Goal: Task Accomplishment & Management: Manage account settings

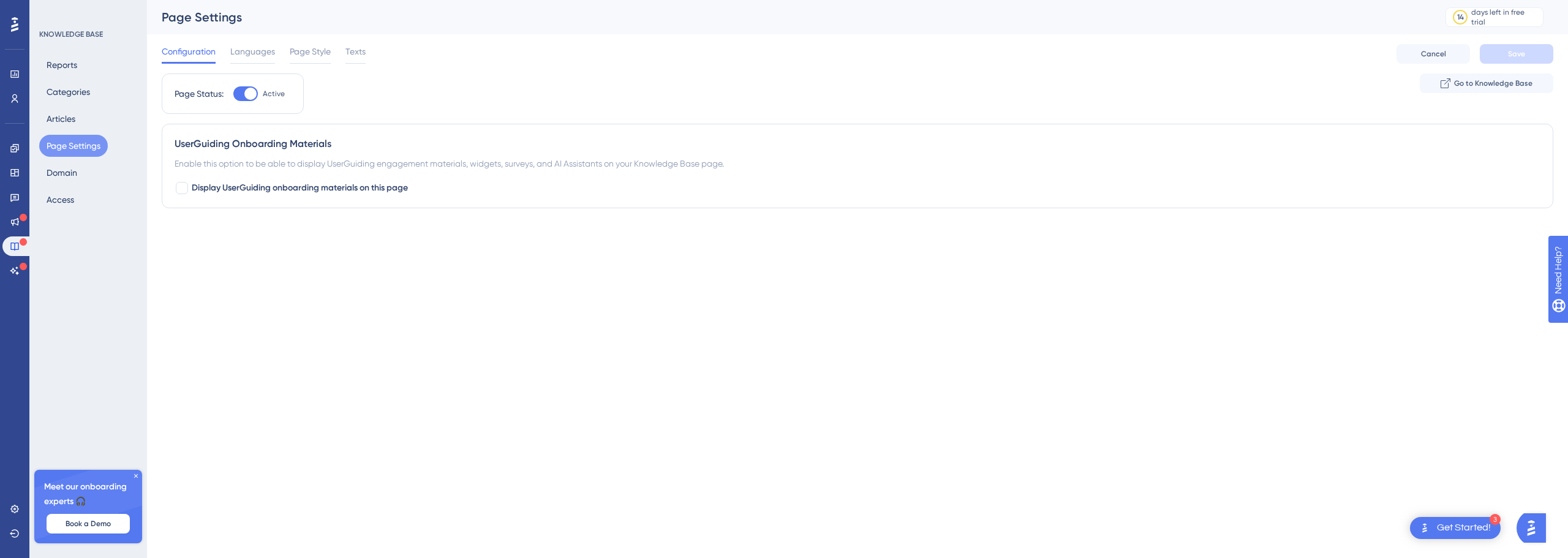
click at [16, 23] on icon at bounding box center [15, 24] width 7 height 15
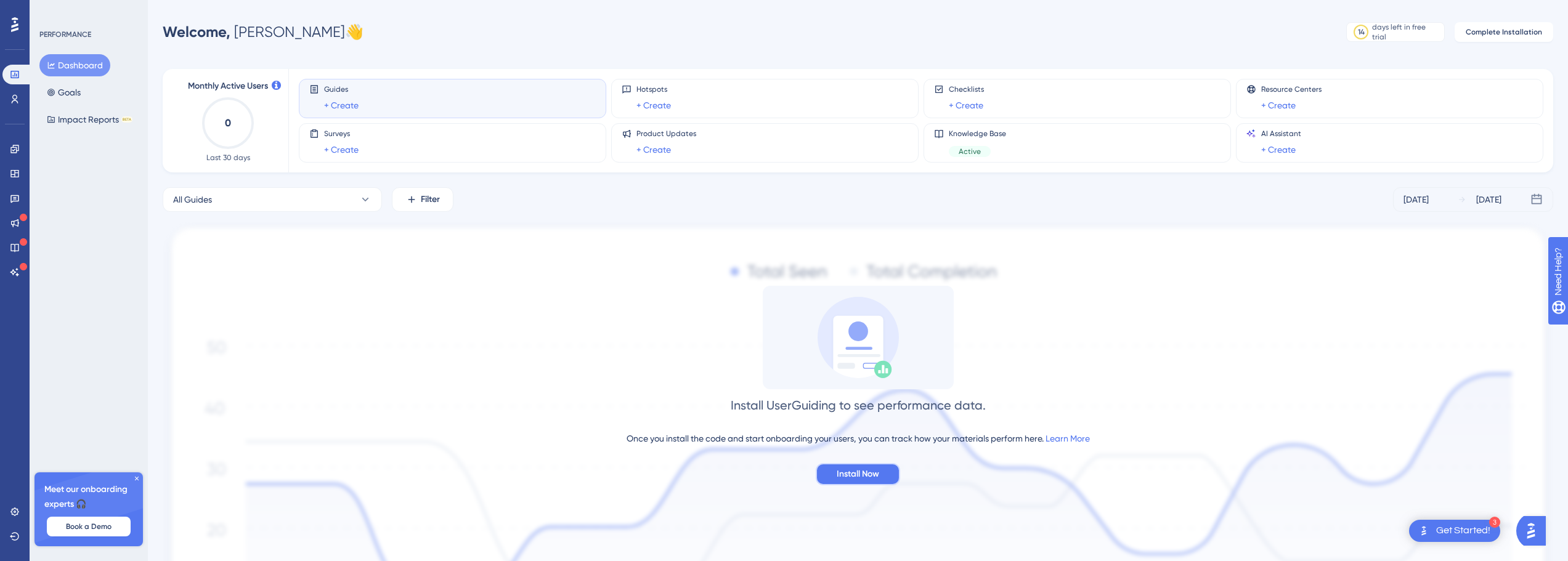
drag, startPoint x: 864, startPoint y: 474, endPoint x: 612, endPoint y: 321, distance: 294.8
click at [613, 327] on div "Install UserGuiding to see performance data. Once you install the code and star…" at bounding box center [858, 385] width 1391 height 199
click at [296, 206] on button "All Guides" at bounding box center [273, 199] width 220 height 24
click at [20, 96] on link at bounding box center [15, 99] width 24 height 20
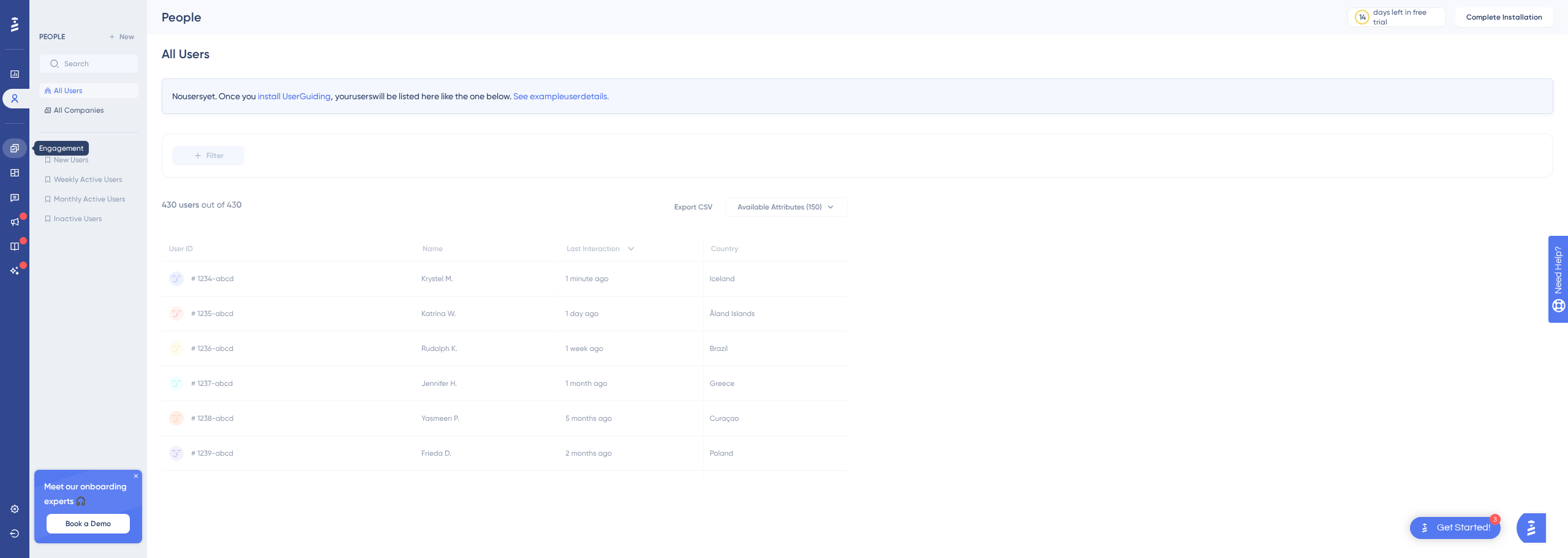
click at [12, 149] on icon at bounding box center [14, 147] width 8 height 8
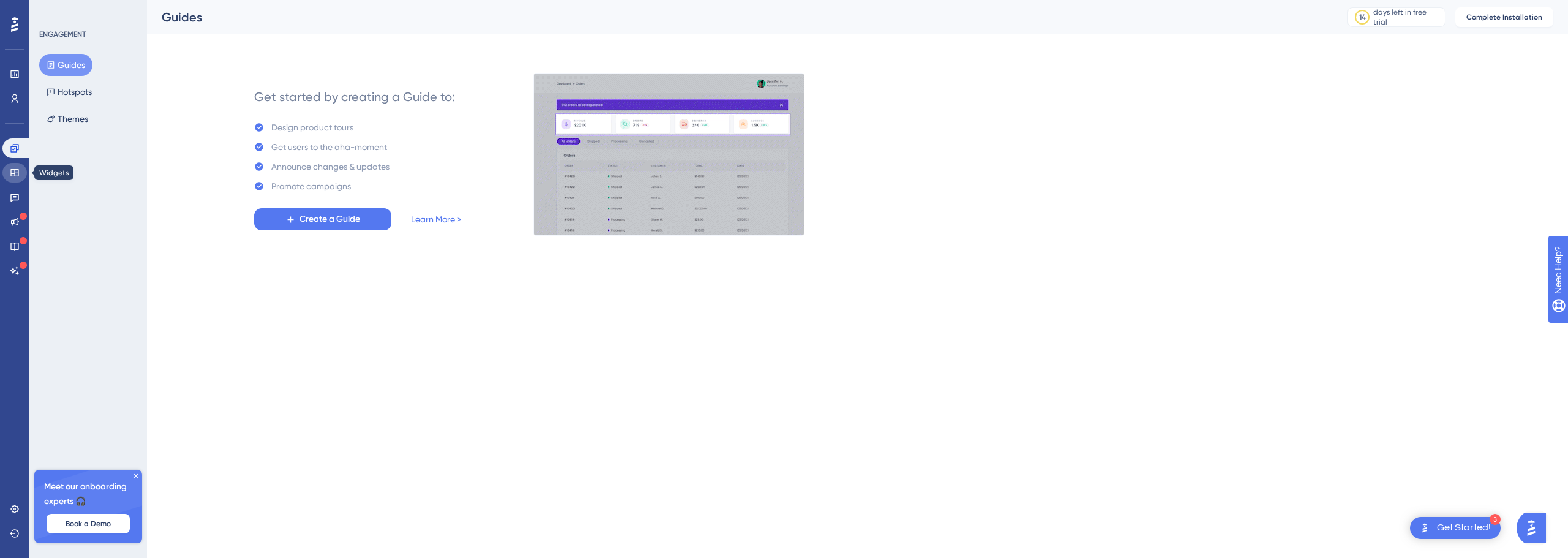
click at [10, 172] on icon at bounding box center [14, 172] width 10 height 10
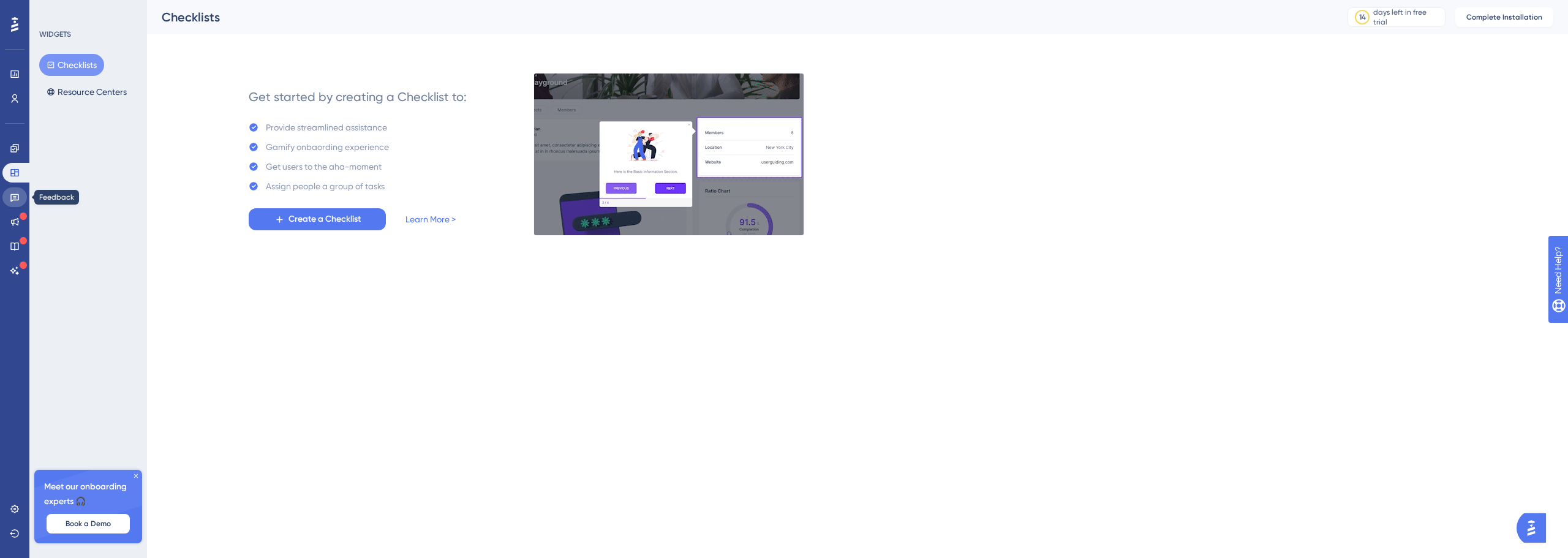
click at [16, 196] on icon at bounding box center [14, 197] width 10 height 10
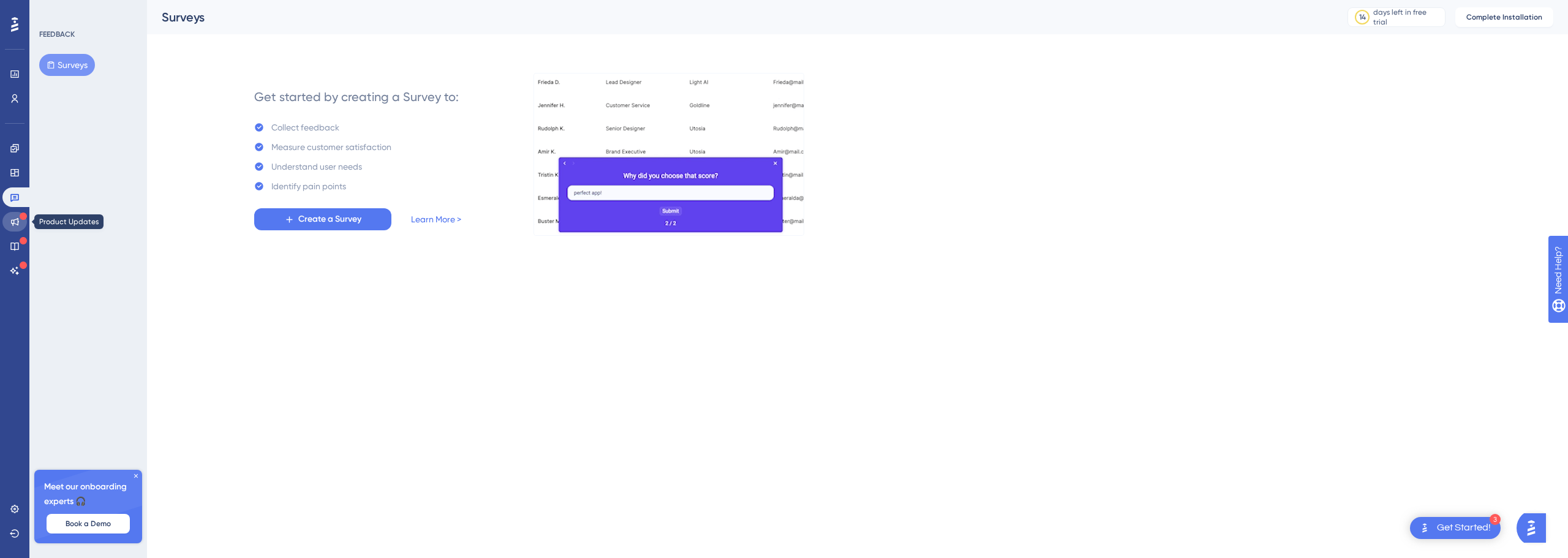
click at [16, 217] on icon at bounding box center [14, 221] width 10 height 10
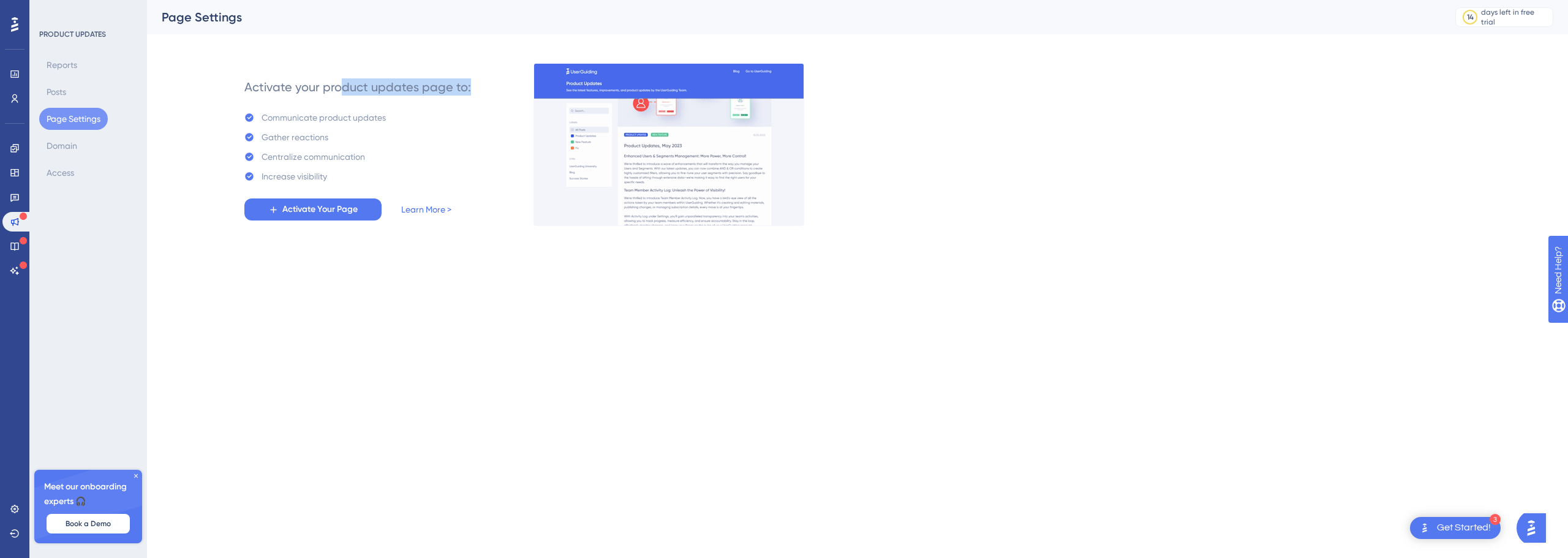
drag, startPoint x: 343, startPoint y: 90, endPoint x: 494, endPoint y: 90, distance: 151.0
click at [494, 90] on div "Activate your product updates page to: Communicate product updates Gather react…" at bounding box center [358, 145] width 304 height 162
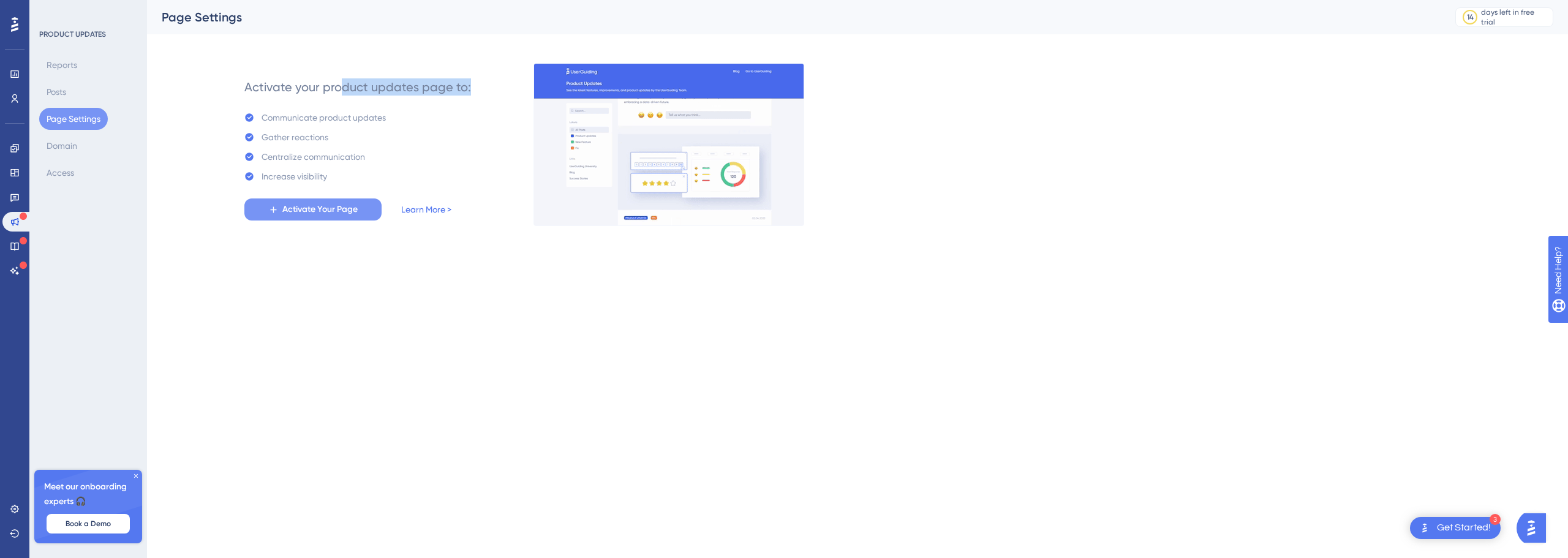
click at [323, 206] on span "Activate Your Page" at bounding box center [319, 209] width 75 height 15
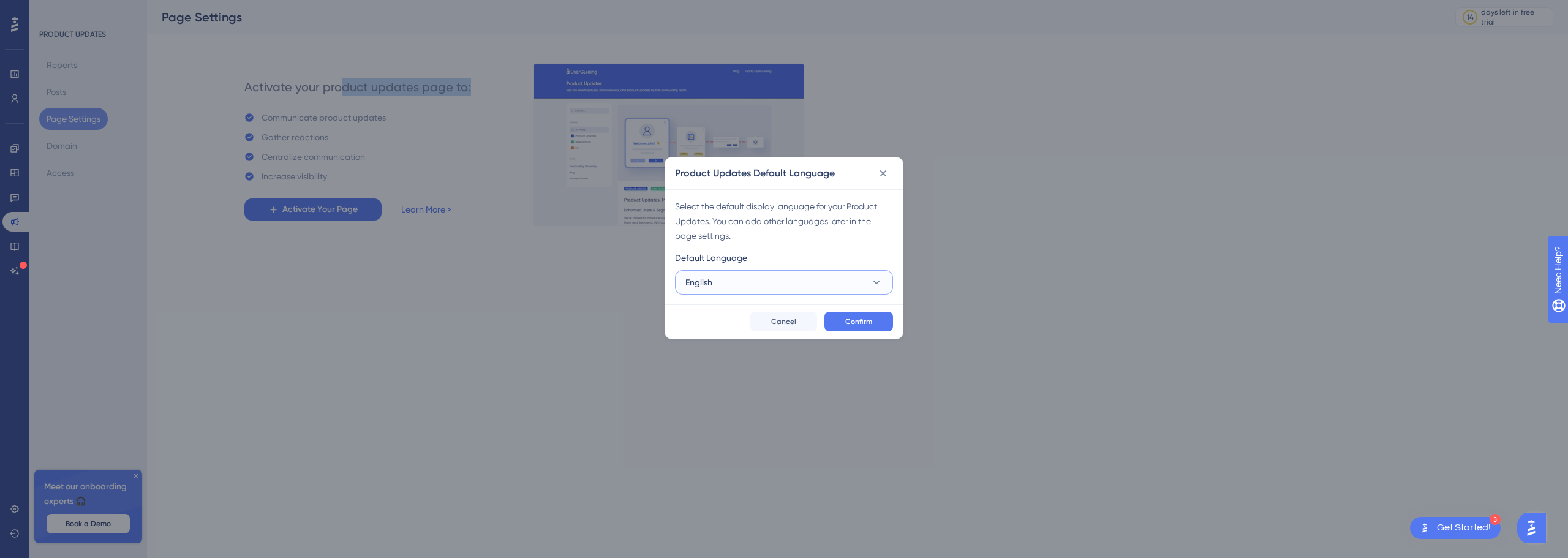
click at [799, 283] on button "English" at bounding box center [784, 282] width 218 height 24
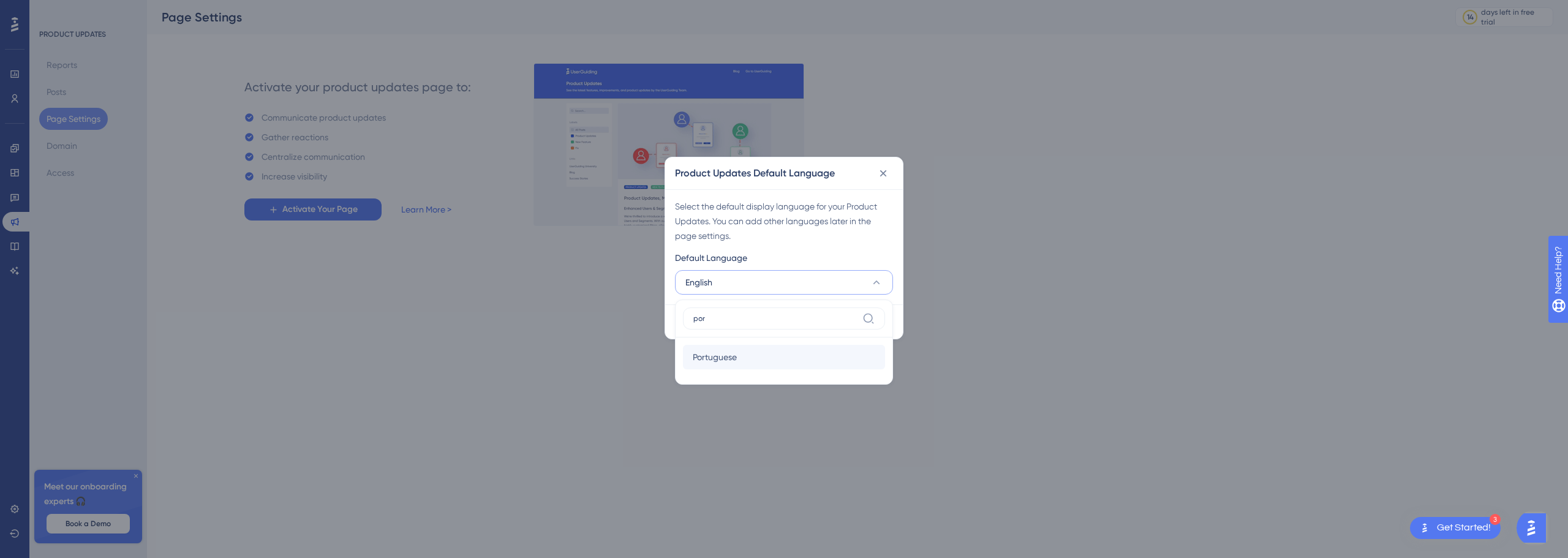
type input "por"
click at [780, 351] on div "Portuguese Portuguese" at bounding box center [784, 357] width 183 height 24
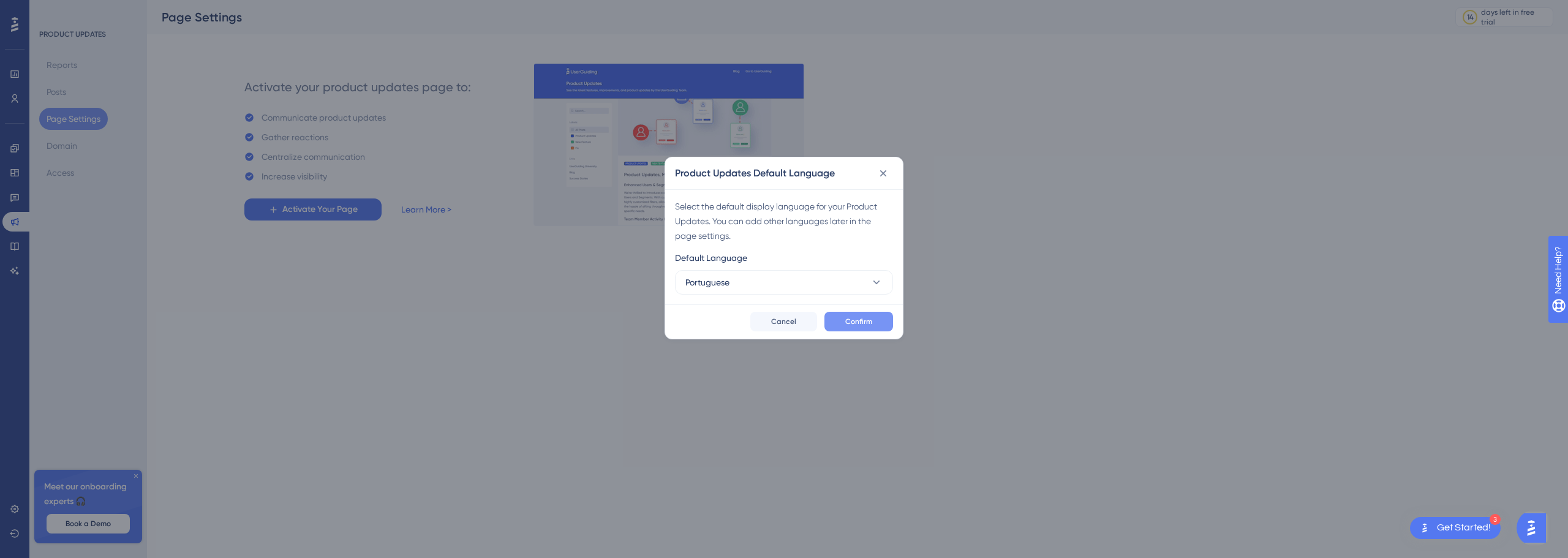
click at [885, 314] on button "Confirm" at bounding box center [858, 321] width 68 height 20
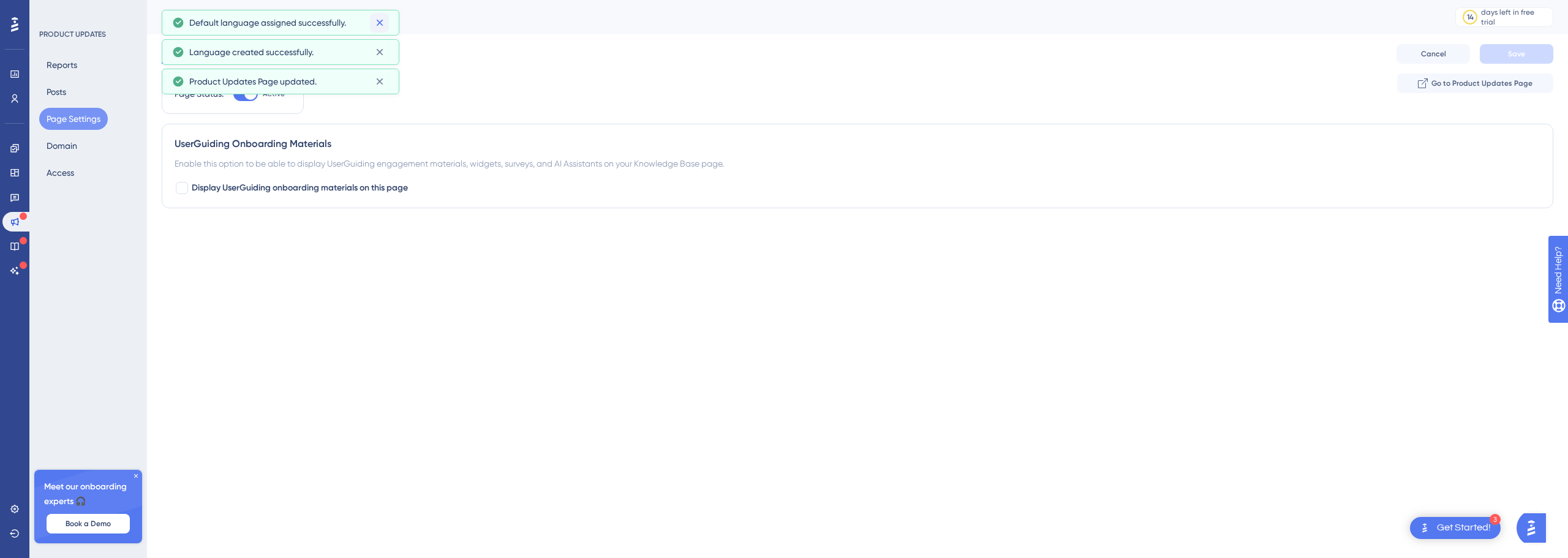
click at [382, 25] on icon at bounding box center [379, 23] width 7 height 7
click at [380, 24] on icon at bounding box center [380, 23] width 12 height 12
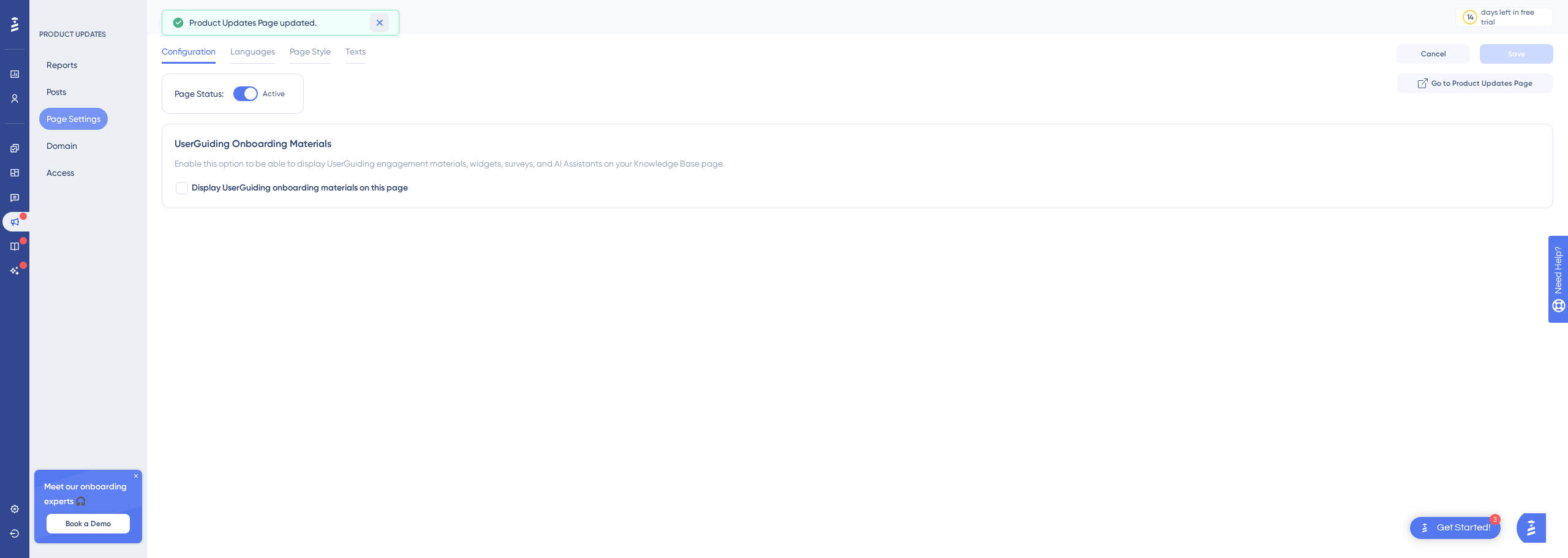
click at [380, 24] on icon at bounding box center [380, 23] width 12 height 12
click at [252, 55] on span "Languages" at bounding box center [253, 51] width 45 height 15
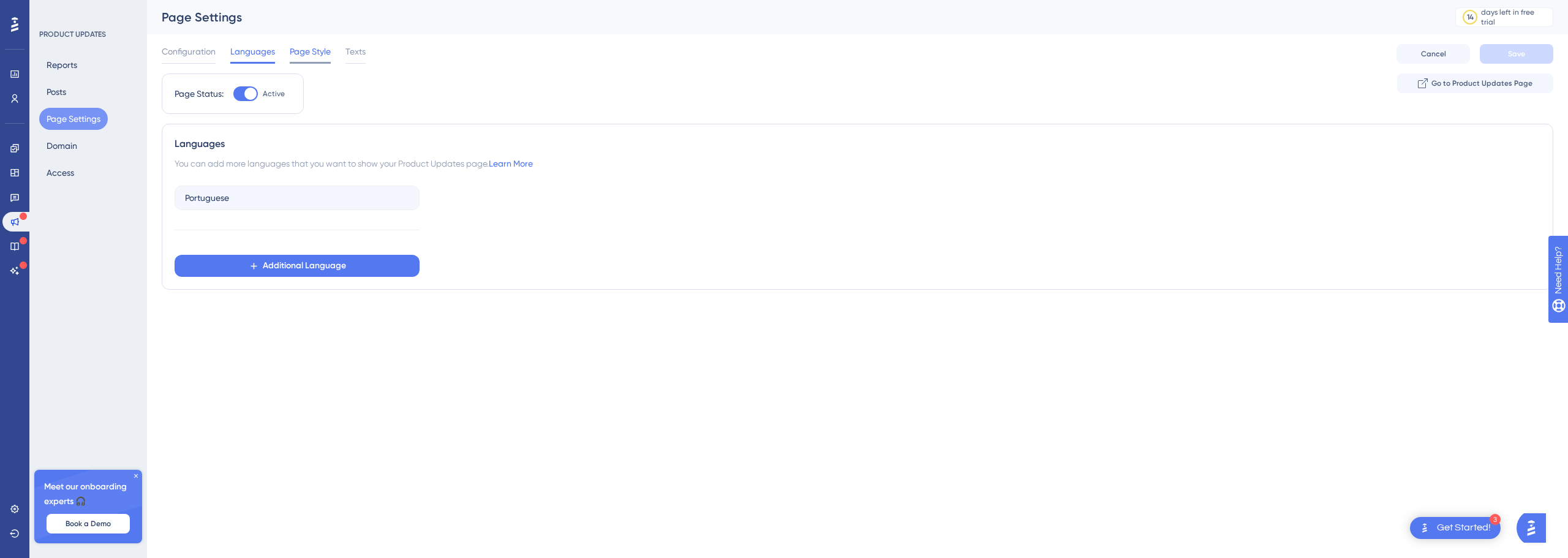
click at [304, 53] on span "Page Style" at bounding box center [310, 51] width 41 height 15
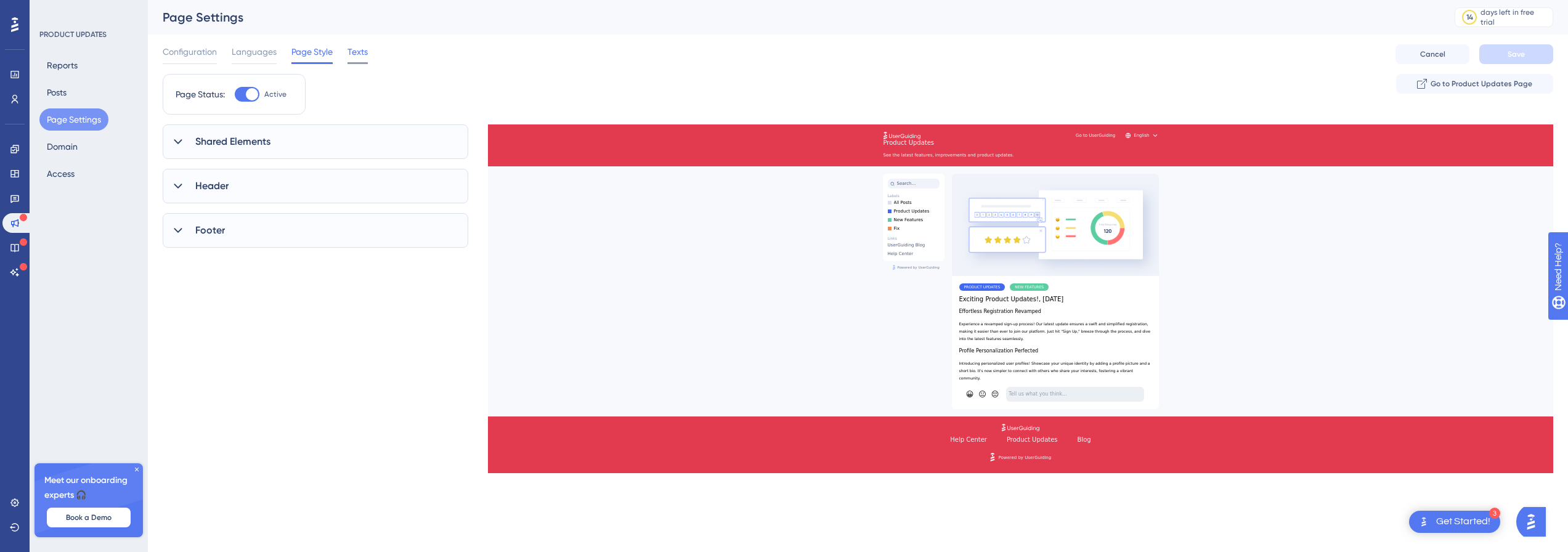
click at [362, 53] on span "Texts" at bounding box center [357, 51] width 20 height 15
click at [315, 56] on span "Page Style" at bounding box center [312, 51] width 41 height 15
click at [257, 153] on div "Shared Elements" at bounding box center [315, 142] width 306 height 35
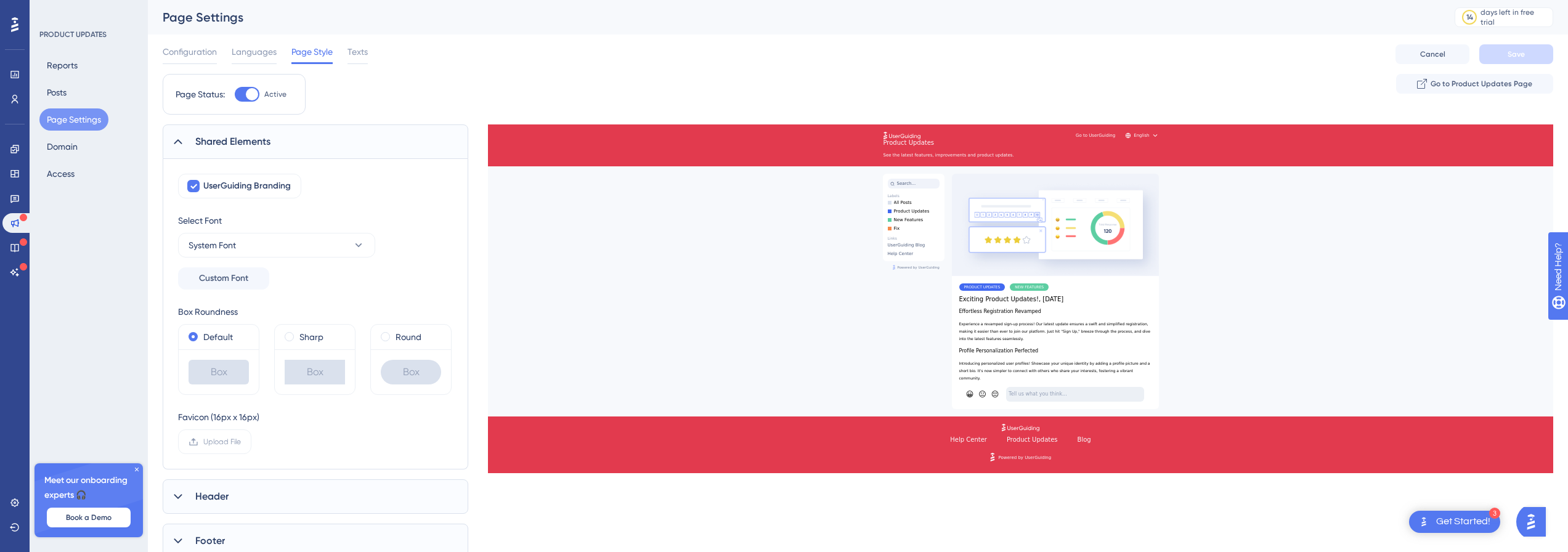
click at [257, 151] on div "Shared Elements" at bounding box center [315, 142] width 306 height 35
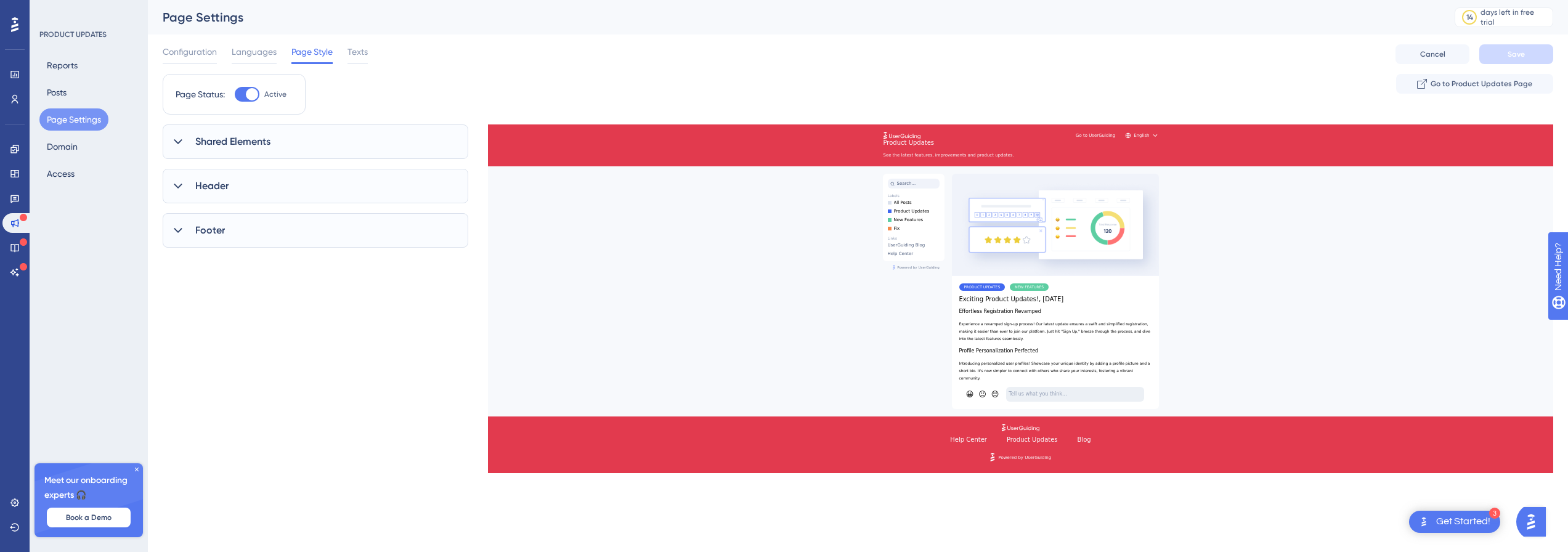
click at [254, 98] on div at bounding box center [252, 94] width 12 height 12
click at [235, 95] on input "Active" at bounding box center [234, 94] width 1 height 1
click at [254, 98] on div at bounding box center [247, 94] width 24 height 15
click at [235, 95] on input "Active" at bounding box center [234, 94] width 1 height 1
click at [254, 98] on div at bounding box center [252, 94] width 12 height 12
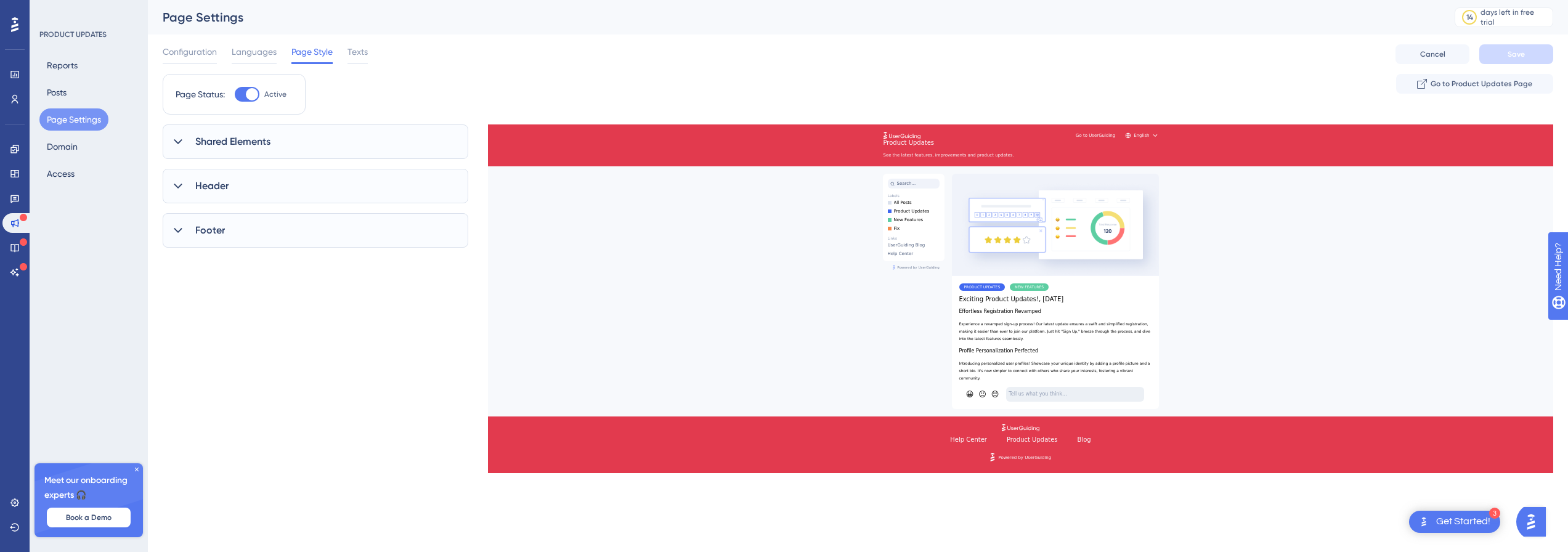
click at [235, 95] on input "Active" at bounding box center [234, 94] width 1 height 1
checkbox input "false"
click at [79, 148] on button "Domain" at bounding box center [62, 146] width 45 height 22
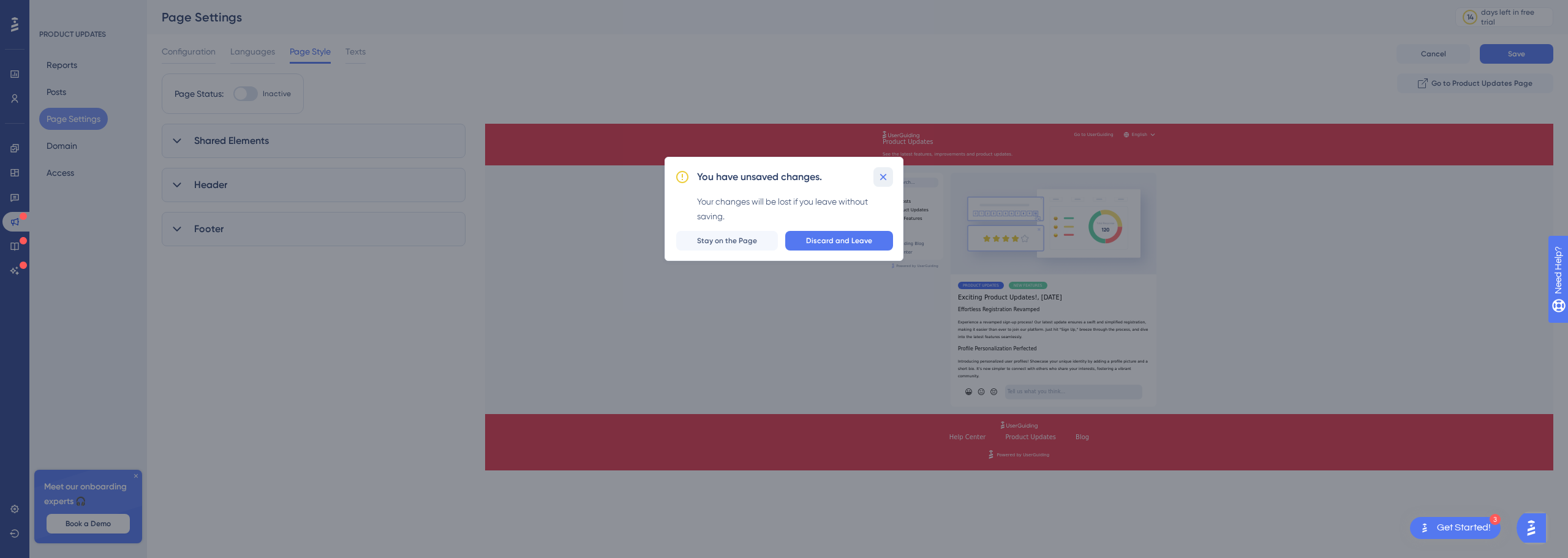
drag, startPoint x: 888, startPoint y: 177, endPoint x: 870, endPoint y: 177, distance: 18.0
click at [887, 177] on icon at bounding box center [883, 177] width 12 height 12
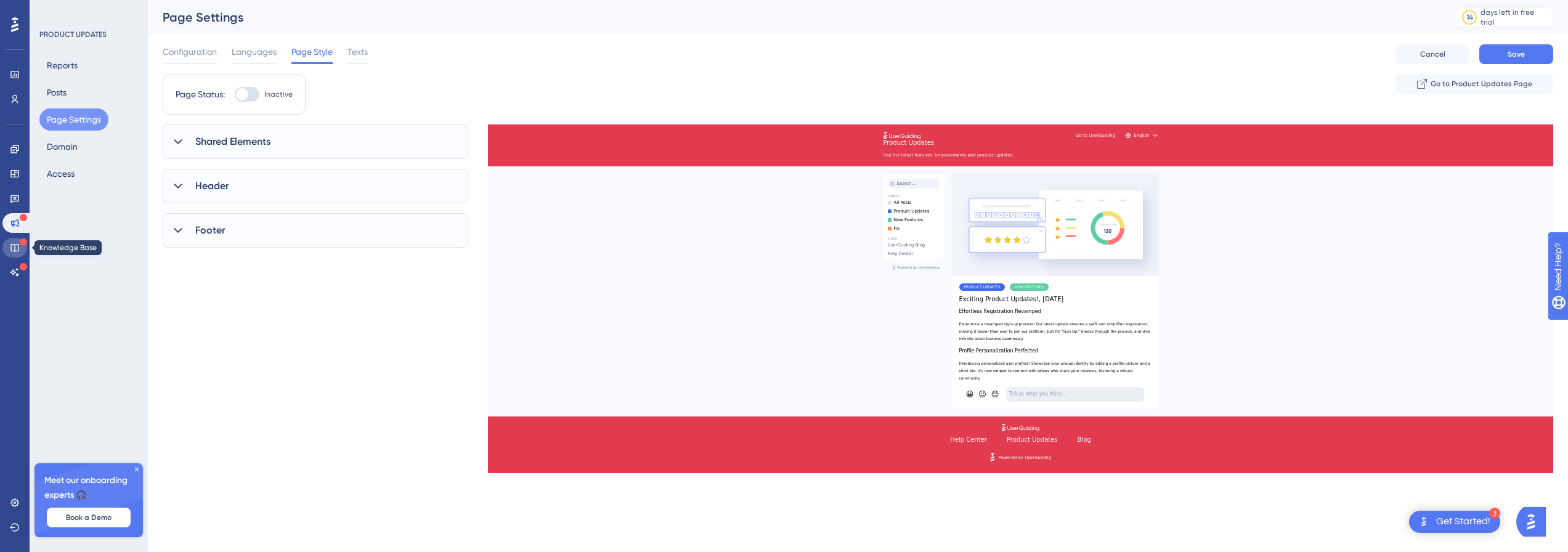
click at [14, 243] on icon at bounding box center [14, 247] width 10 height 10
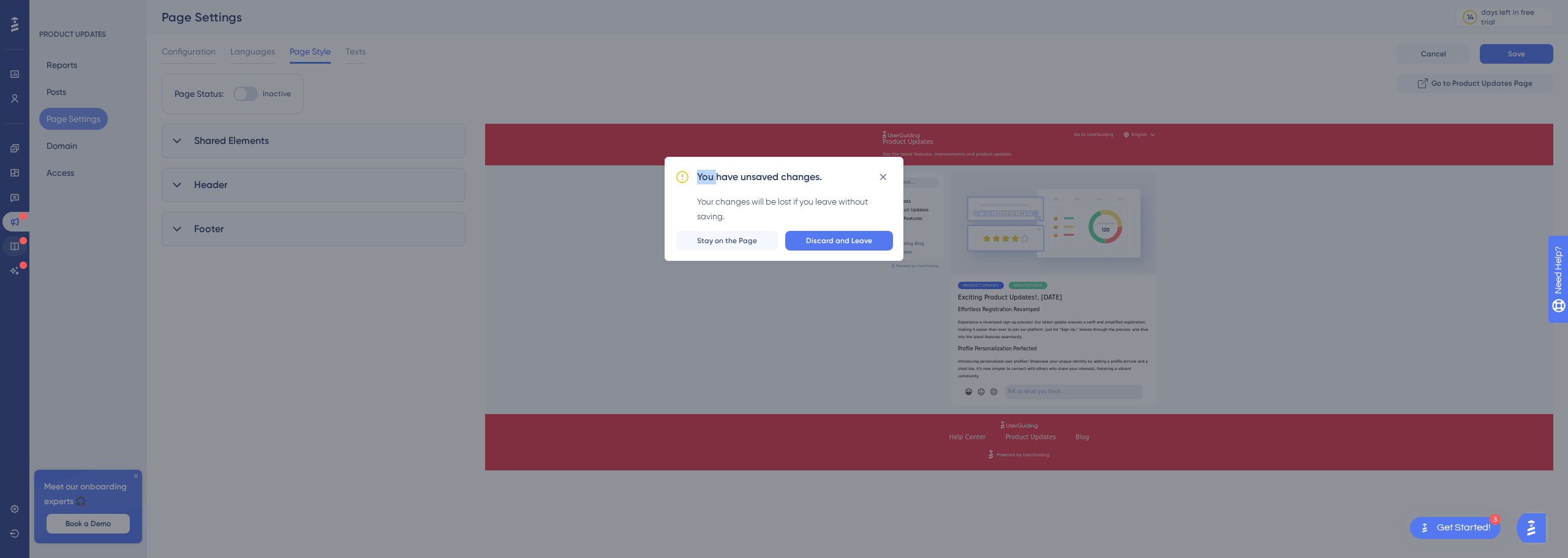
click at [14, 242] on div "You have unsaved changes. Your changes will be lost if you leave without saving…" at bounding box center [784, 279] width 1568 height 558
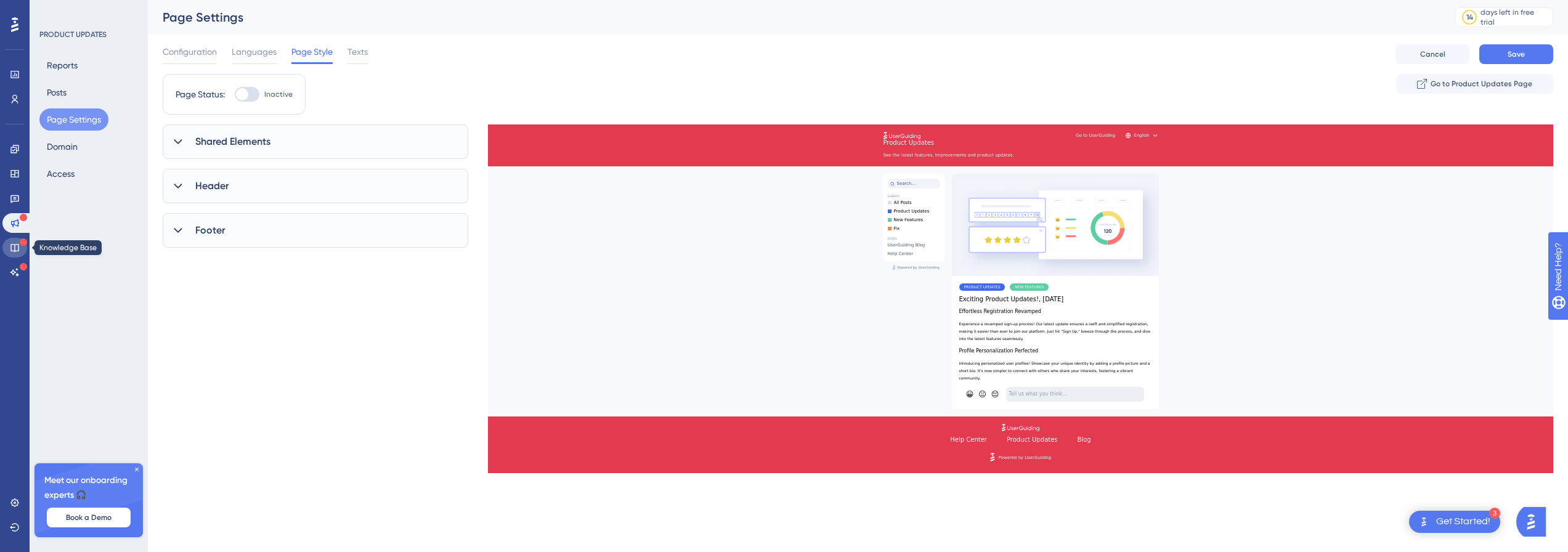
click at [19, 244] on icon at bounding box center [14, 247] width 10 height 10
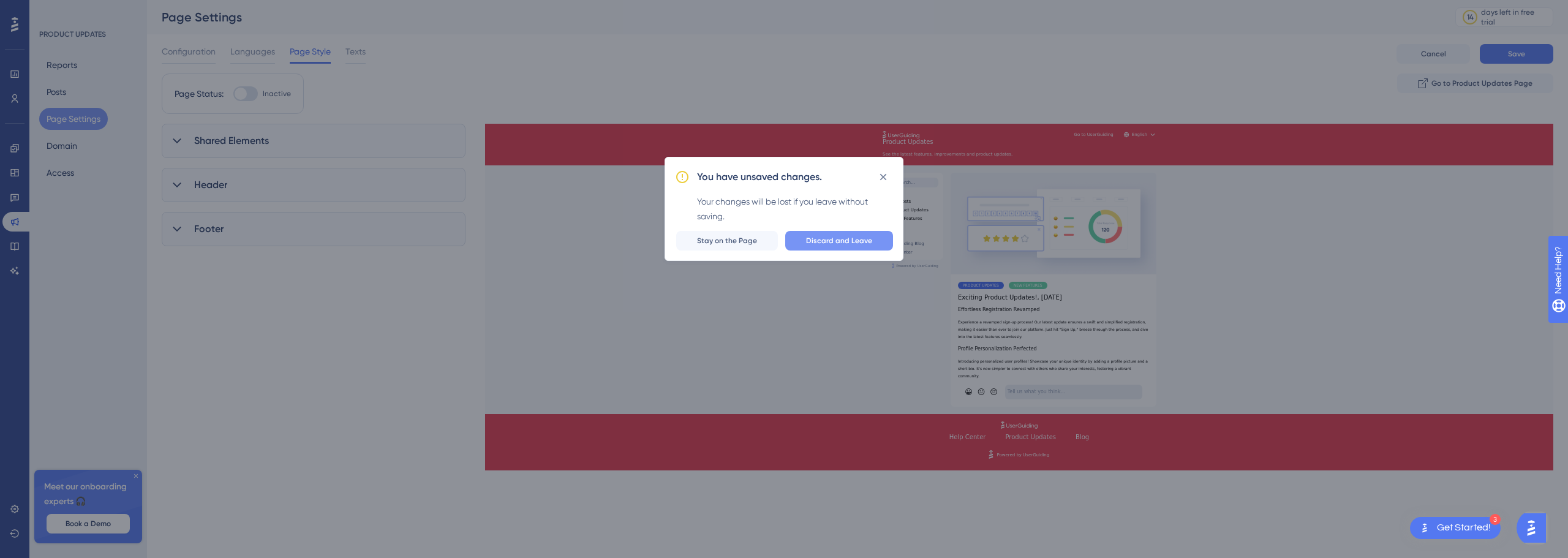
click at [815, 248] on button "Discard and Leave" at bounding box center [839, 241] width 108 height 20
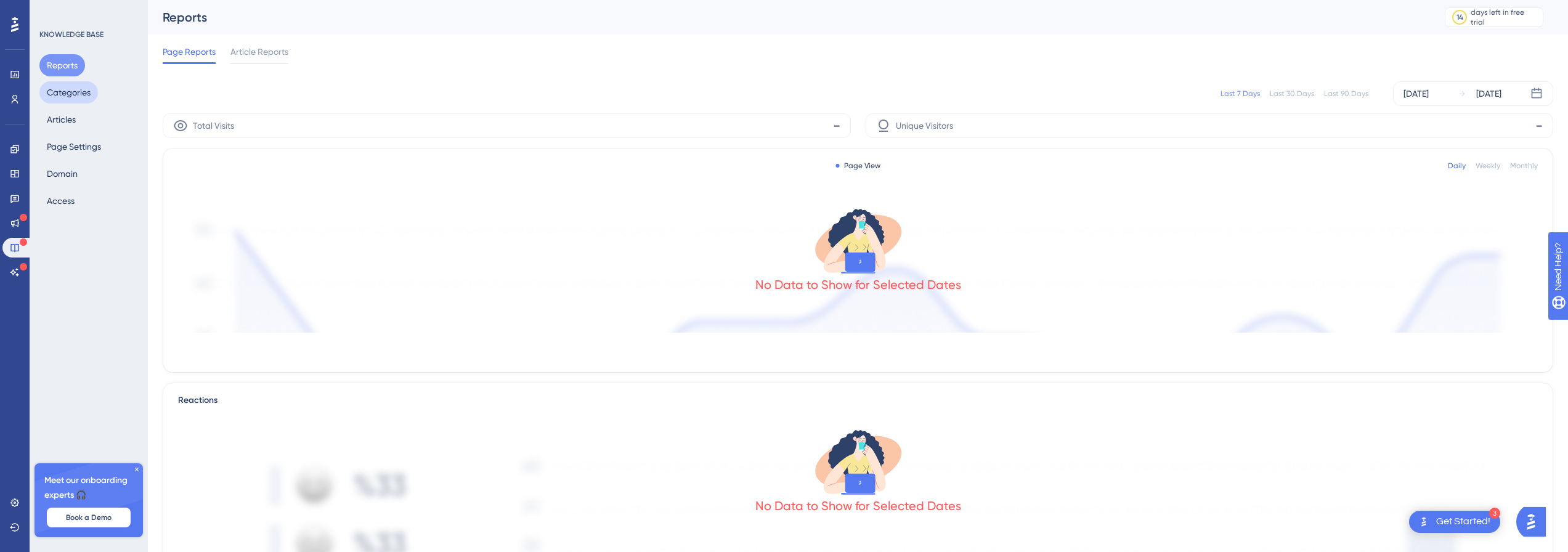
click at [59, 92] on button "Categories" at bounding box center [68, 91] width 58 height 22
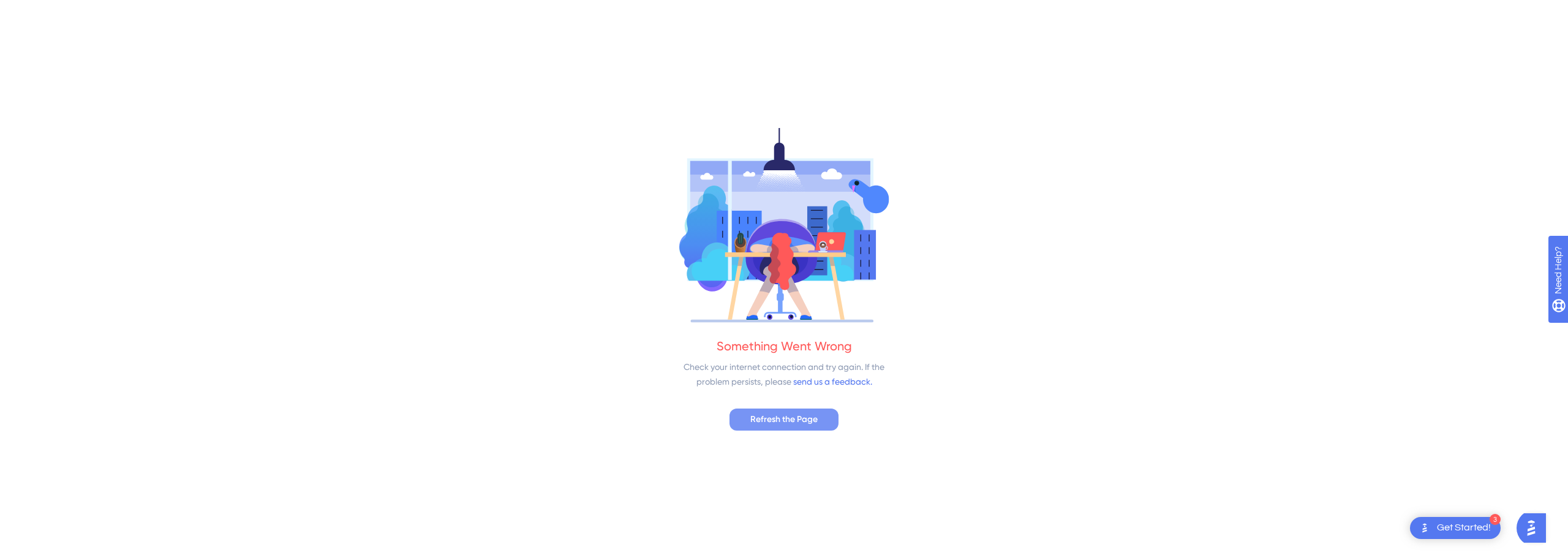
click at [772, 409] on div "Something Went Wrong Check your internet connection and try again. If the probl…" at bounding box center [784, 279] width 1568 height 558
click at [773, 417] on span "Refresh the Page" at bounding box center [784, 419] width 68 height 15
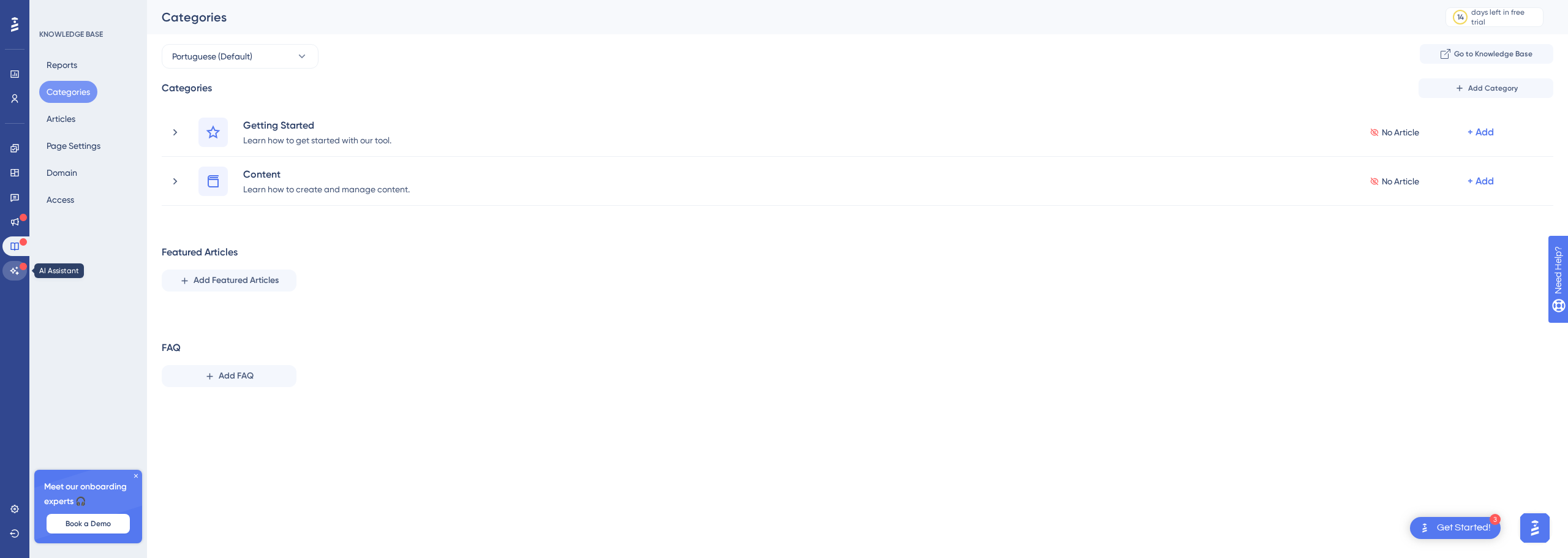
click at [11, 269] on icon at bounding box center [14, 270] width 10 height 10
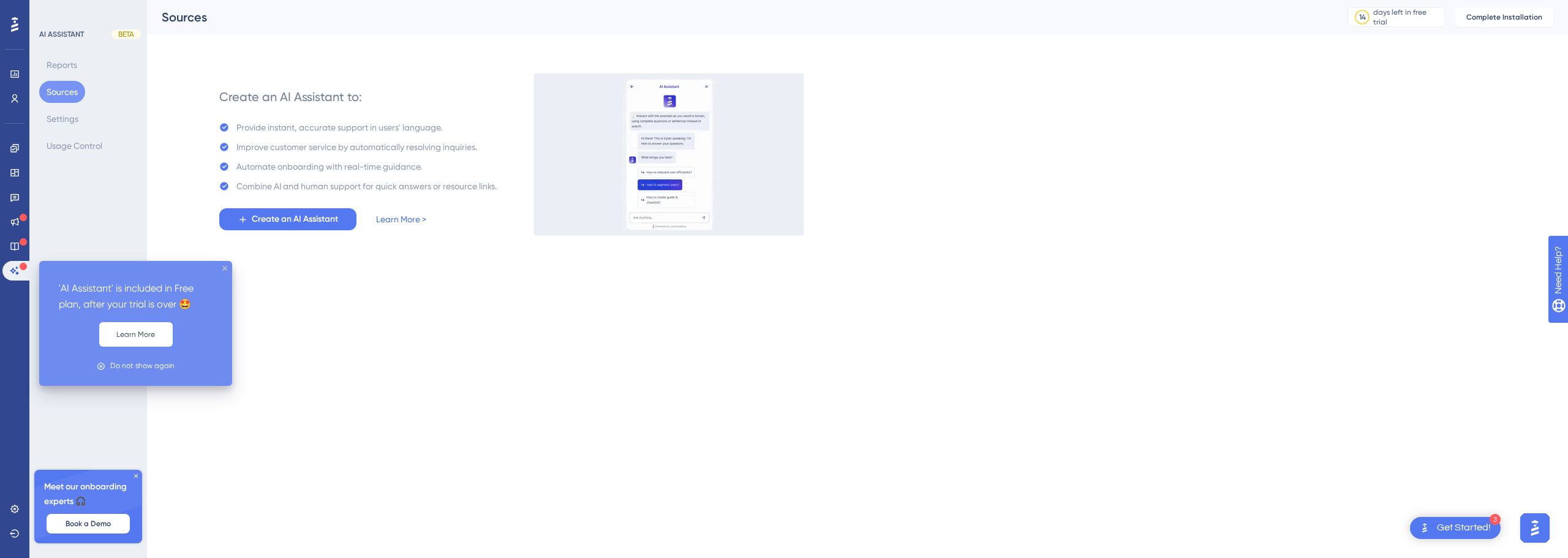
click at [225, 269] on icon "close tooltip" at bounding box center [225, 269] width 5 height 5
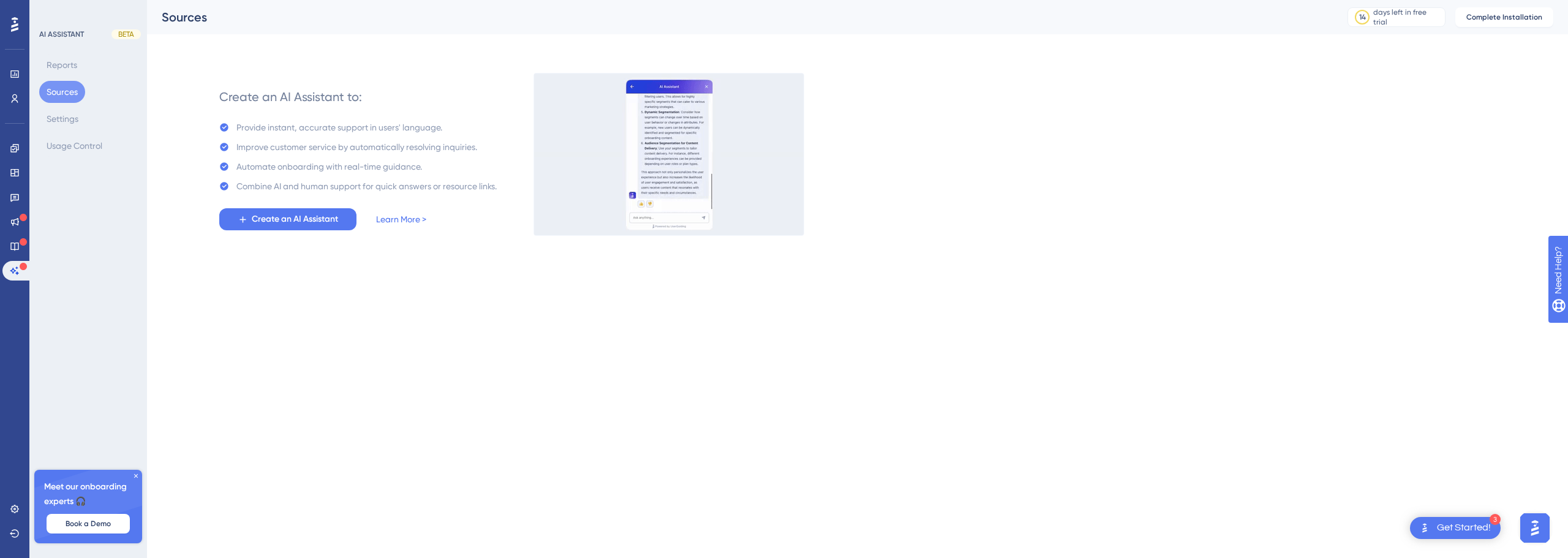
click at [16, 27] on icon at bounding box center [15, 24] width 7 height 16
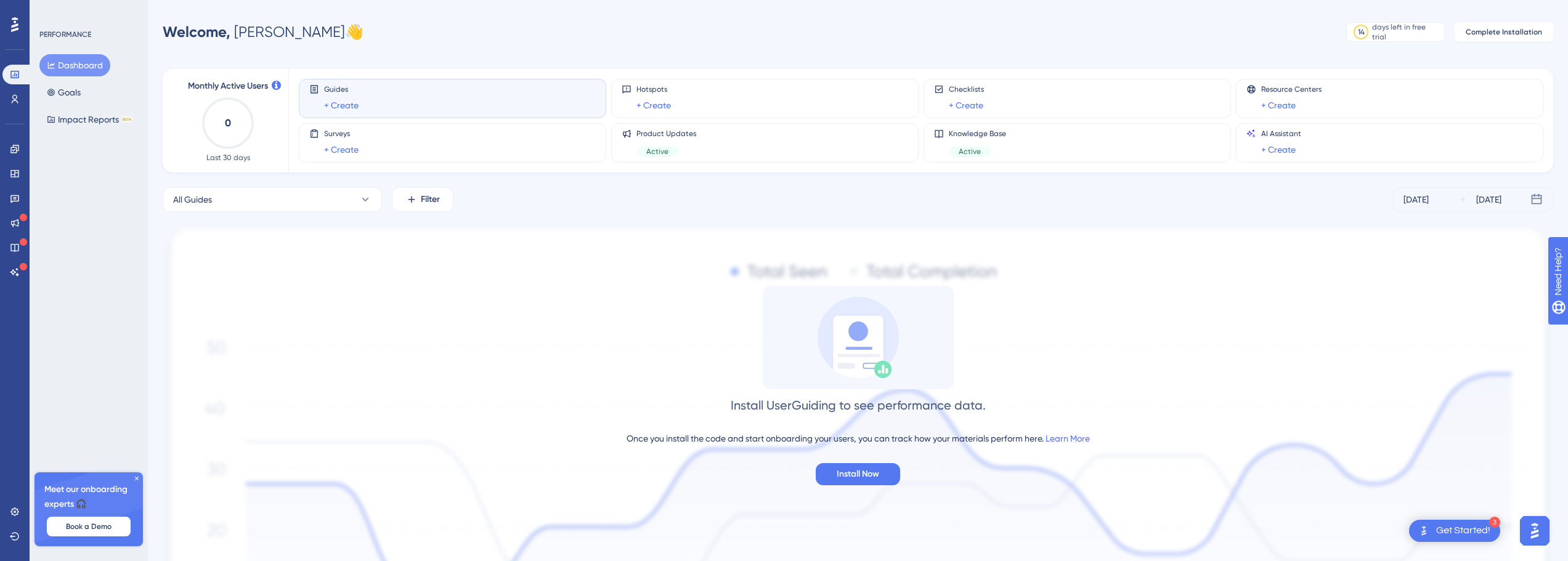
click at [135, 479] on icon at bounding box center [137, 478] width 7 height 7
click at [1480, 528] on div "Get Started!" at bounding box center [1463, 531] width 54 height 14
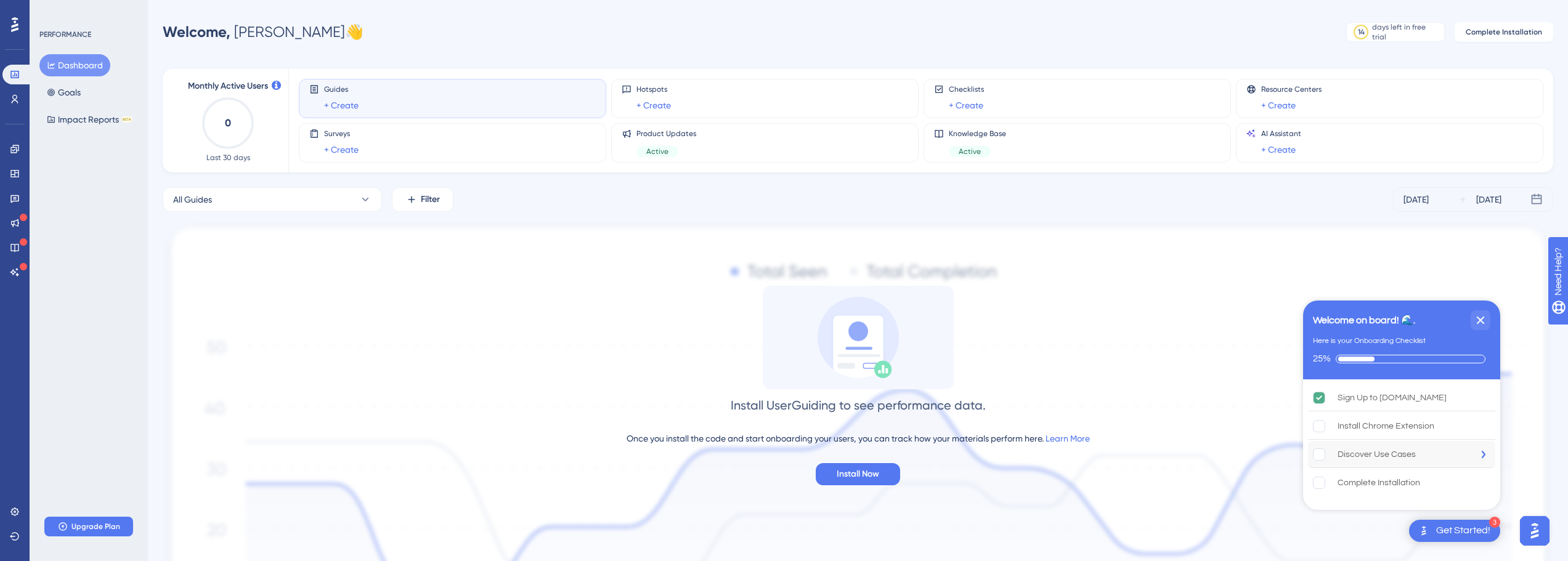
click at [1364, 456] on div "Discover Use Cases" at bounding box center [1377, 455] width 78 height 15
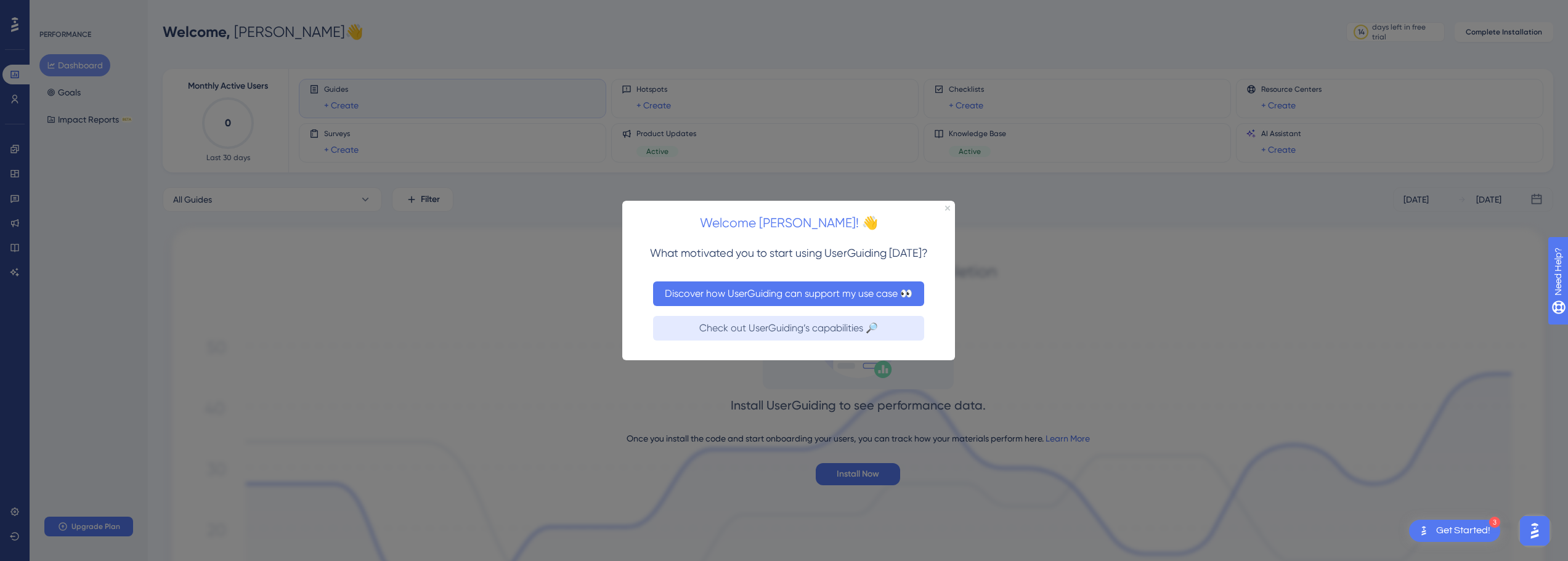
click at [768, 299] on button "Discover how UserGuiding can support my use case 👀" at bounding box center [788, 294] width 271 height 24
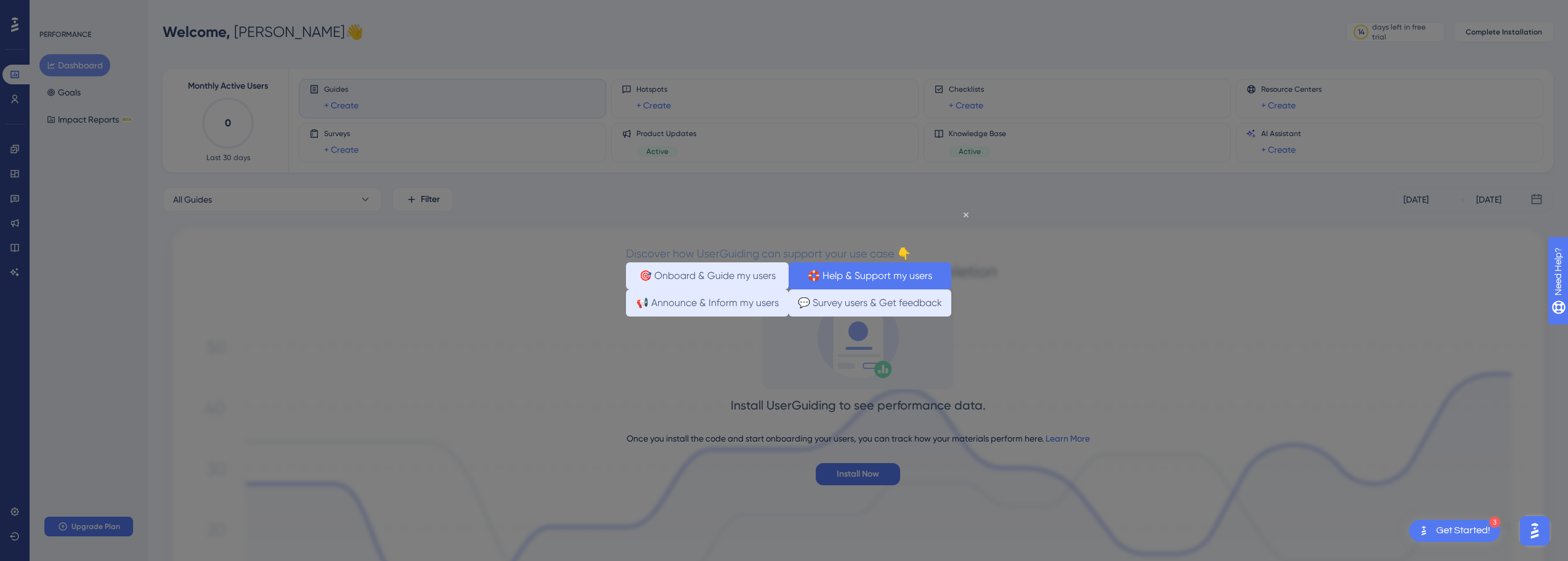
click at [913, 282] on button "🛟 Help & Support my users" at bounding box center [870, 275] width 163 height 27
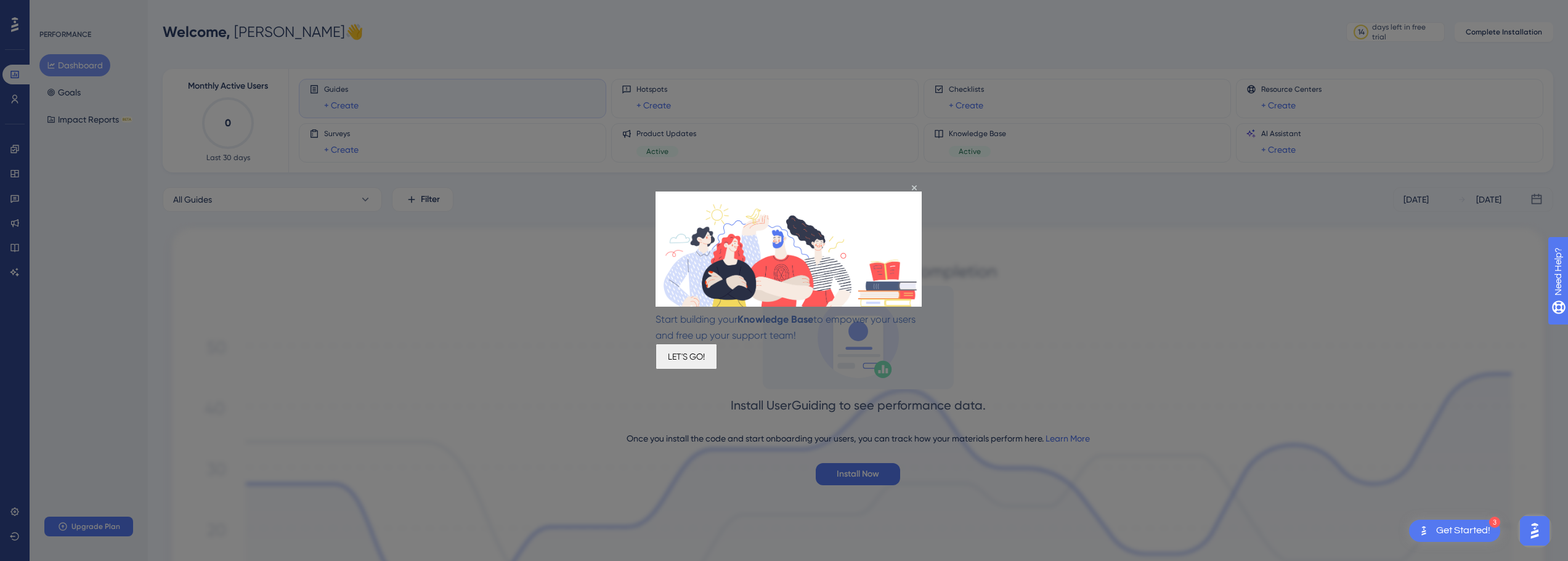
click at [717, 355] on button "LET'S GO!" at bounding box center [686, 357] width 62 height 26
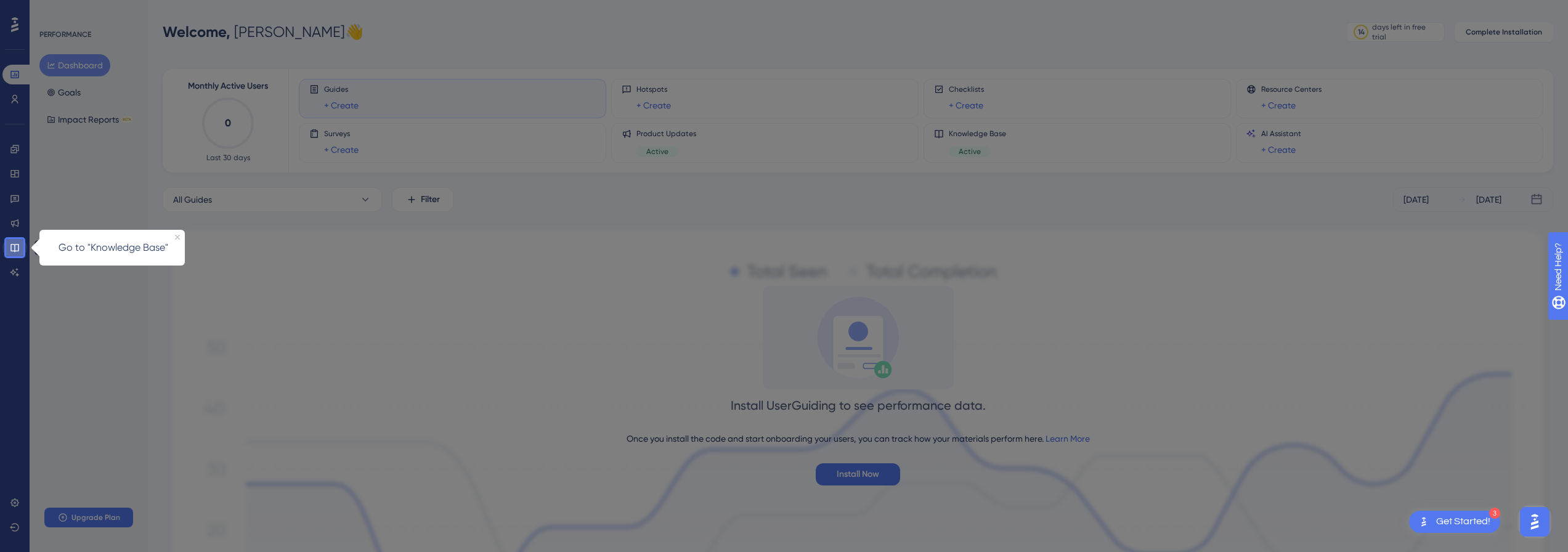
click at [15, 252] on icon at bounding box center [14, 247] width 8 height 8
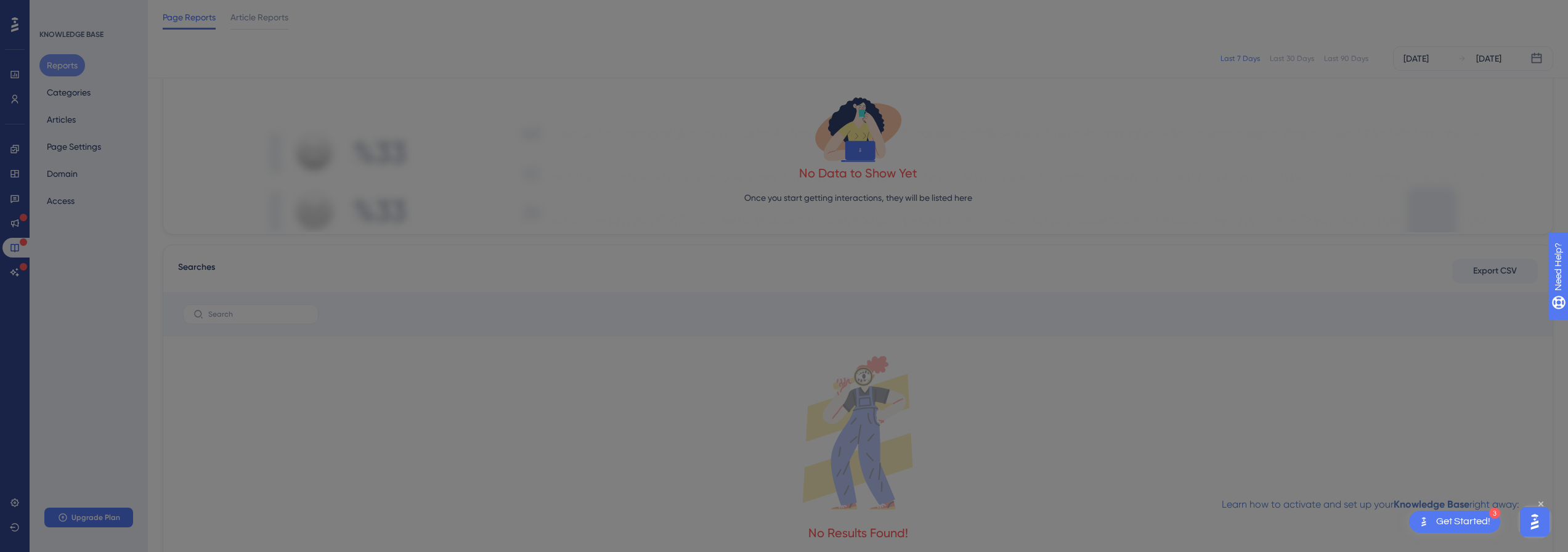
scroll to position [283, 0]
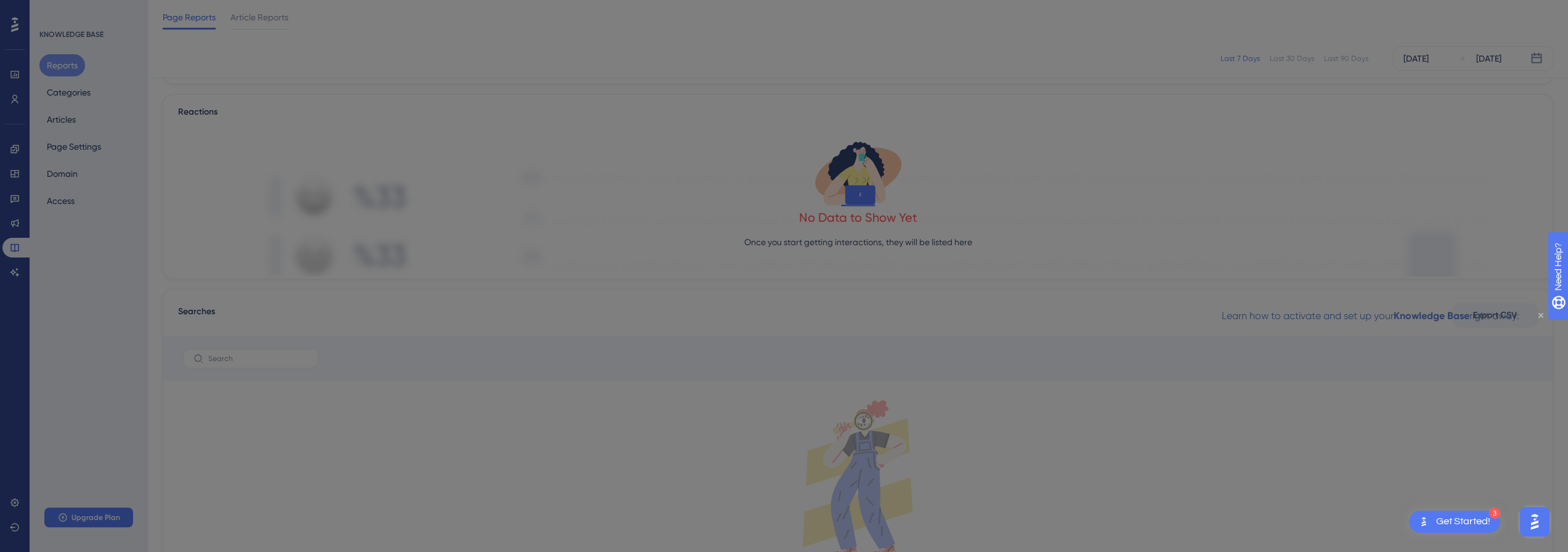
drag, startPoint x: 1538, startPoint y: 313, endPoint x: 2762, endPoint y: 623, distance: 1262.6
click at [1538, 313] on icon "Close Preview" at bounding box center [1541, 315] width 5 height 5
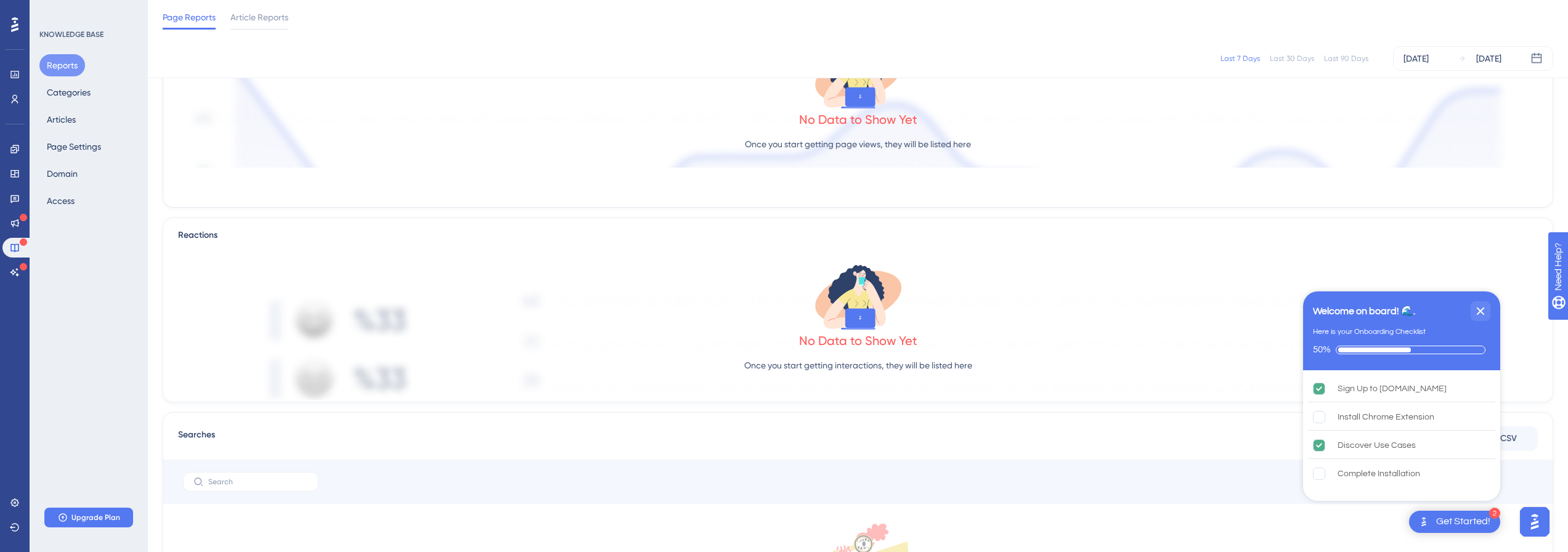
scroll to position [0, 0]
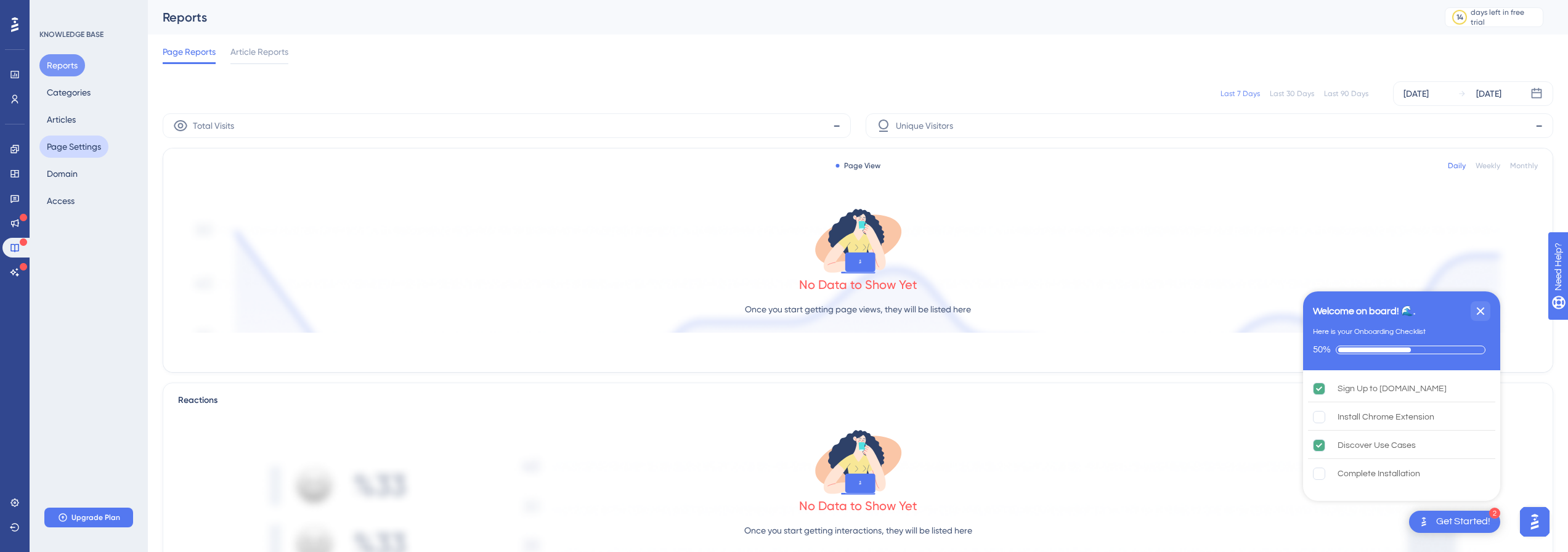
click at [81, 143] on button "Page Settings" at bounding box center [73, 146] width 69 height 22
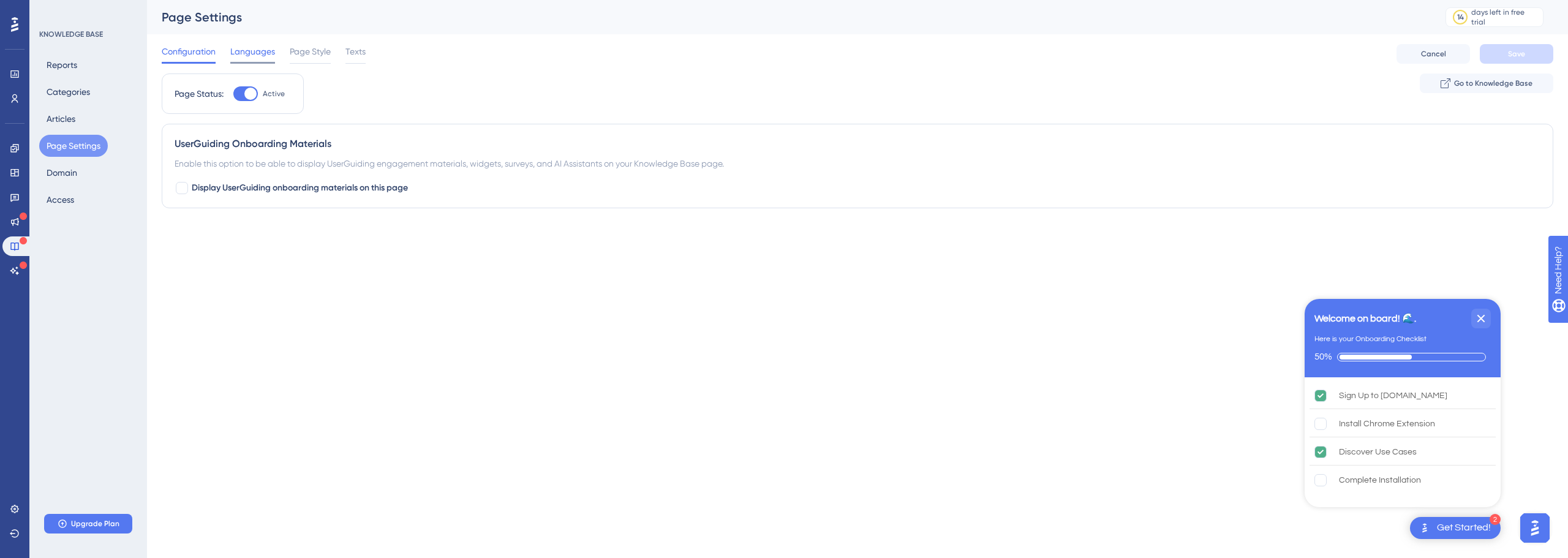
click at [249, 61] on div "Languages" at bounding box center [253, 54] width 45 height 20
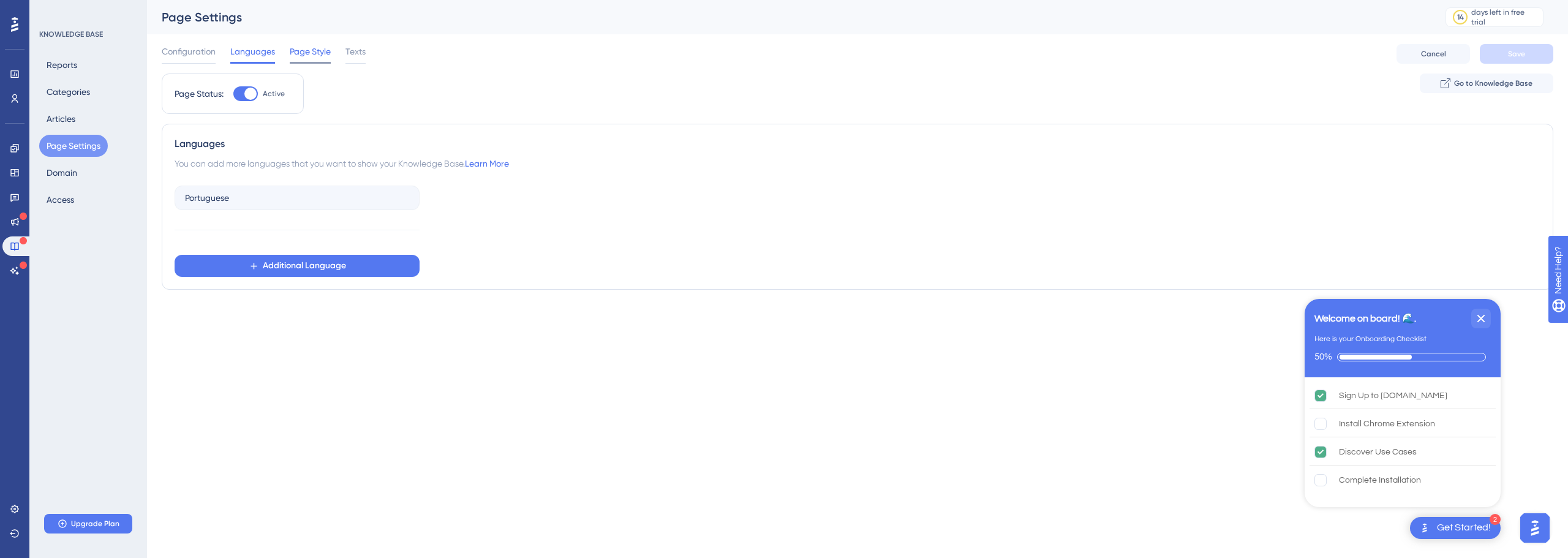
click at [318, 54] on span "Page Style" at bounding box center [310, 51] width 41 height 15
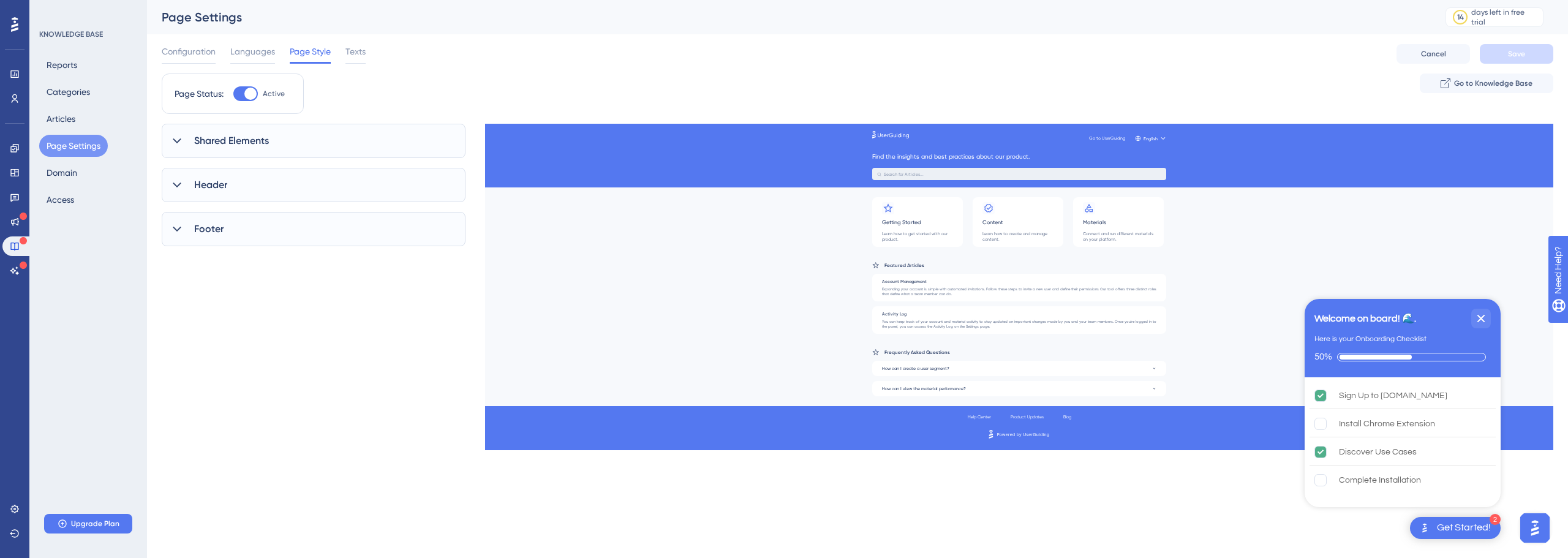
click at [241, 147] on span "Shared Elements" at bounding box center [231, 140] width 74 height 15
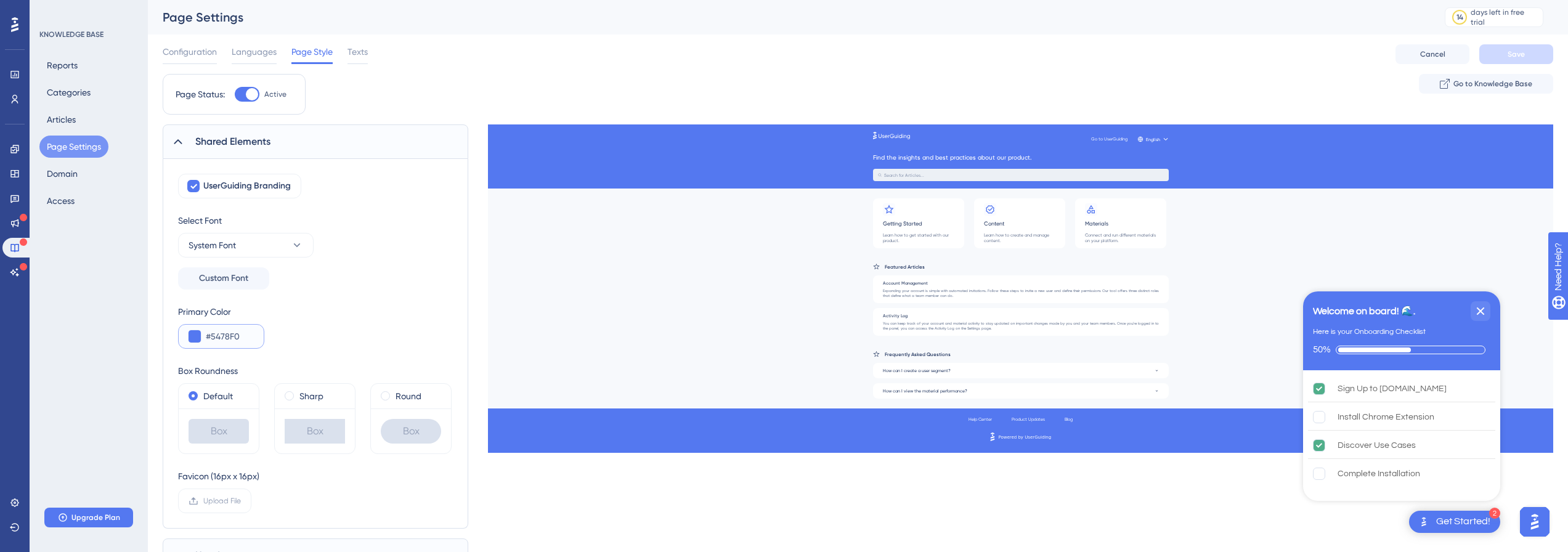
click at [226, 339] on input "#5478F0" at bounding box center [229, 336] width 48 height 15
type input "#E23A4E"
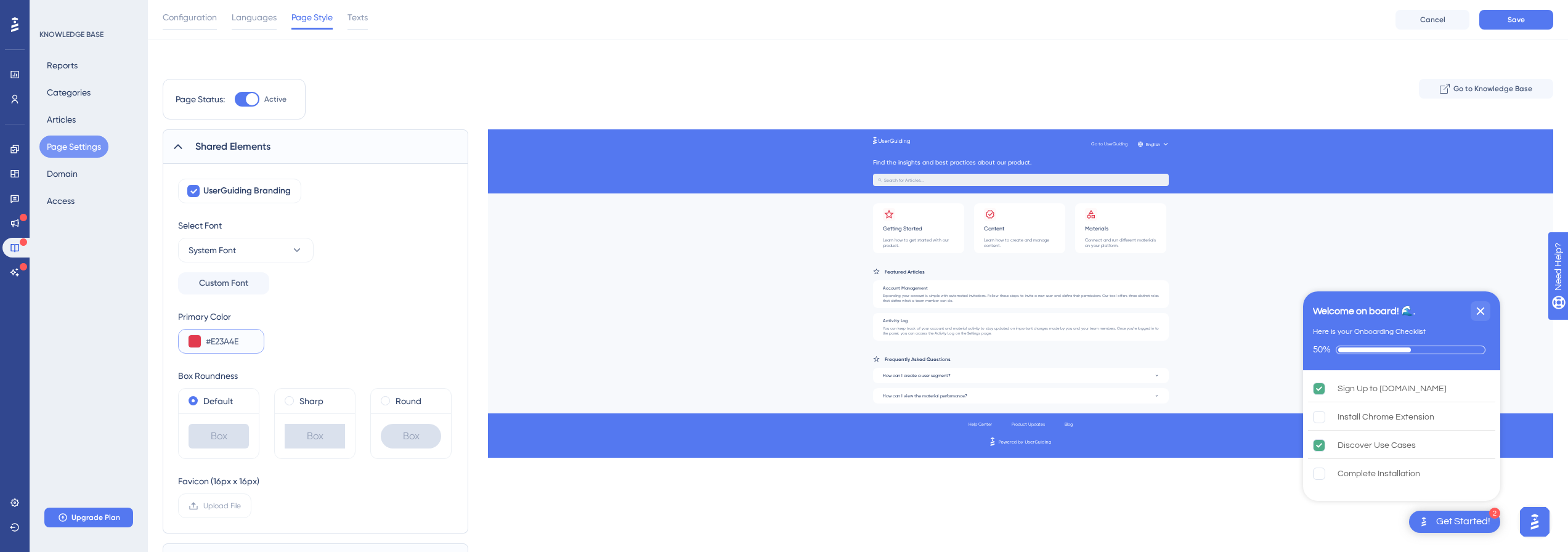
scroll to position [62, 0]
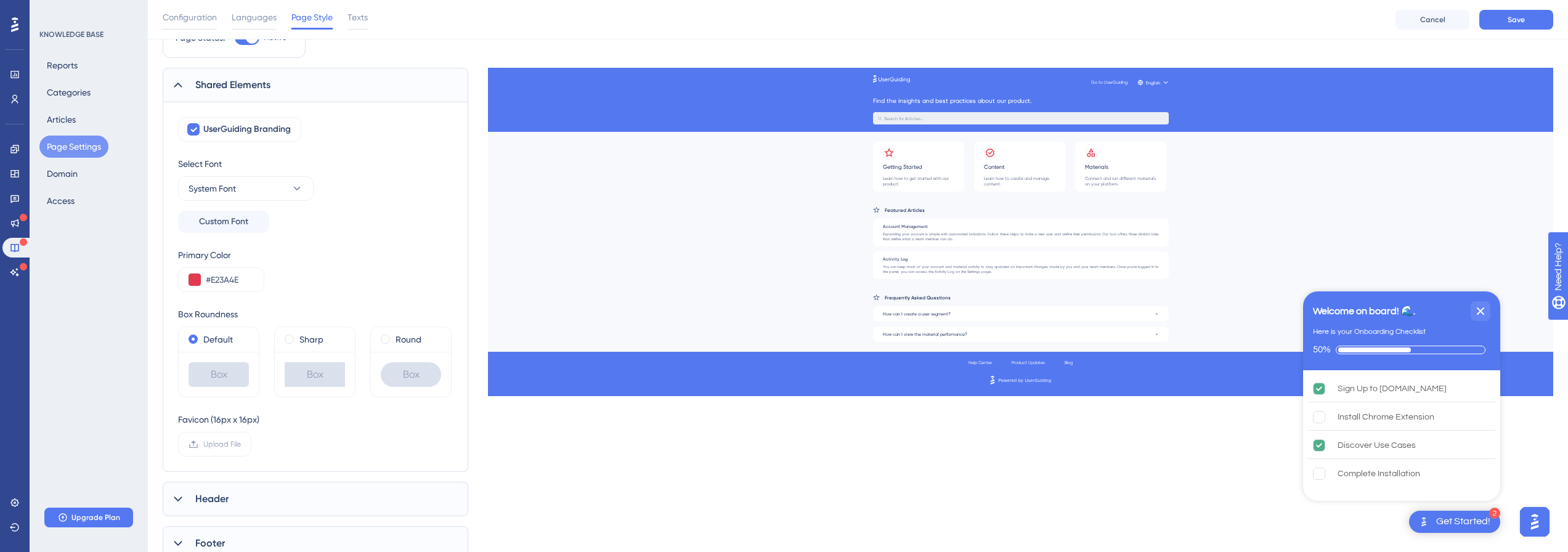
click at [290, 350] on div "Sharp" at bounding box center [315, 340] width 80 height 24
click at [301, 340] on label "Sharp" at bounding box center [312, 339] width 24 height 15
click at [394, 340] on div "Round" at bounding box center [410, 339] width 60 height 15
click at [301, 340] on label "Sharp" at bounding box center [312, 339] width 24 height 15
click at [227, 346] on label "Default" at bounding box center [218, 339] width 30 height 15
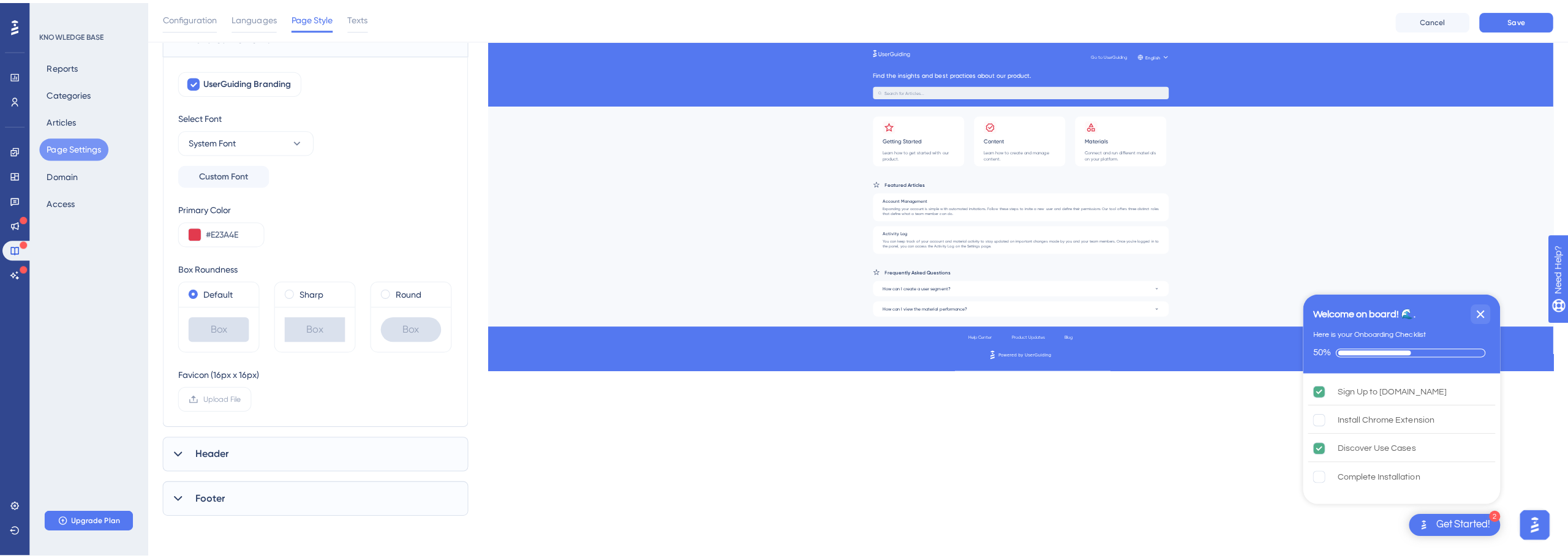
scroll to position [0, 0]
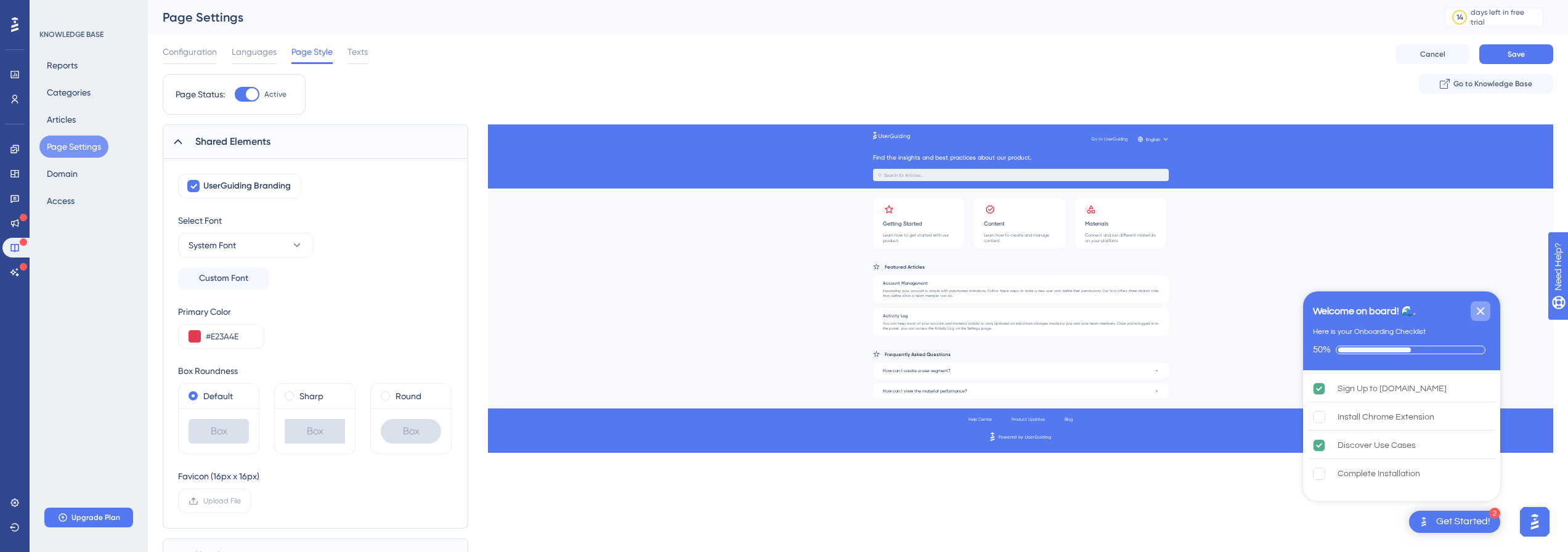
click at [1476, 317] on icon "Close Checklist" at bounding box center [1480, 311] width 15 height 15
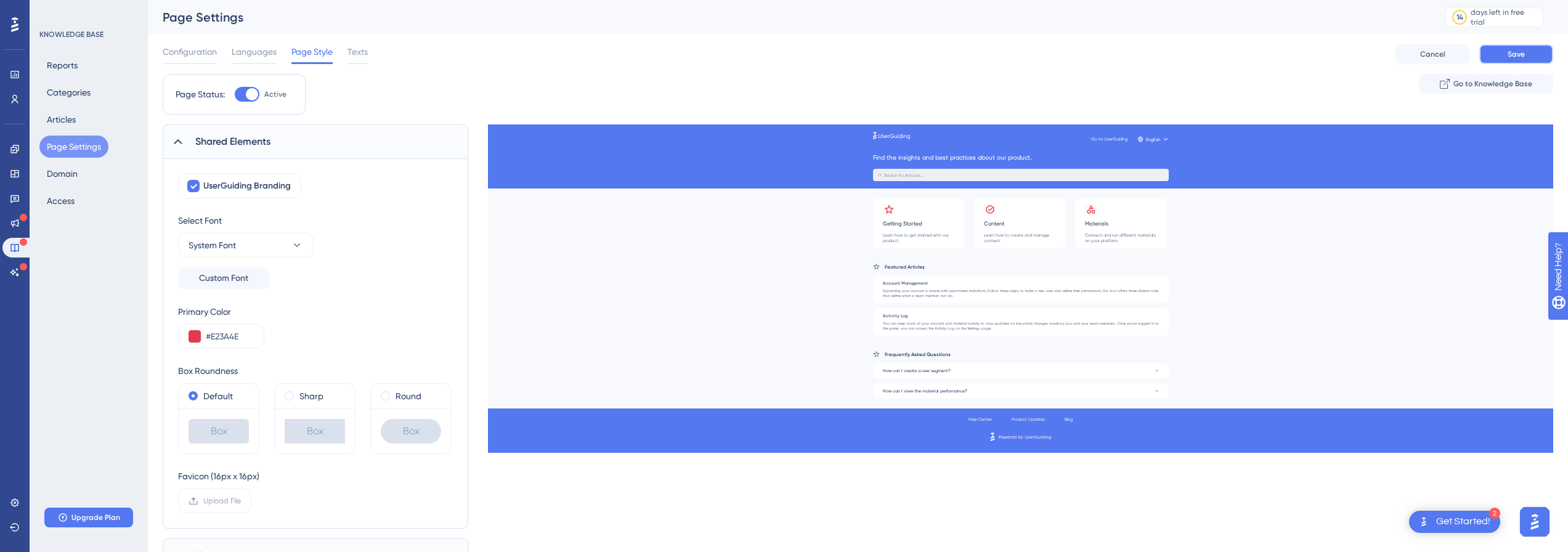
click at [1503, 62] on button "Save" at bounding box center [1517, 54] width 74 height 20
click at [1516, 88] on span "Go to Knowledge Base" at bounding box center [1493, 84] width 79 height 10
click at [1454, 529] on div "2 Get Started!" at bounding box center [1455, 521] width 91 height 22
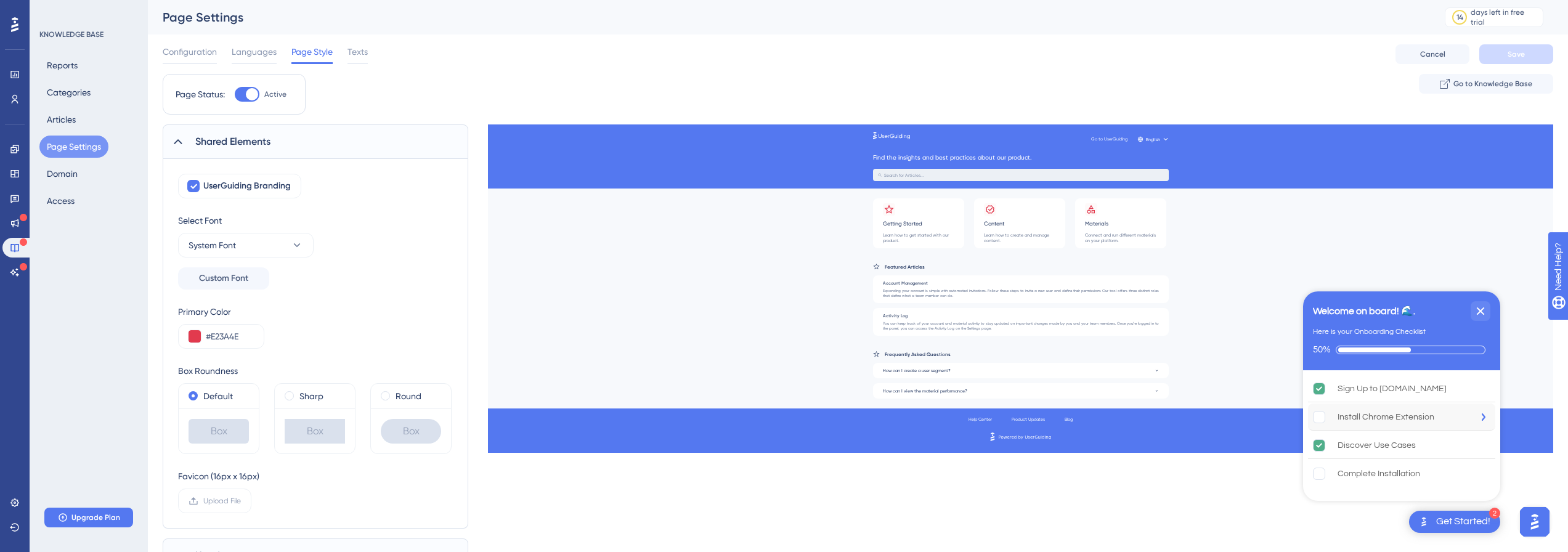
click at [1357, 414] on div "Install Chrome Extension" at bounding box center [1386, 416] width 97 height 15
click at [75, 173] on button "Domain" at bounding box center [62, 173] width 45 height 22
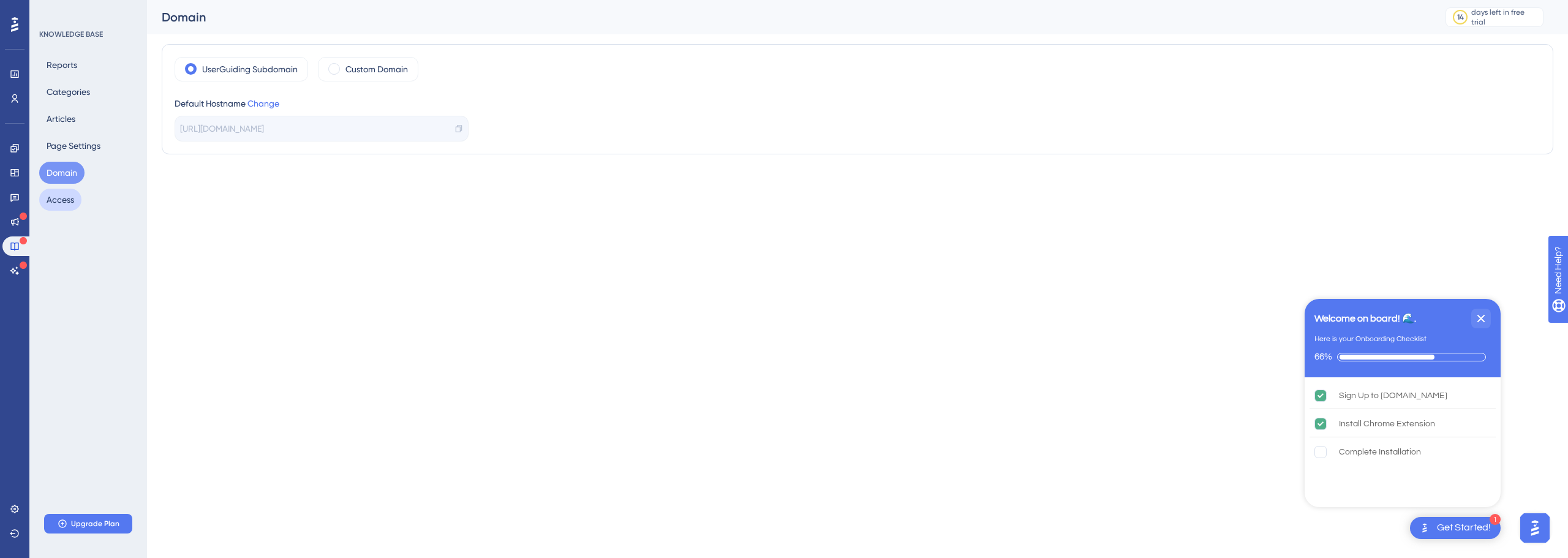
click at [67, 209] on button "Access" at bounding box center [60, 199] width 42 height 22
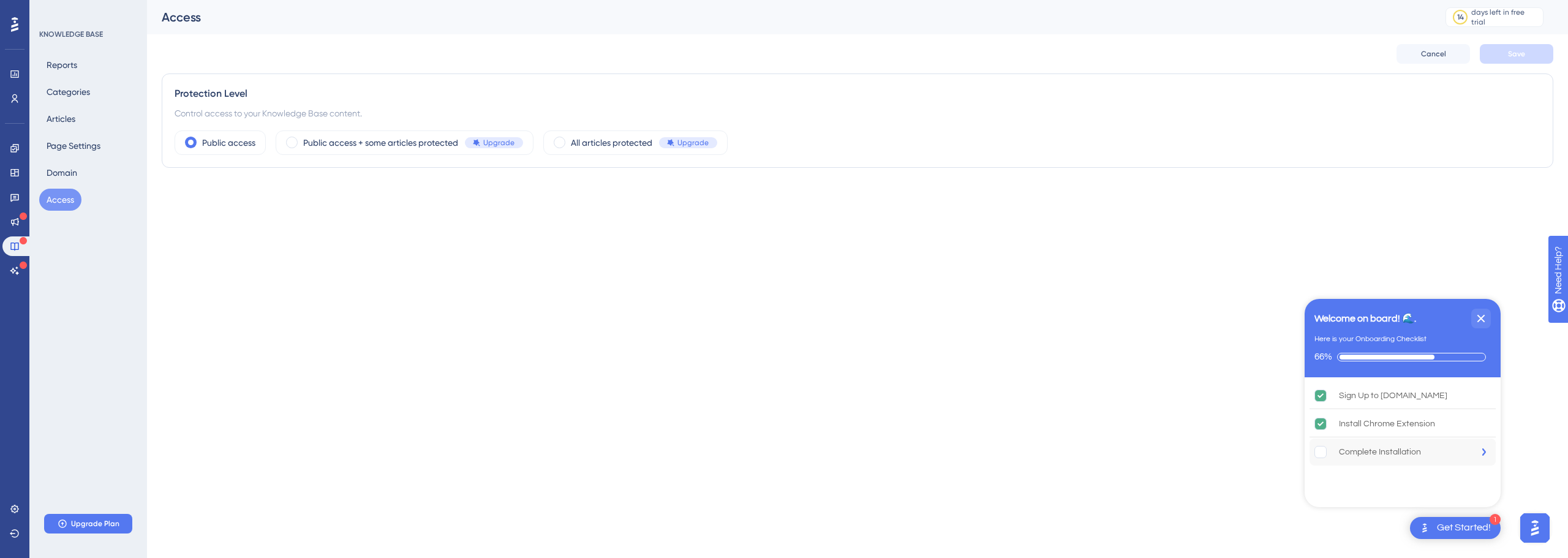
click at [1421, 454] on div "Complete Installation" at bounding box center [1403, 452] width 186 height 27
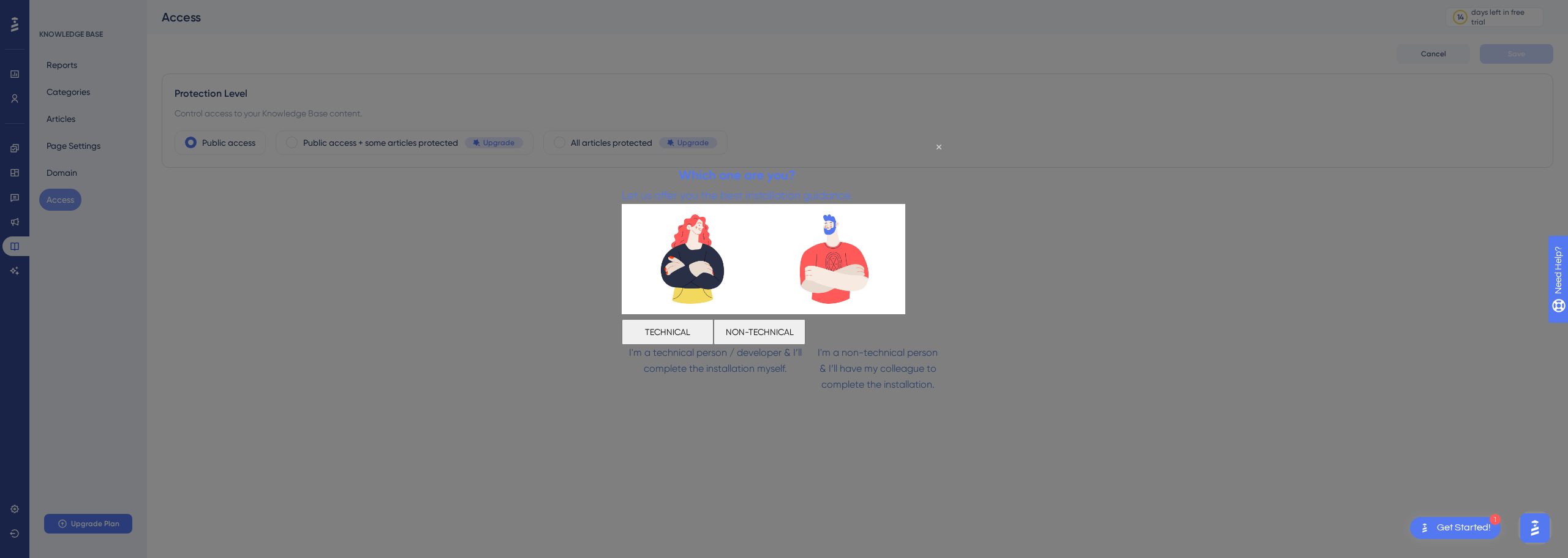
click at [701, 332] on button "TECHNICAL" at bounding box center [668, 333] width 92 height 26
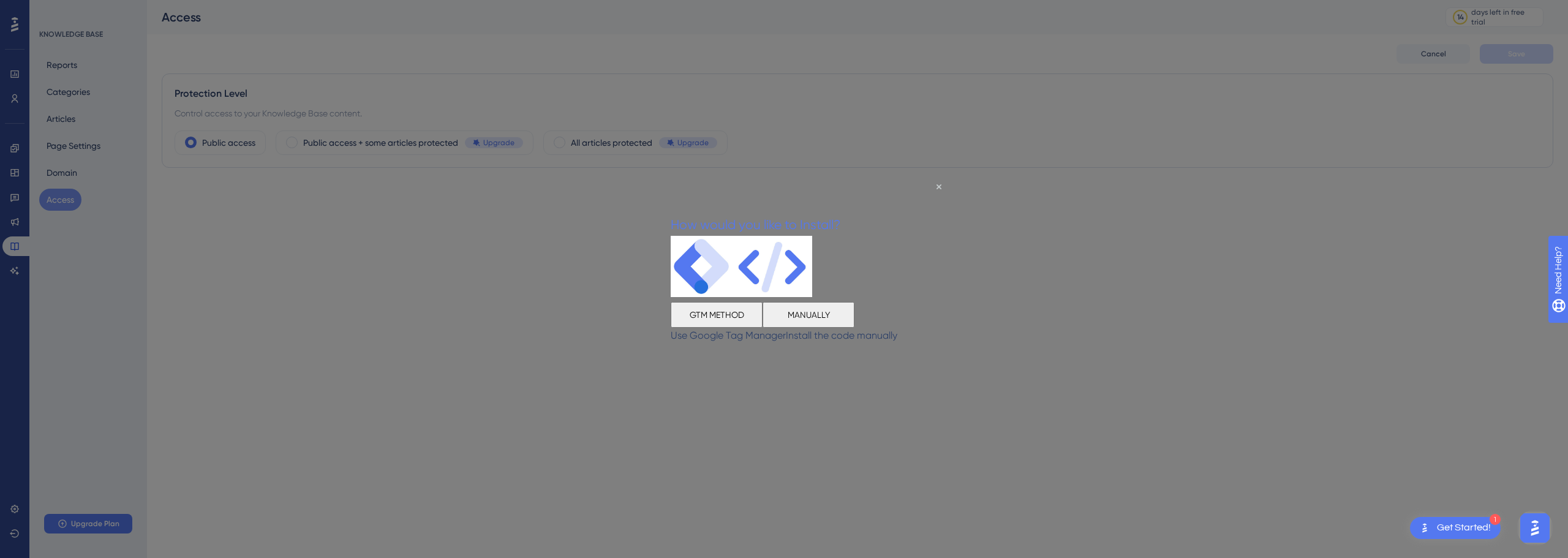
drag, startPoint x: 711, startPoint y: 321, endPoint x: 1337, endPoint y: 490, distance: 648.4
click at [715, 311] on button "GTM METHOD" at bounding box center [717, 315] width 92 height 26
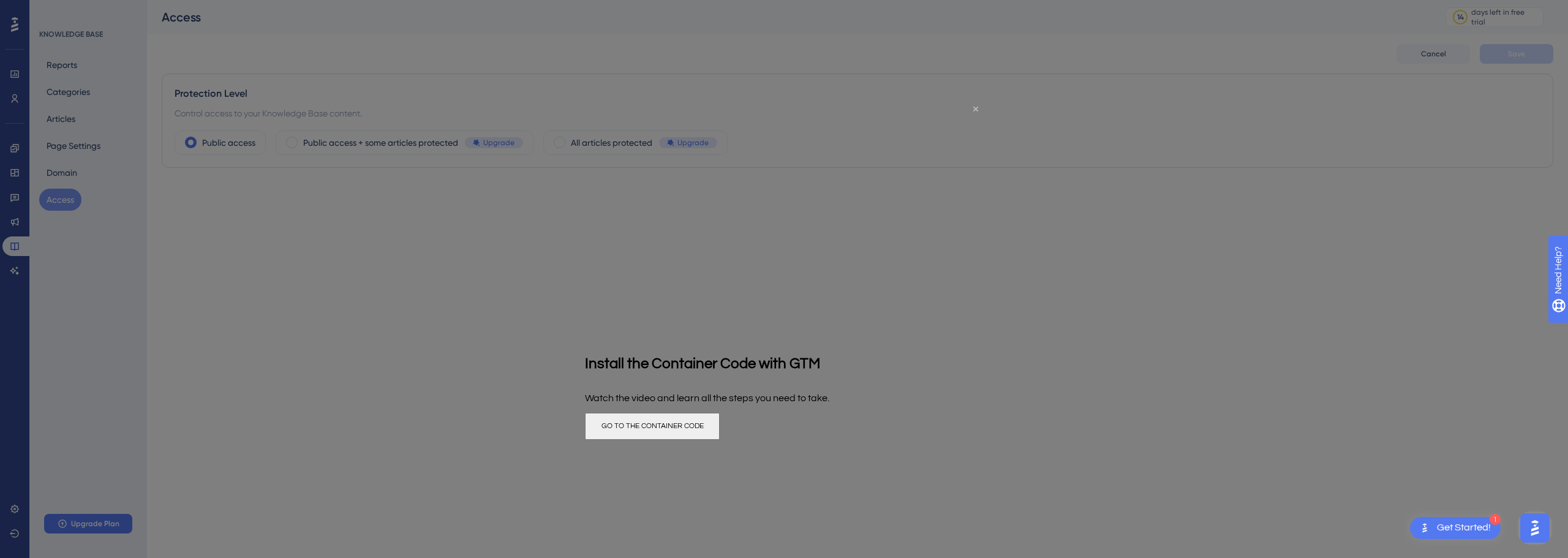
click at [975, 108] on icon "Close Preview" at bounding box center [976, 109] width 5 height 5
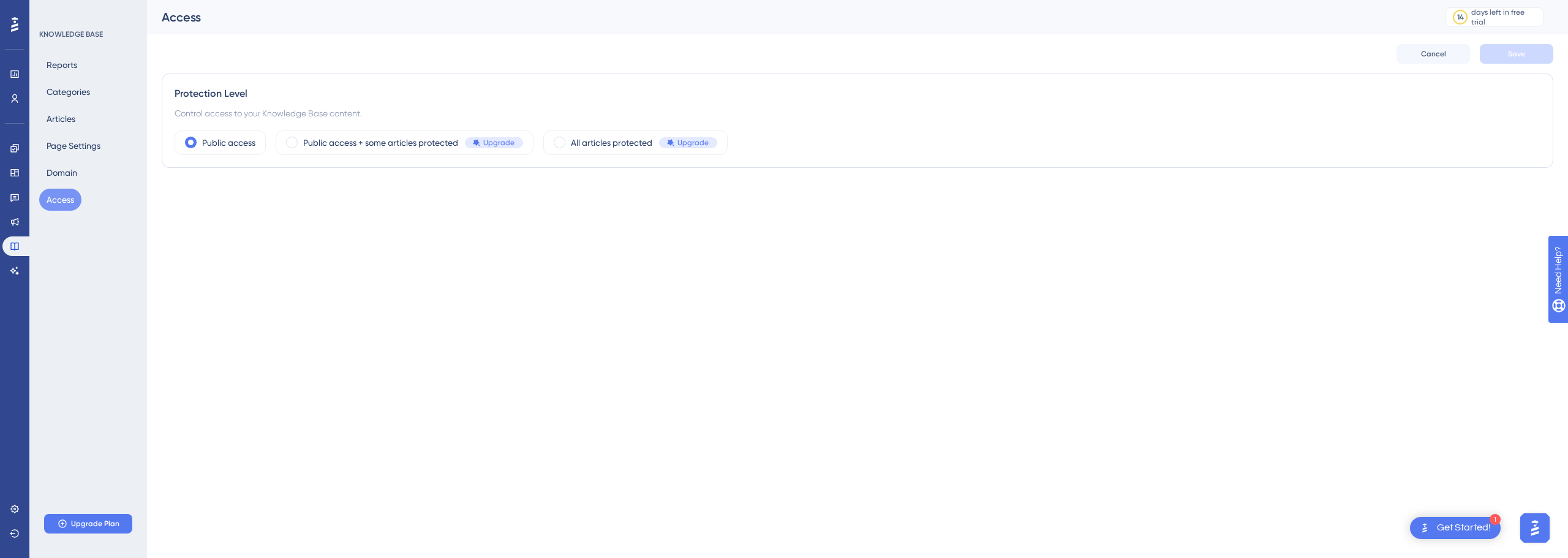
click at [975, 108] on div "Control access to your Knowledge Base content." at bounding box center [858, 113] width 1366 height 15
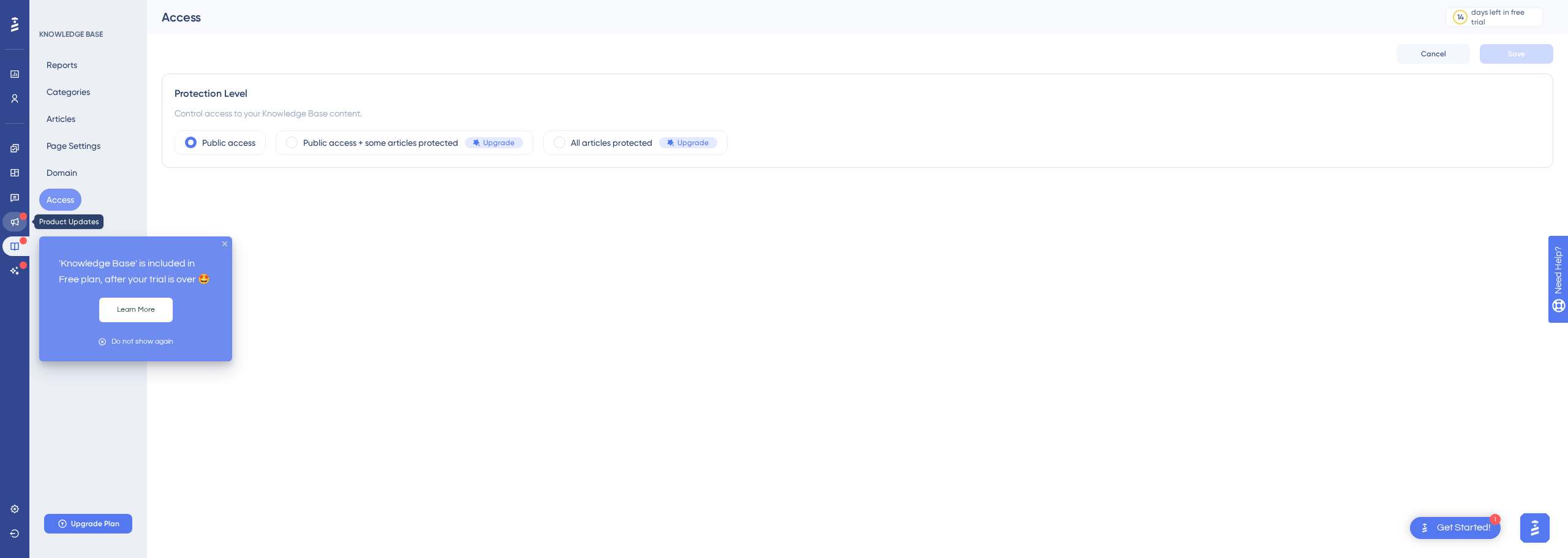
click at [18, 221] on icon at bounding box center [15, 222] width 8 height 8
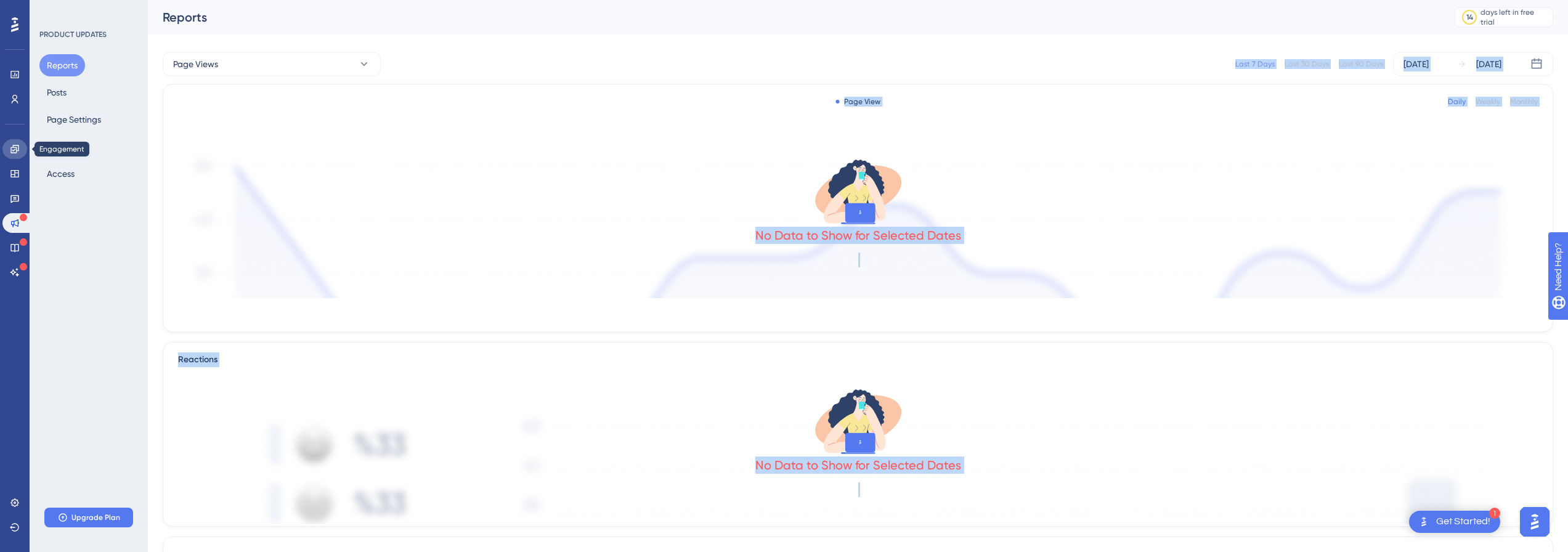
click at [15, 147] on icon at bounding box center [14, 148] width 8 height 8
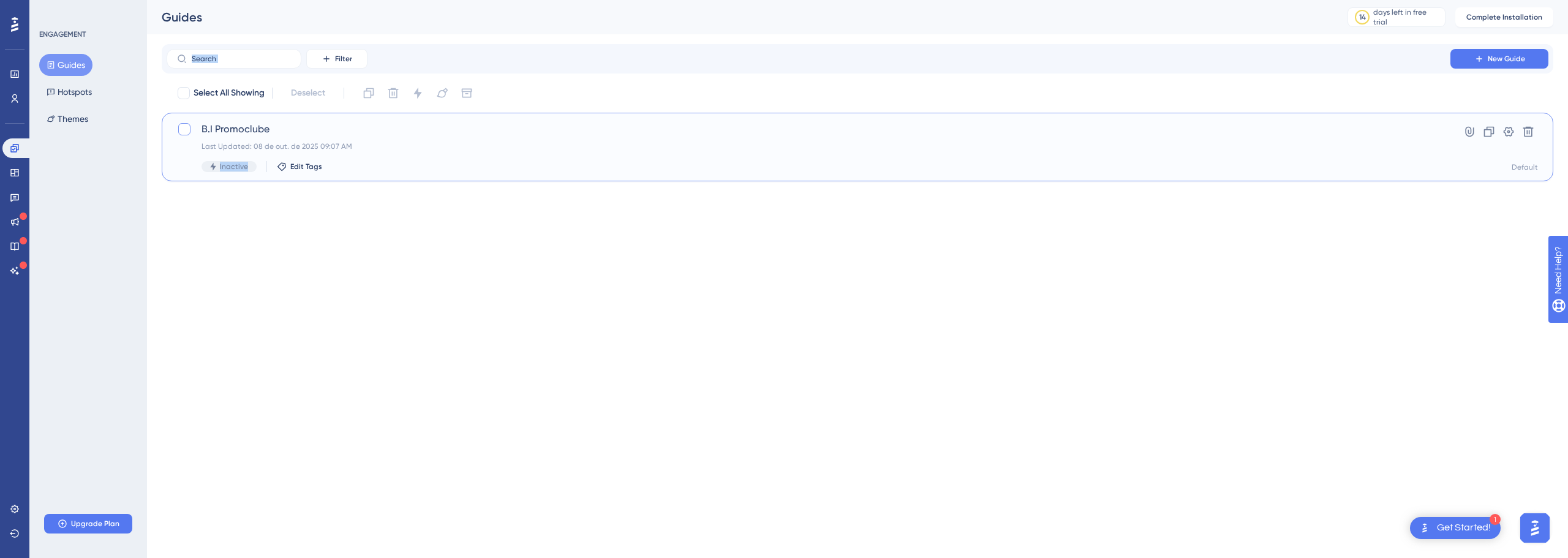
click at [190, 128] on div at bounding box center [184, 129] width 12 height 12
checkbox input "true"
click at [190, 128] on div at bounding box center [184, 129] width 12 height 12
checkbox input "false"
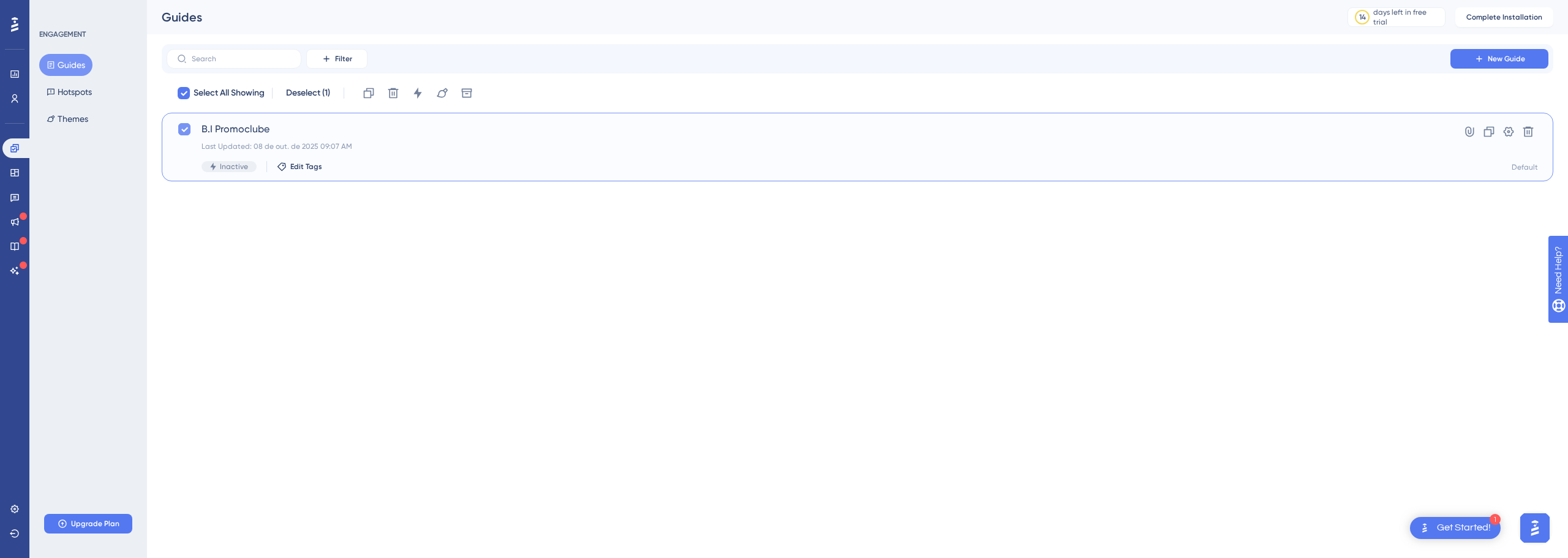
checkbox input "false"
drag, startPoint x: 222, startPoint y: 166, endPoint x: 386, endPoint y: 167, distance: 164.0
click at [386, 167] on div "Inactive Edit Tags" at bounding box center [809, 166] width 1214 height 11
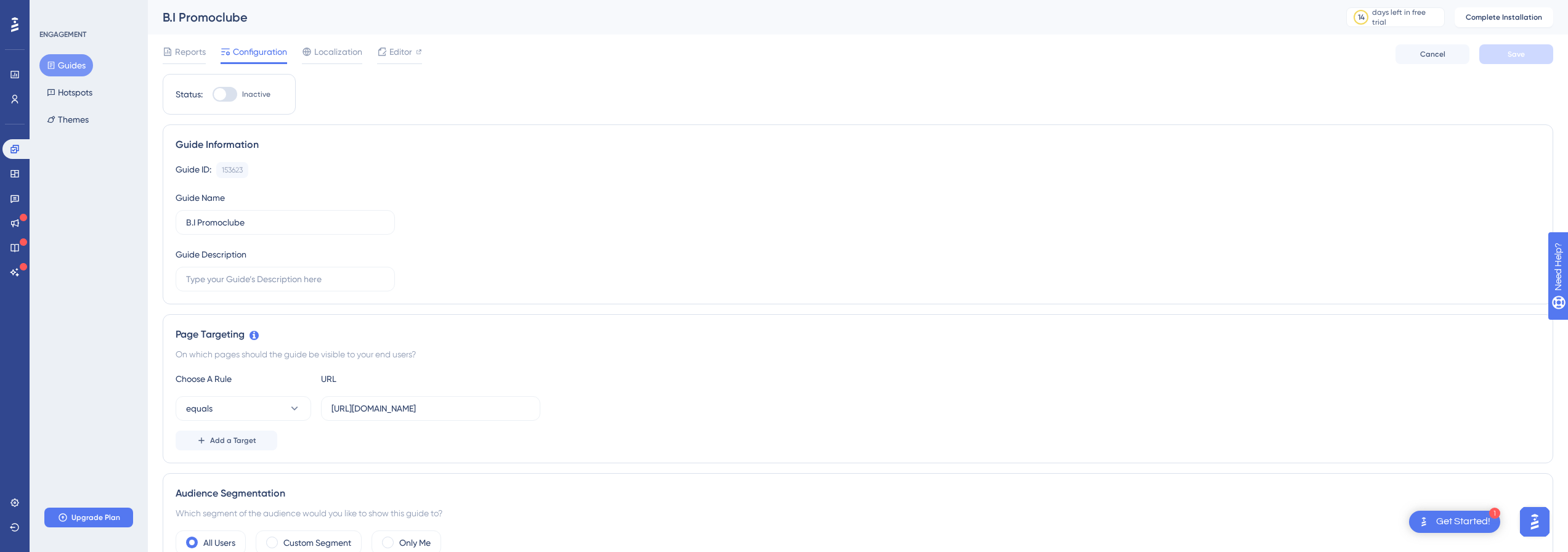
click at [232, 93] on div at bounding box center [225, 94] width 24 height 15
click at [213, 94] on input "Inactive" at bounding box center [212, 94] width 1 height 1
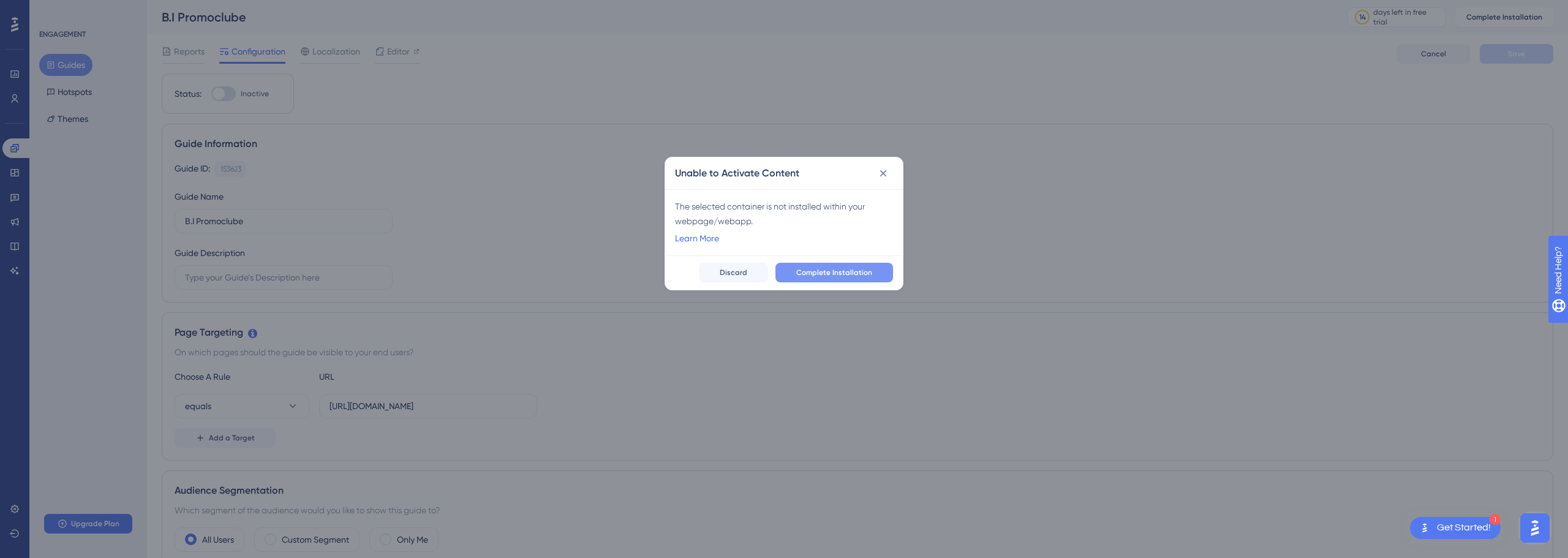
click at [835, 268] on span "Complete Installation" at bounding box center [835, 272] width 76 height 10
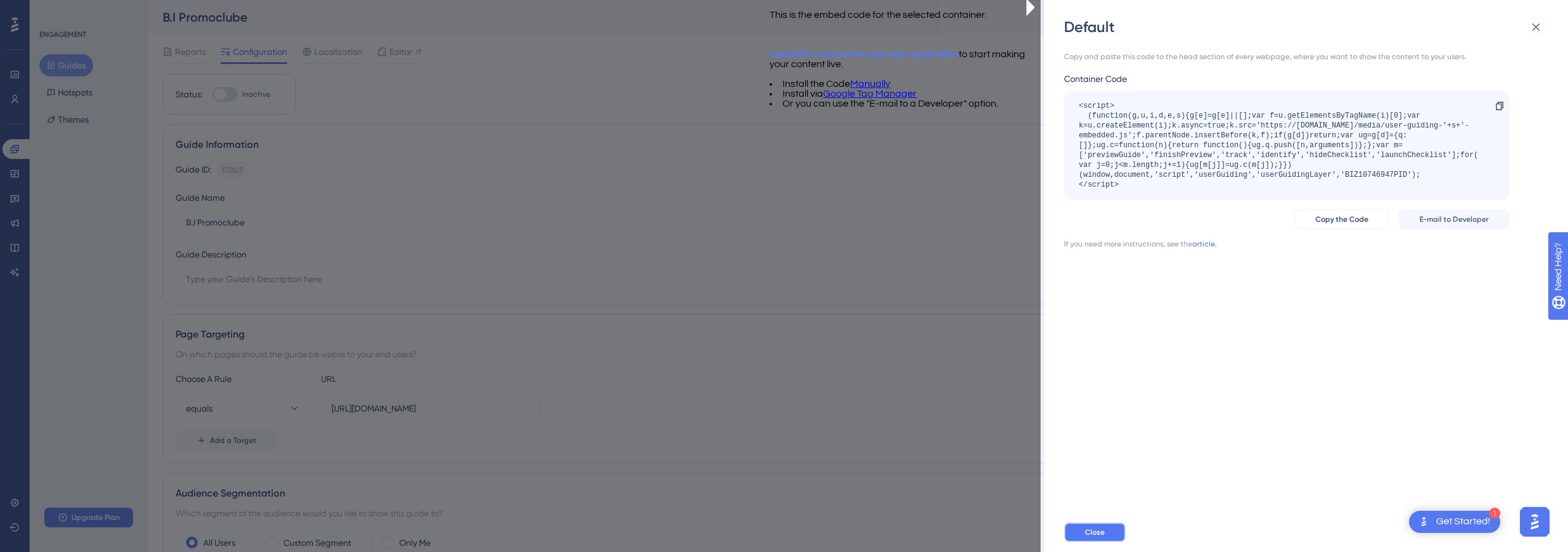
click at [1103, 534] on button "Close" at bounding box center [1095, 532] width 62 height 20
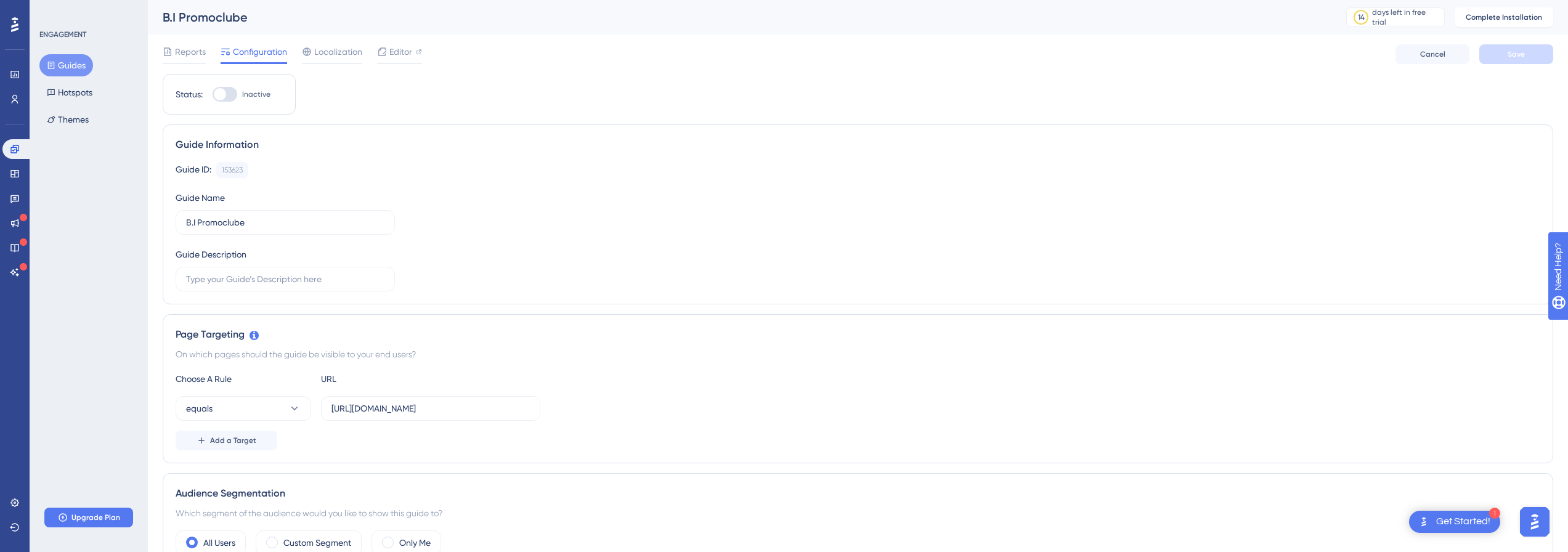
click at [220, 98] on div at bounding box center [220, 94] width 12 height 12
click at [213, 95] on input "Inactive" at bounding box center [212, 94] width 1 height 1
checkbox input "false"
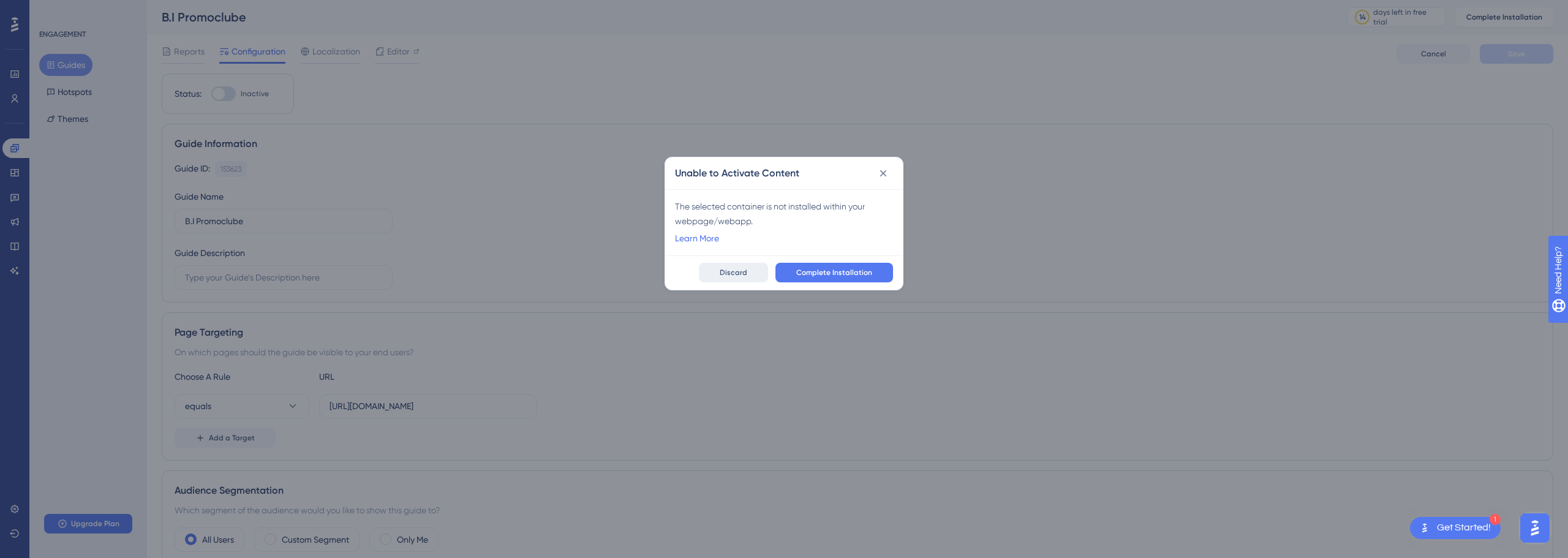
click at [739, 271] on span "Discard" at bounding box center [733, 272] width 28 height 10
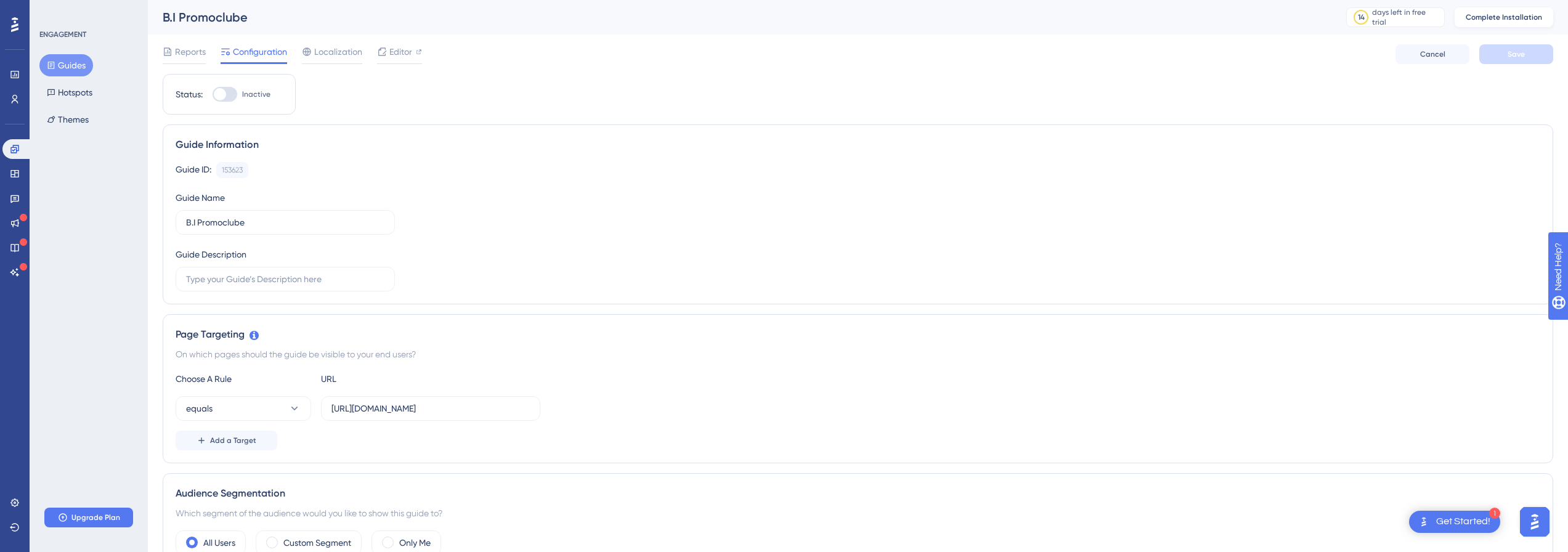
click at [1541, 18] on span "Complete Installation" at bounding box center [1504, 17] width 77 height 10
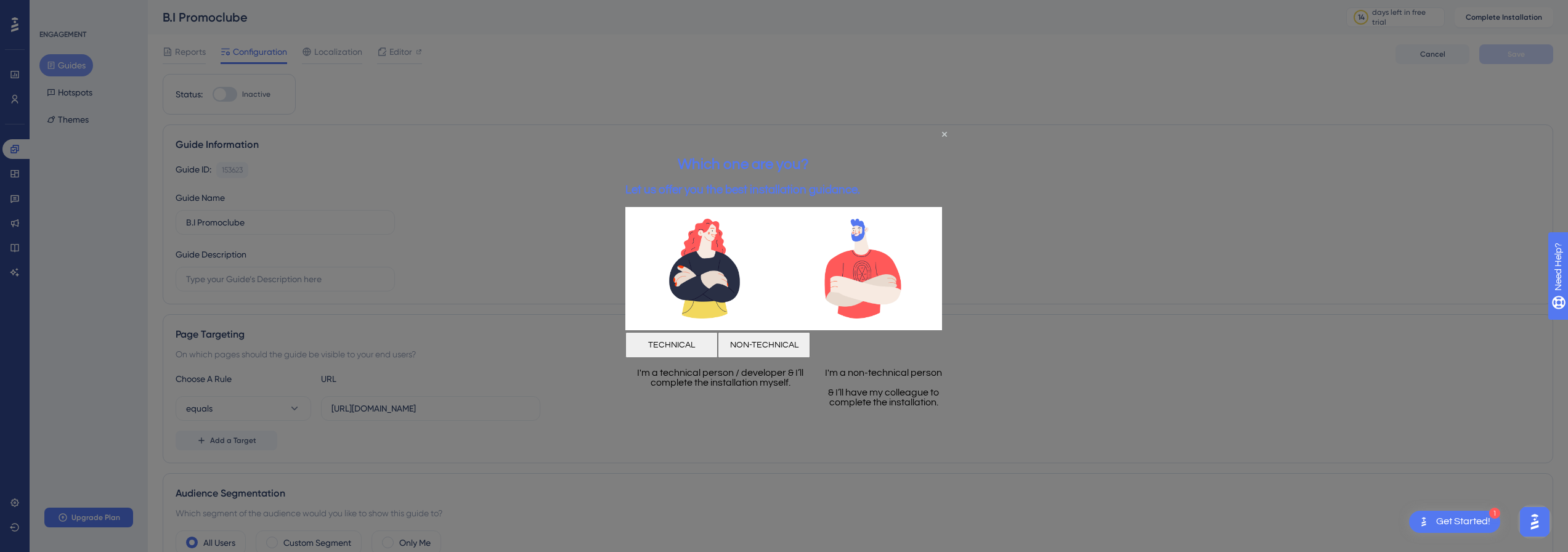
click at [810, 336] on button "NON-TECHNICAL" at bounding box center [764, 345] width 92 height 26
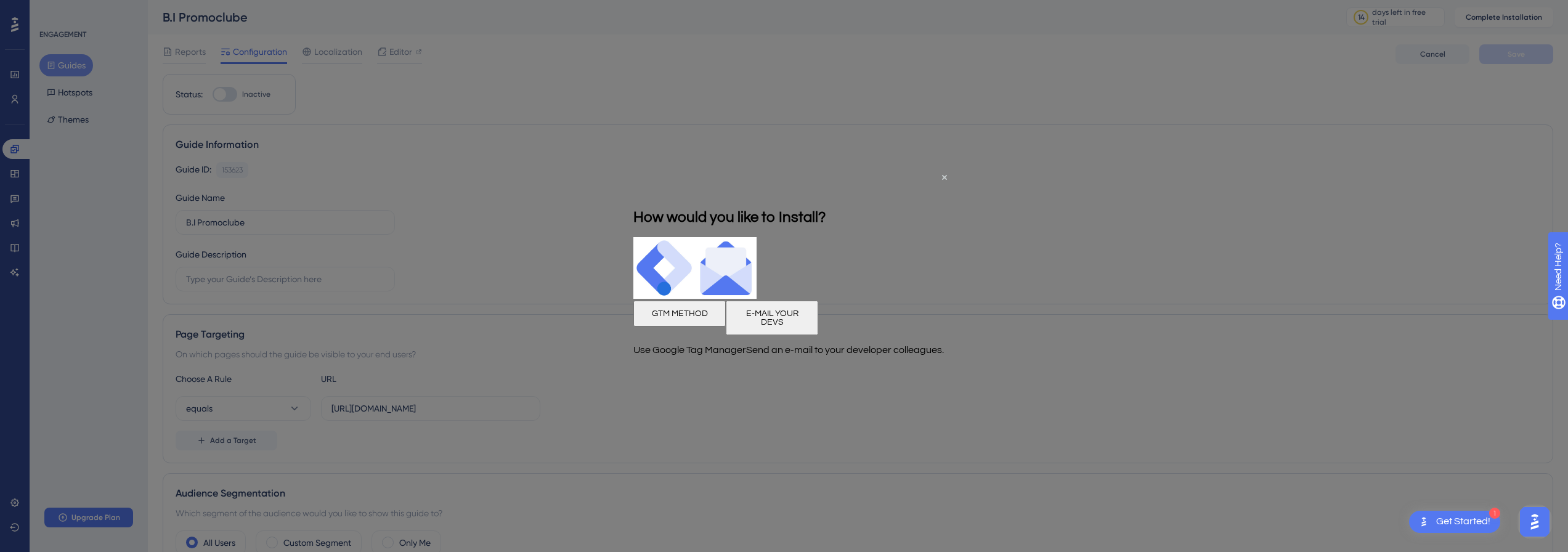
click at [826, 197] on div "How would you like to Install?" at bounding box center [729, 217] width 193 height 40
click at [944, 177] on icon "Close Preview" at bounding box center [945, 177] width 5 height 5
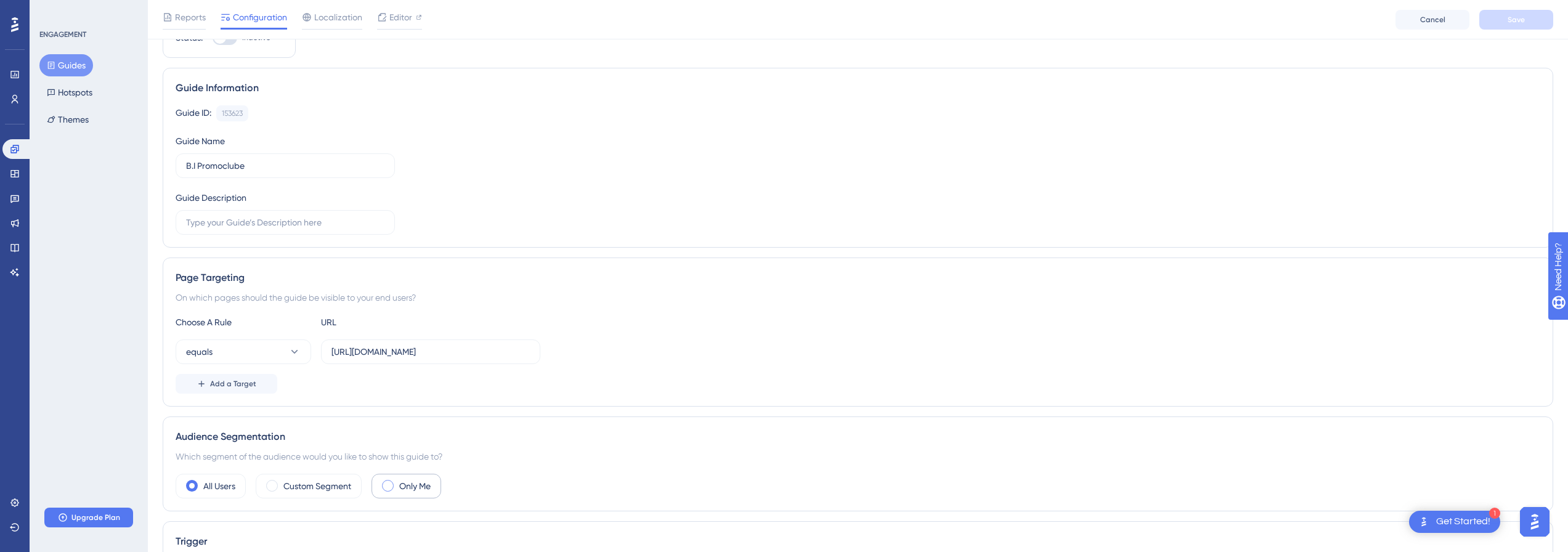
scroll to position [246, 0]
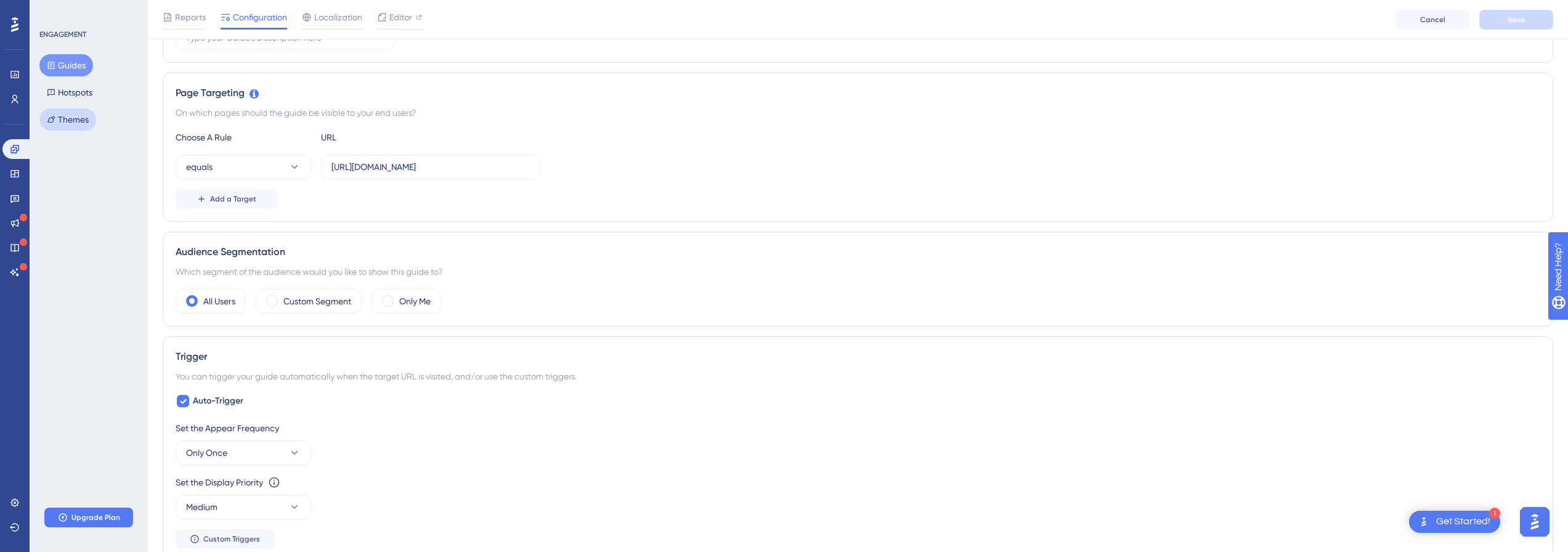
click at [84, 121] on button "Themes" at bounding box center [67, 119] width 57 height 22
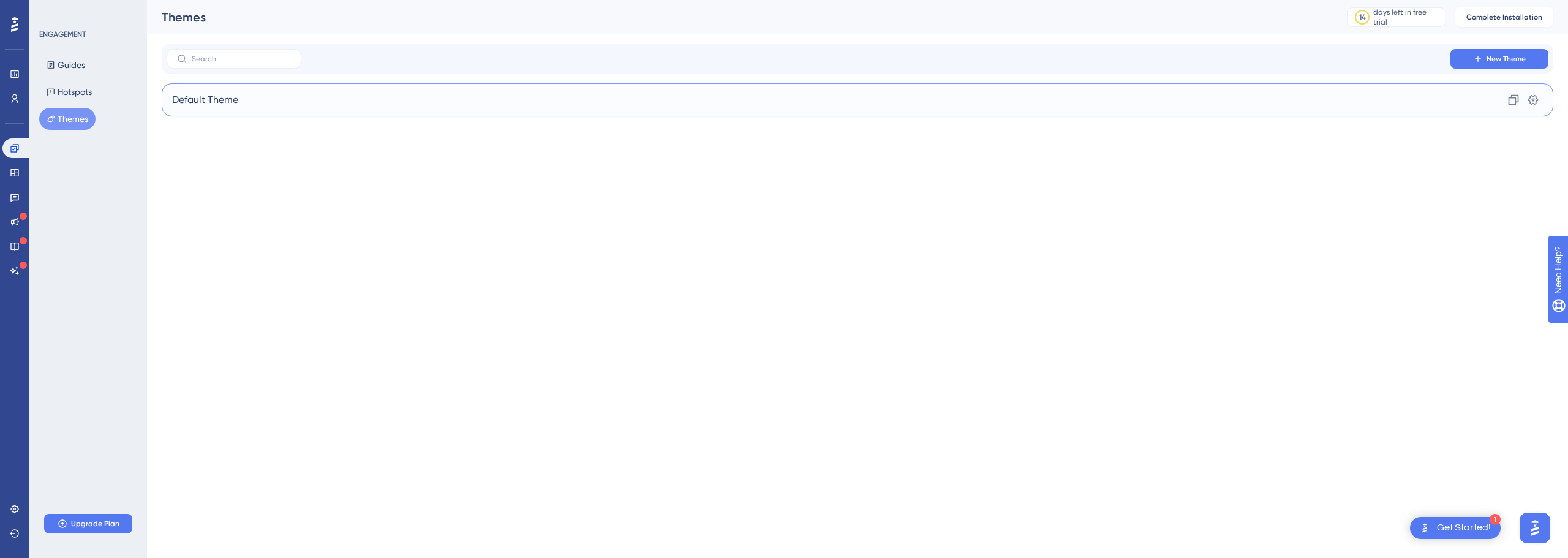
click at [1375, 102] on div "Default Theme Clone Settings" at bounding box center [857, 100] width 1391 height 33
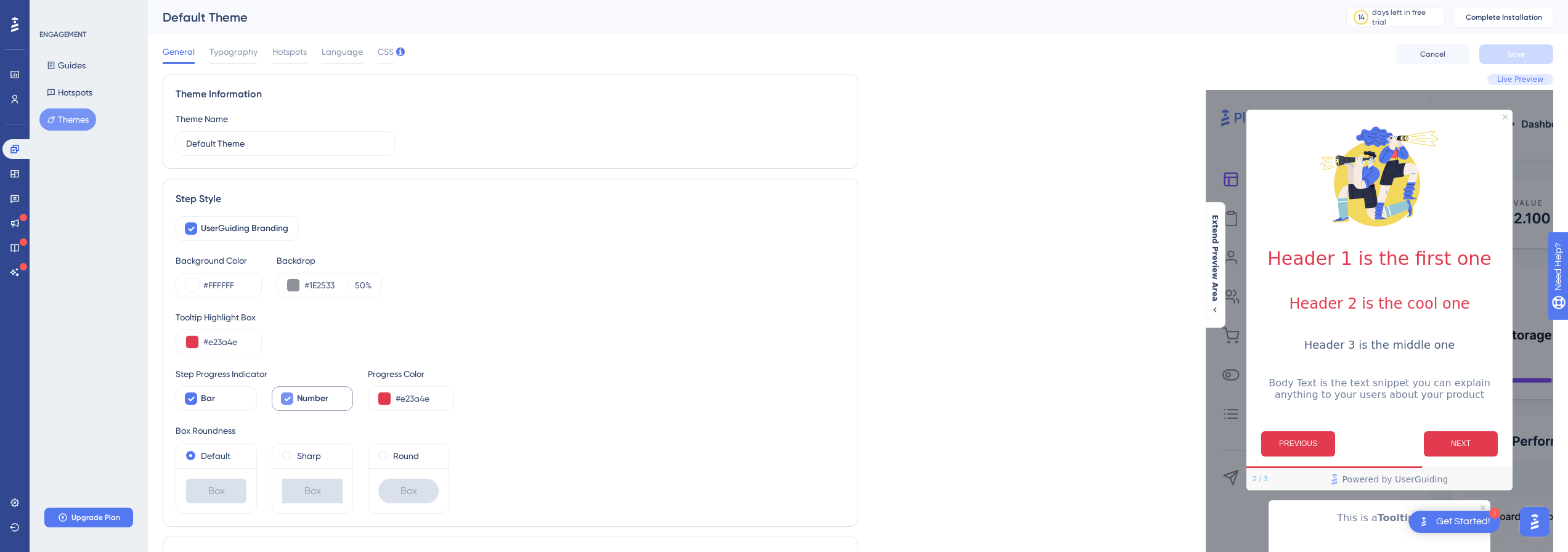
click at [308, 406] on label "Number" at bounding box center [312, 399] width 81 height 24
click at [308, 403] on span "Number" at bounding box center [313, 398] width 31 height 15
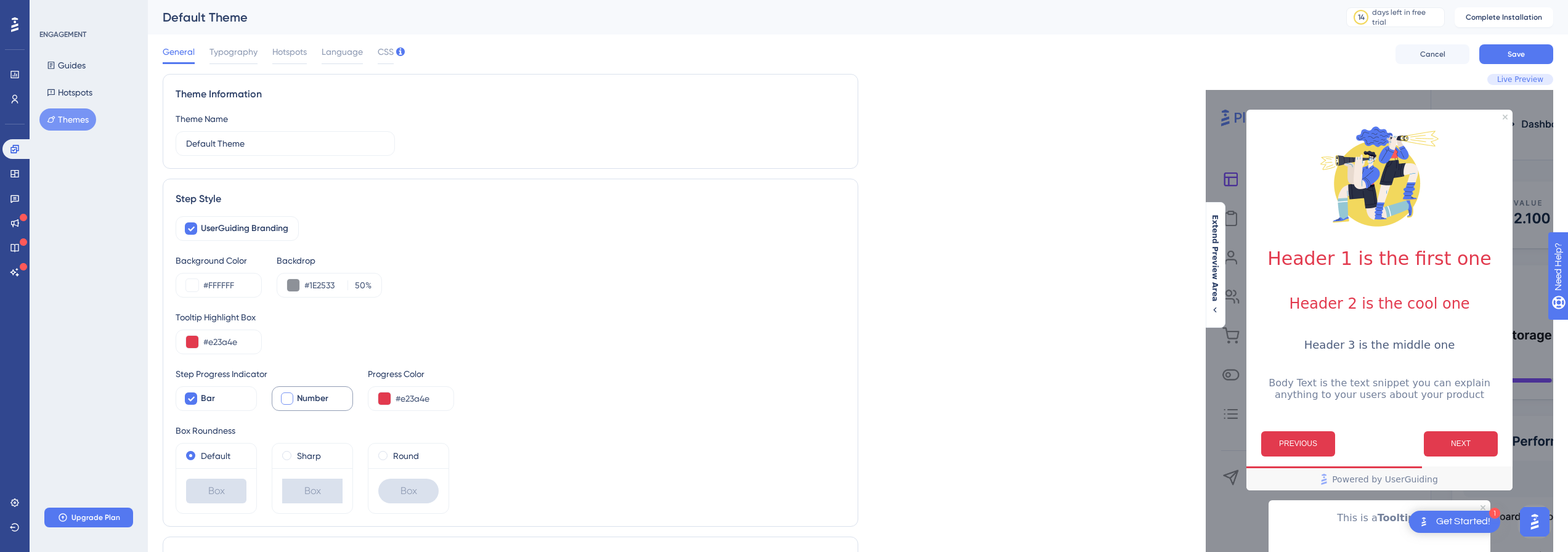
click at [308, 403] on span "Number" at bounding box center [313, 398] width 31 height 15
checkbox input "false"
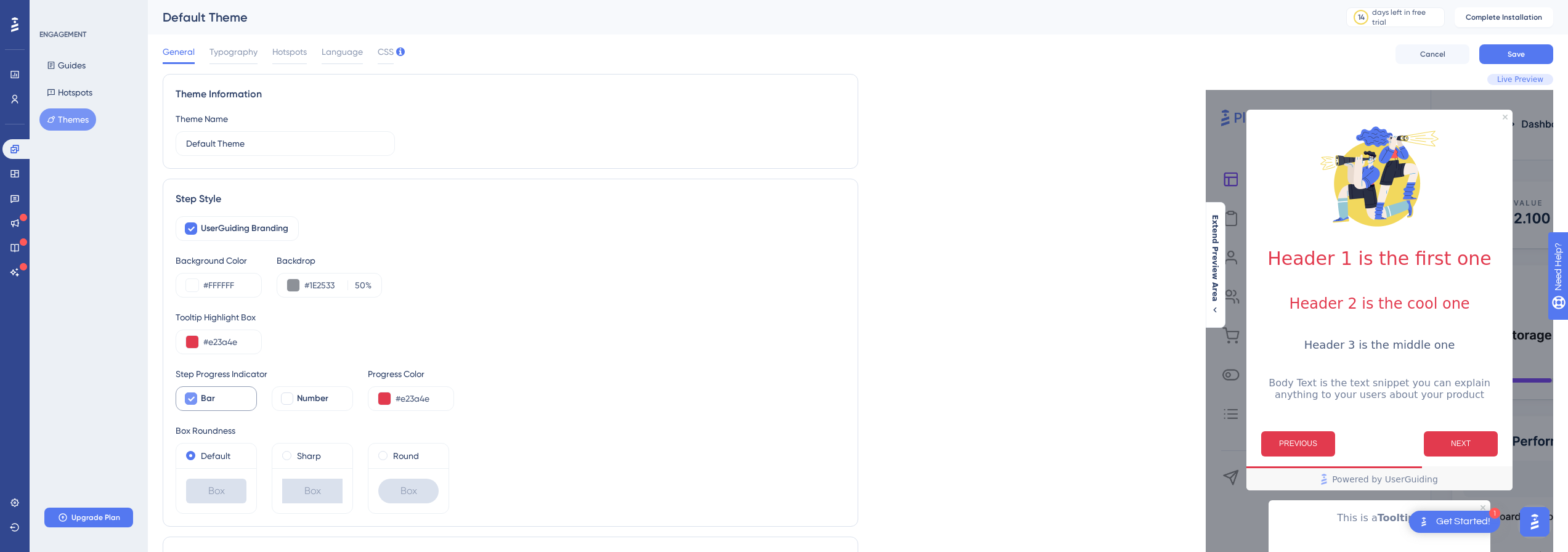
click at [206, 392] on span "Bar" at bounding box center [208, 398] width 14 height 15
checkbox input "true"
drag, startPoint x: 276, startPoint y: 391, endPoint x: 306, endPoint y: 391, distance: 30.0
click at [286, 391] on label "Number" at bounding box center [312, 399] width 81 height 24
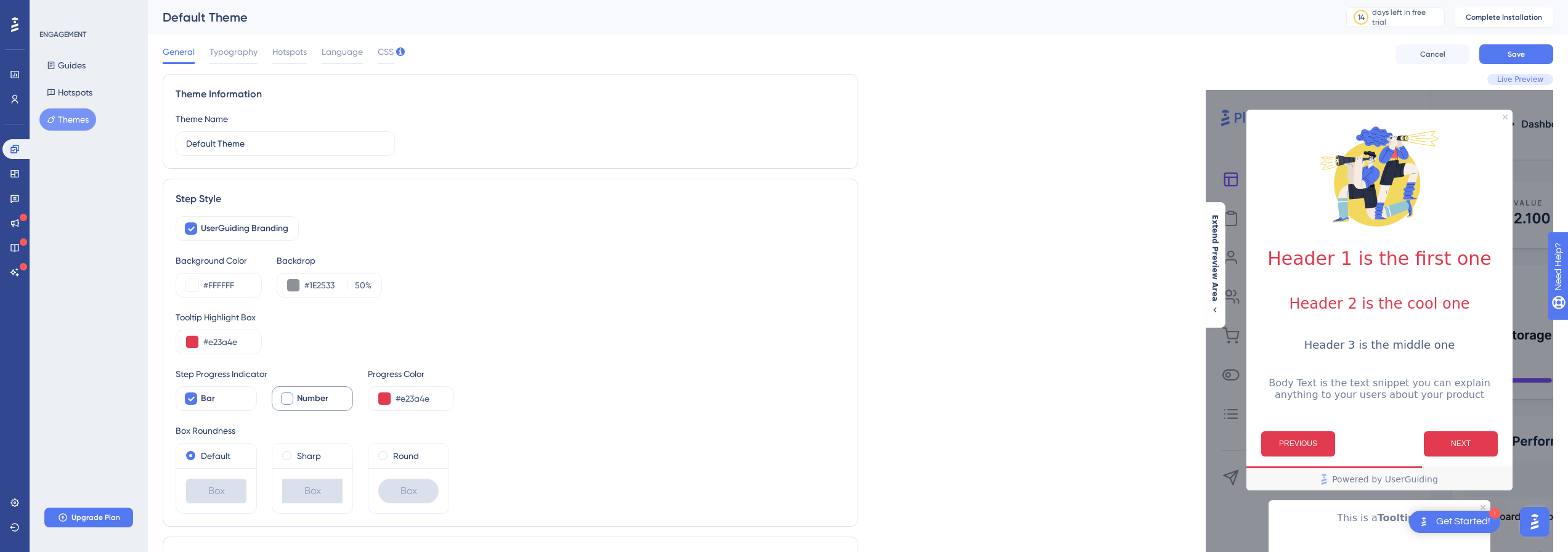
checkbox input "true"
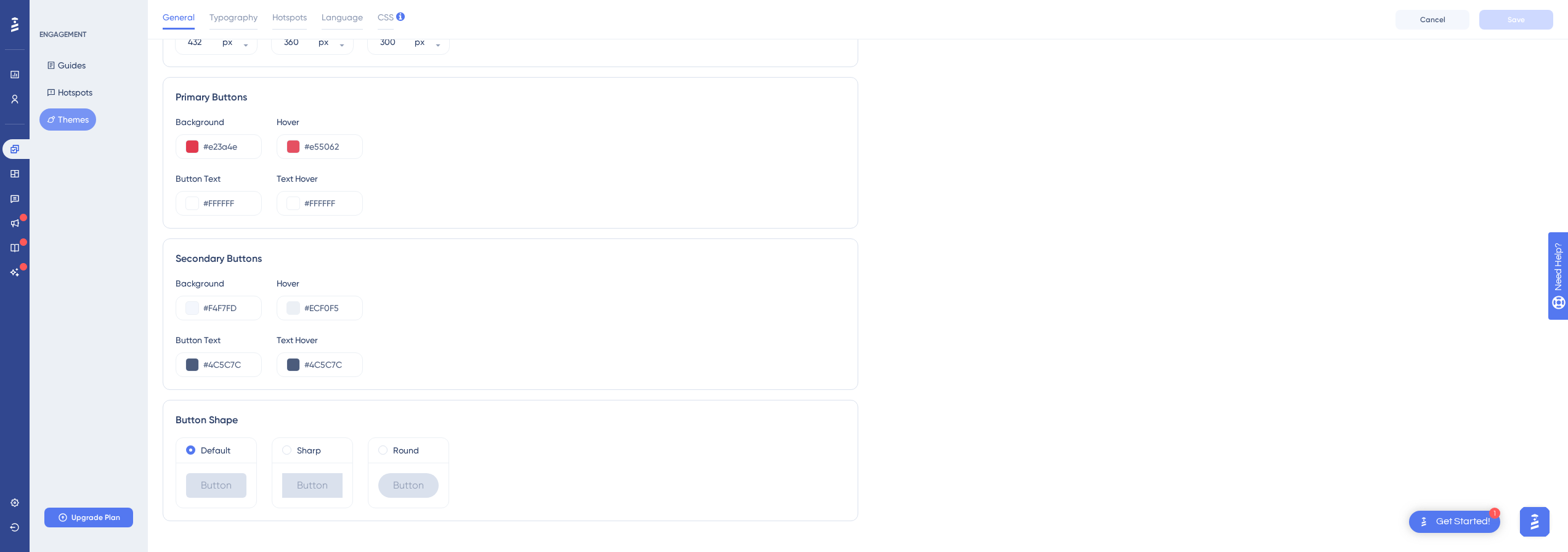
scroll to position [635, 0]
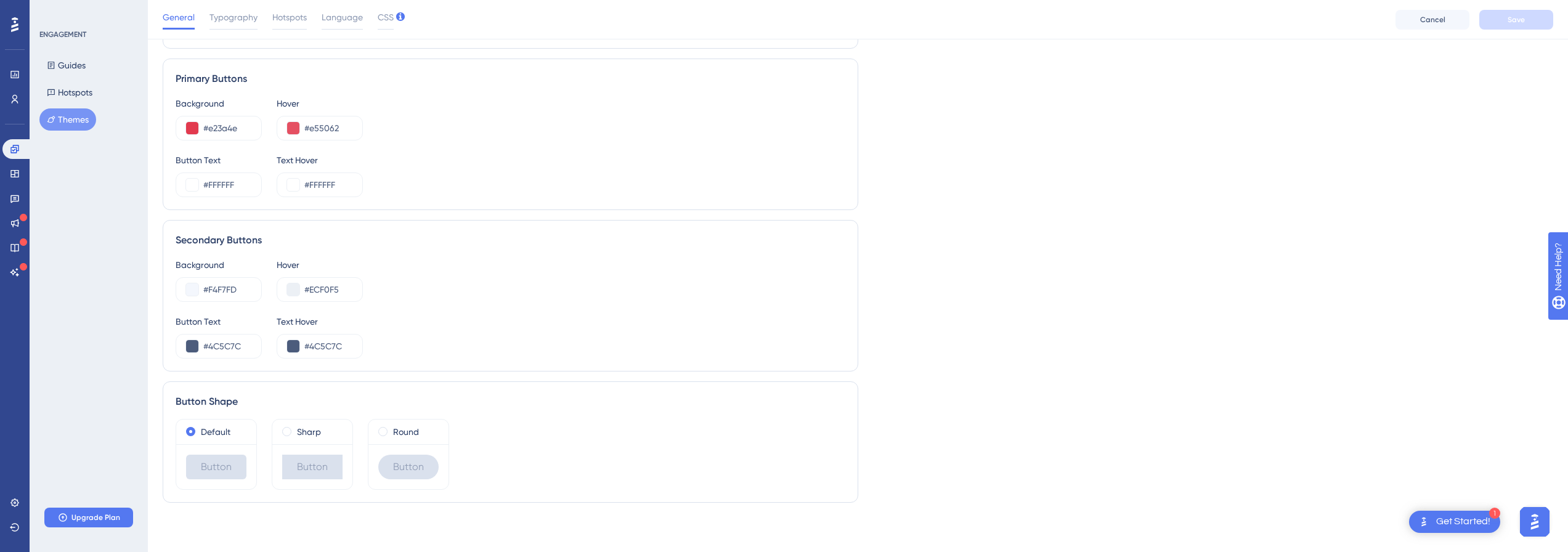
click at [400, 441] on div "Round" at bounding box center [409, 432] width 80 height 24
click at [400, 434] on label "Round" at bounding box center [406, 431] width 26 height 15
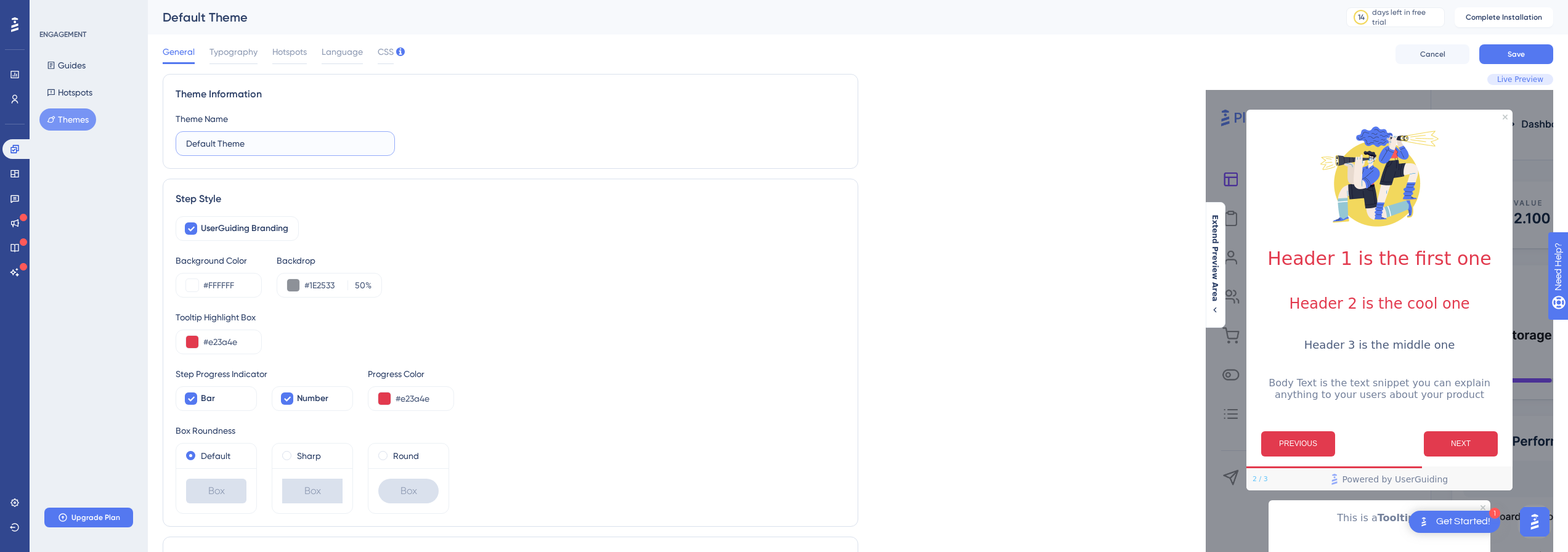
click at [260, 141] on input "Default Theme" at bounding box center [286, 144] width 199 height 14
click at [238, 59] on div "Typography" at bounding box center [233, 54] width 48 height 20
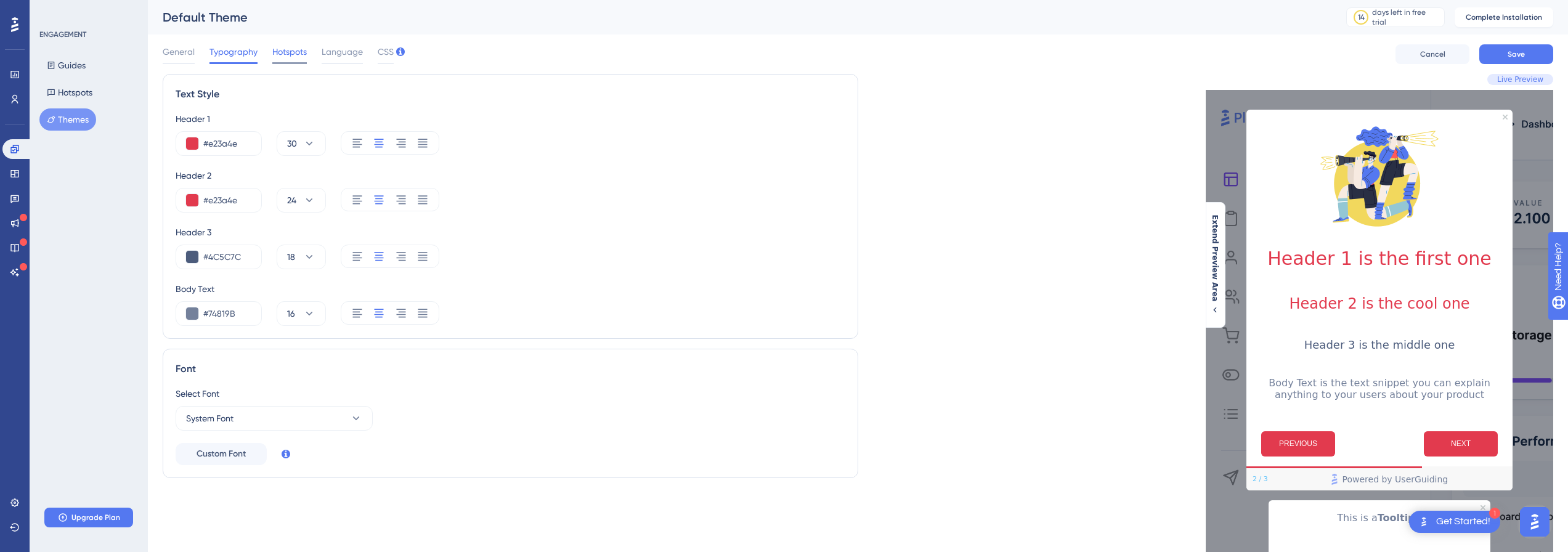
click at [301, 54] on span "Hotspots" at bounding box center [290, 51] width 35 height 15
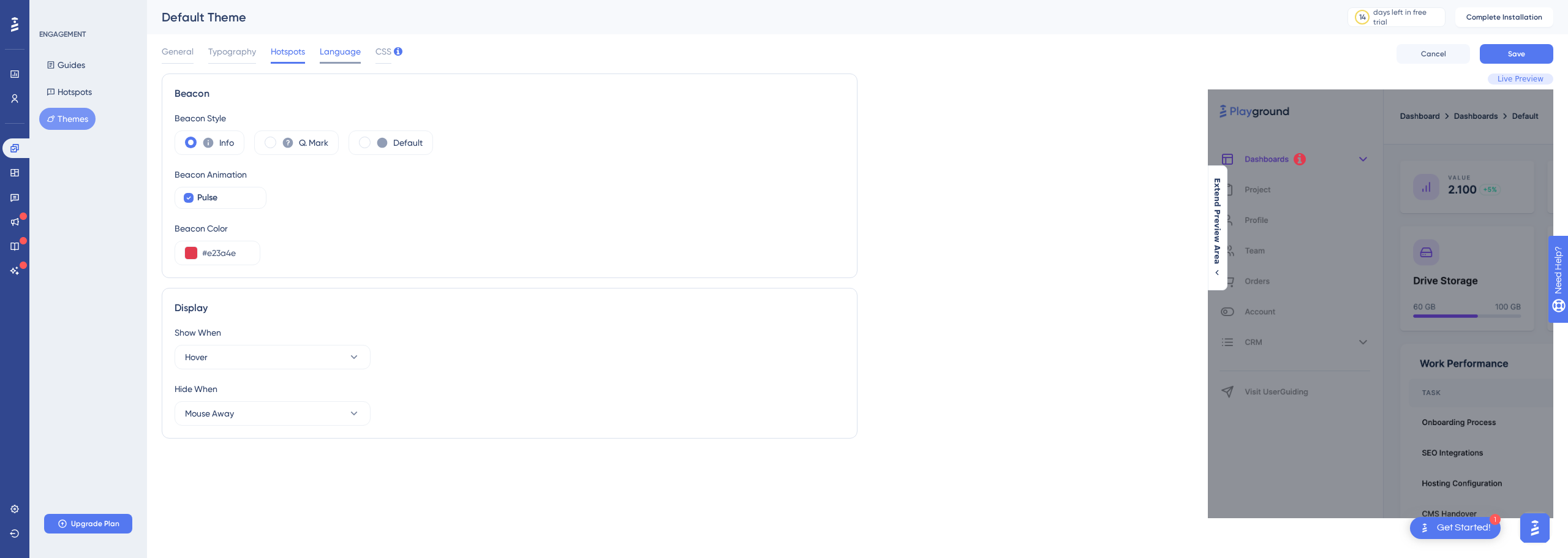
click at [331, 50] on span "Language" at bounding box center [339, 51] width 41 height 15
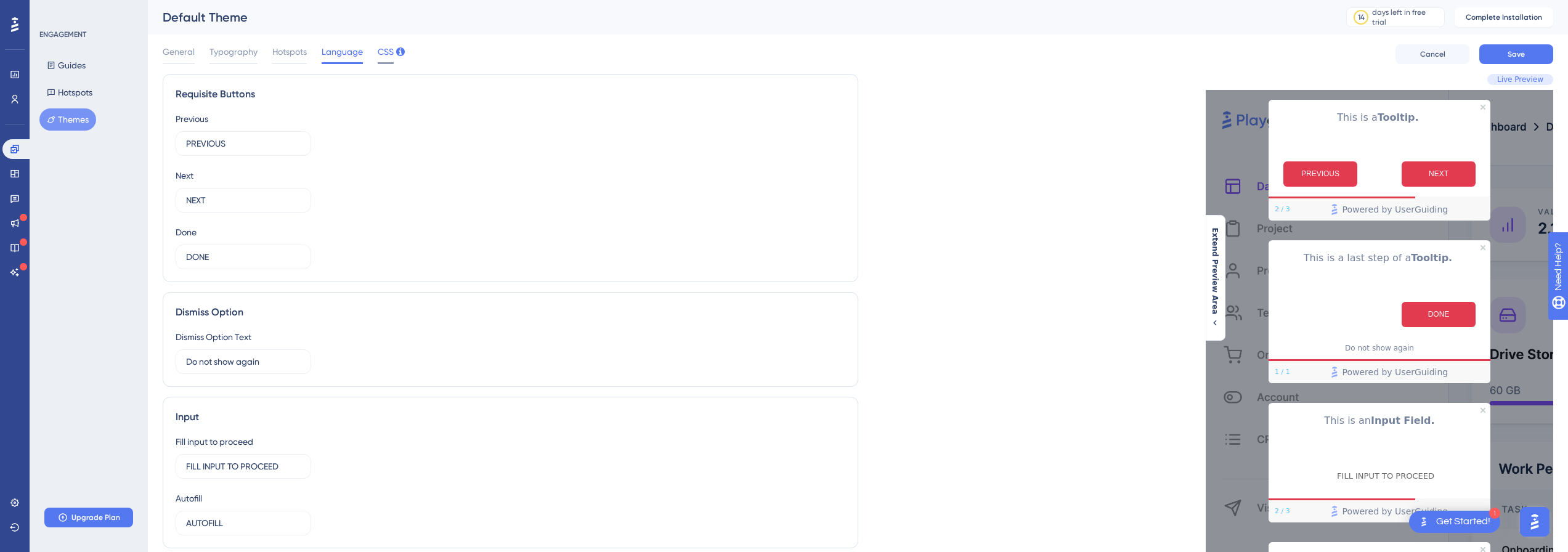
click at [392, 63] on div at bounding box center [386, 63] width 16 height 2
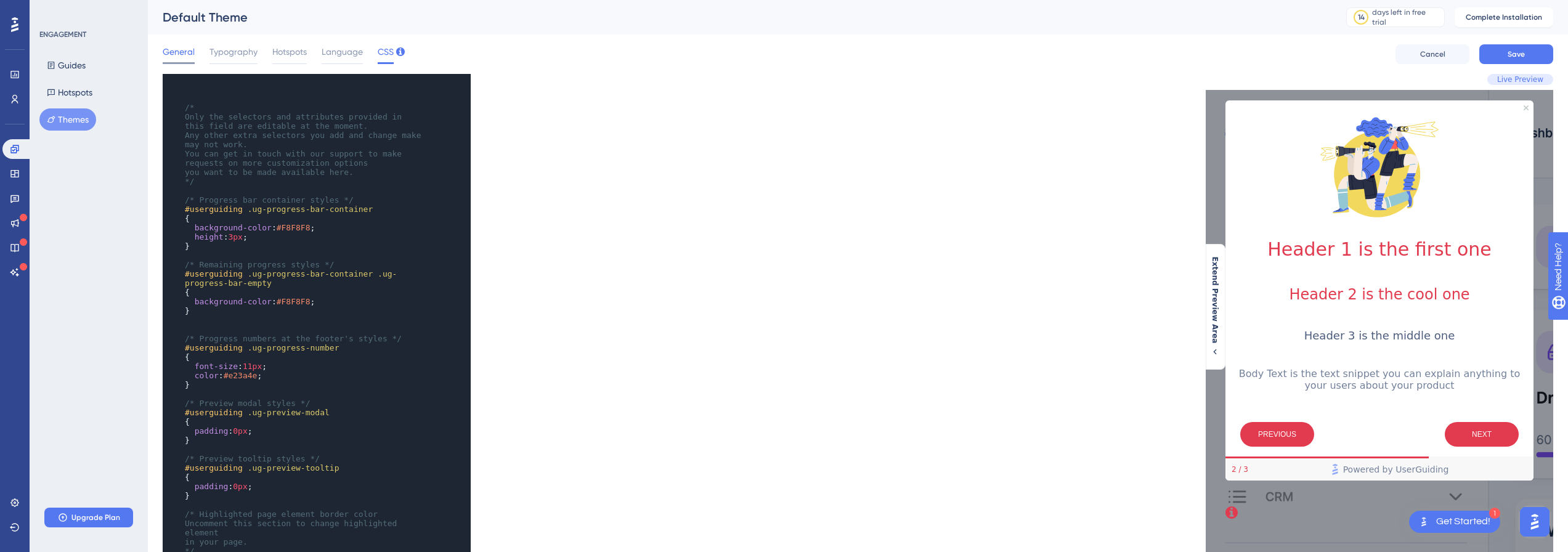
click at [193, 51] on span "General" at bounding box center [179, 51] width 32 height 15
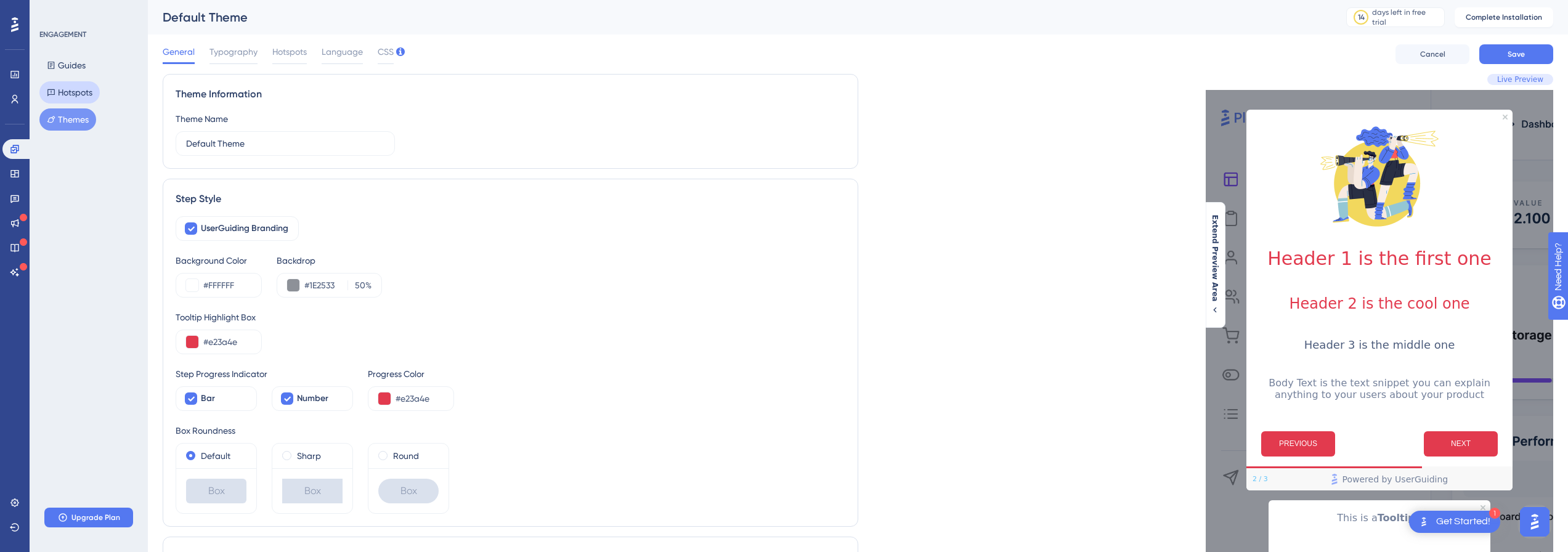
click at [69, 99] on button "Hotspots" at bounding box center [69, 91] width 60 height 22
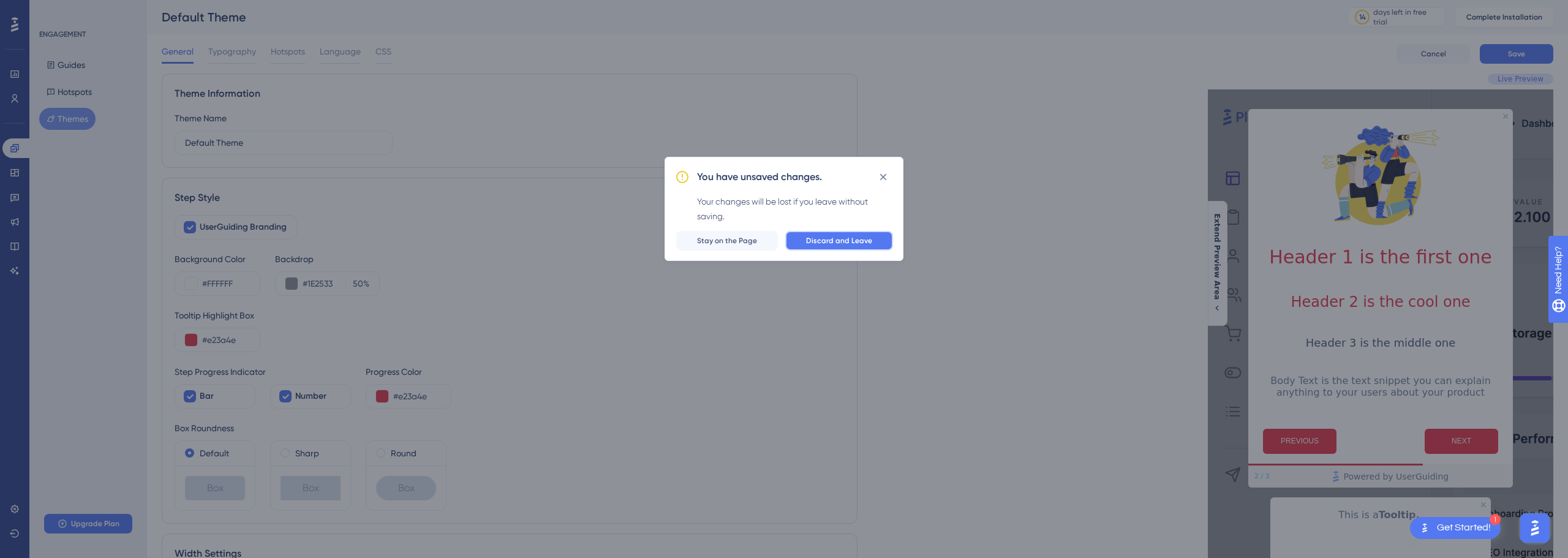
click at [800, 246] on button "Discard and Leave" at bounding box center [839, 241] width 108 height 20
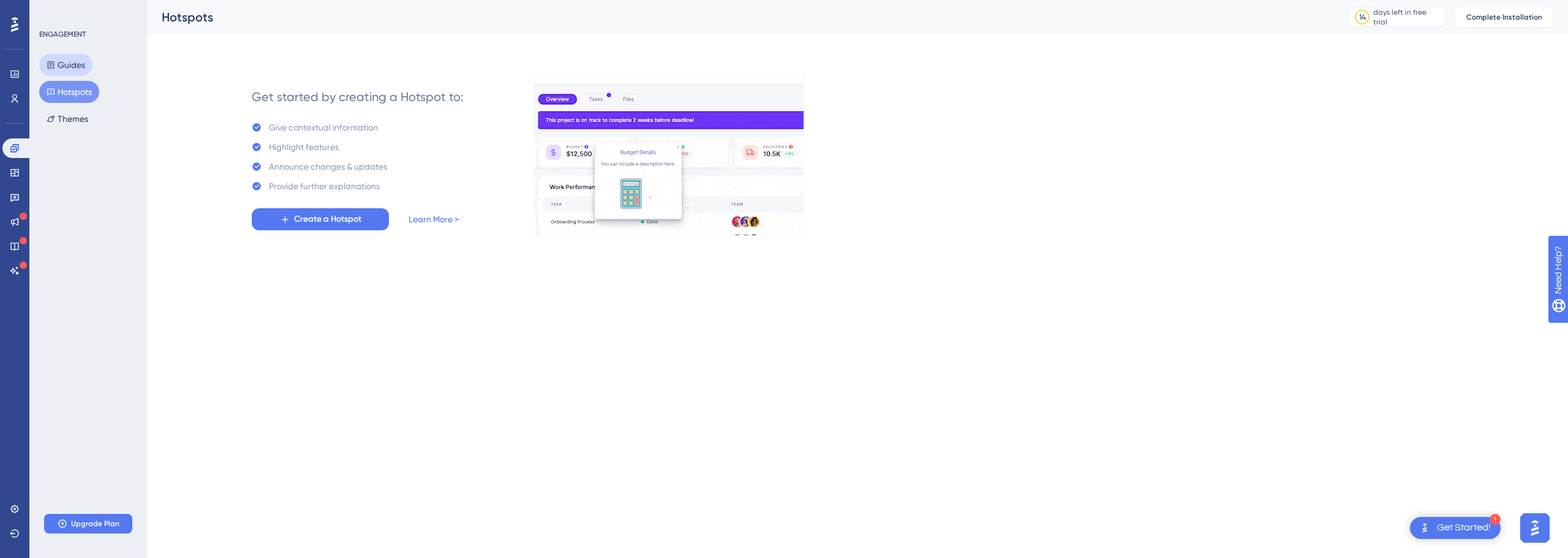
click at [81, 67] on button "Guides" at bounding box center [66, 64] width 54 height 22
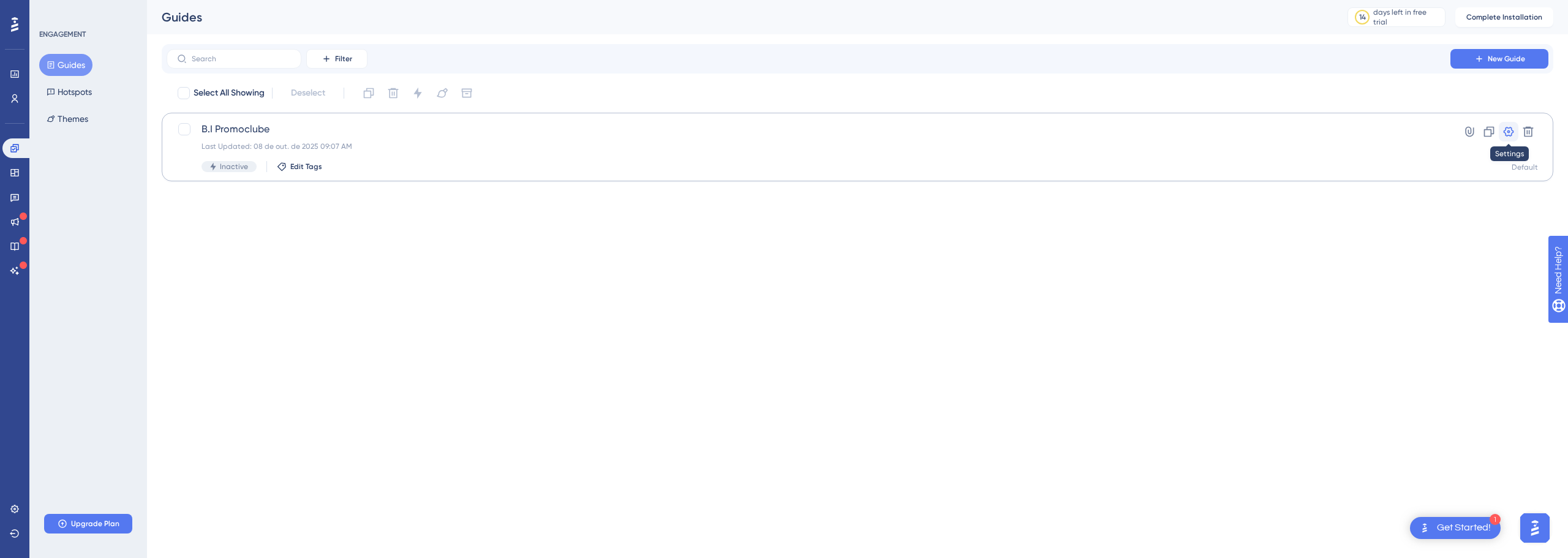
click at [1509, 130] on icon at bounding box center [1508, 132] width 12 height 12
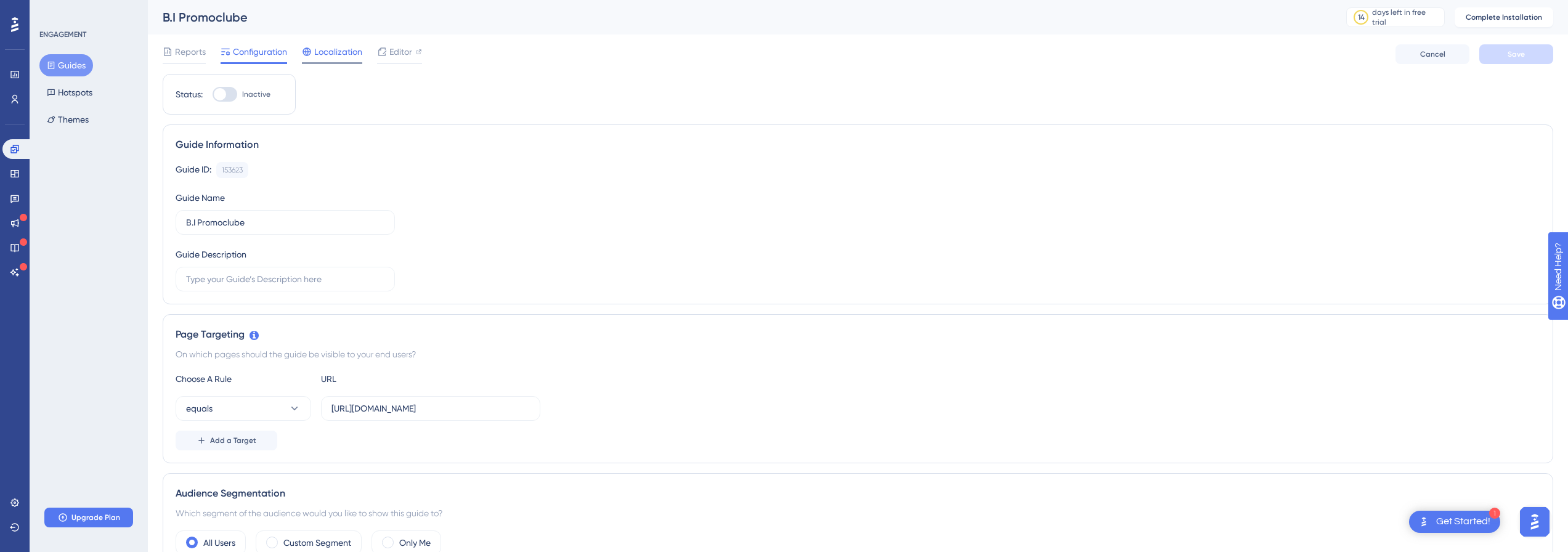
click at [347, 56] on span "Localization" at bounding box center [338, 51] width 48 height 15
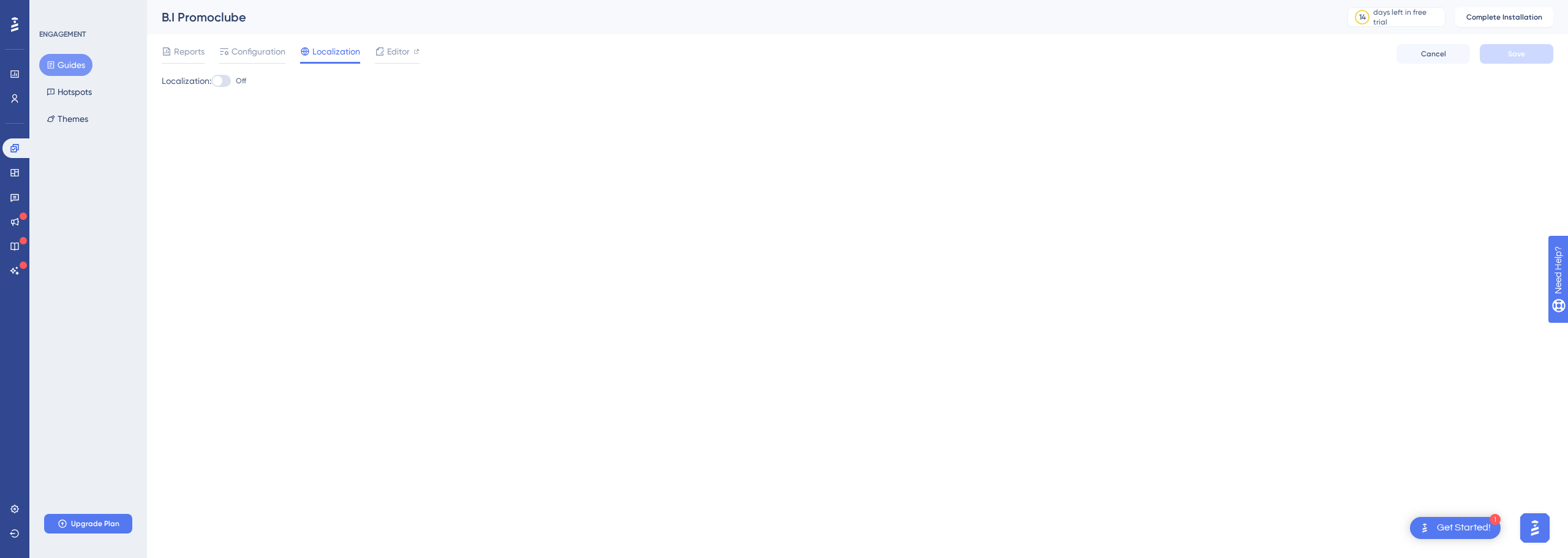
drag, startPoint x: 205, startPoint y: 81, endPoint x: 229, endPoint y: 81, distance: 24.0
click at [210, 81] on div "Localization: Off" at bounding box center [857, 81] width 1391 height 15
click at [229, 81] on div at bounding box center [221, 81] width 20 height 12
click at [211, 81] on input "Off" at bounding box center [210, 81] width 1 height 1
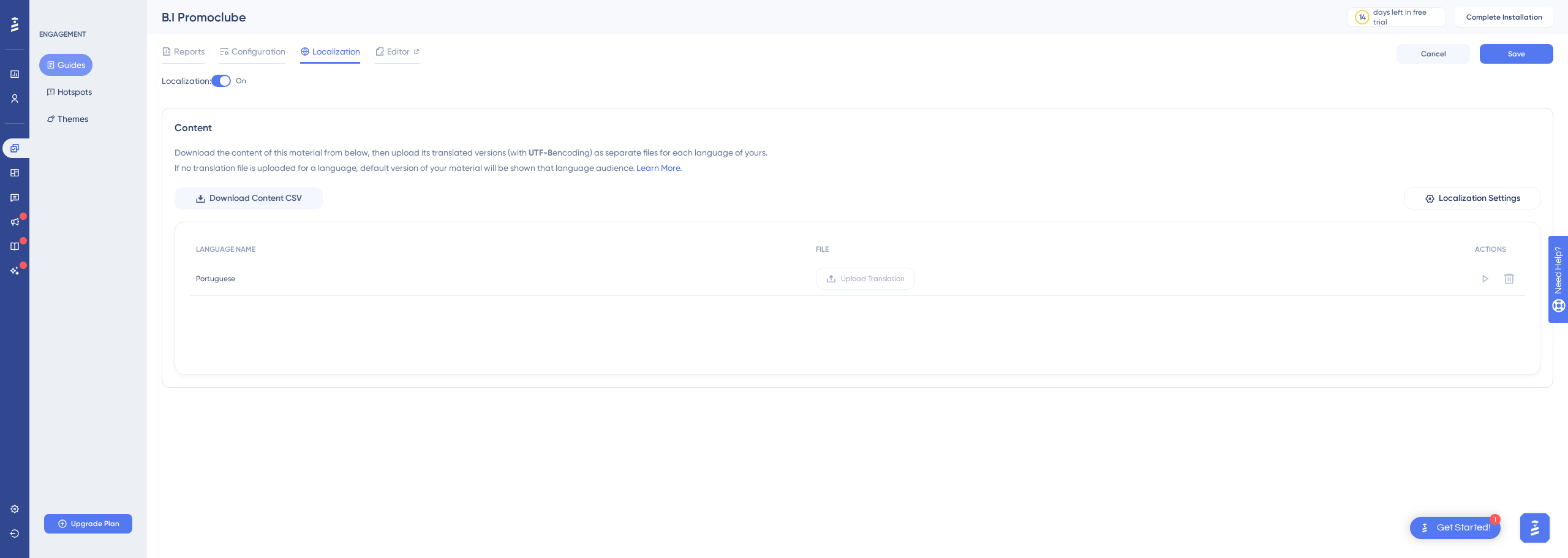
click at [229, 81] on div at bounding box center [224, 81] width 10 height 10
click at [211, 81] on input "On" at bounding box center [210, 81] width 1 height 1
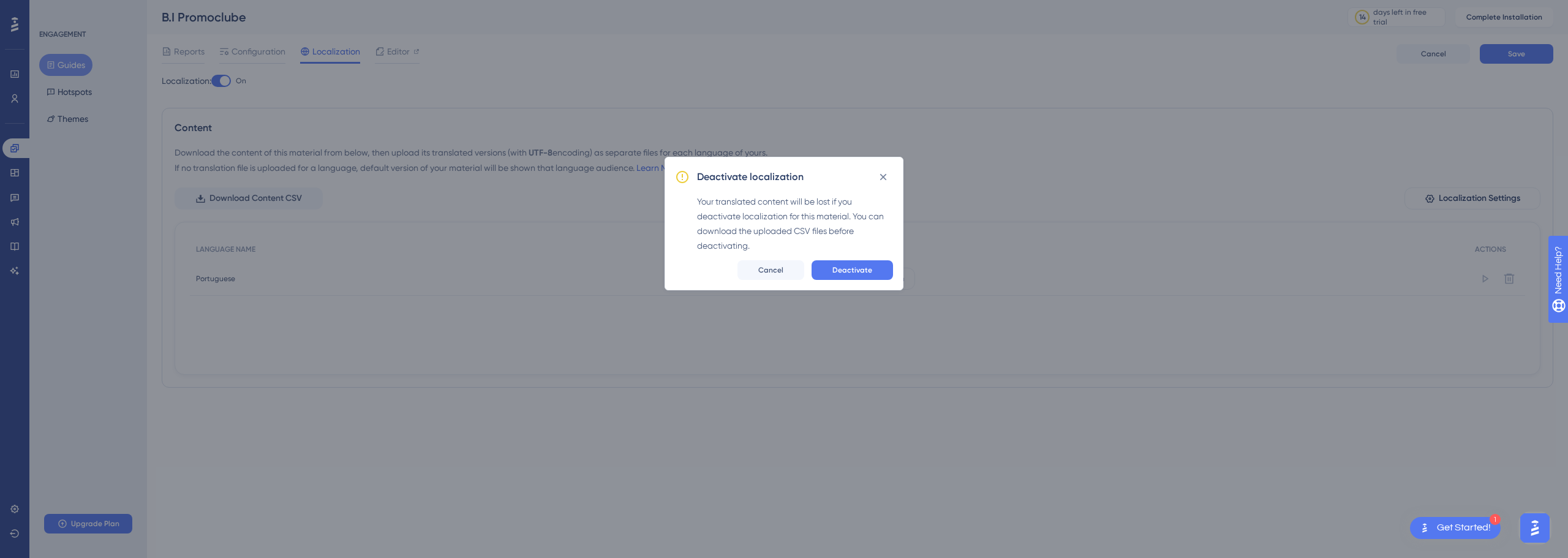
click at [822, 258] on div "Deactivate localization Your translated content will be lost if you deactivate …" at bounding box center [784, 224] width 239 height 133
click at [829, 267] on button "Deactivate" at bounding box center [852, 270] width 81 height 20
checkbox input "false"
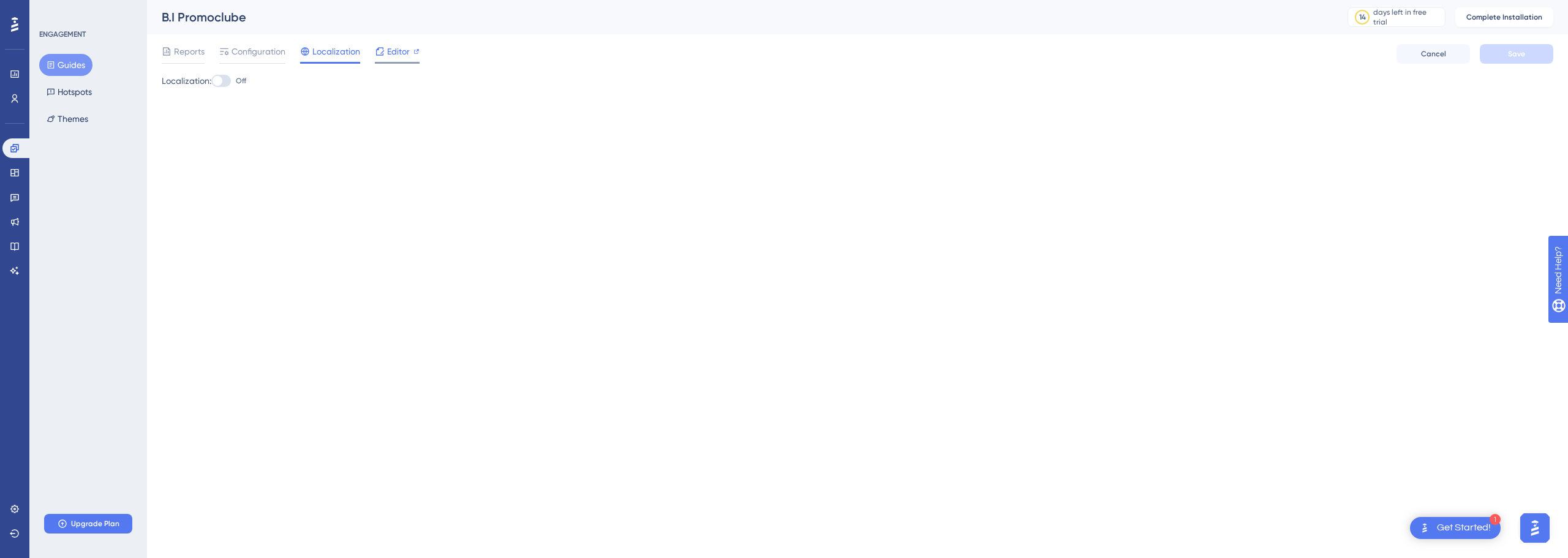
drag, startPoint x: 359, startPoint y: 48, endPoint x: 414, endPoint y: 51, distance: 55.1
click at [365, 50] on div "Reports Configuration Localization Editor" at bounding box center [291, 54] width 258 height 20
click at [415, 51] on icon at bounding box center [416, 51] width 6 height 6
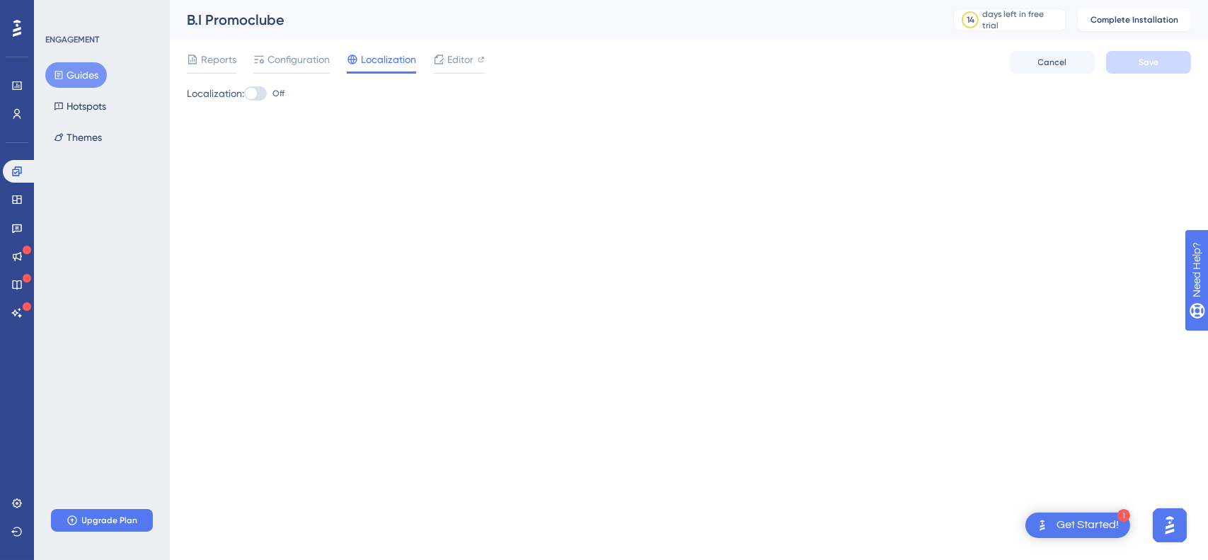
click at [1089, 0] on html "1 Get Started! Performance Users Engagement Widgets Feedback Product Updates Kn…" at bounding box center [604, 0] width 1208 height 0
click at [1092, 528] on div "Get Started!" at bounding box center [1087, 525] width 62 height 16
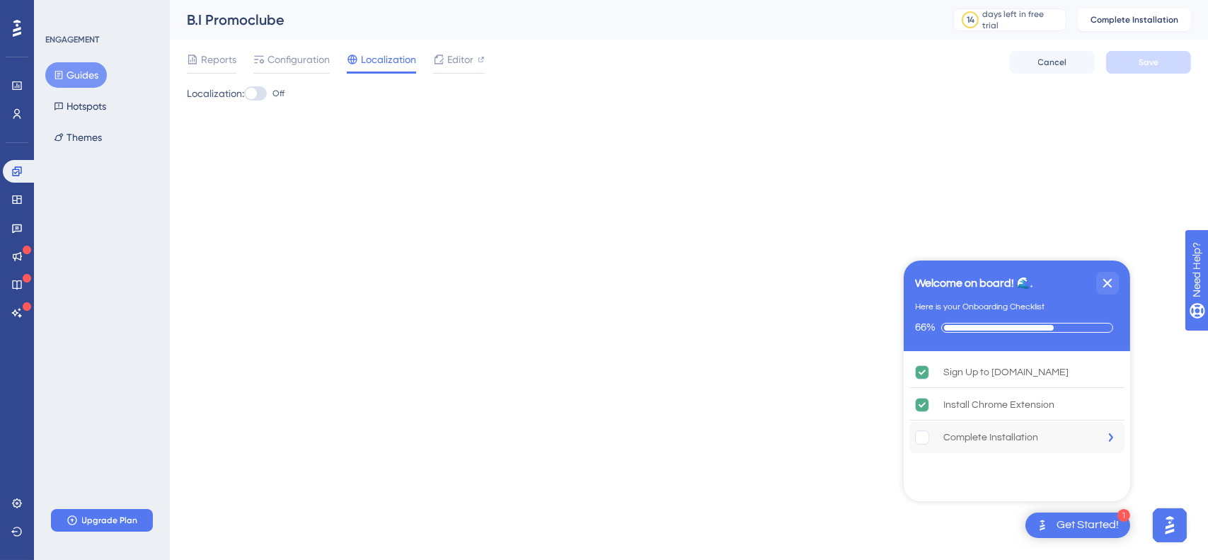
click at [983, 438] on div "Complete Installation" at bounding box center [990, 437] width 95 height 17
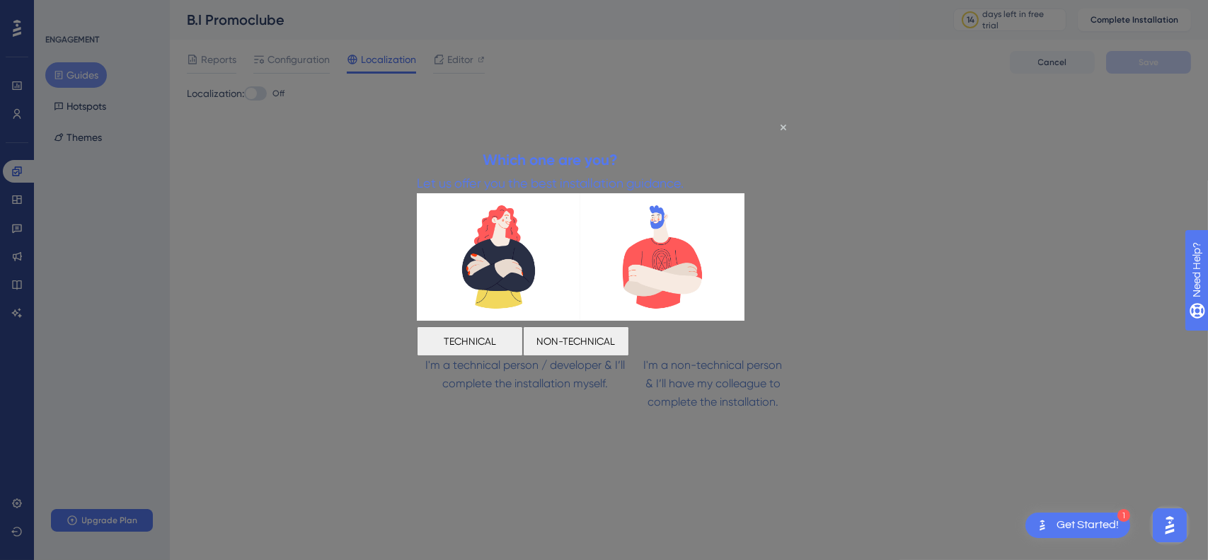
click at [628, 342] on button "NON-TECHNICAL" at bounding box center [575, 341] width 106 height 30
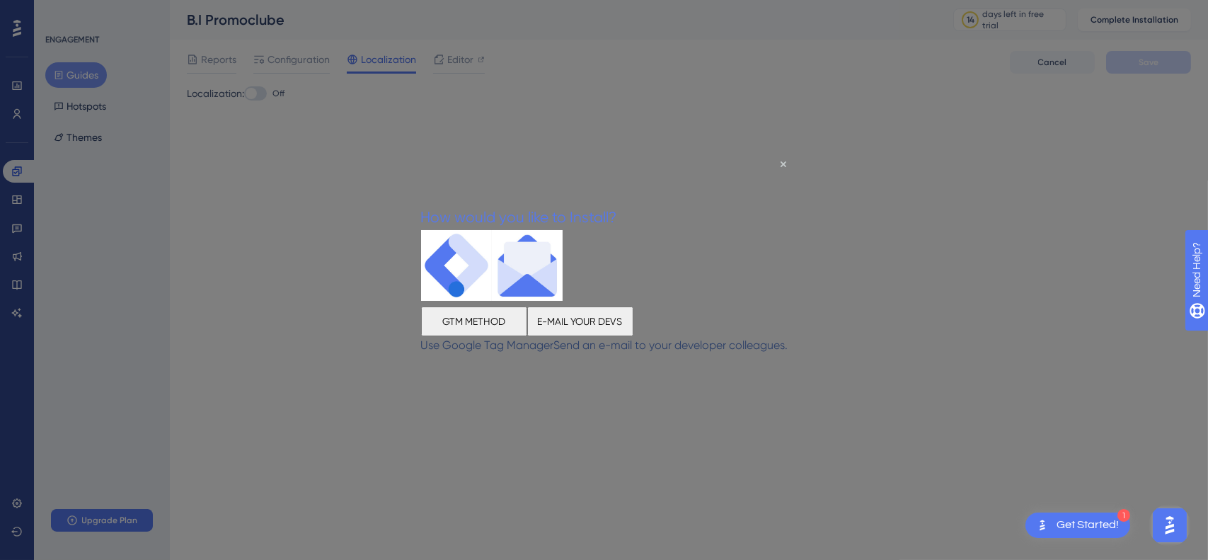
click at [522, 332] on button "GTM METHOD" at bounding box center [473, 321] width 106 height 30
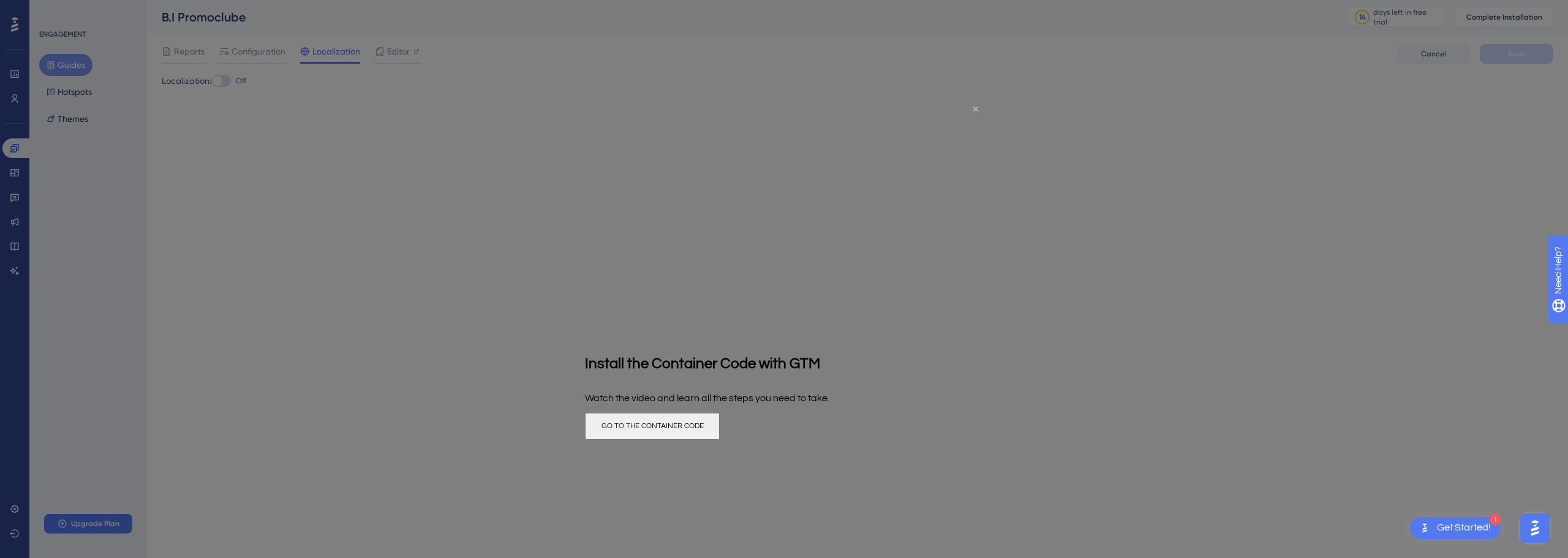
drag, startPoint x: 973, startPoint y: 107, endPoint x: 1557, endPoint y: 218, distance: 594.5
click at [973, 107] on icon "Close Preview" at bounding box center [976, 109] width 5 height 5
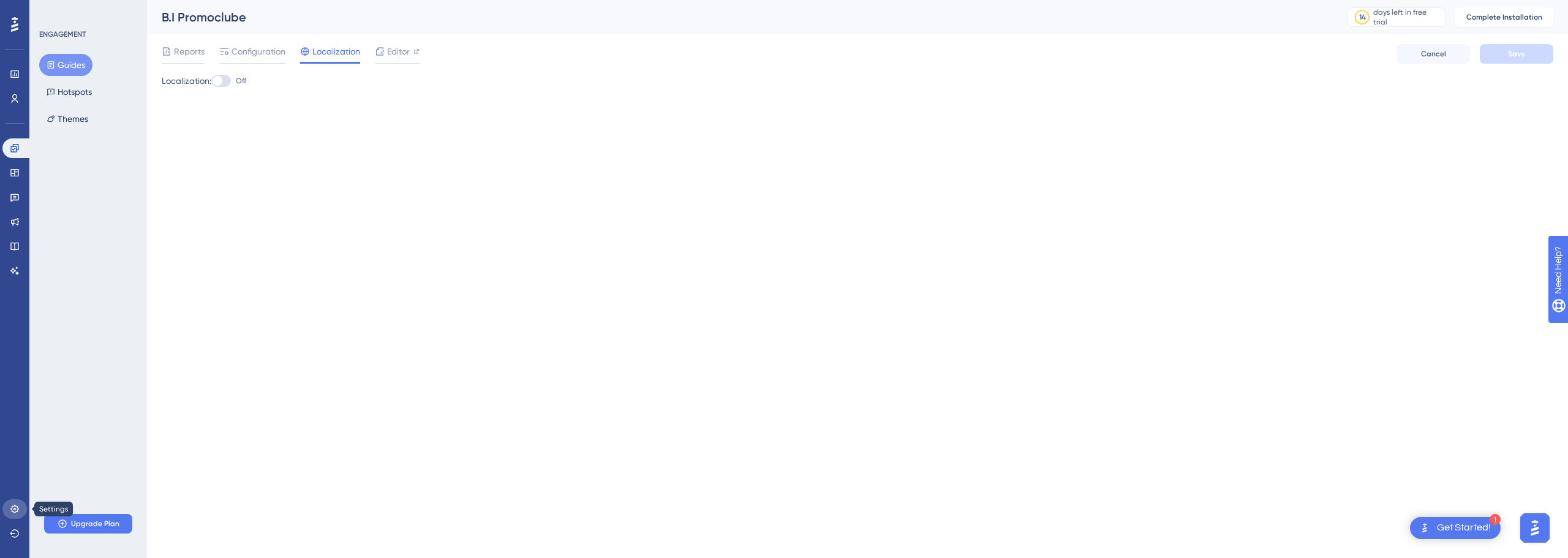
click at [10, 511] on link at bounding box center [15, 509] width 24 height 20
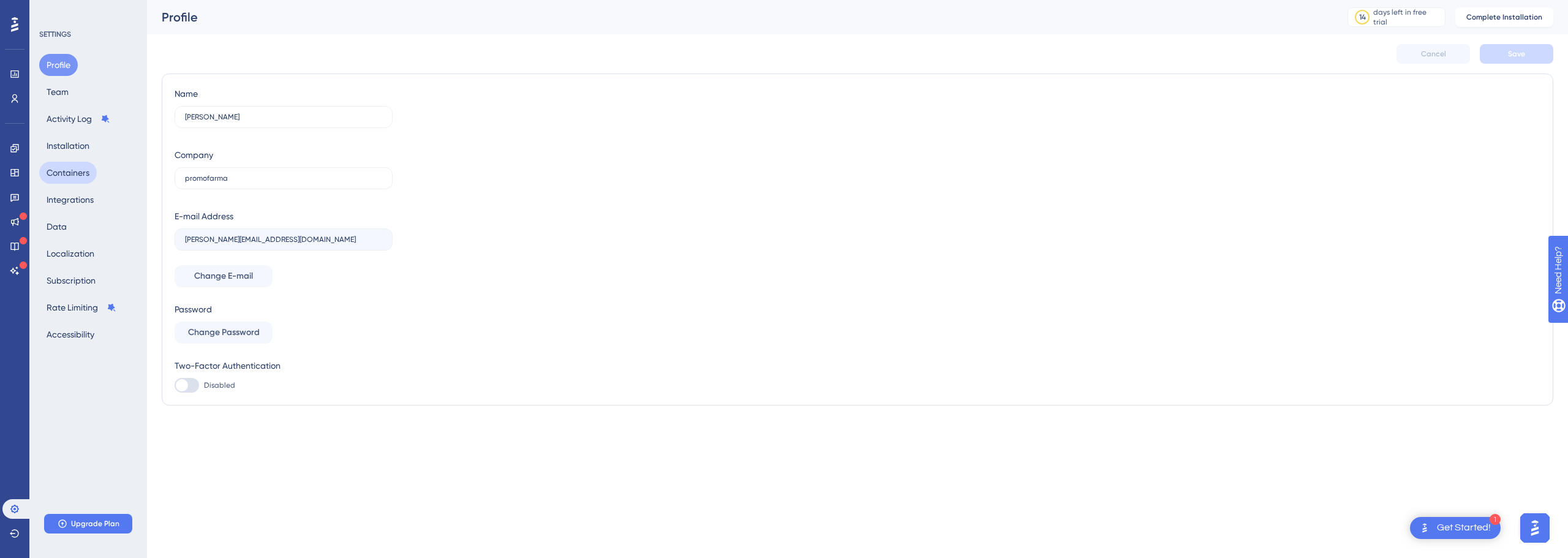
click at [83, 171] on button "Containers" at bounding box center [68, 172] width 57 height 22
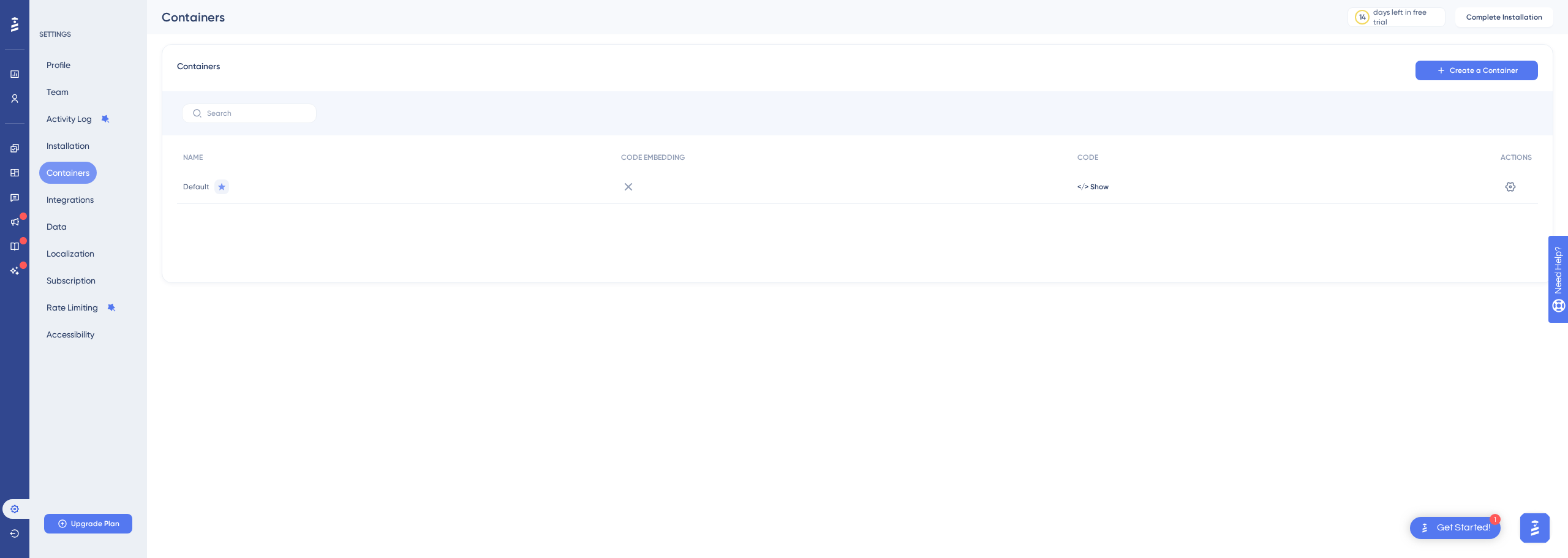
click at [258, 195] on div "Default" at bounding box center [396, 187] width 438 height 35
click at [185, 193] on div "Default" at bounding box center [396, 187] width 438 height 35
click at [0, 0] on div "Default </> Show Settings" at bounding box center [0, 0] width 0 height 0
click at [1090, 189] on span "</> Show" at bounding box center [1093, 186] width 31 height 10
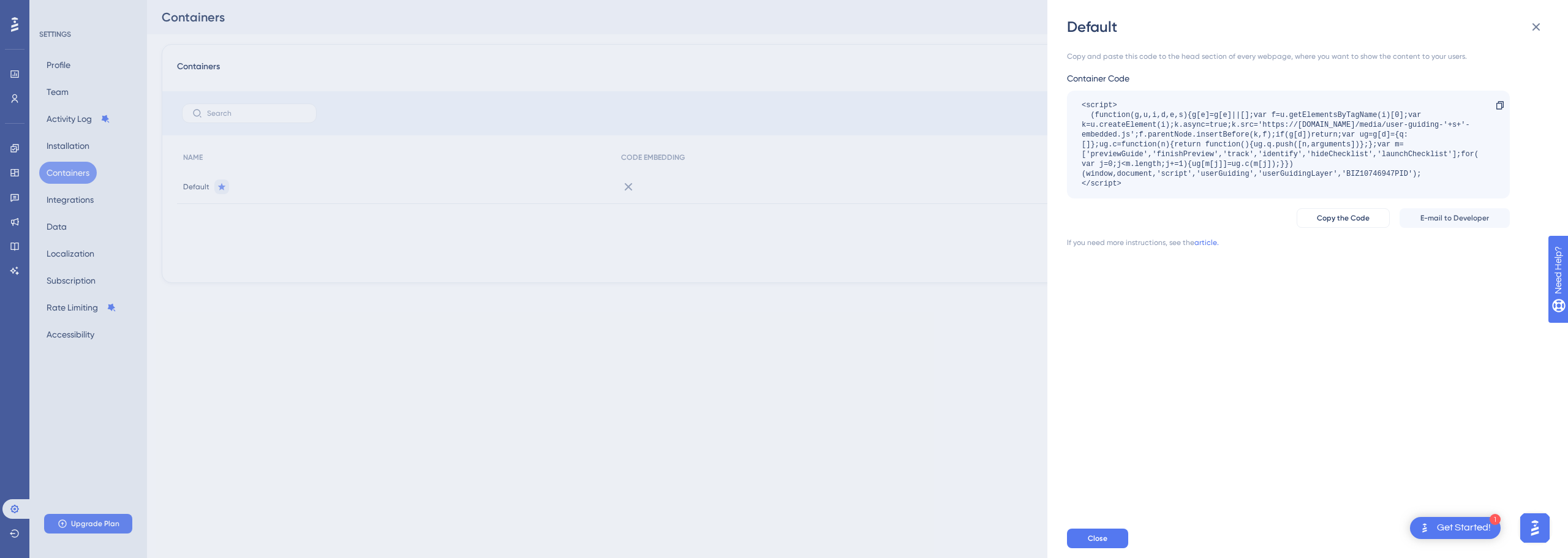
click at [1453, 521] on div "1 Get Started!" at bounding box center [1455, 528] width 91 height 22
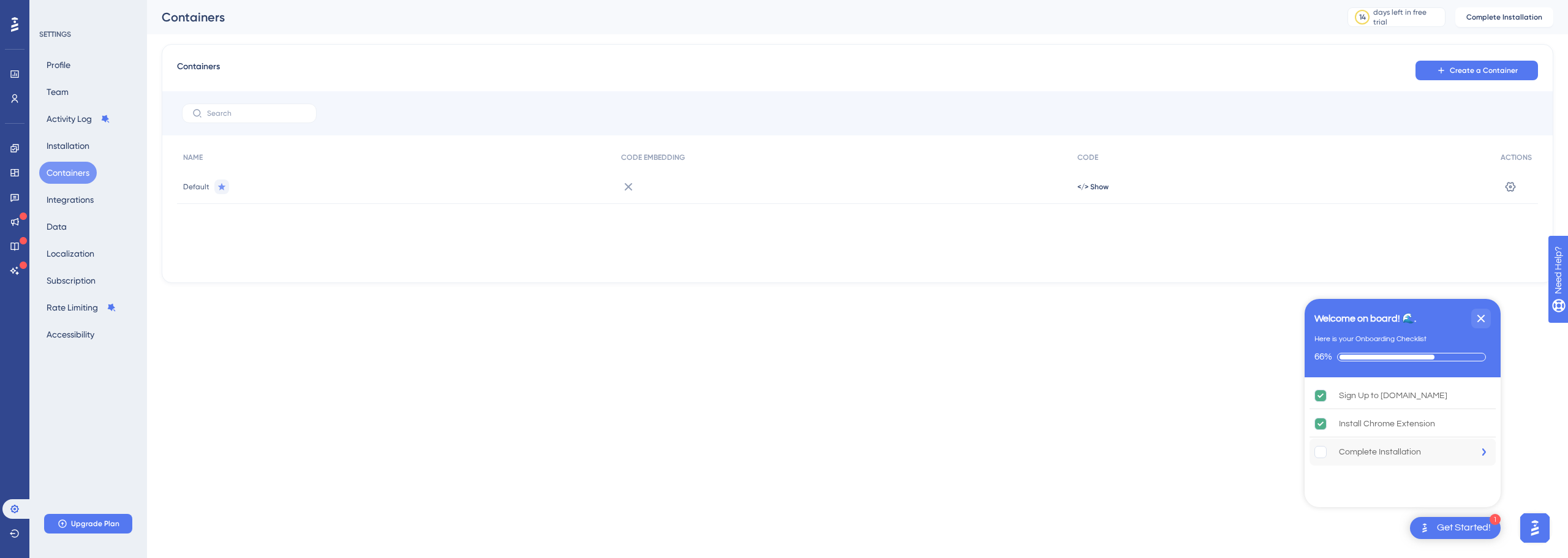
click at [1380, 455] on div "Complete Installation" at bounding box center [1379, 452] width 82 height 15
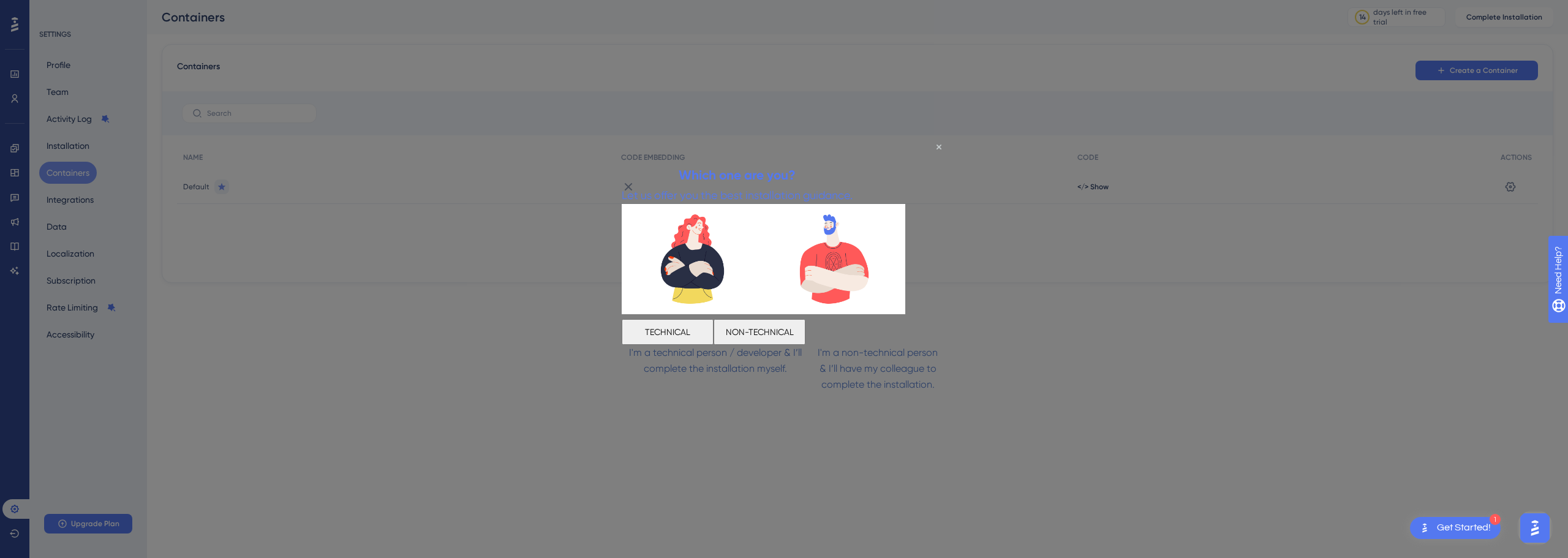
click at [710, 330] on button "TECHNICAL" at bounding box center [668, 333] width 92 height 26
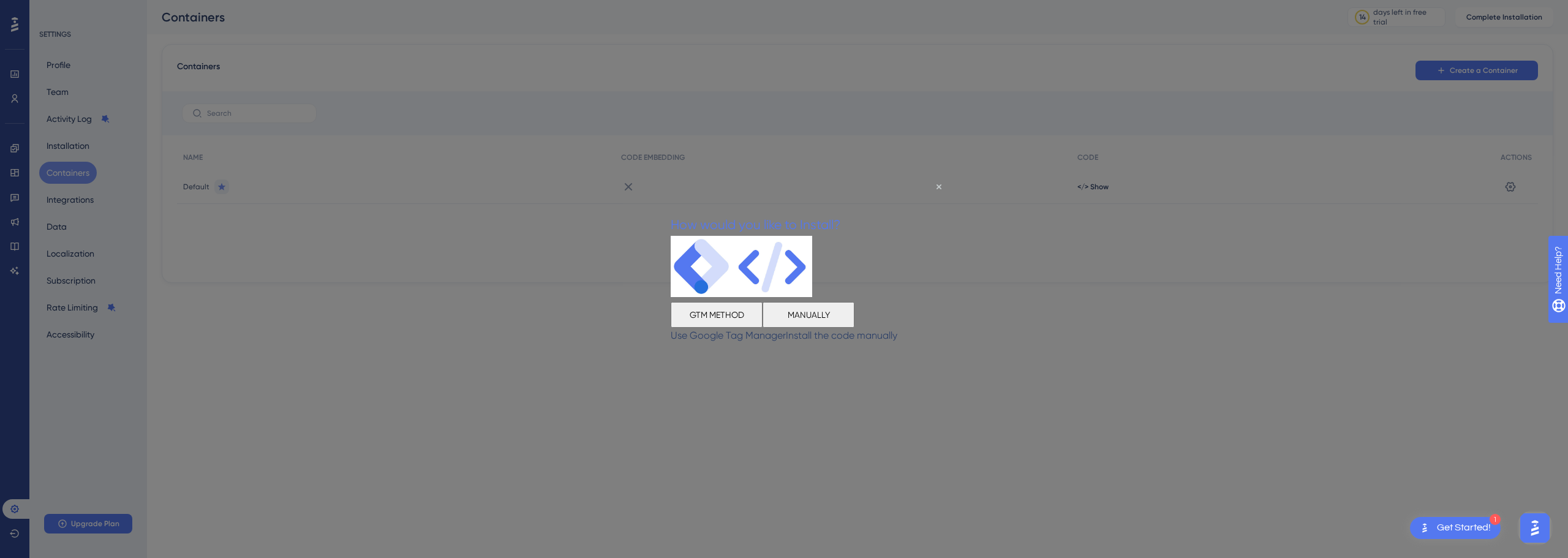
click at [855, 321] on button "MANUALLY" at bounding box center [809, 315] width 92 height 26
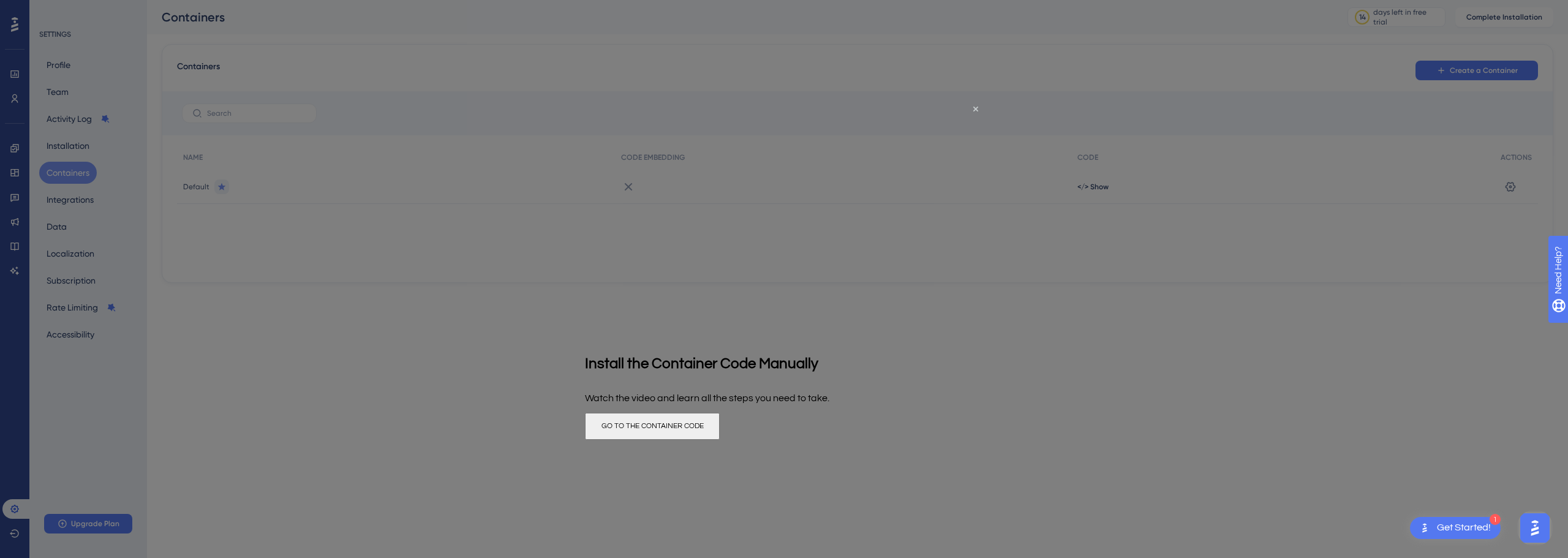
click at [719, 430] on button "GO TO THE CONTAINER CODE" at bounding box center [653, 426] width 135 height 27
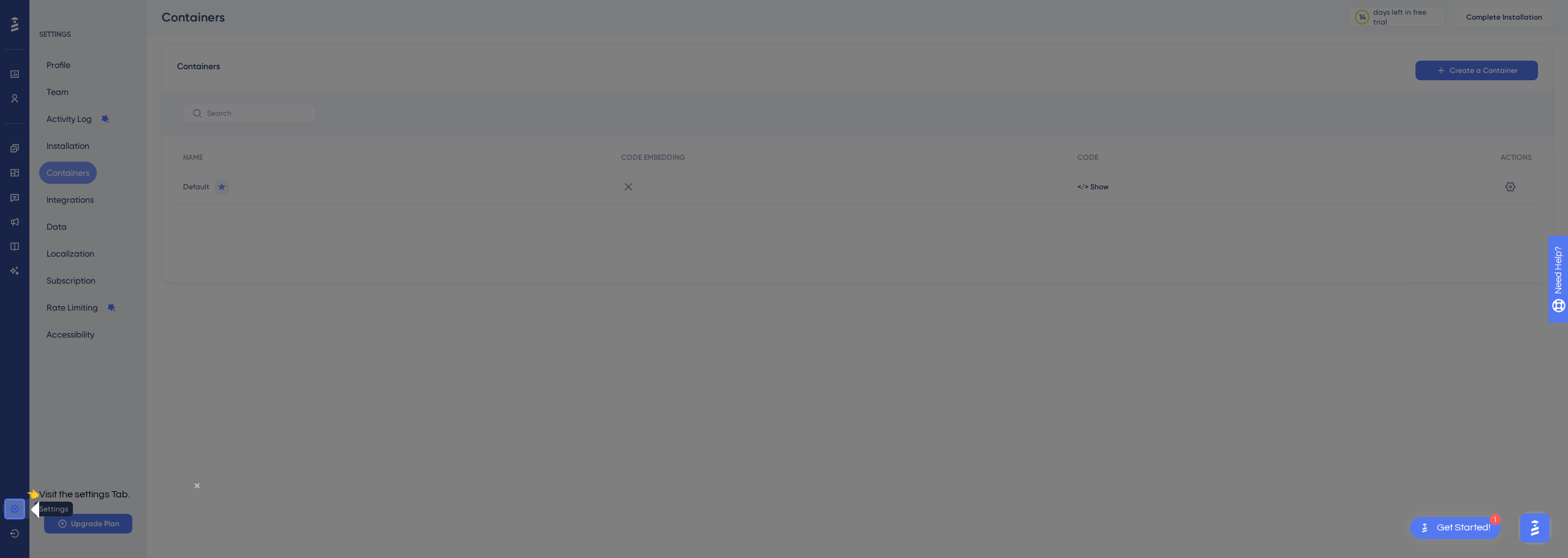
click at [18, 511] on icon at bounding box center [14, 509] width 8 height 8
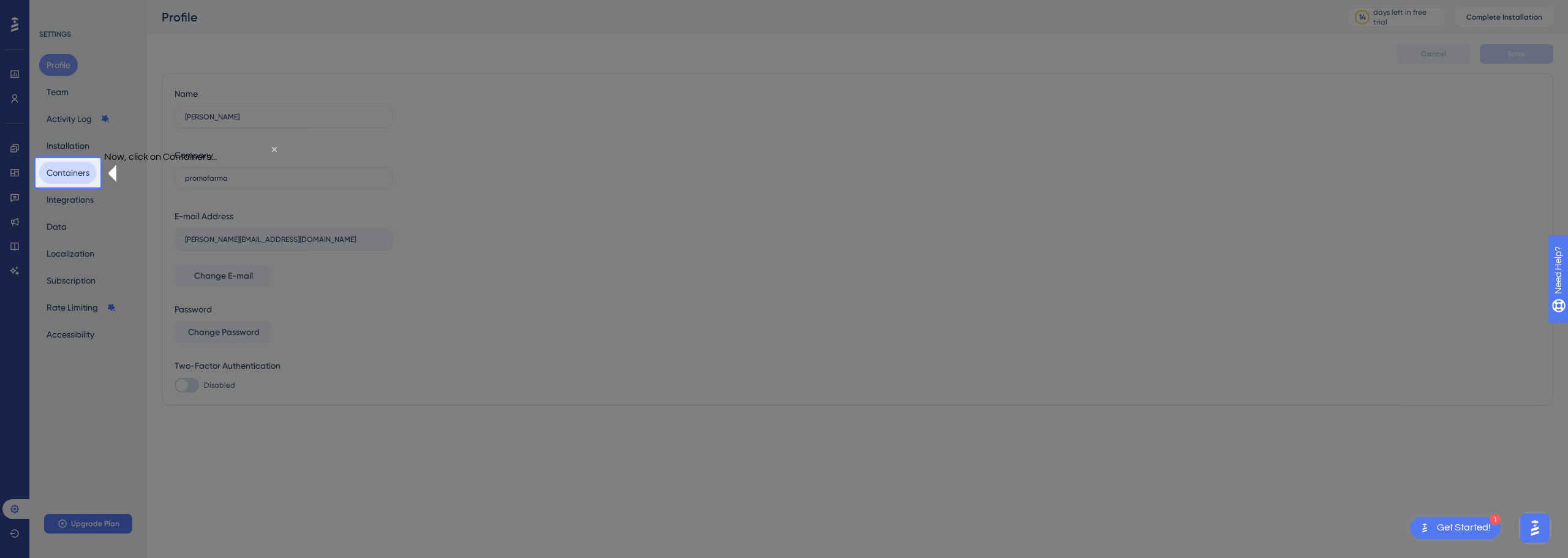
click at [64, 174] on button "Containers" at bounding box center [68, 172] width 57 height 22
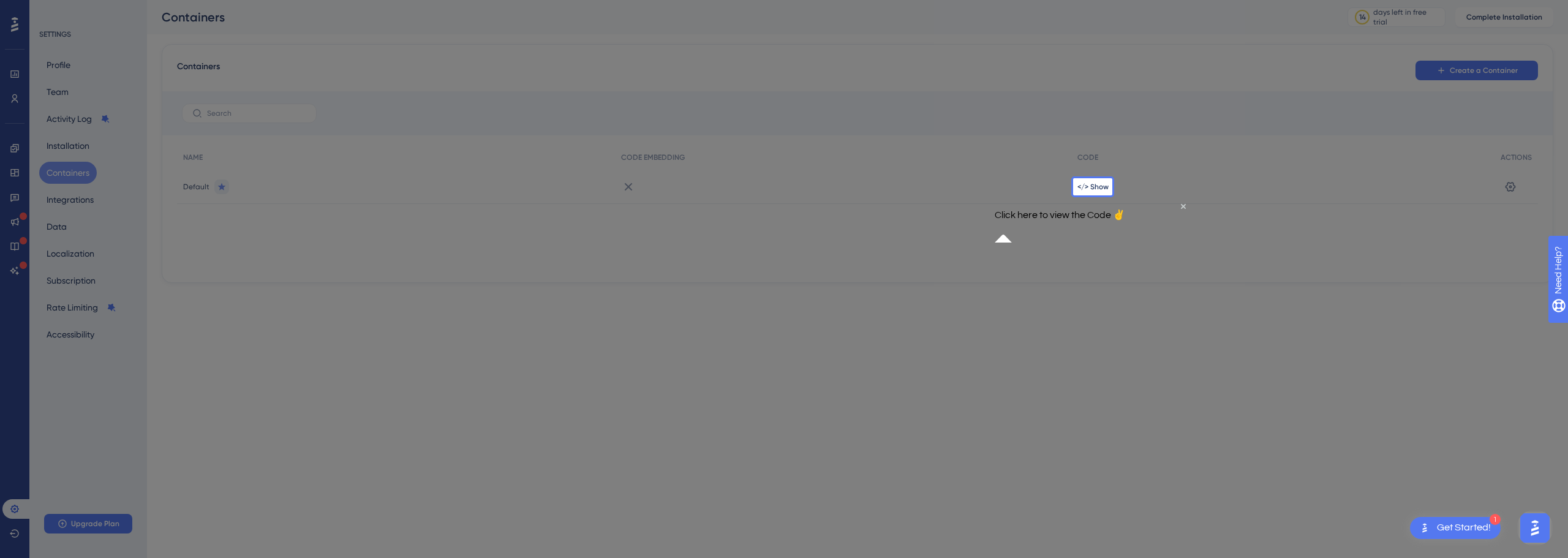
click at [1111, 193] on div "</> Show" at bounding box center [1282, 187] width 423 height 35
click at [1093, 185] on span "</> Show" at bounding box center [1093, 186] width 31 height 10
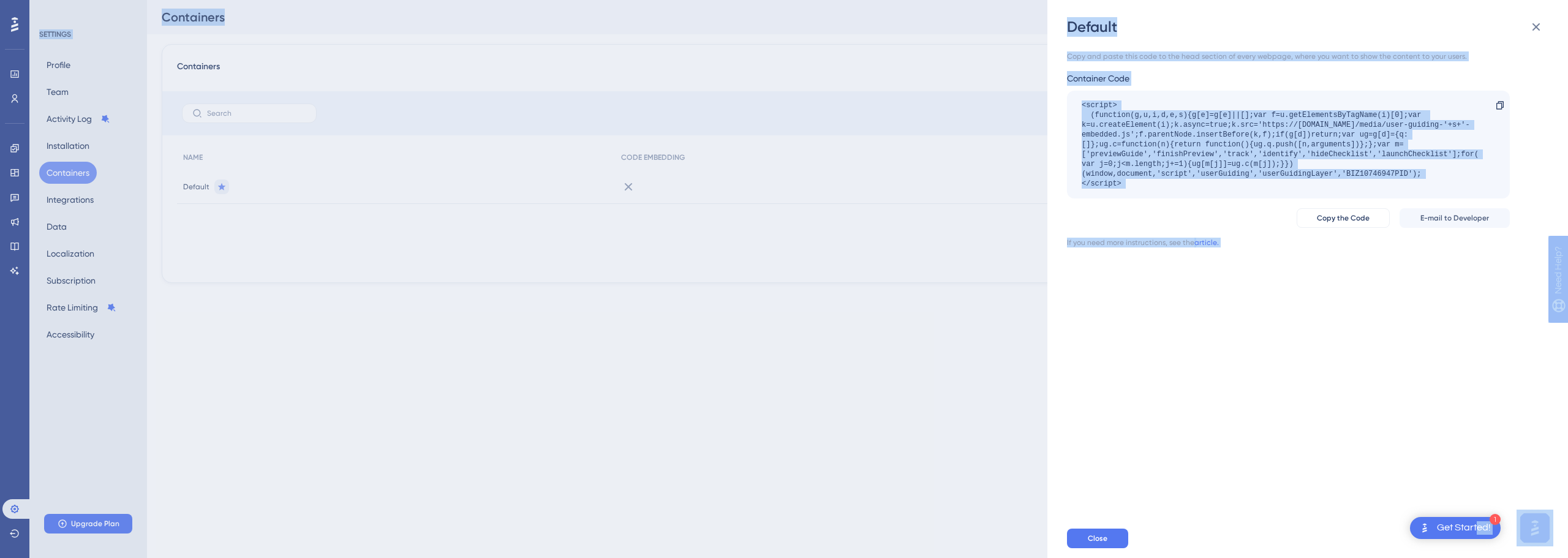
drag, startPoint x: 1477, startPoint y: 524, endPoint x: 18, endPoint y: 15, distance: 1545.2
click at [1567, 0] on body "1 Get Started! Performance Users Engagement Widgets Feedback Product Updates Kn…" at bounding box center [784, 0] width 1568 height 0
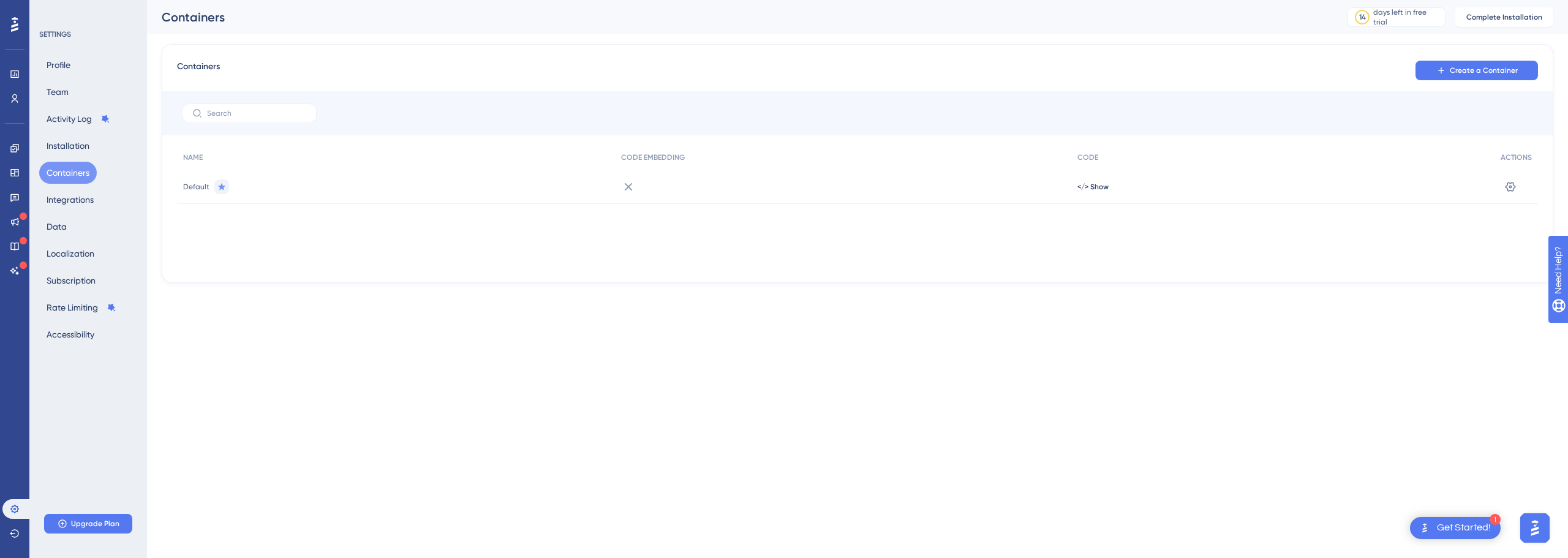
click at [1498, 0] on html "1 Get Started! Performance Users Engagement Widgets Feedback Product Updates Kn…" at bounding box center [784, 0] width 1568 height 0
click at [1540, 535] on img "Open AI Assistant Launcher" at bounding box center [1534, 528] width 22 height 22
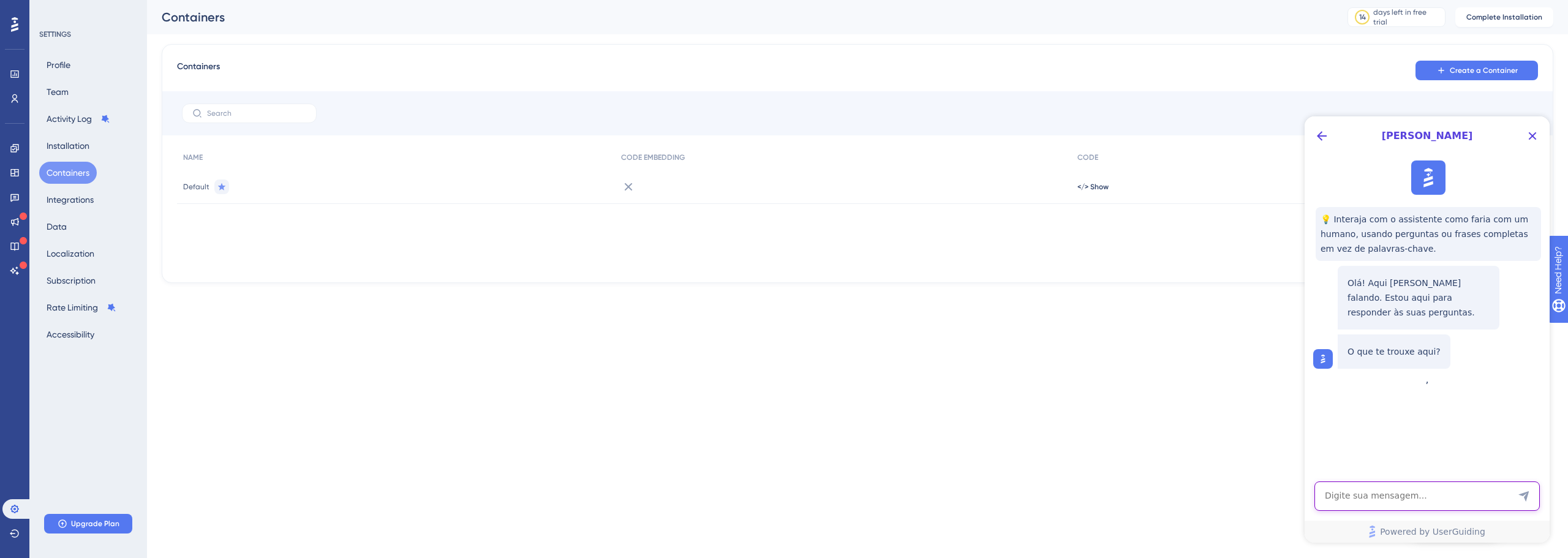
click at [1372, 508] on textarea "AI Assistant Text Input" at bounding box center [1427, 496] width 225 height 29
type textarea "Eu quero documentar página estaticas de um bi no powerbi que tenho como faço is…"
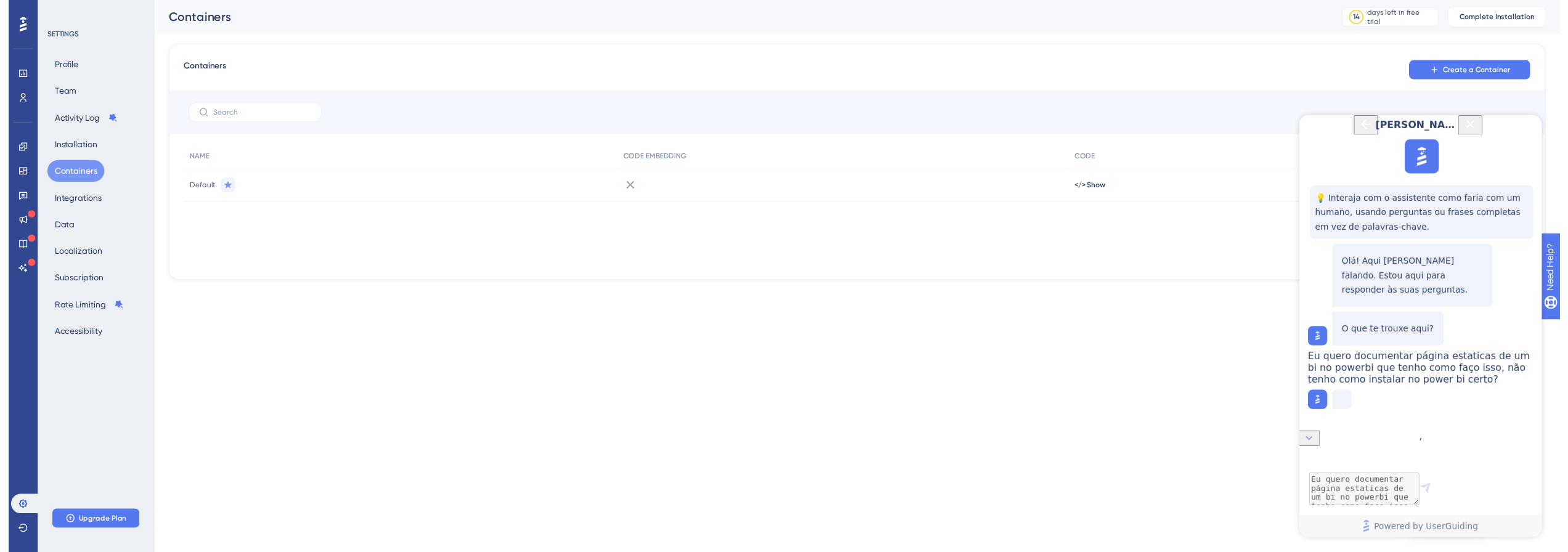
scroll to position [27, 0]
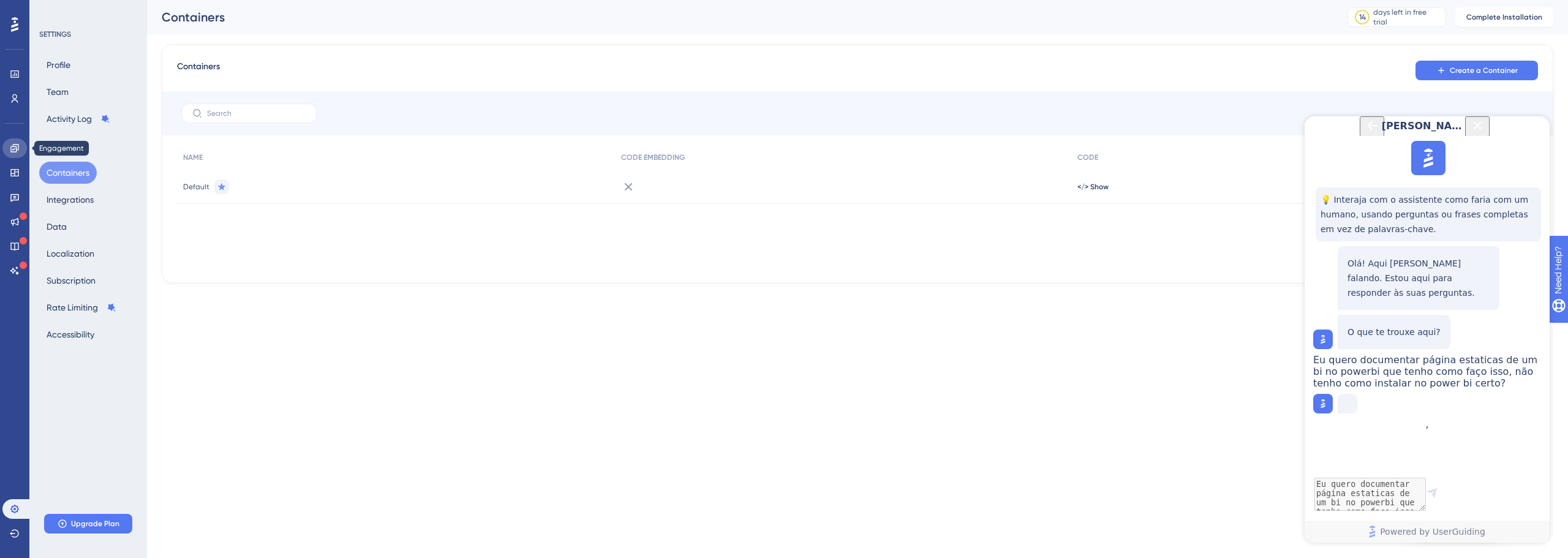
drag, startPoint x: 10, startPoint y: 148, endPoint x: 16, endPoint y: 152, distance: 7.2
click at [11, 149] on icon at bounding box center [14, 148] width 10 height 10
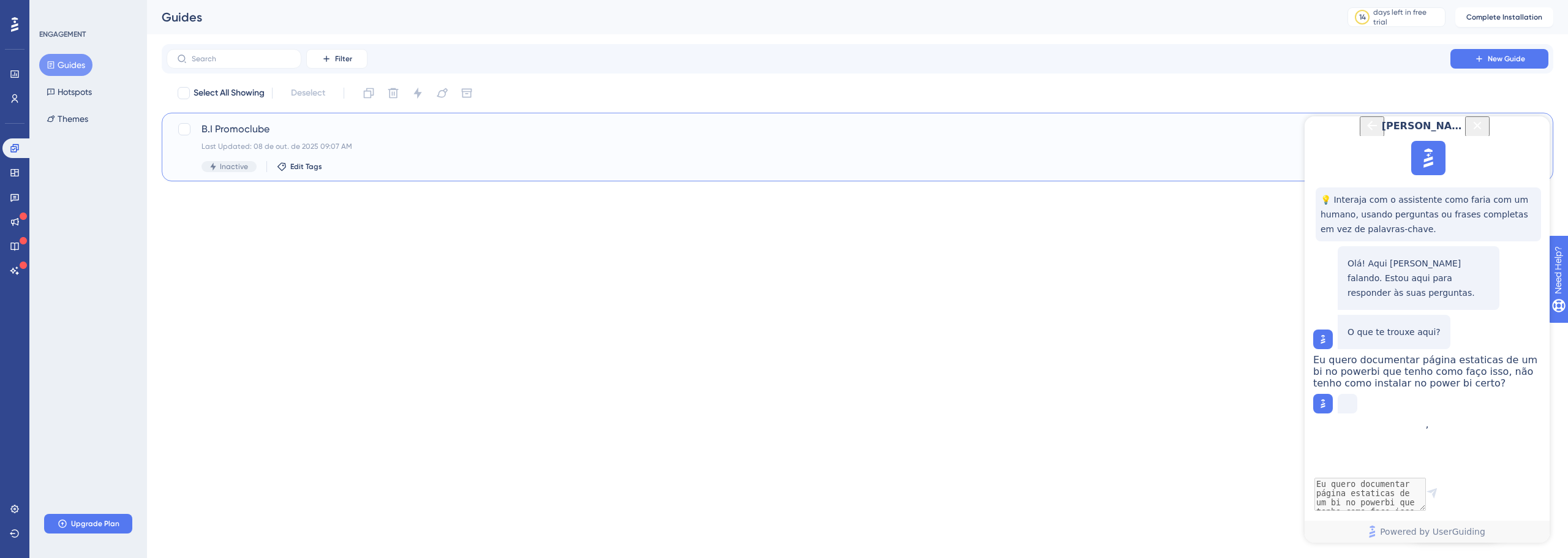
click at [278, 120] on div "B.I Promoclube Last Updated: 08 de out. de 2025 09:07 AM Inactive Edit Tags Hyp…" at bounding box center [857, 146] width 1391 height 68
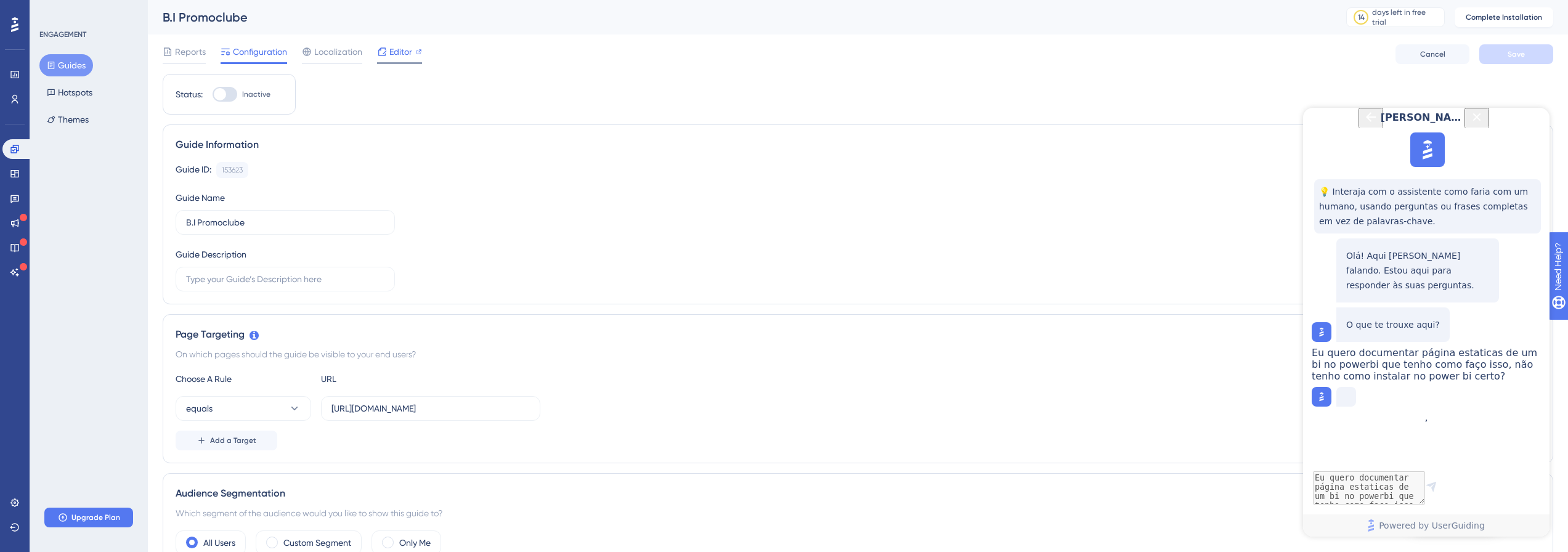
click at [391, 50] on span "Editor" at bounding box center [401, 51] width 23 height 15
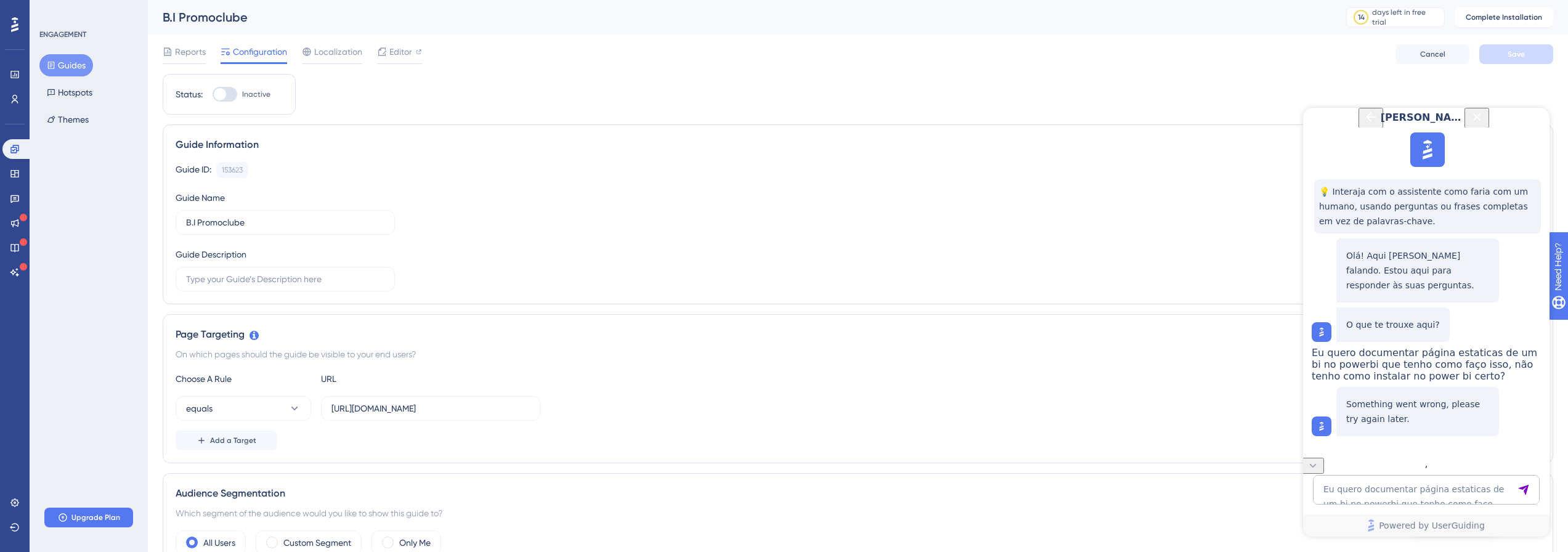
scroll to position [44, 0]
click at [1484, 125] on icon "Close Button" at bounding box center [1477, 117] width 15 height 15
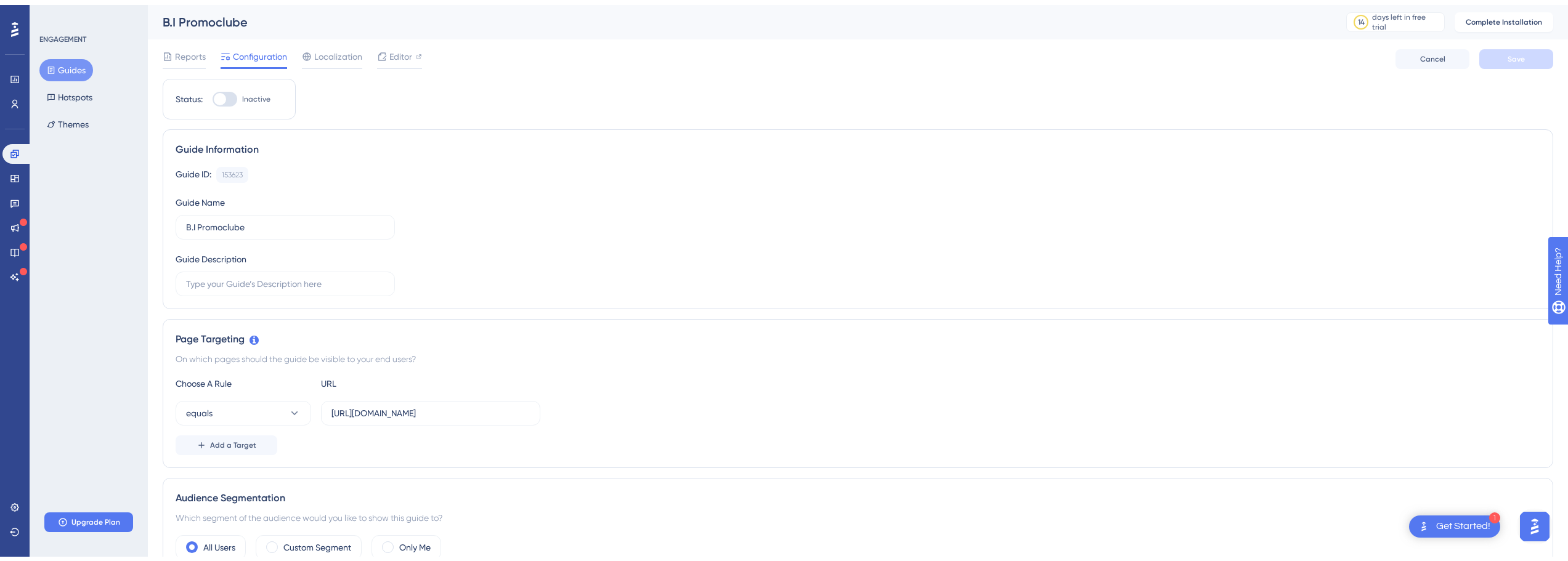
scroll to position [0, 0]
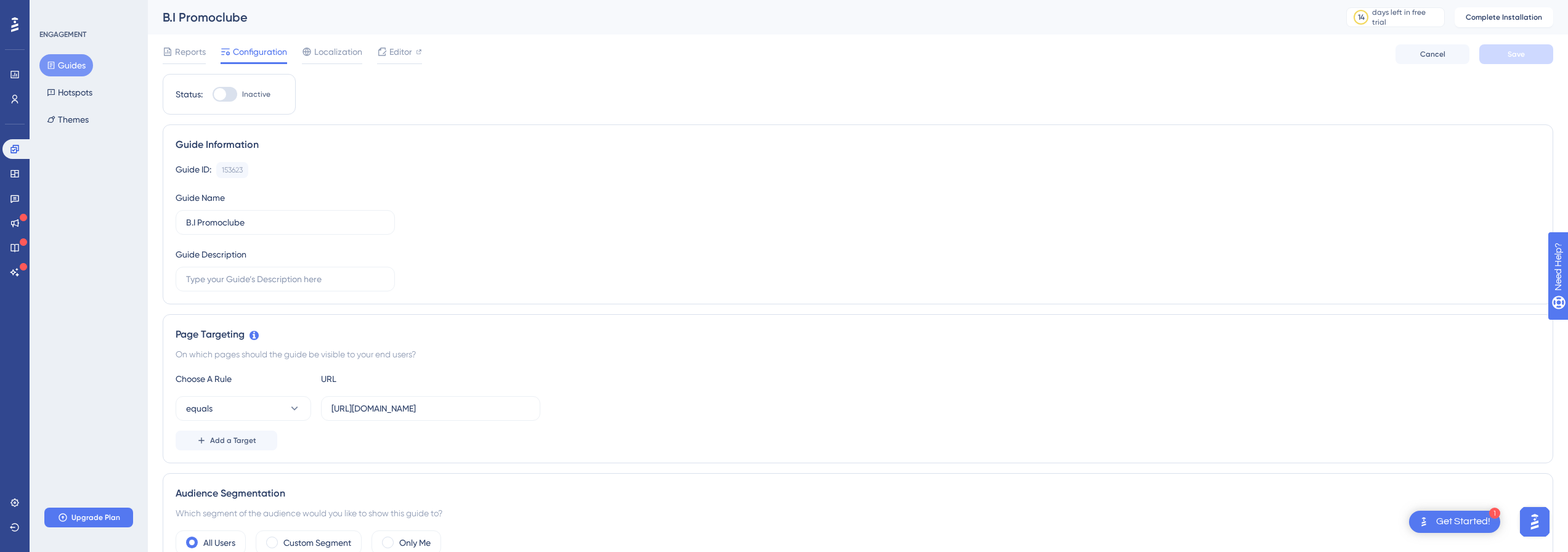
click at [1450, 518] on div "Get Started!" at bounding box center [1463, 522] width 54 height 14
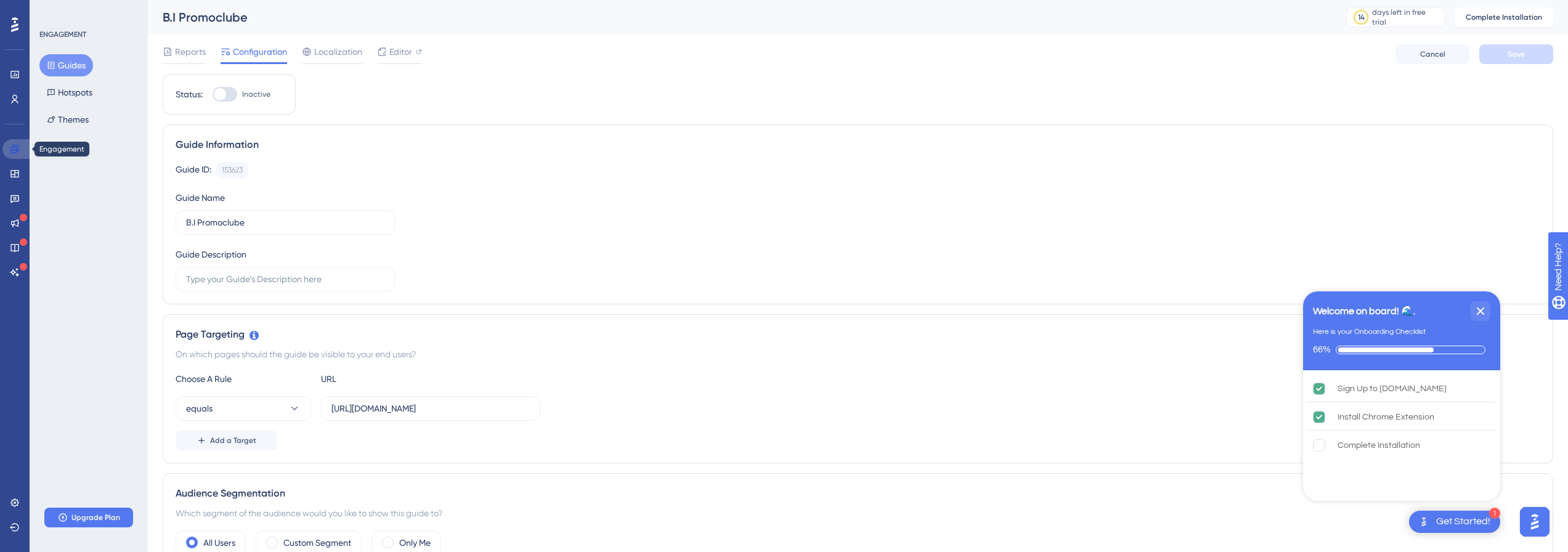
click at [15, 151] on icon at bounding box center [14, 149] width 10 height 10
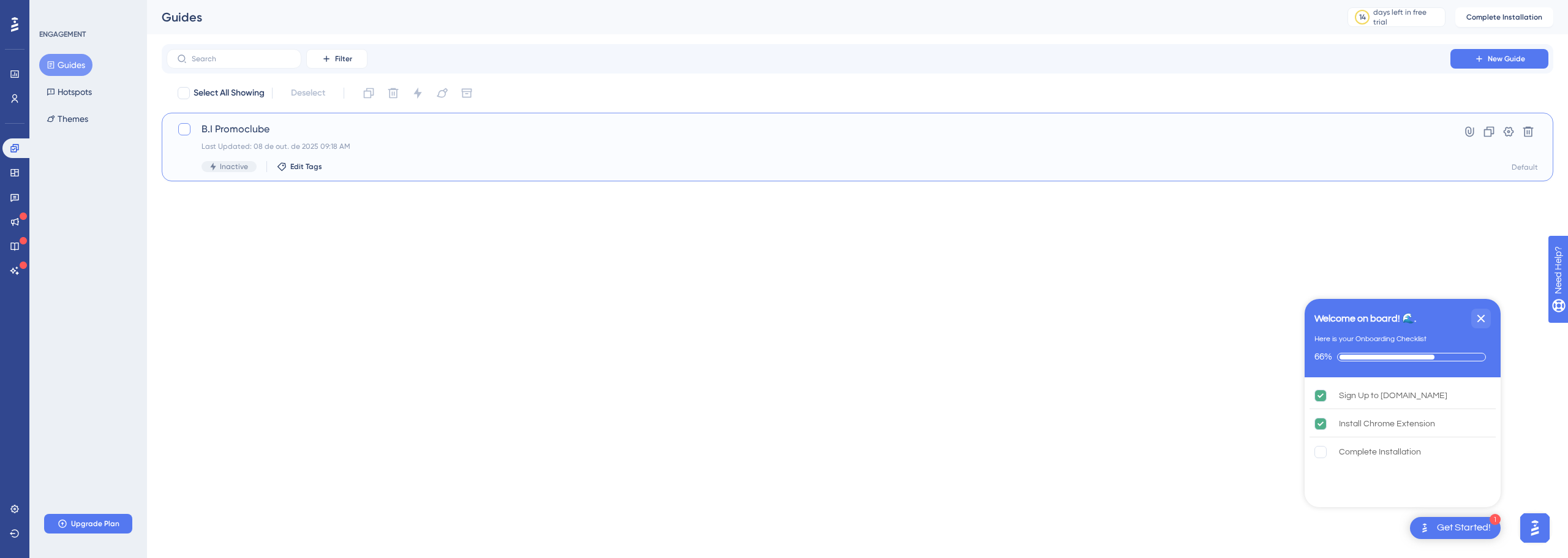
click at [187, 127] on div at bounding box center [184, 129] width 12 height 12
checkbox input "true"
click at [418, 91] on icon at bounding box center [417, 93] width 8 height 11
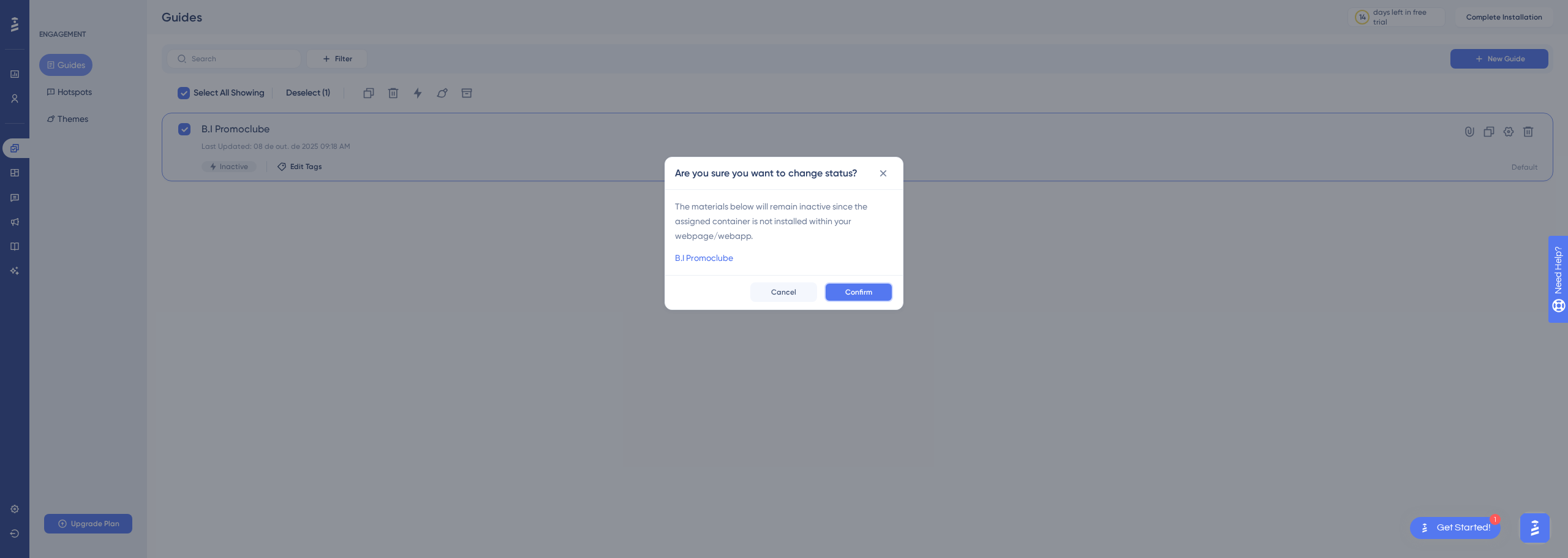
click at [849, 288] on span "Confirm" at bounding box center [858, 292] width 27 height 10
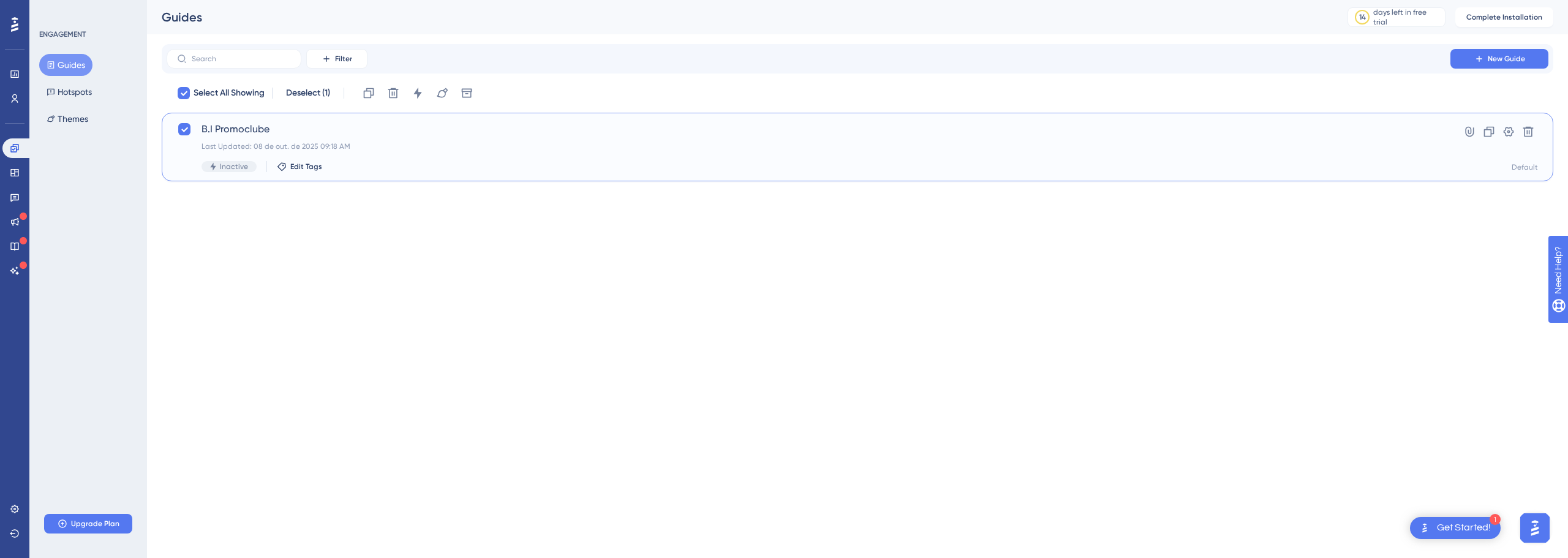
click at [273, 128] on span "B.I Promoclube" at bounding box center [809, 129] width 1214 height 15
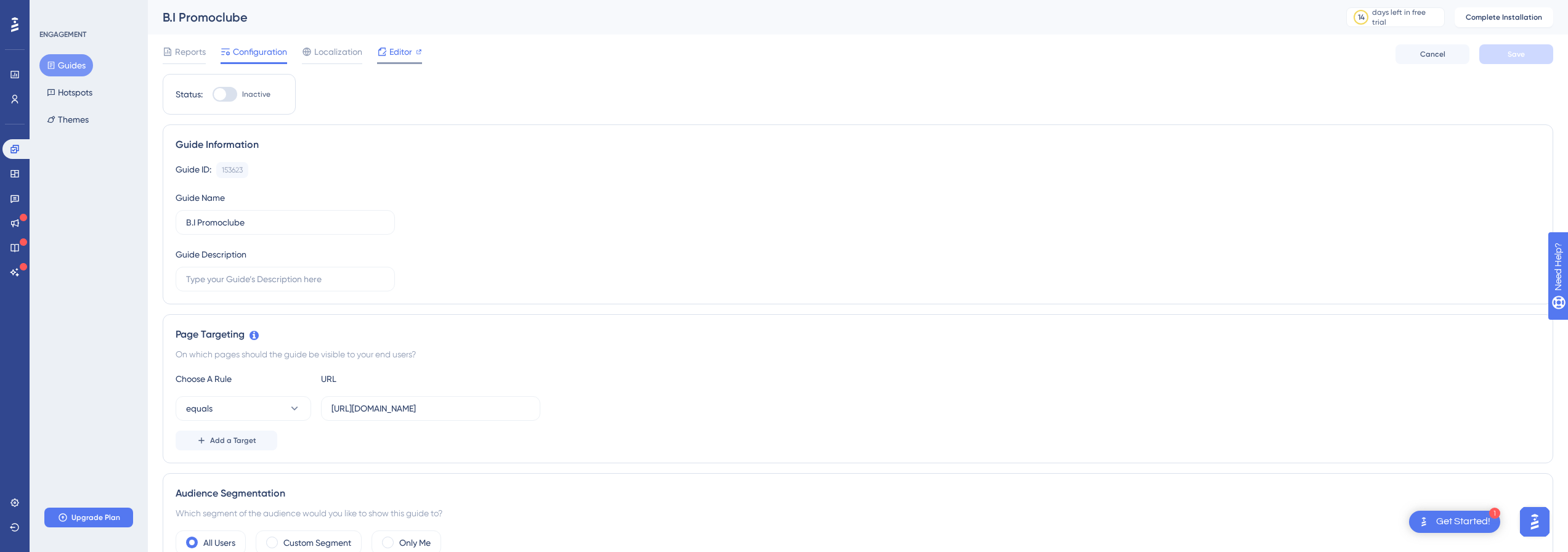
click at [393, 49] on span "Editor" at bounding box center [401, 51] width 23 height 15
click at [17, 24] on icon at bounding box center [15, 24] width 7 height 15
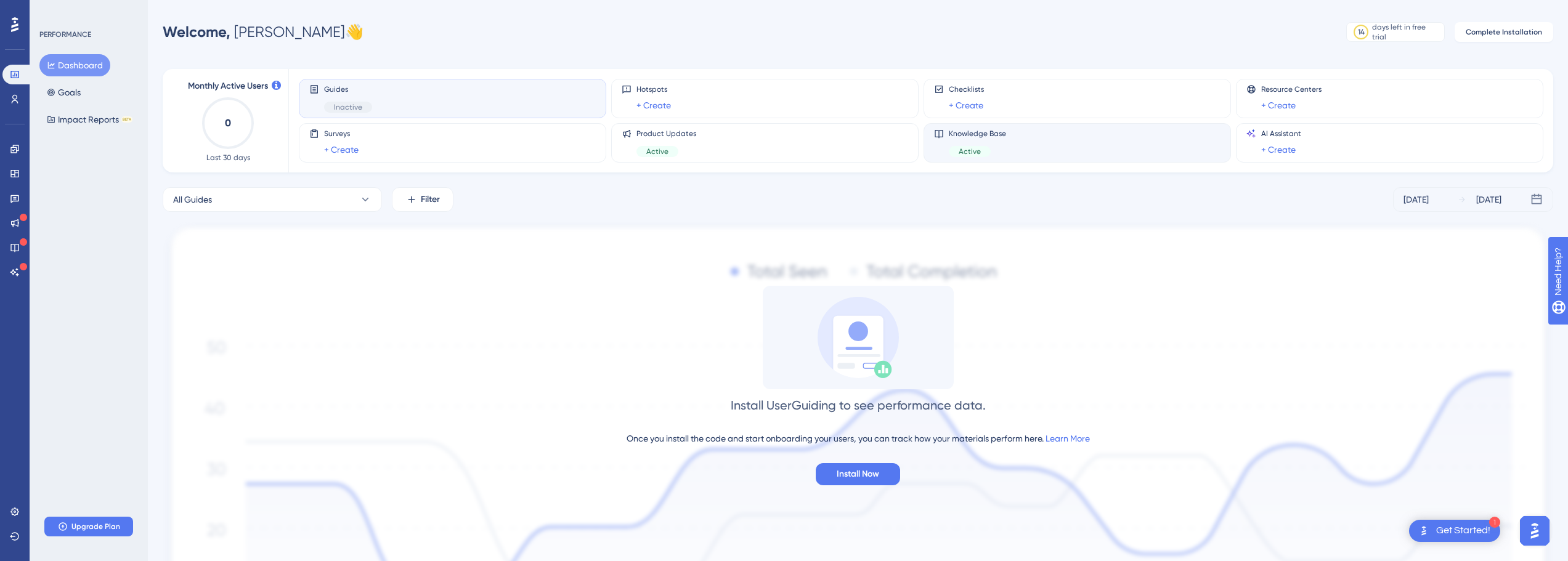
click at [985, 136] on span "Knowledge Base" at bounding box center [977, 133] width 57 height 10
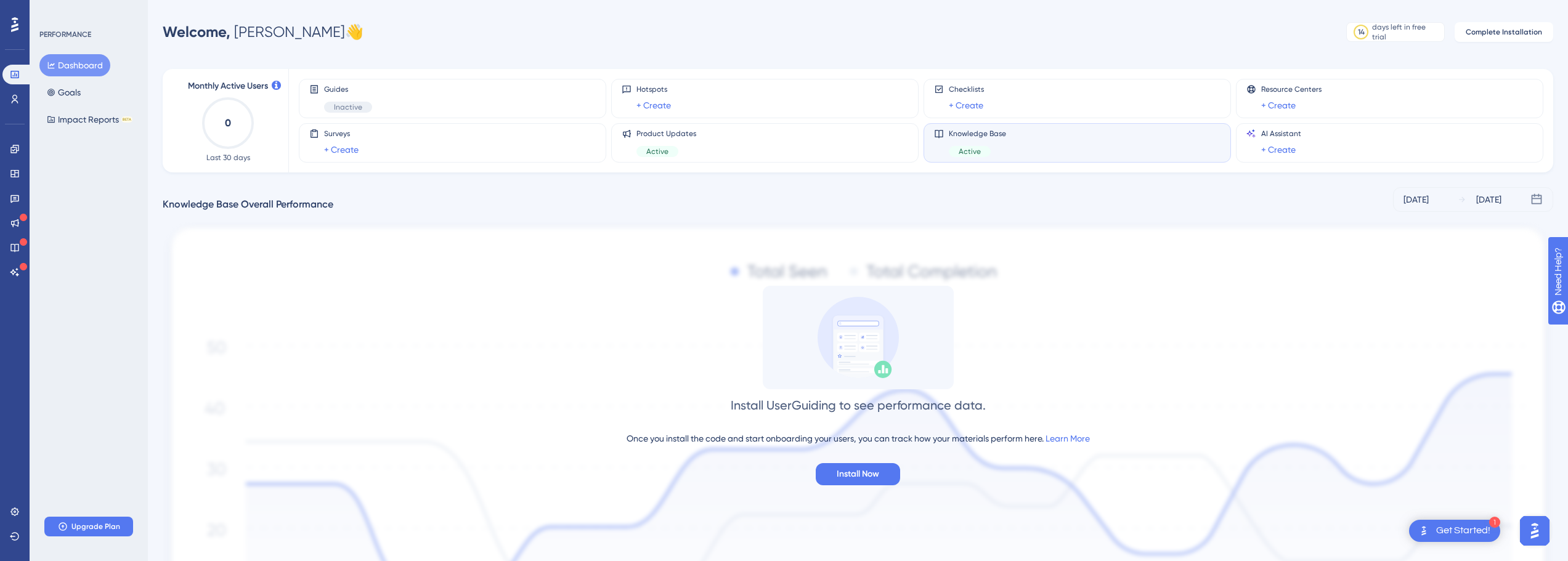
click at [1538, 531] on img "Open AI Assistant Launcher" at bounding box center [1535, 531] width 22 height 22
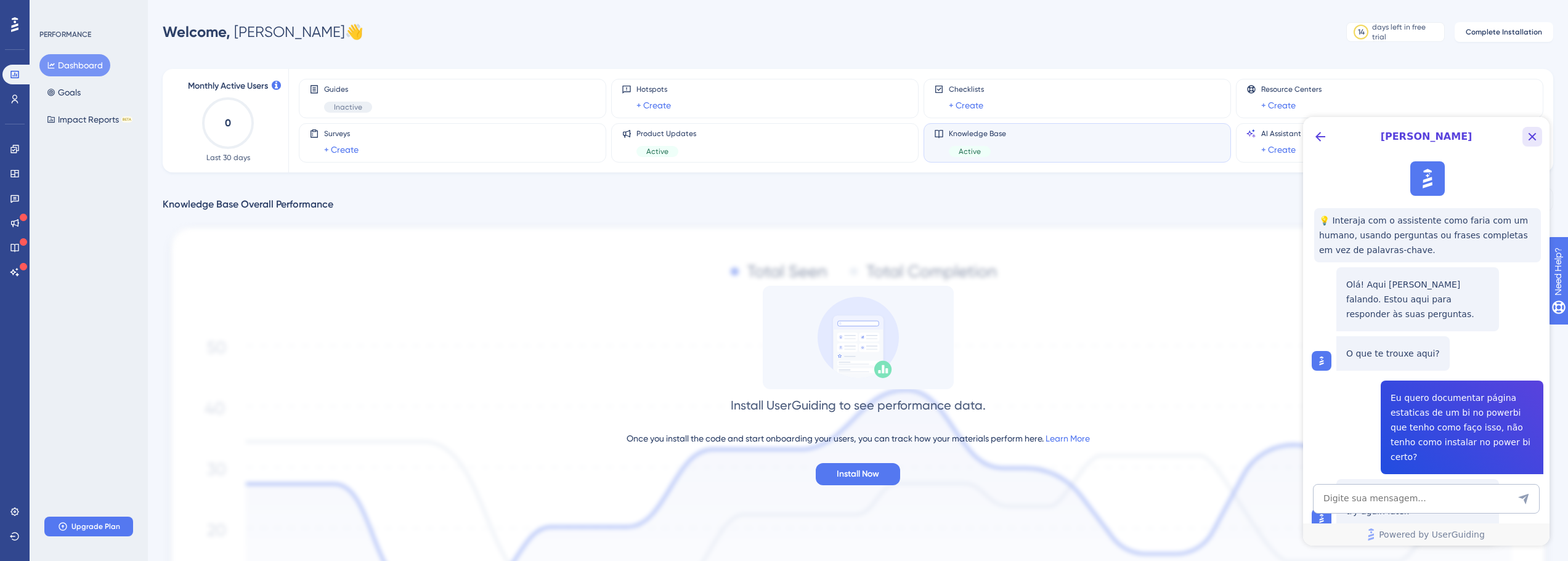
click at [1531, 142] on icon "Close Button" at bounding box center [1532, 137] width 15 height 15
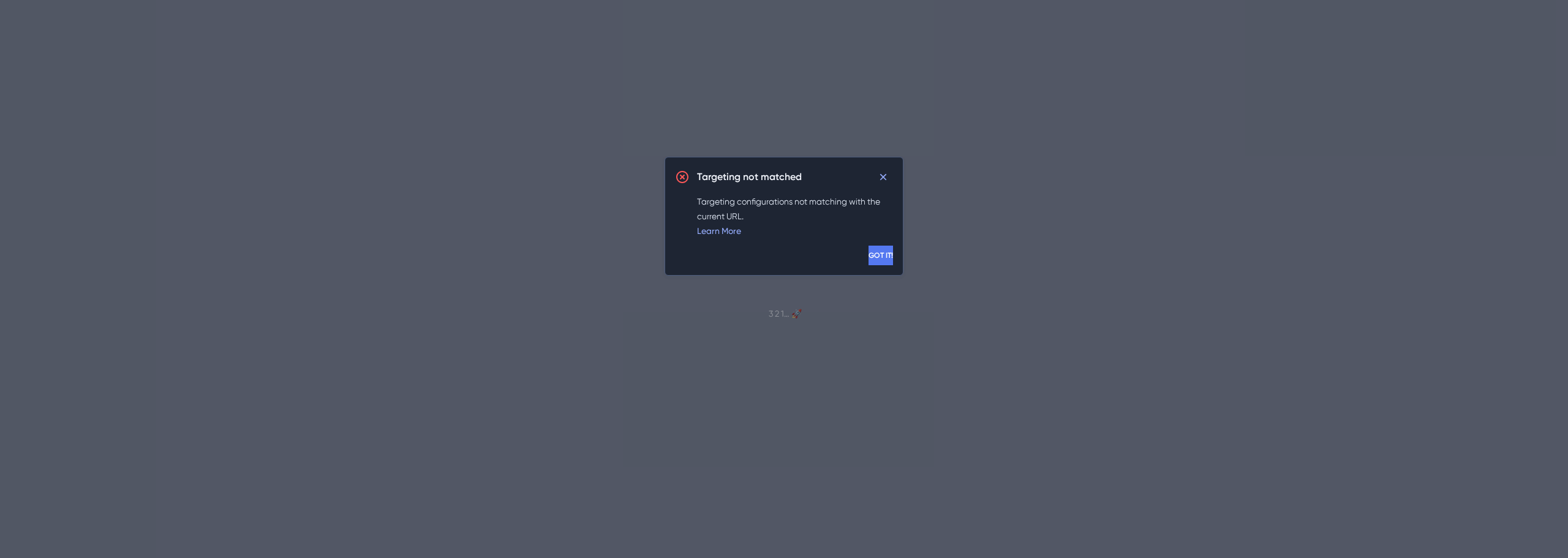
click at [868, 256] on span "GOT IT!" at bounding box center [881, 255] width 24 height 10
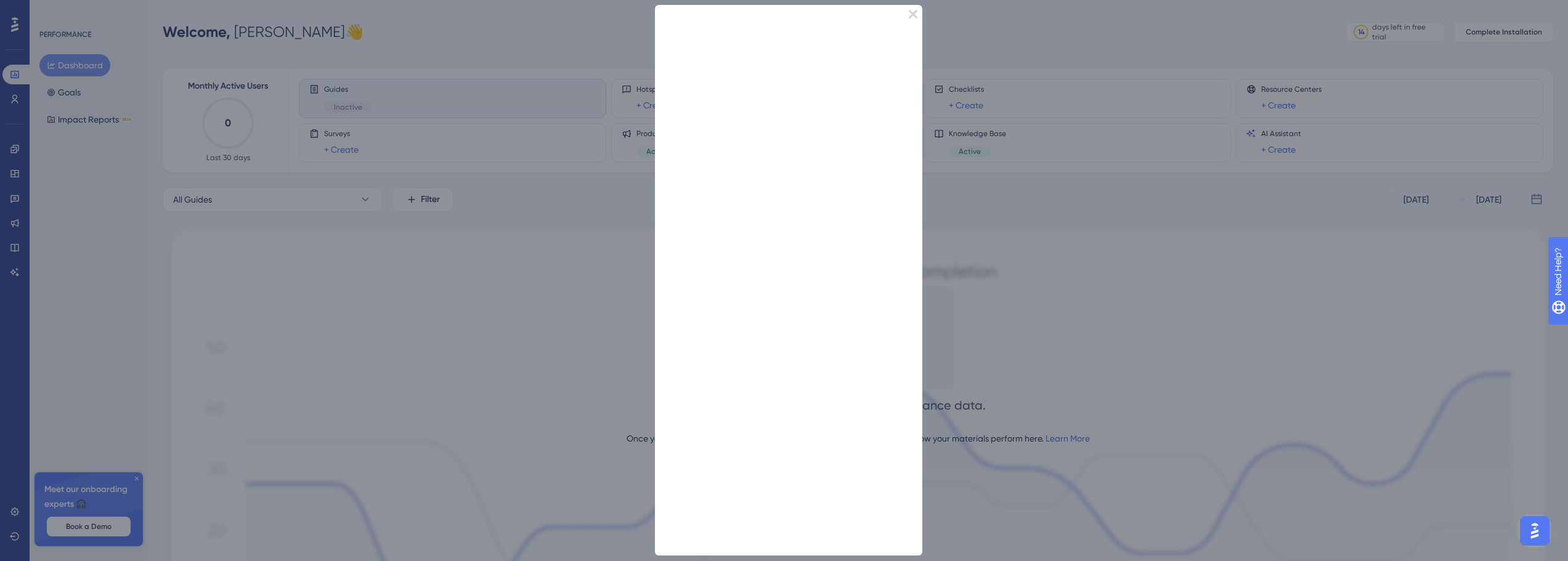
click at [916, 14] on icon "Close Preview" at bounding box center [913, 14] width 9 height 9
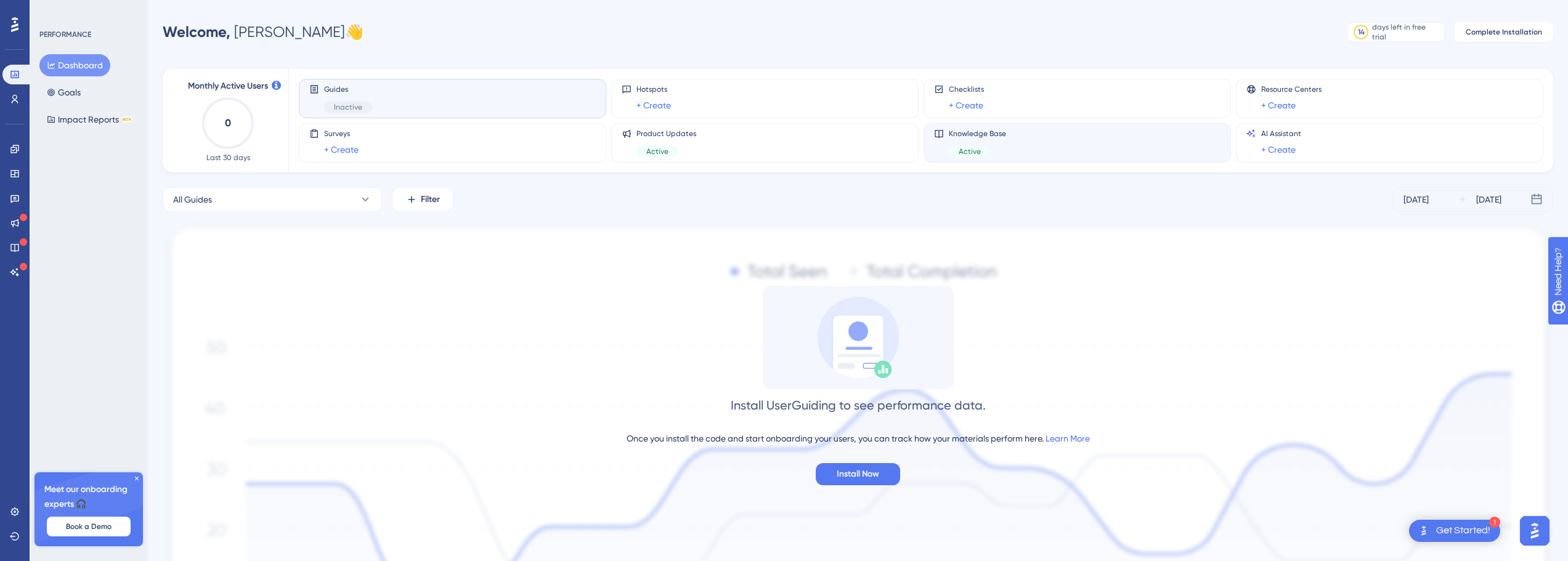
click at [1004, 145] on div "Knowledge Base Active" at bounding box center [977, 143] width 57 height 29
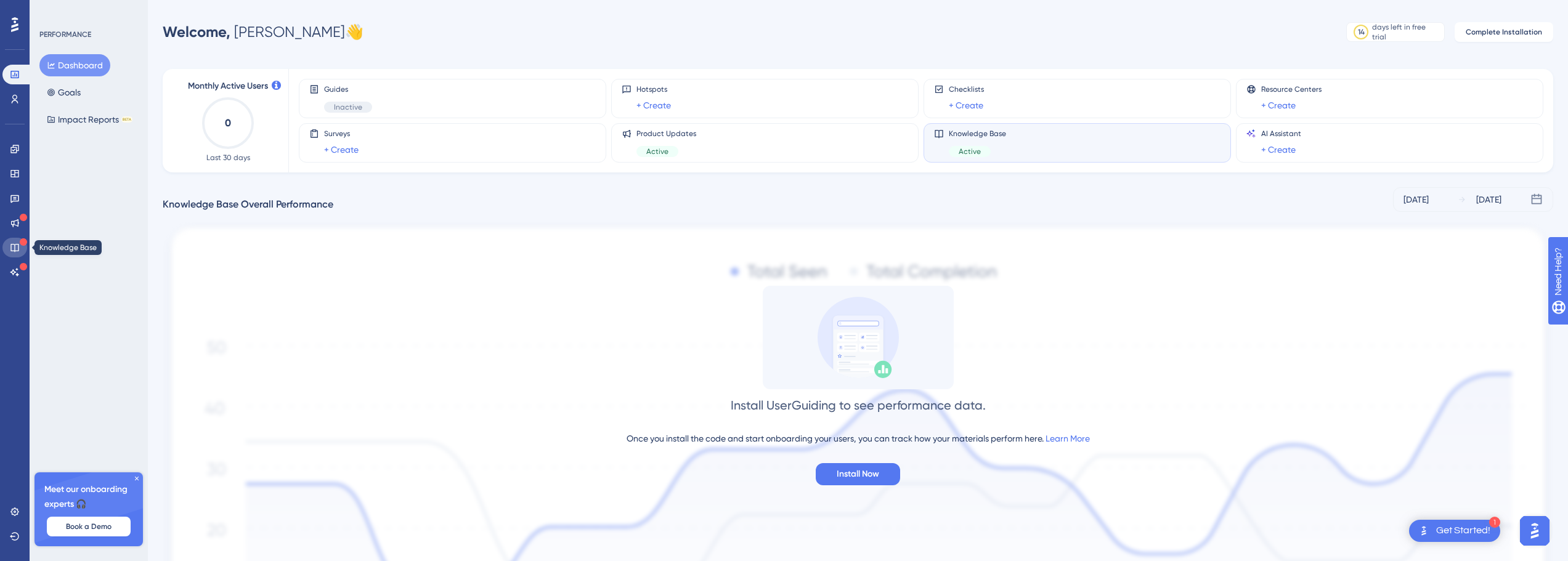
click at [18, 243] on icon at bounding box center [14, 247] width 10 height 10
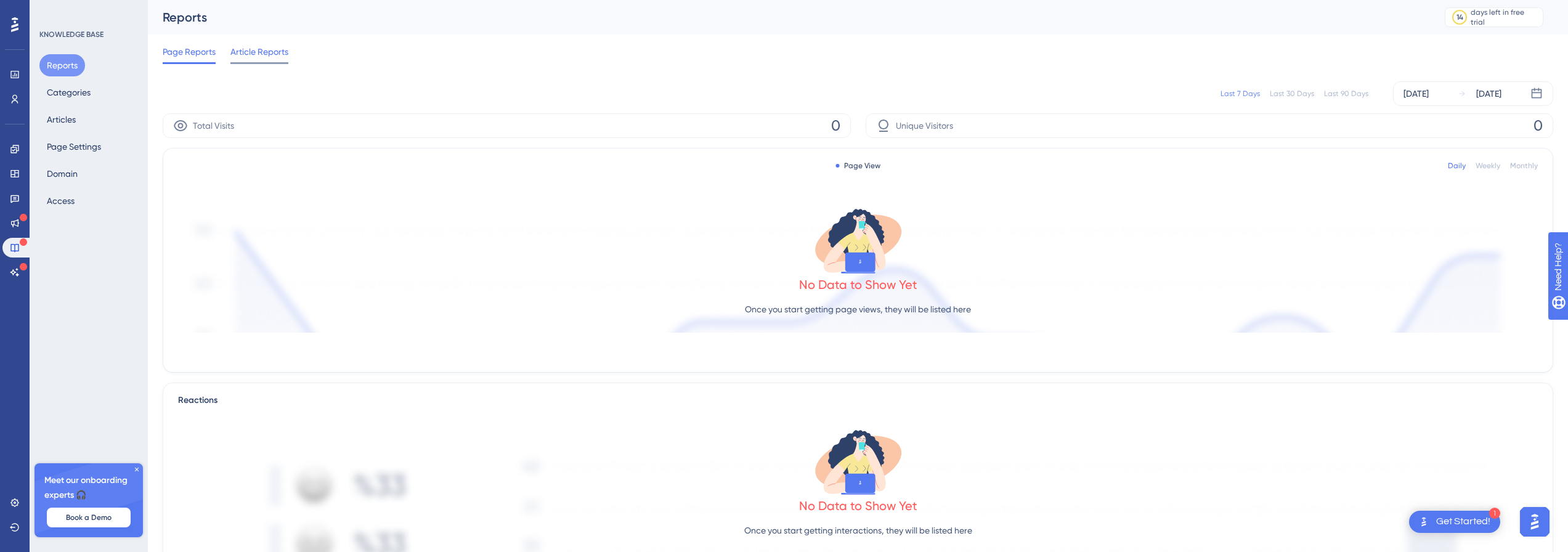
click at [252, 54] on span "Article Reports" at bounding box center [260, 51] width 57 height 15
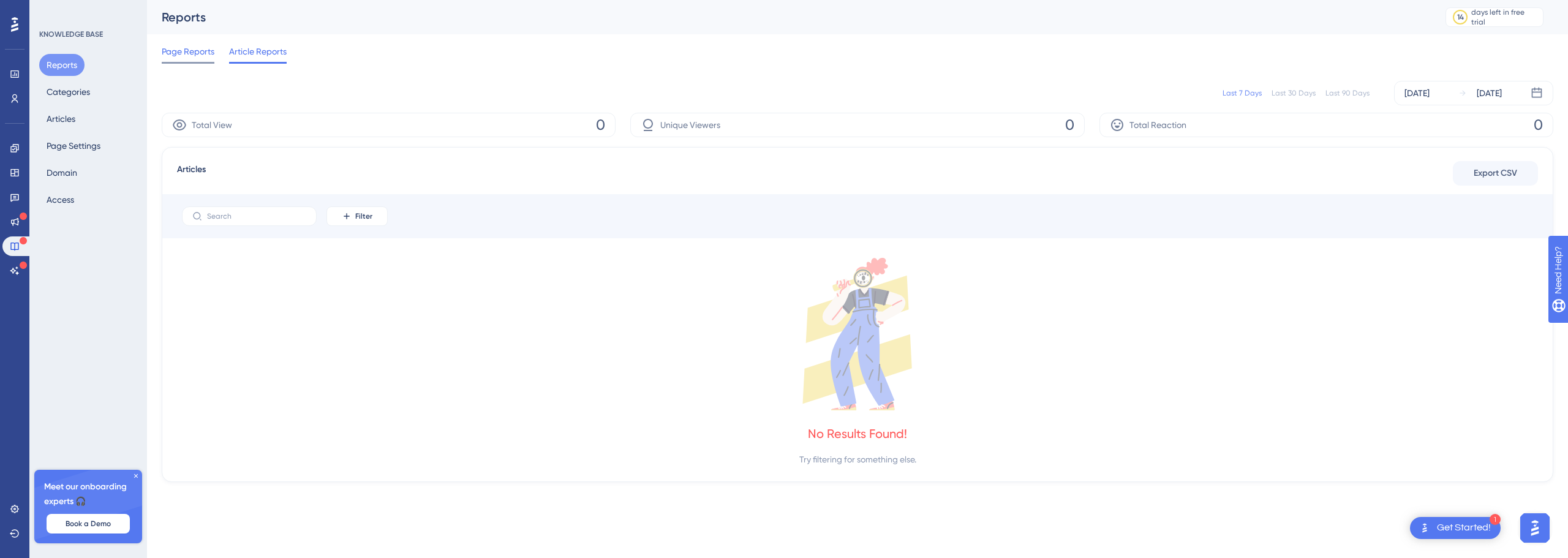
click at [190, 53] on span "Page Reports" at bounding box center [188, 51] width 53 height 15
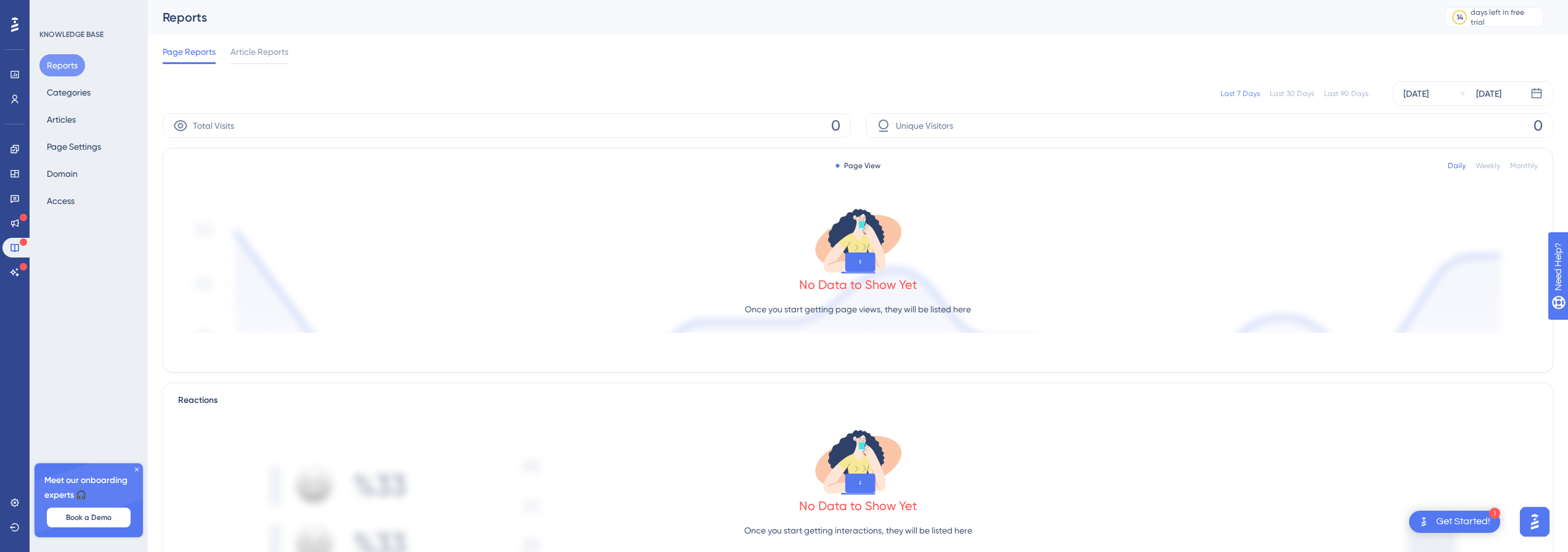
scroll to position [62, 0]
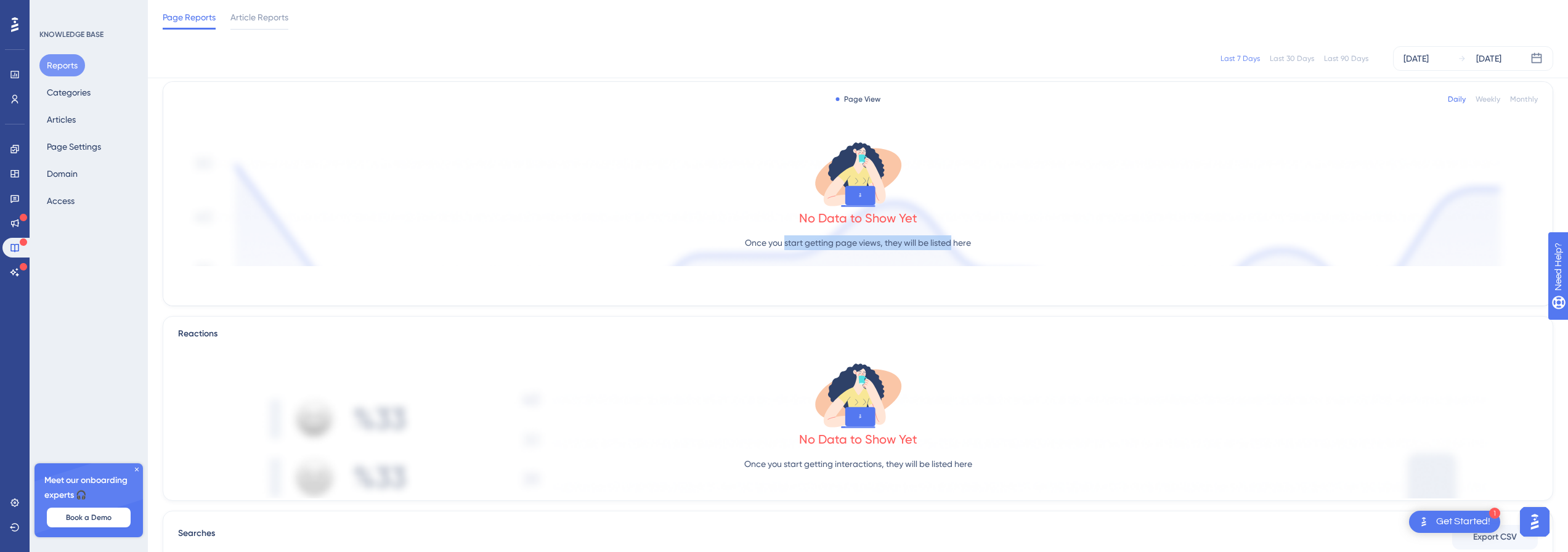
drag, startPoint x: 785, startPoint y: 245, endPoint x: 953, endPoint y: 245, distance: 168.0
click at [952, 245] on p "Once you start getting page views, they will be listed here" at bounding box center [858, 242] width 226 height 15
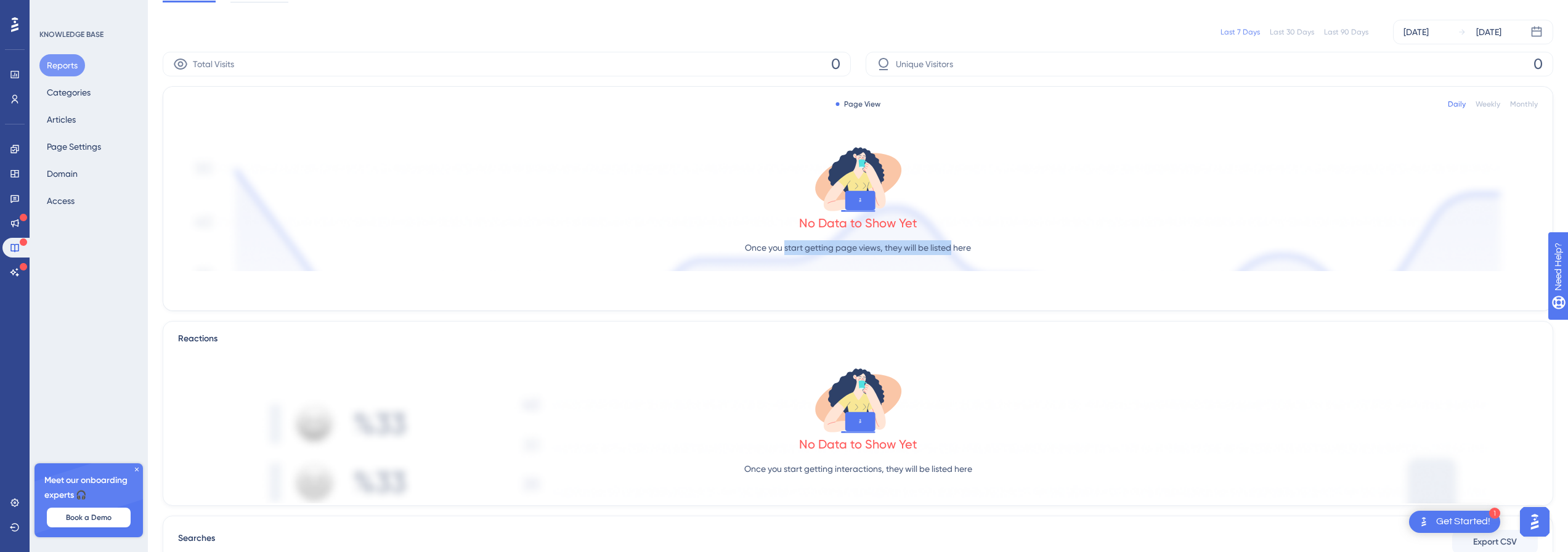
scroll to position [0, 0]
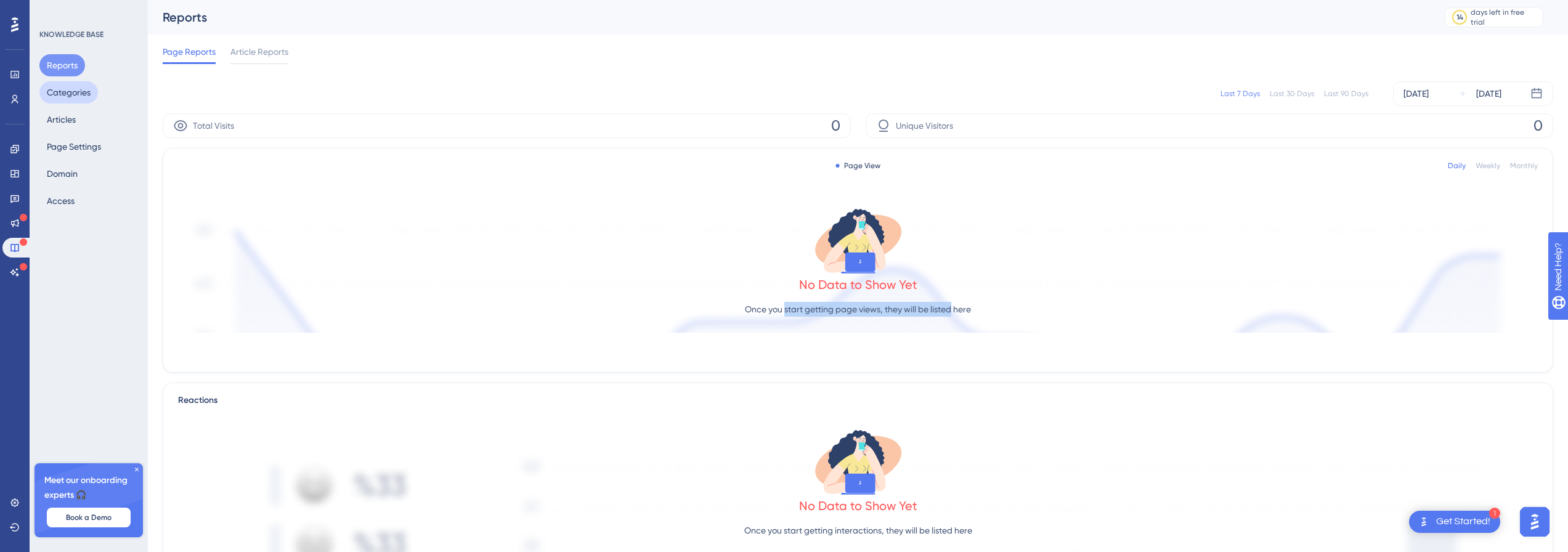
click at [53, 98] on button "Categories" at bounding box center [68, 91] width 58 height 22
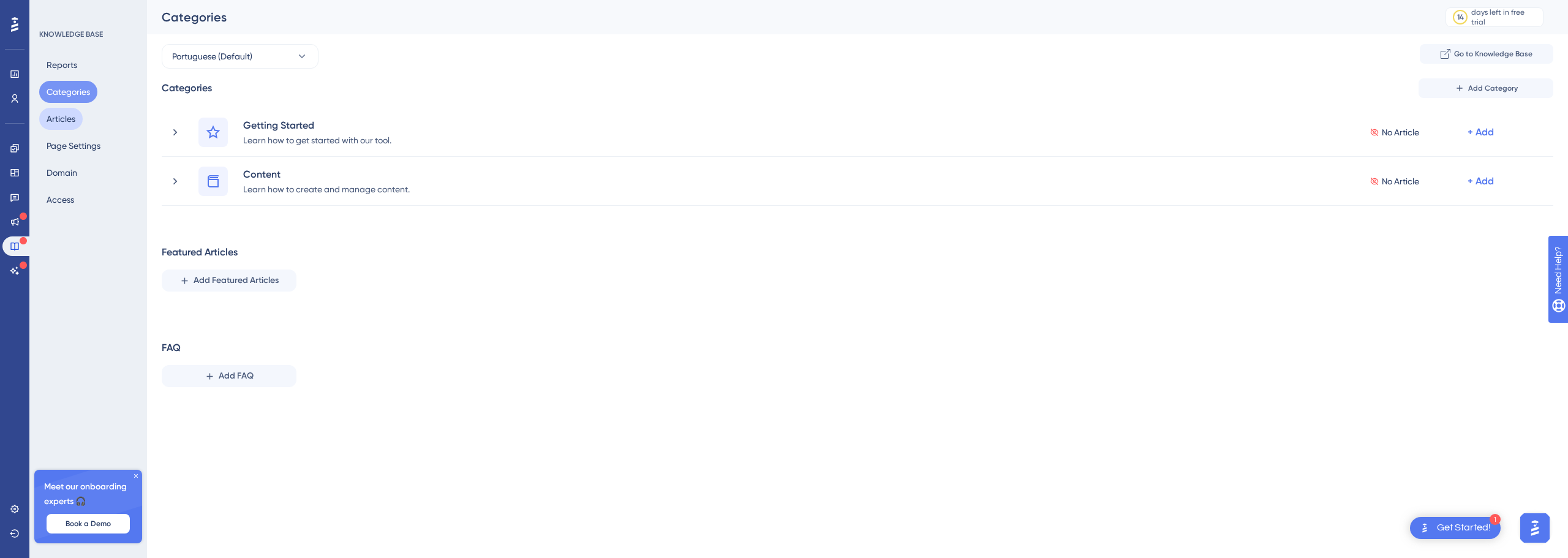
click at [63, 120] on button "Articles" at bounding box center [61, 119] width 43 height 22
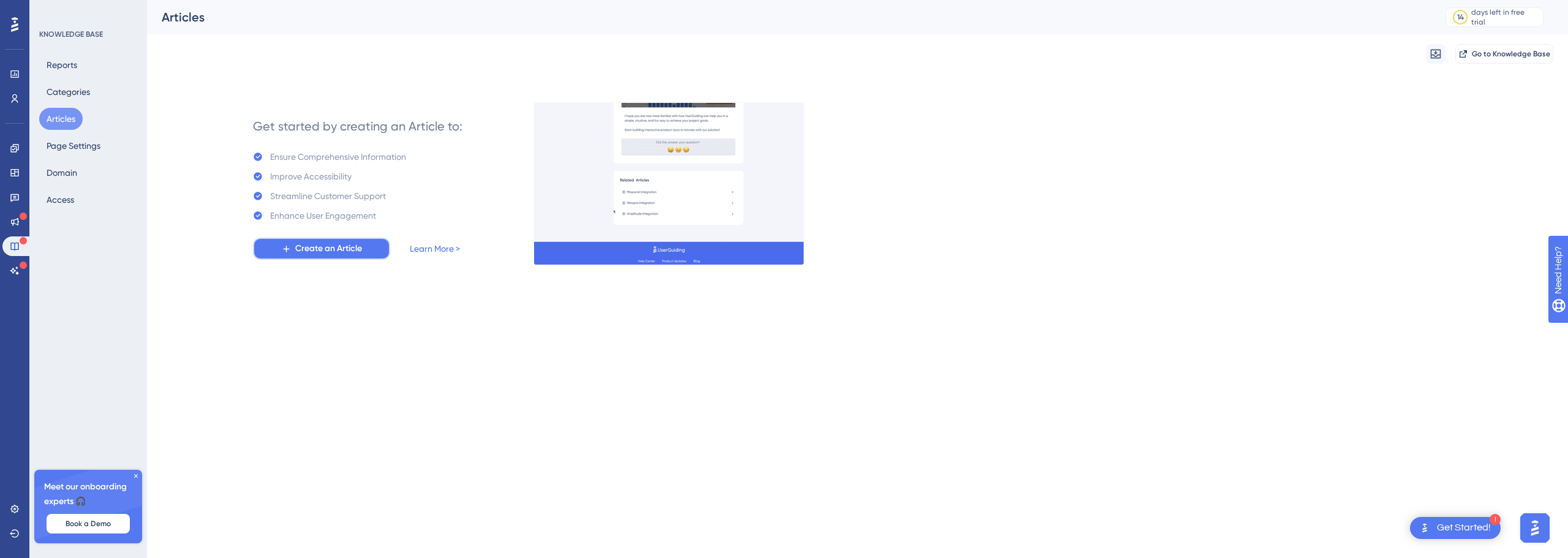
click at [355, 249] on span "Create an Article" at bounding box center [328, 249] width 67 height 15
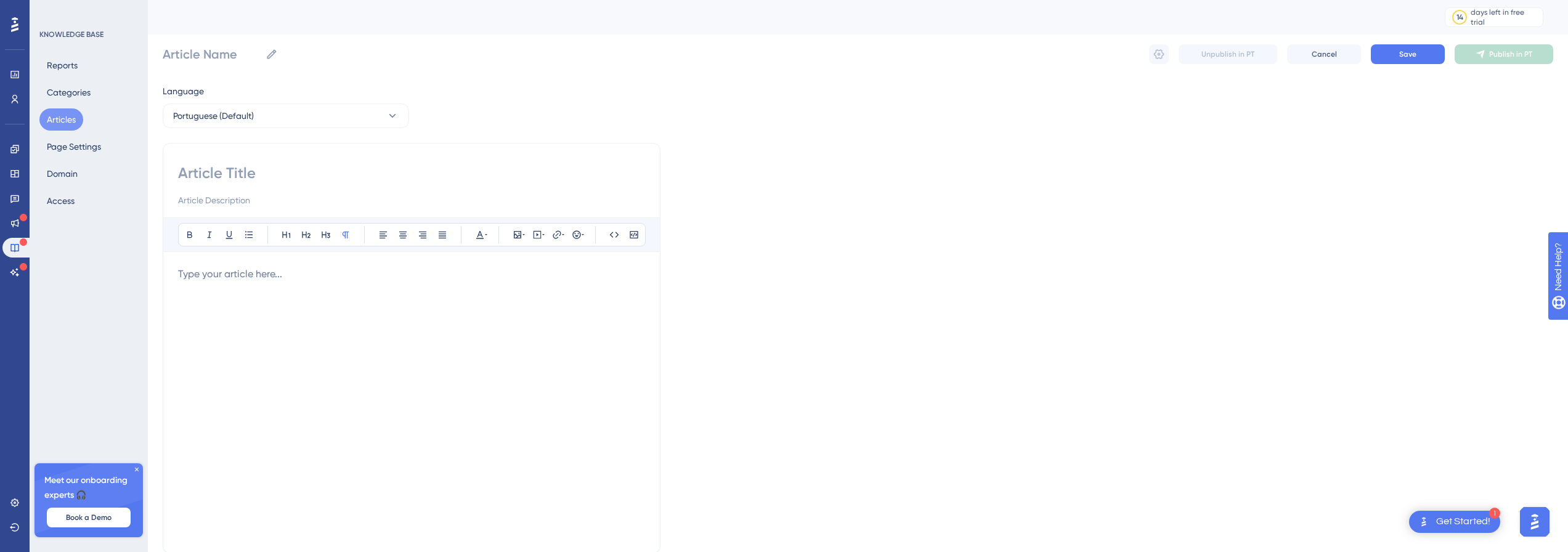
click at [214, 175] on input at bounding box center [411, 172] width 467 height 20
click at [193, 64] on label "Article Name" at bounding box center [220, 54] width 115 height 22
click at [193, 63] on input "Article Name" at bounding box center [212, 54] width 98 height 17
type input "Suporte - Promofarma"
click at [240, 165] on input at bounding box center [411, 172] width 467 height 20
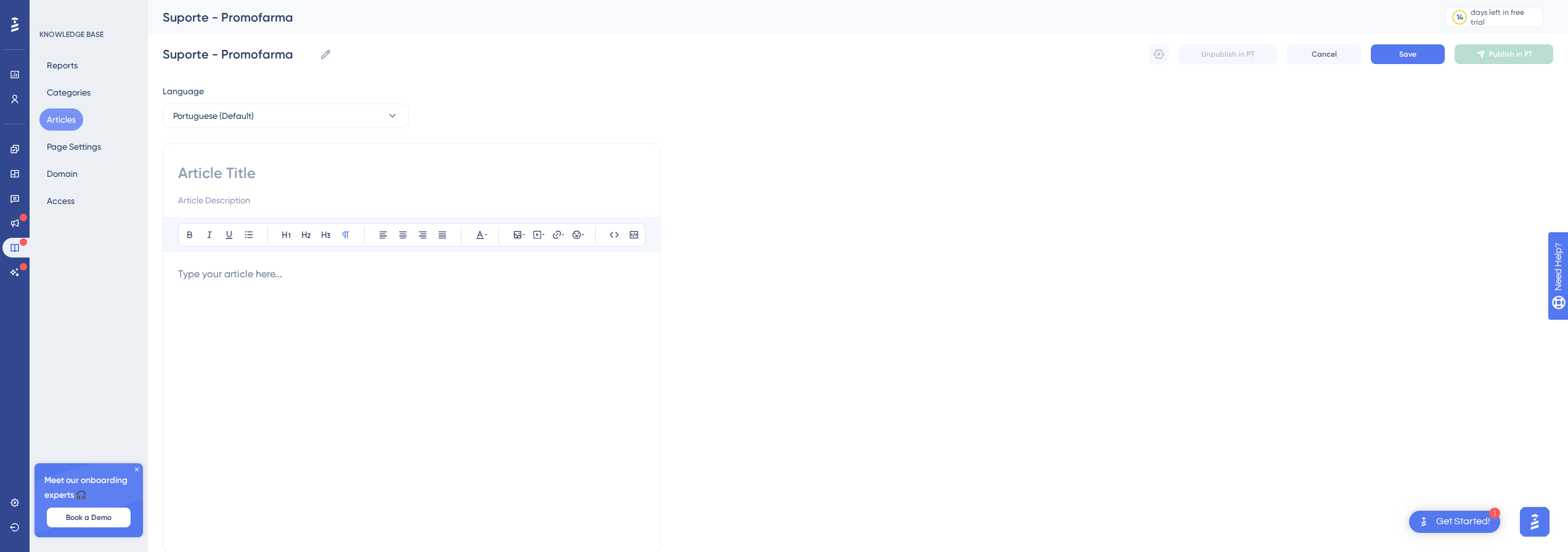
click at [209, 161] on div "Bold Italic Underline Bullet Point Heading 1 Heading 2 Heading 3 Normal Align L…" at bounding box center [412, 347] width 498 height 410
click at [202, 174] on input at bounding box center [411, 172] width 467 height 20
paste input "Como um Suporte Eficiente Impacta Positivamente sua Empresa"
type input "Como um Suporte Eficiente Impacta Positivamente sua Empresa"
click at [231, 203] on input at bounding box center [411, 199] width 467 height 15
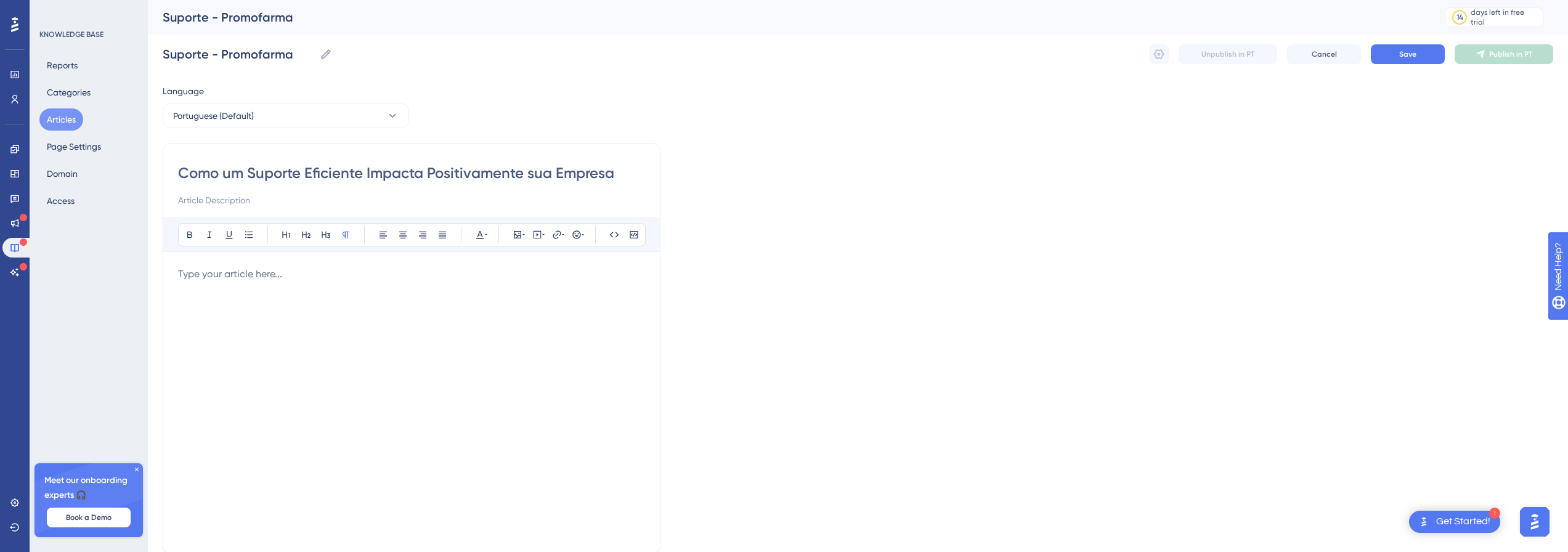
paste input "No ambiente competitivo atual, oferecer um suporte eficiente ao usuário não é a…"
type input "No ambiente competitivo atual, oferecer um suporte eficiente ao usuário não é a…"
click at [231, 279] on p at bounding box center [411, 273] width 467 height 15
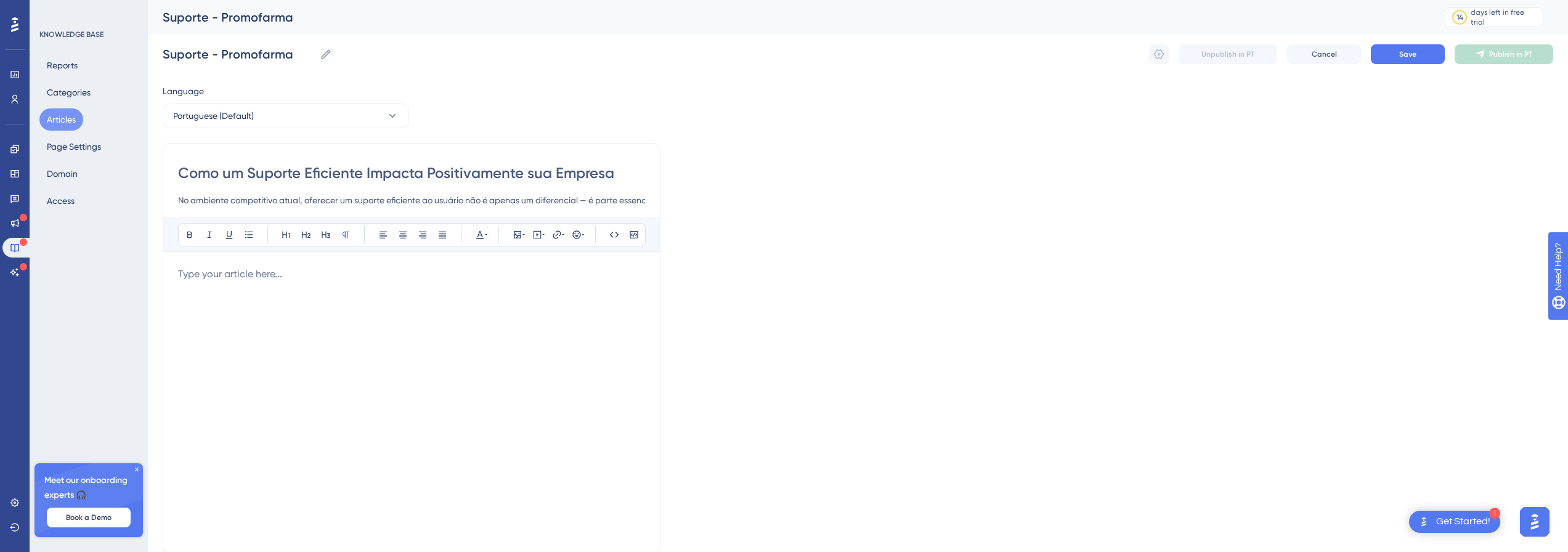
click at [316, 290] on div at bounding box center [411, 401] width 467 height 271
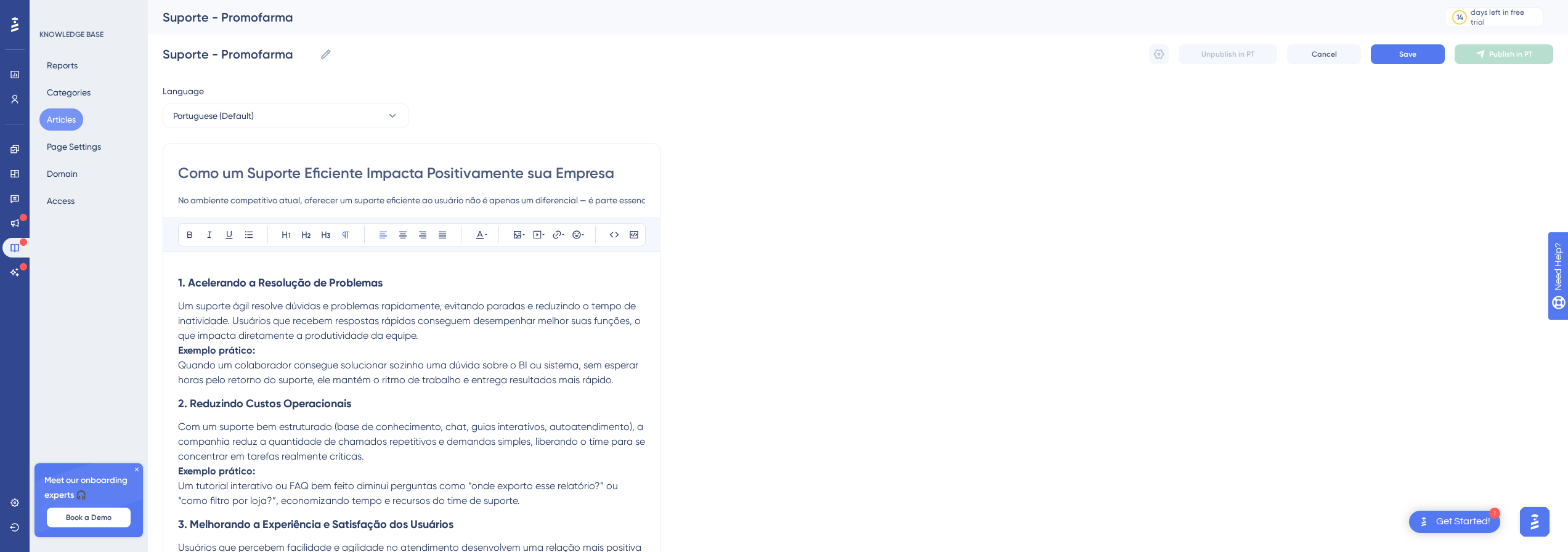
click at [1402, 22] on div "Suporte - Promofarma" at bounding box center [788, 17] width 1252 height 17
click at [1399, 61] on button "Save" at bounding box center [1408, 54] width 74 height 20
click at [78, 142] on button "Page Settings" at bounding box center [73, 146] width 69 height 22
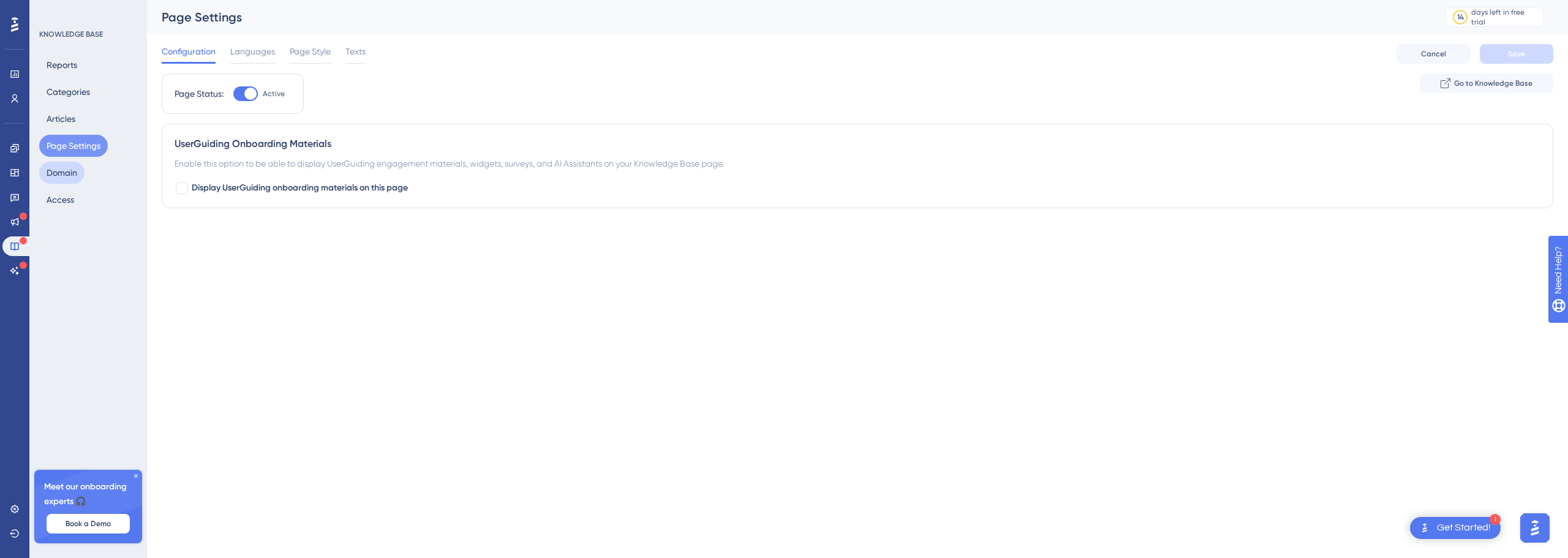
click at [83, 178] on button "Domain" at bounding box center [61, 172] width 45 height 22
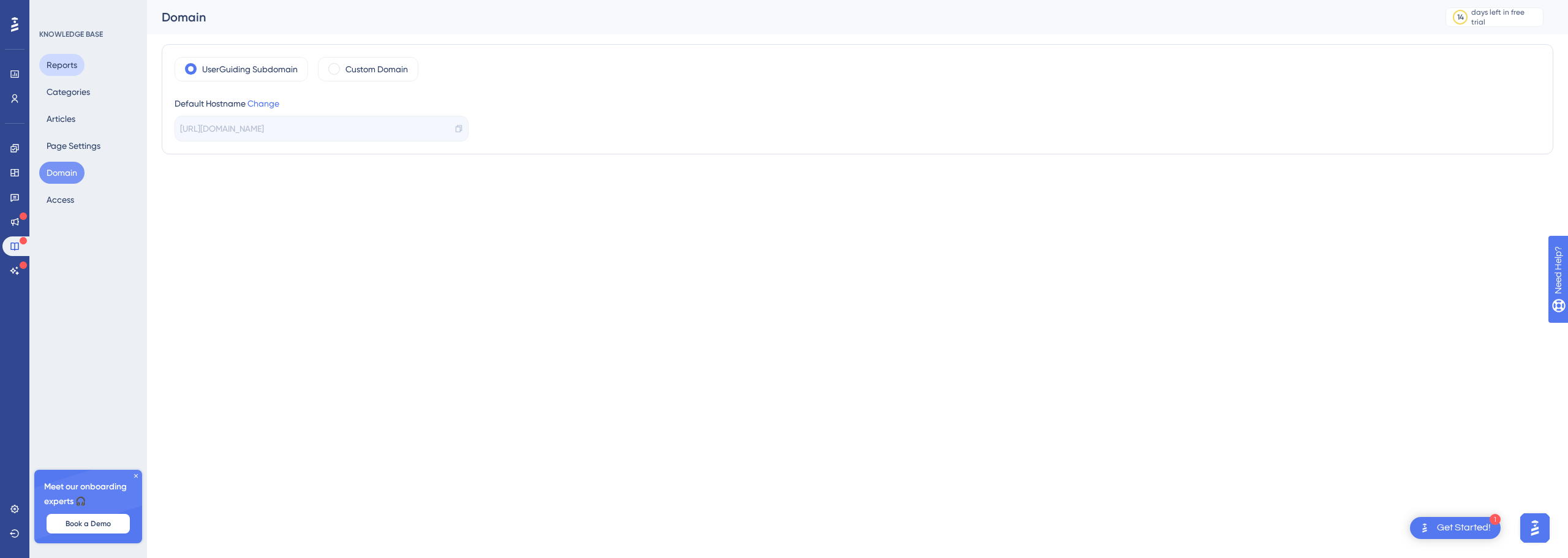
click at [61, 68] on button "Reports" at bounding box center [61, 64] width 45 height 22
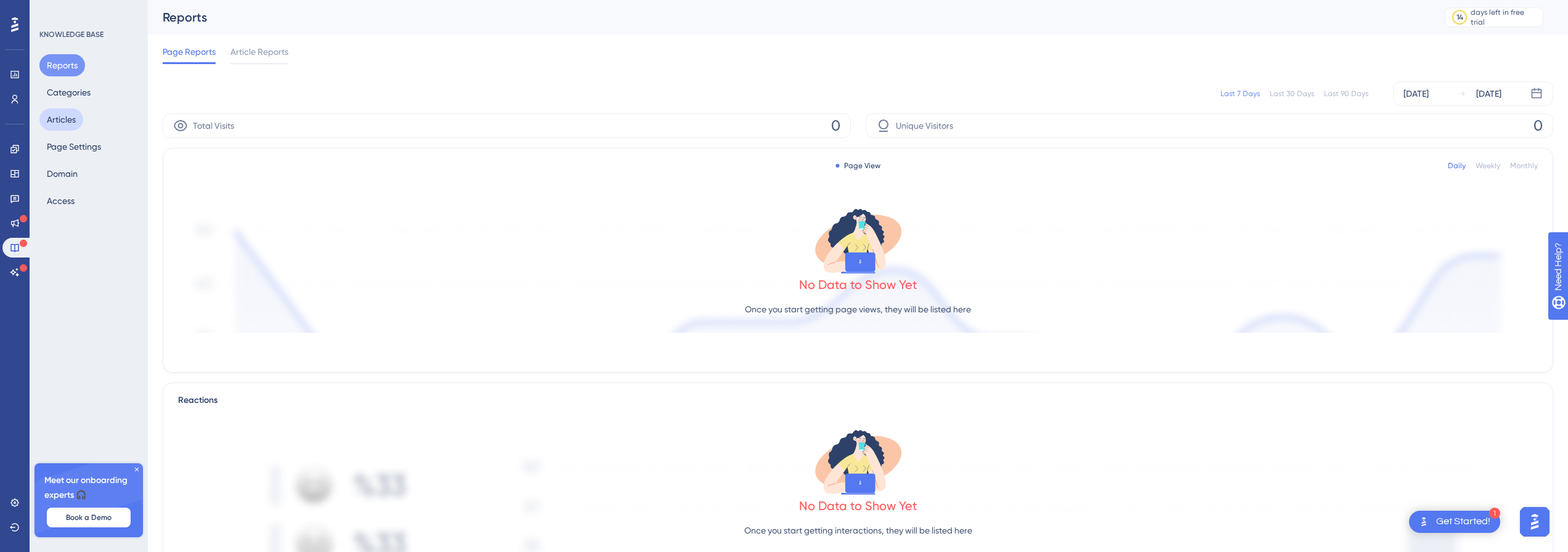
click at [77, 119] on button "Articles" at bounding box center [61, 119] width 44 height 22
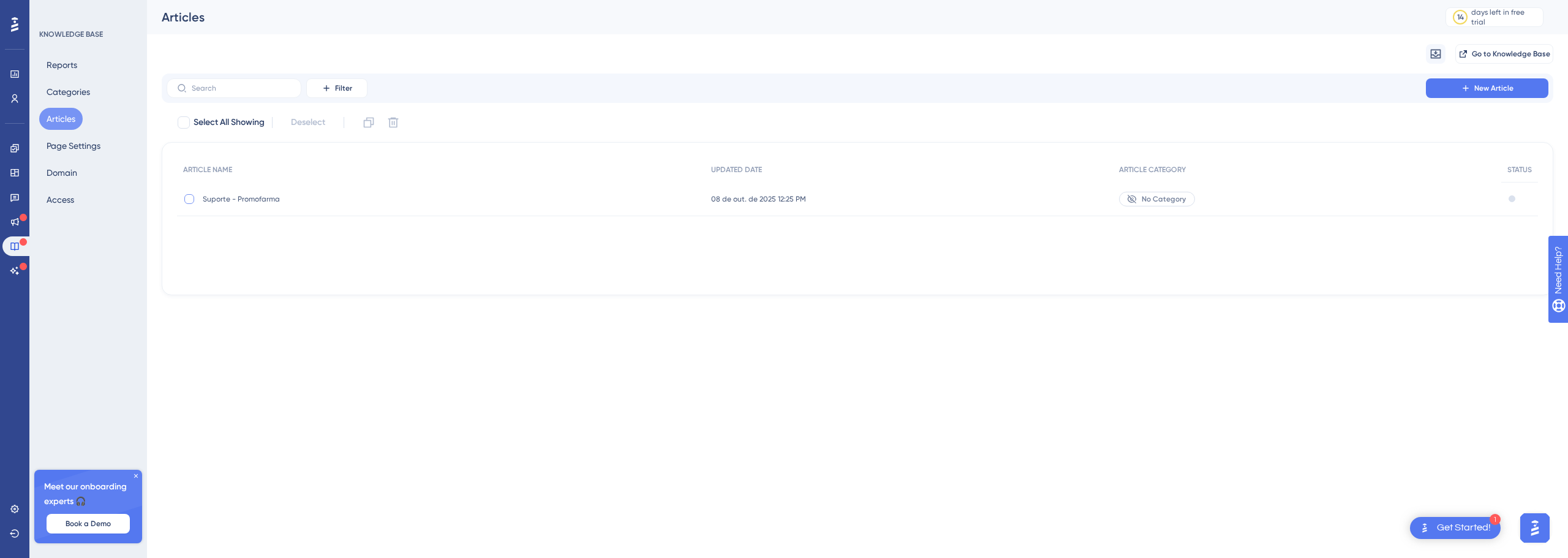
click at [187, 202] on div at bounding box center [189, 198] width 10 height 10
checkbox input "true"
drag, startPoint x: 1162, startPoint y: 198, endPoint x: 1154, endPoint y: 200, distance: 8.2
click at [1156, 200] on span "No Category" at bounding box center [1164, 198] width 44 height 10
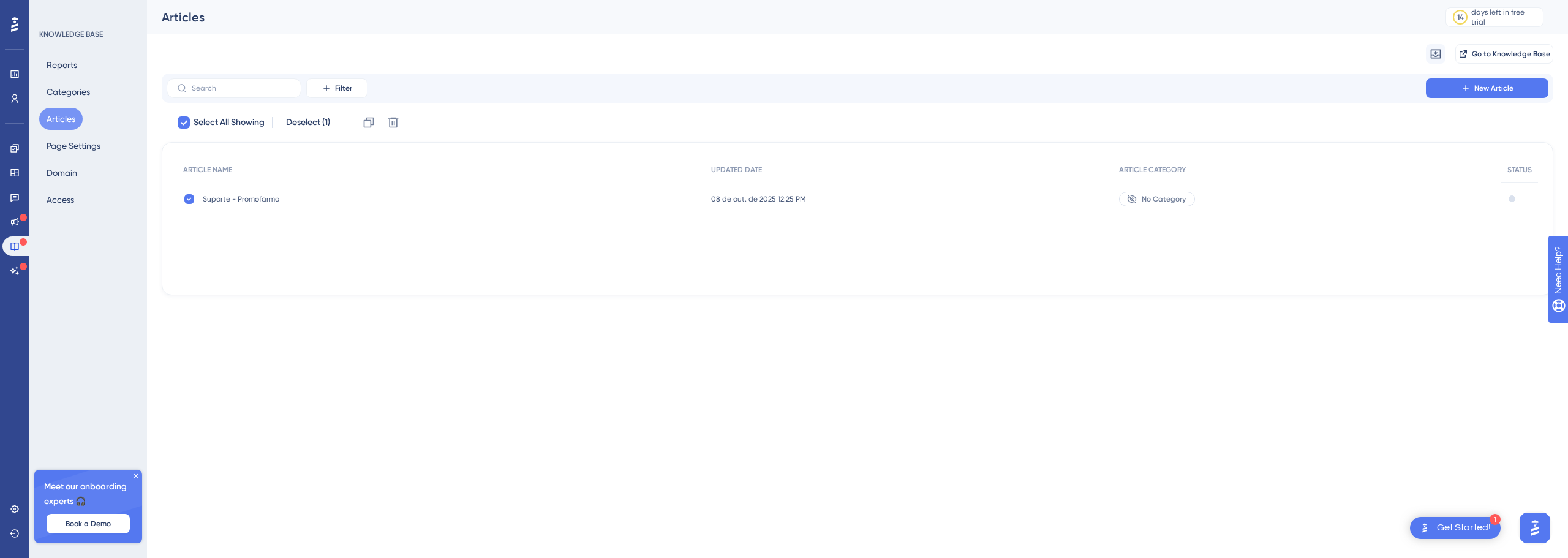
click at [246, 192] on div "Suporte - Promofarma Suporte - Promofarma" at bounding box center [300, 199] width 196 height 35
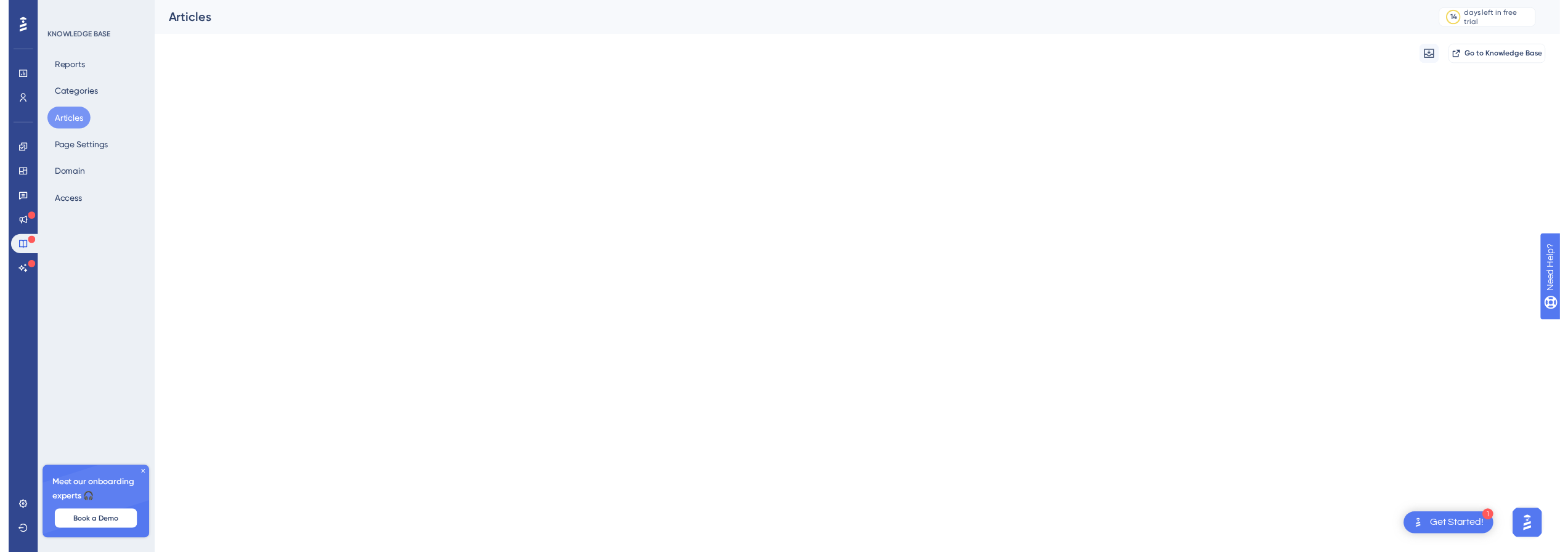
scroll to position [321, 0]
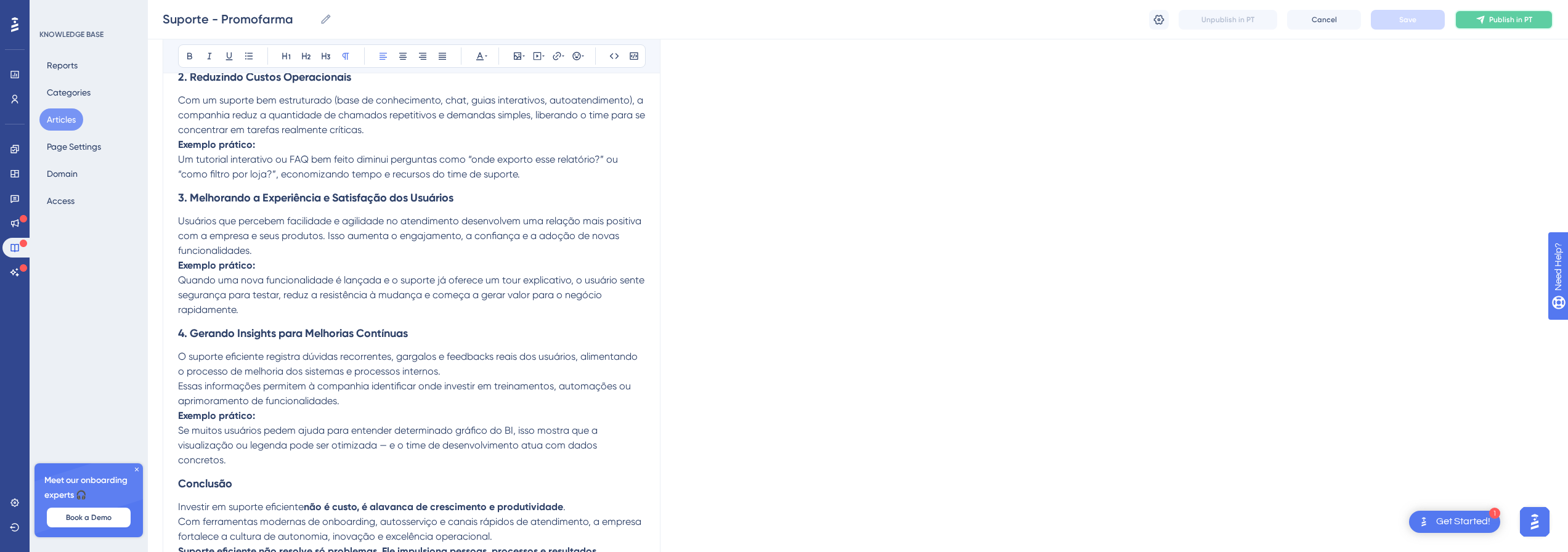
click at [1500, 17] on span "Publish in PT" at bounding box center [1511, 19] width 44 height 10
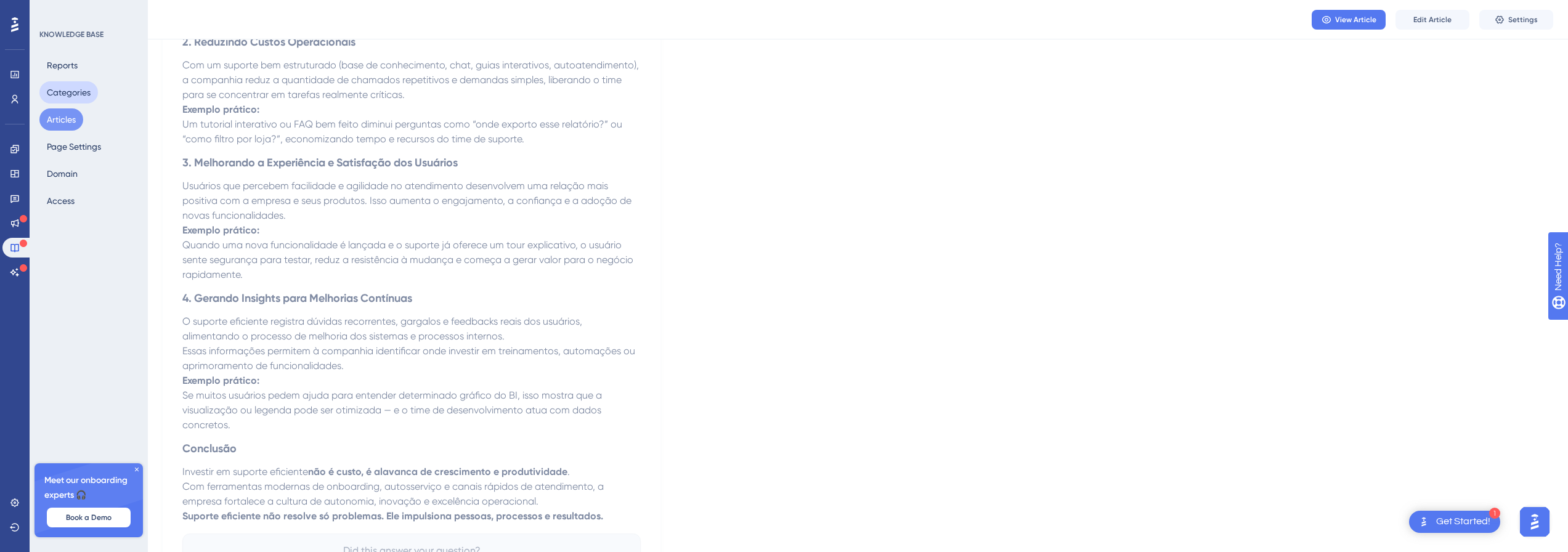
click at [55, 84] on button "Categories" at bounding box center [68, 91] width 58 height 22
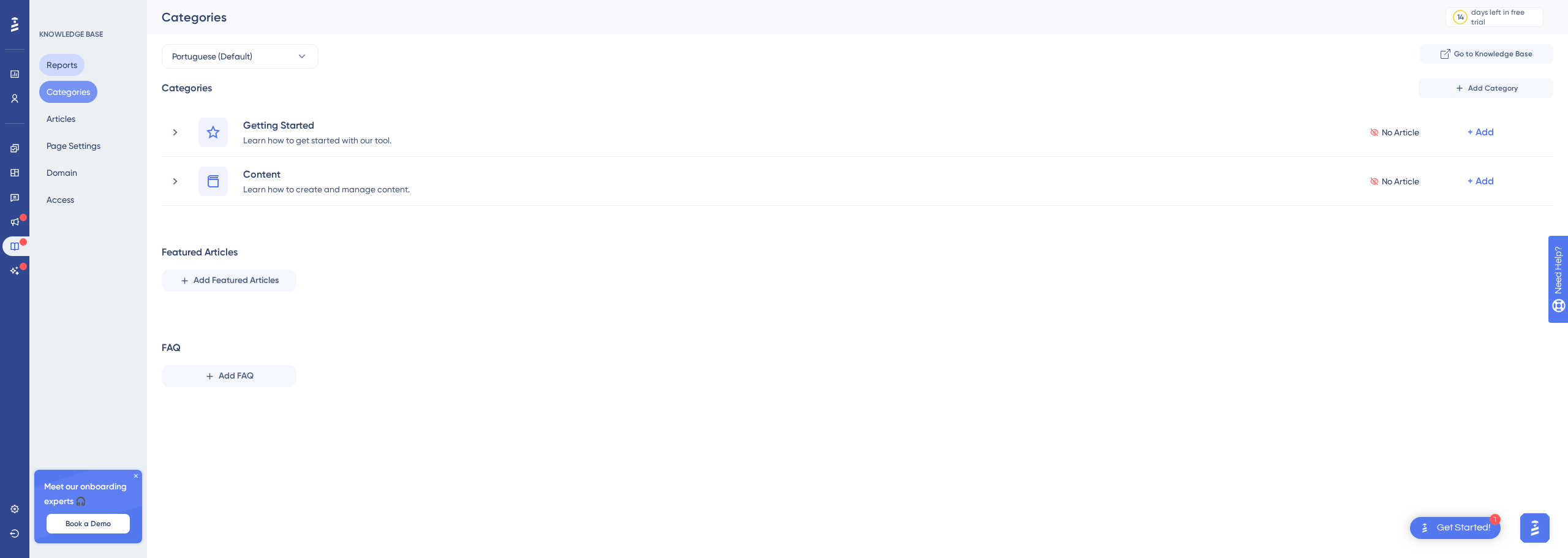
drag, startPoint x: 70, startPoint y: 75, endPoint x: 147, endPoint y: 152, distance: 108.9
click at [140, 146] on div "KNOWLEDGE BASE Reports Categories Articles Page Settings Domain Access Meet our…" at bounding box center [88, 279] width 118 height 558
click at [212, 384] on button "Add FAQ" at bounding box center [229, 376] width 135 height 22
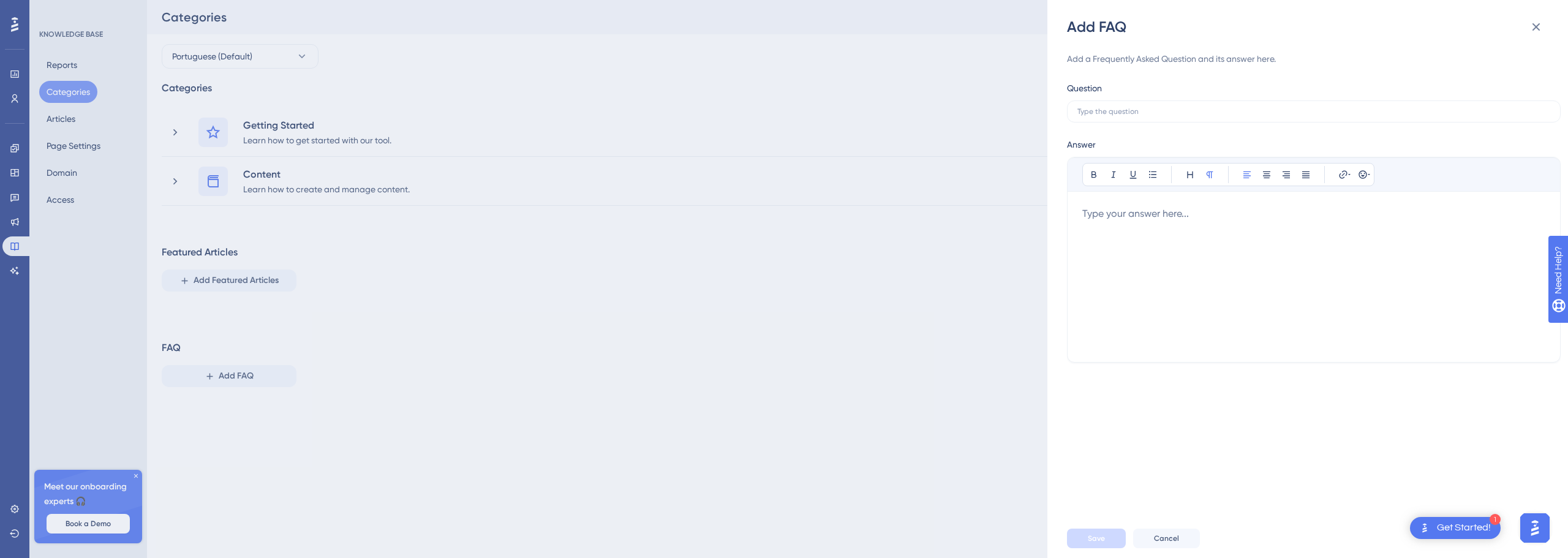
click at [1155, 122] on div "Add a Frequently Asked Question and its answer here. Question Answer Bold Itali…" at bounding box center [1313, 206] width 494 height 311
click at [1155, 117] on label at bounding box center [1313, 111] width 494 height 22
click at [1155, 116] on input "text" at bounding box center [1313, 112] width 473 height 9
type input "Como cancelar um Pedido?"
click at [1128, 217] on div at bounding box center [1313, 276] width 463 height 141
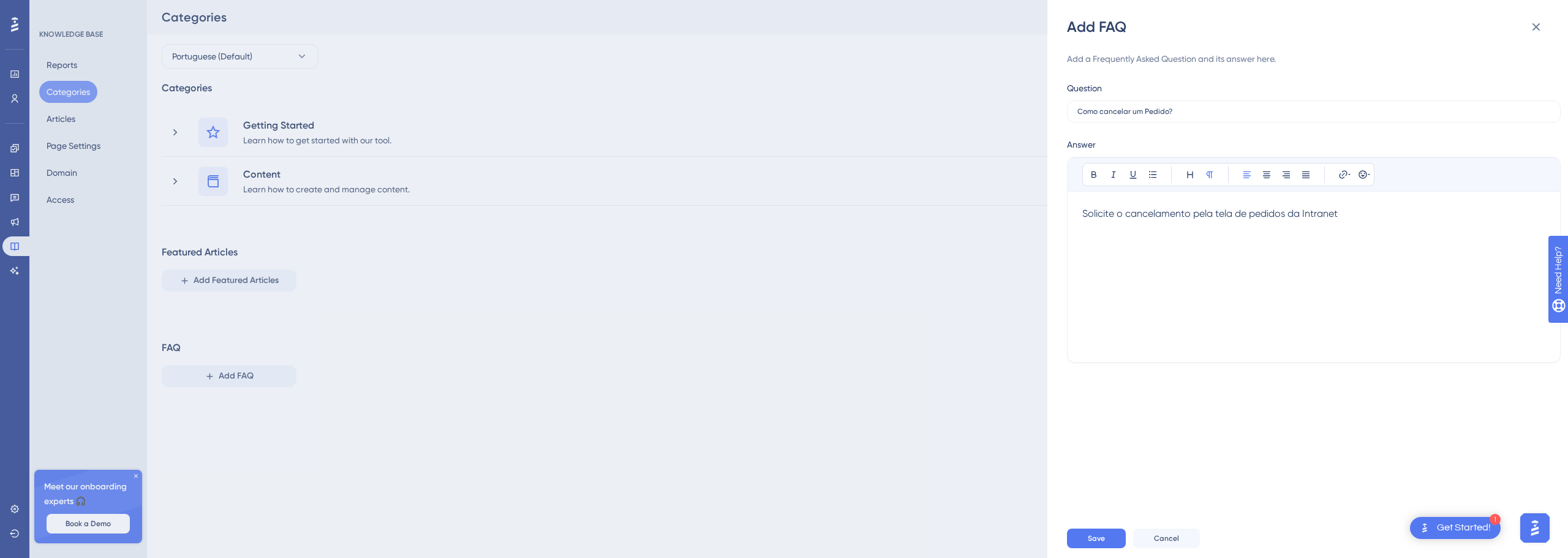
click at [1107, 529] on div "Save Cancel" at bounding box center [1326, 538] width 520 height 39
click at [1103, 537] on span "Save" at bounding box center [1096, 538] width 17 height 10
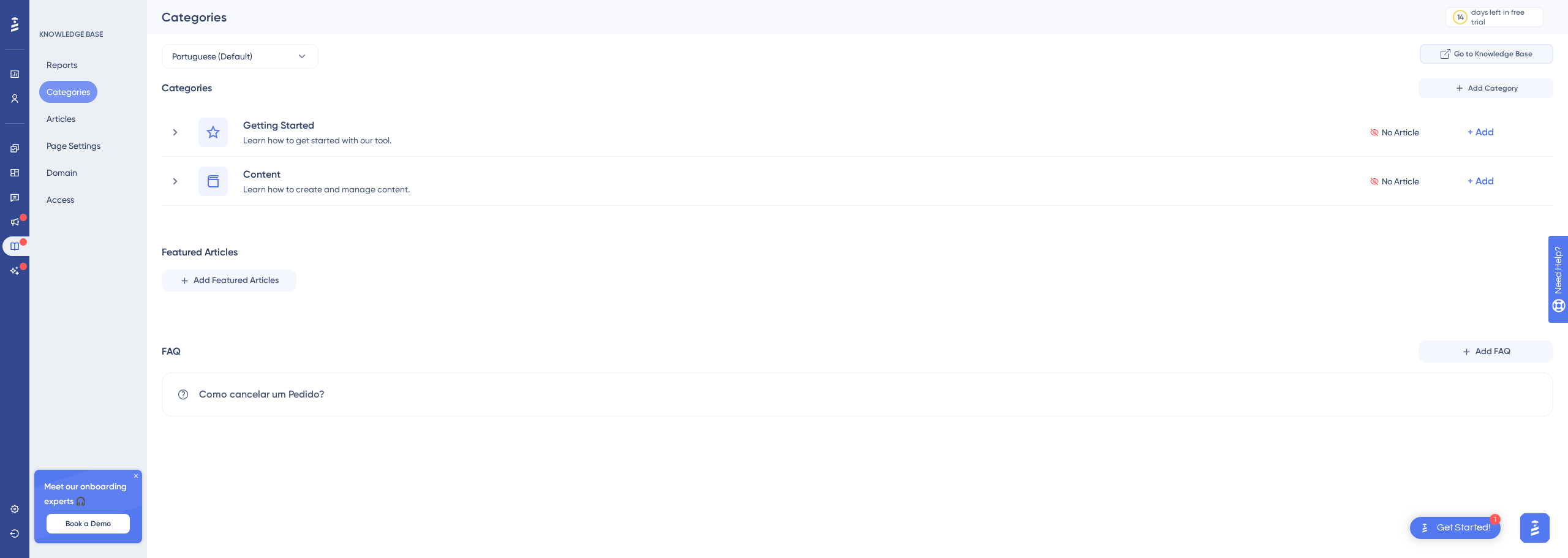
click at [1473, 51] on span "Go to Knowledge Base" at bounding box center [1493, 54] width 79 height 10
click at [1463, 91] on icon at bounding box center [1459, 88] width 10 height 10
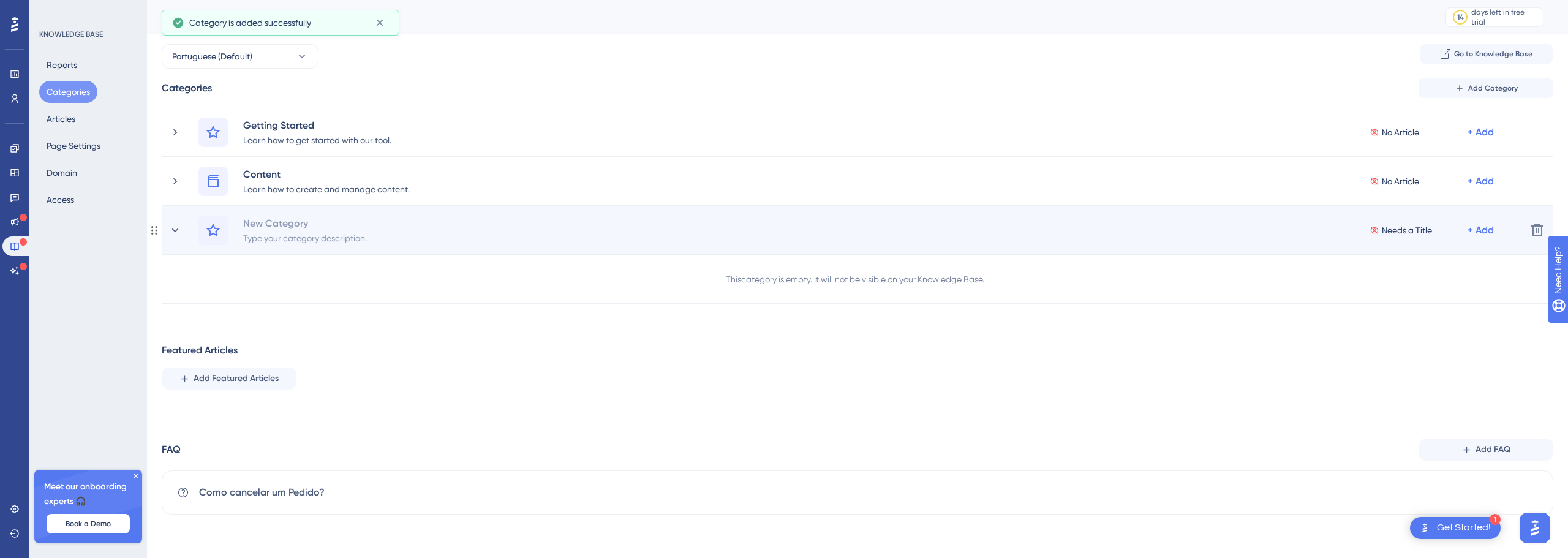
click at [313, 219] on div "New Category" at bounding box center [305, 223] width 125 height 15
click at [294, 237] on div "Type your category description." at bounding box center [305, 237] width 125 height 15
click at [1486, 229] on div "+ Add" at bounding box center [1481, 230] width 26 height 15
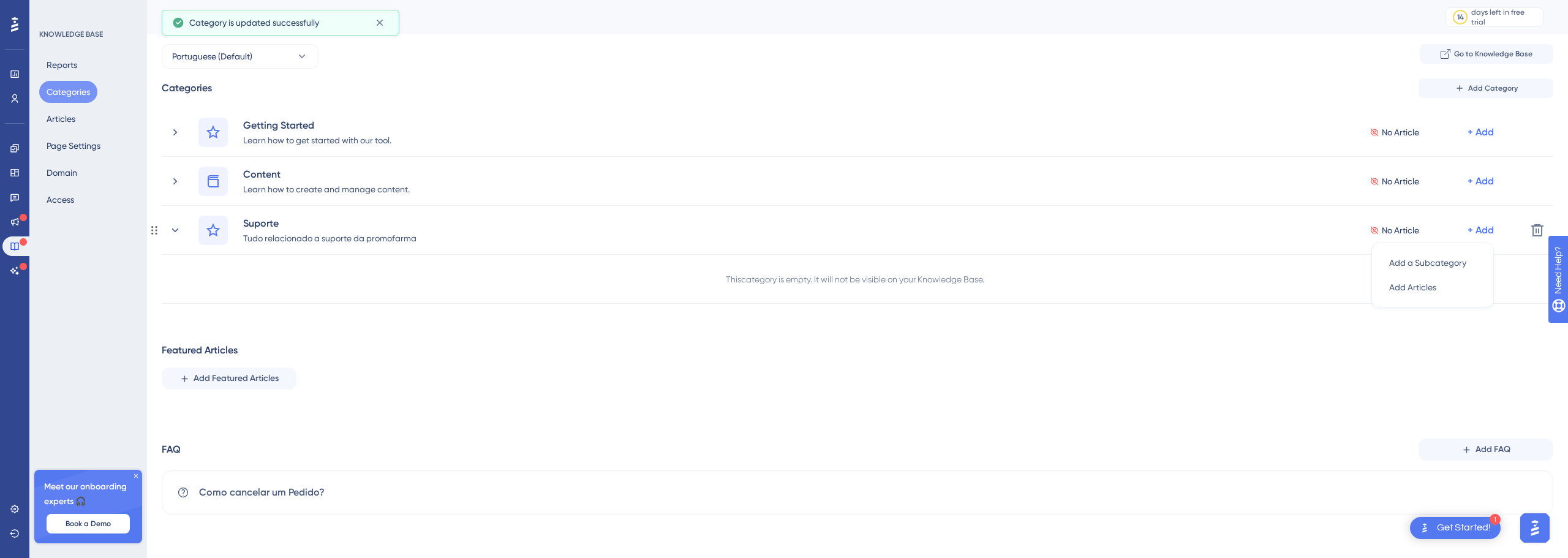
click at [1055, 286] on div "This category is empty. It will not be visible on your Knowledge Base." at bounding box center [857, 279] width 1391 height 49
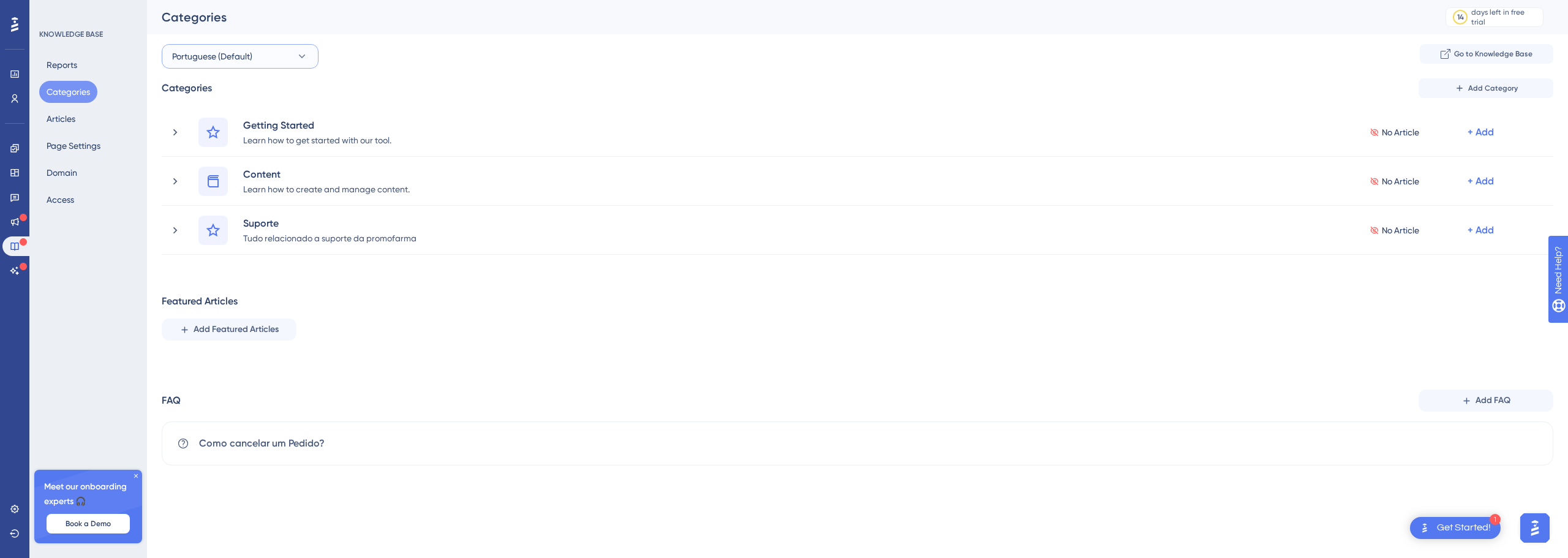
click at [284, 66] on button "Portuguese (Default)" at bounding box center [240, 56] width 157 height 24
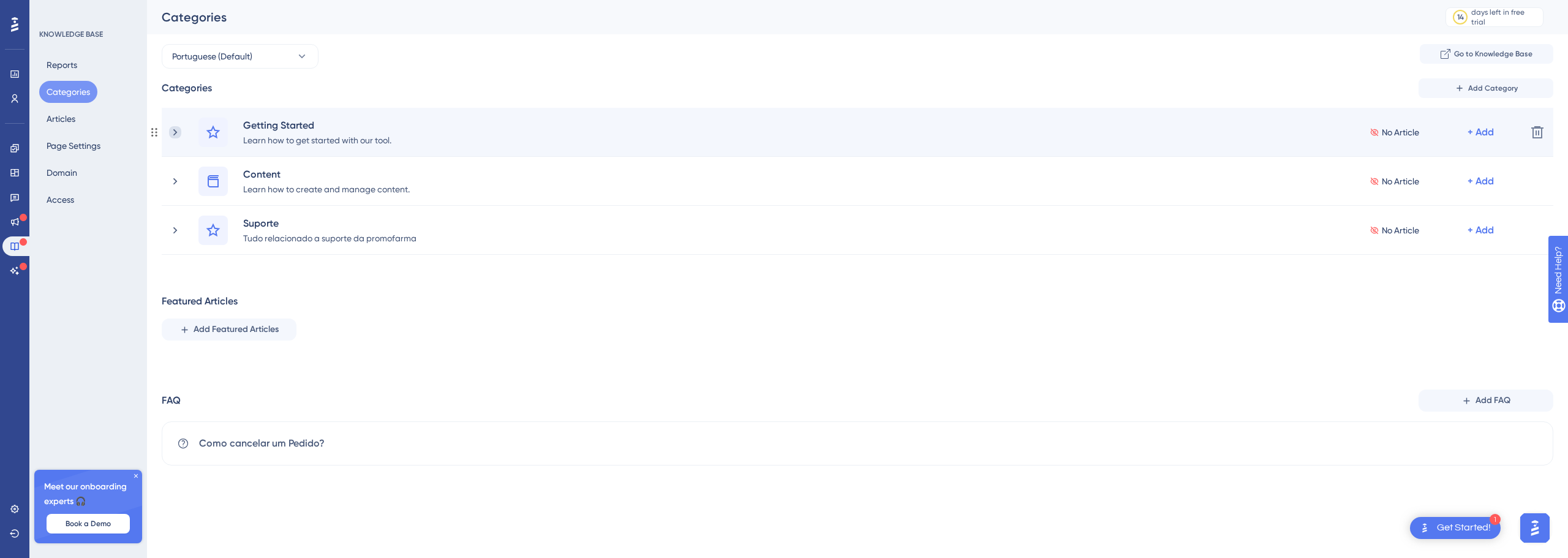
click at [175, 131] on icon at bounding box center [175, 133] width 3 height 7
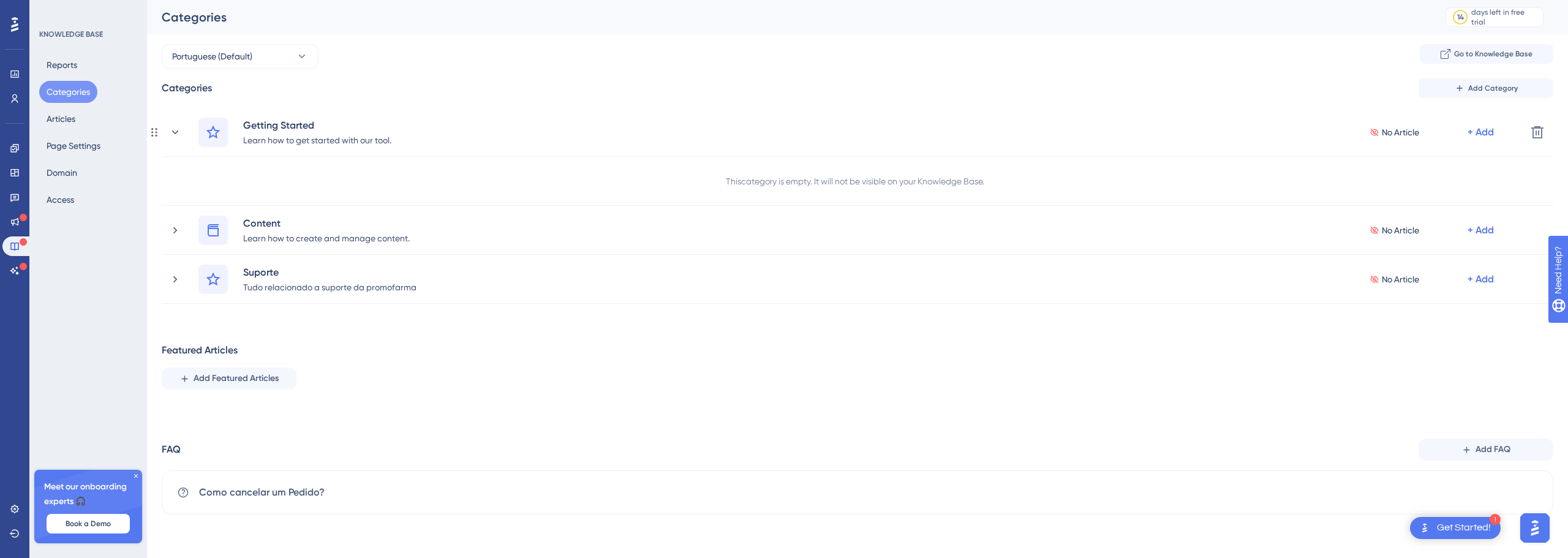
click at [175, 131] on icon at bounding box center [175, 133] width 12 height 12
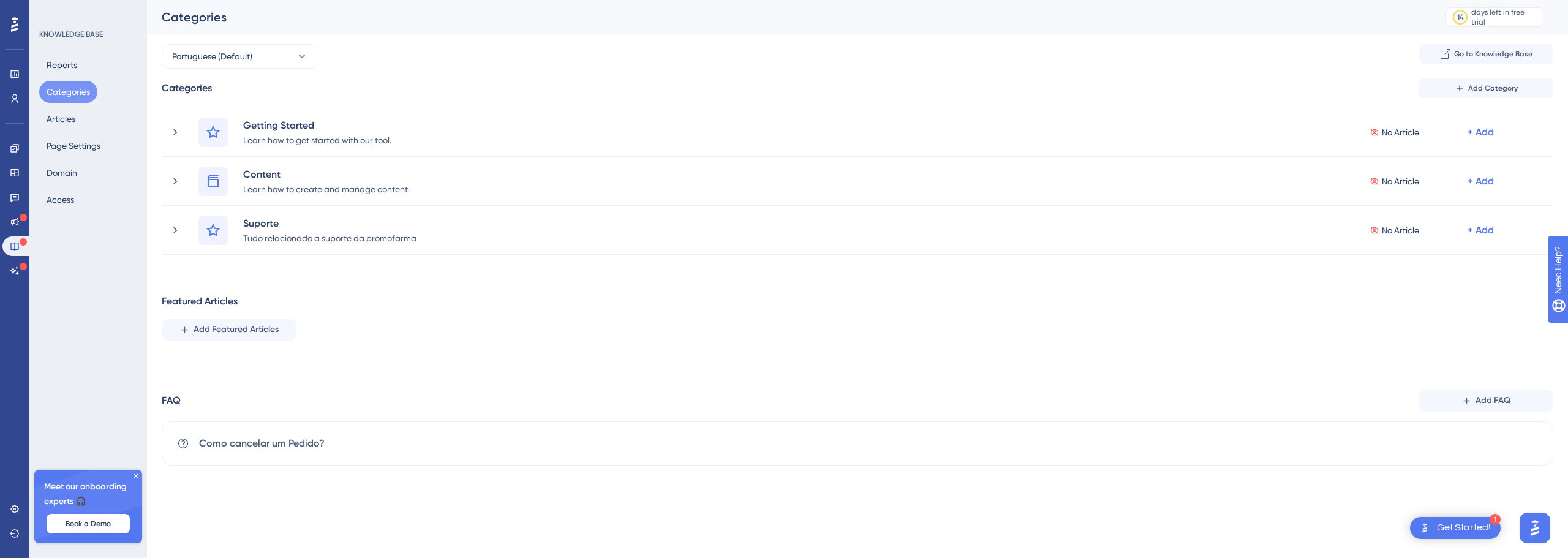
click at [245, 341] on div "Featured Articles Add Featured Articles" at bounding box center [857, 322] width 1391 height 56
click at [249, 333] on span "Add Featured Articles" at bounding box center [236, 329] width 85 height 15
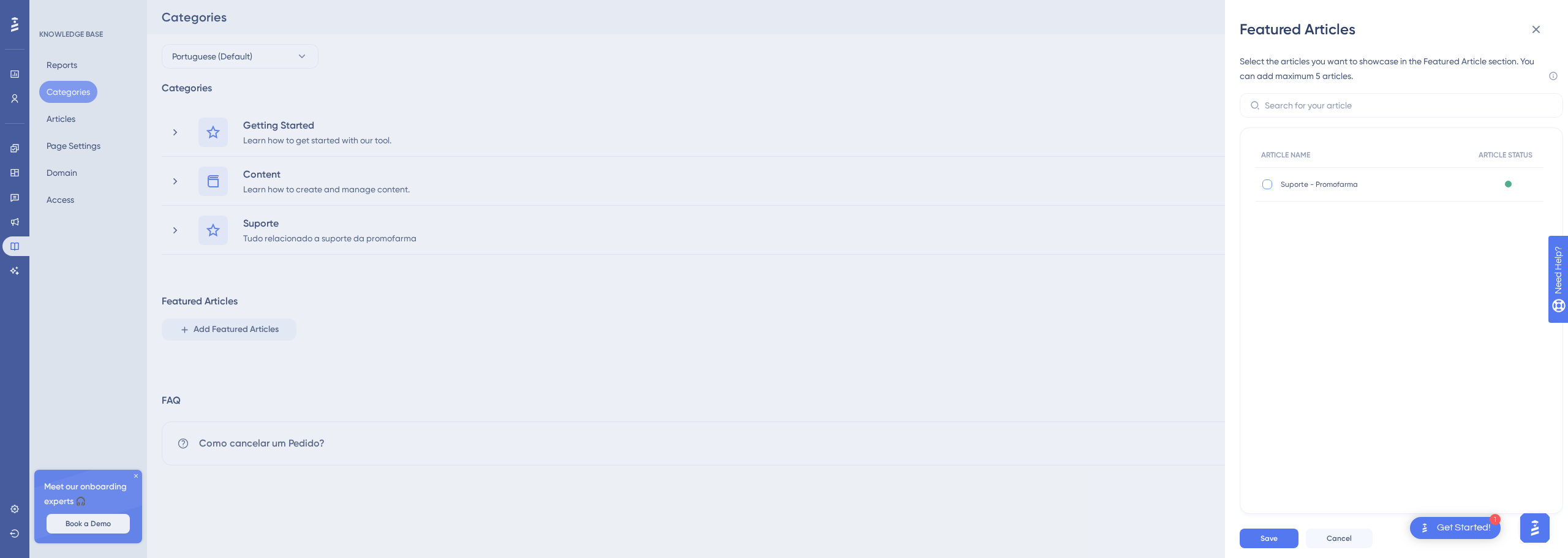
click at [1265, 187] on div at bounding box center [1267, 184] width 10 height 10
checkbox input "true"
click at [1261, 542] on span "Save" at bounding box center [1269, 538] width 17 height 10
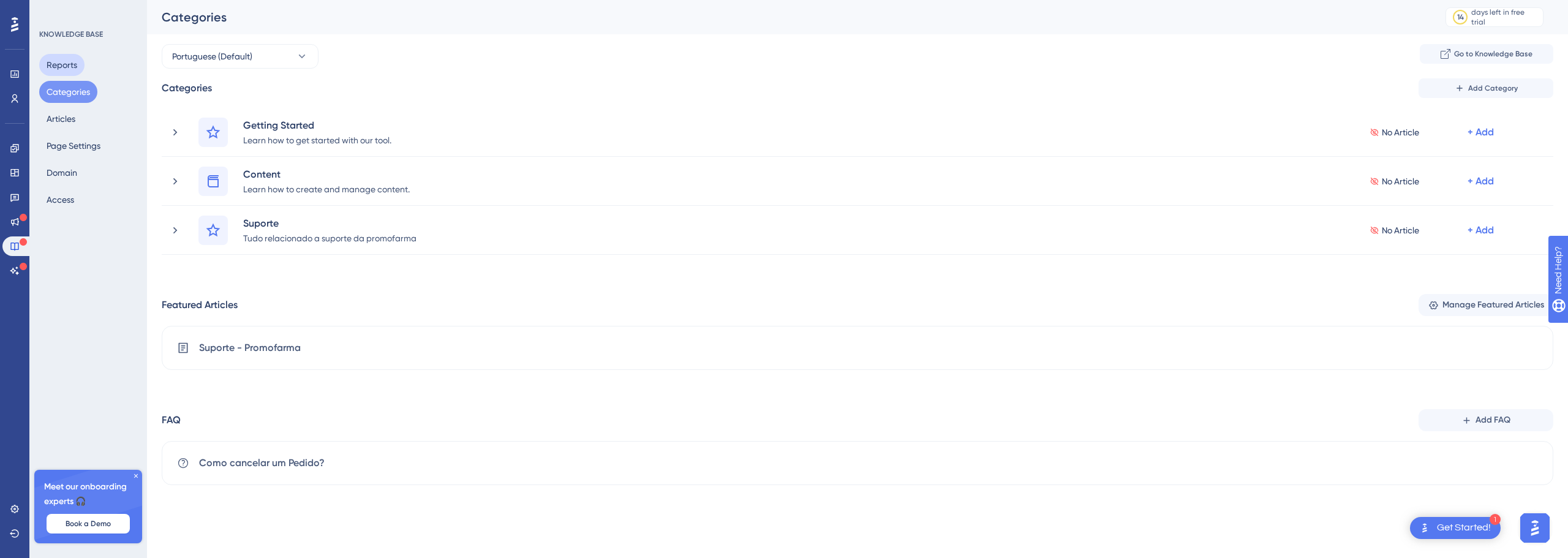
drag, startPoint x: 70, startPoint y: 66, endPoint x: 65, endPoint y: 133, distance: 67.2
click at [66, 128] on div "Reports Categories Articles Page Settings Domain Access" at bounding box center [88, 132] width 100 height 157
click at [64, 133] on div "Reports Categories Articles Page Settings Domain Access" at bounding box center [88, 132] width 100 height 157
click at [64, 139] on button "Page Settings" at bounding box center [73, 146] width 68 height 22
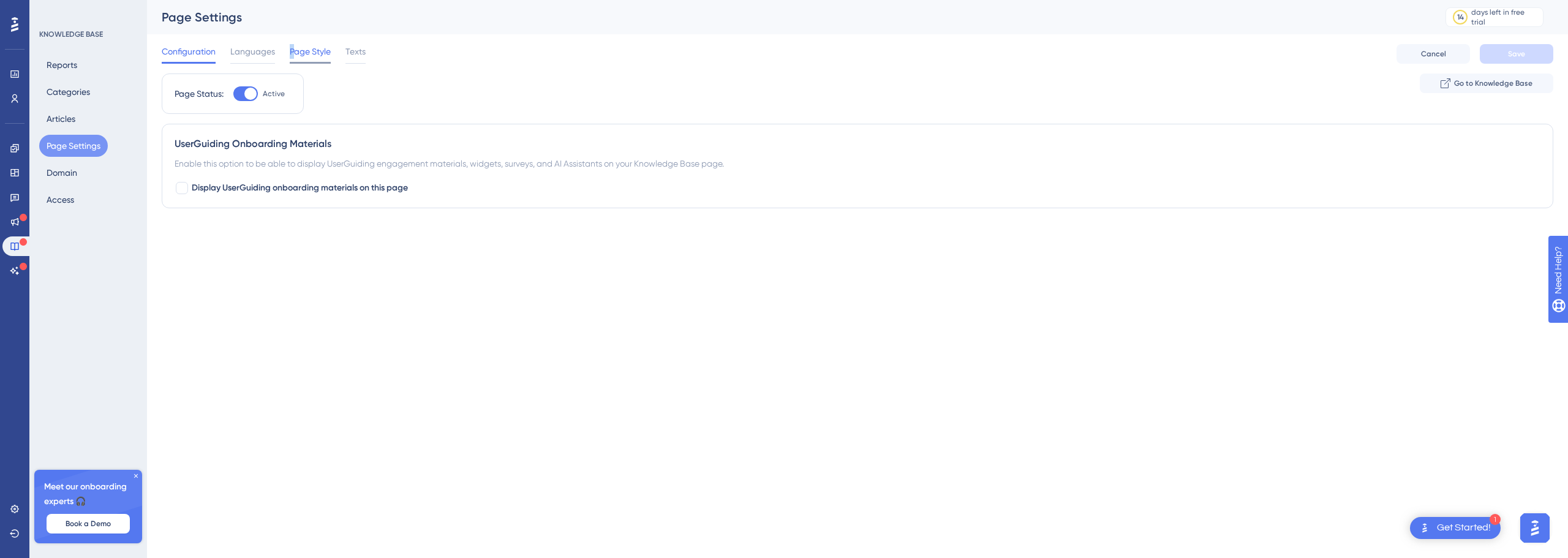
click at [295, 54] on span "Page Style" at bounding box center [310, 51] width 41 height 15
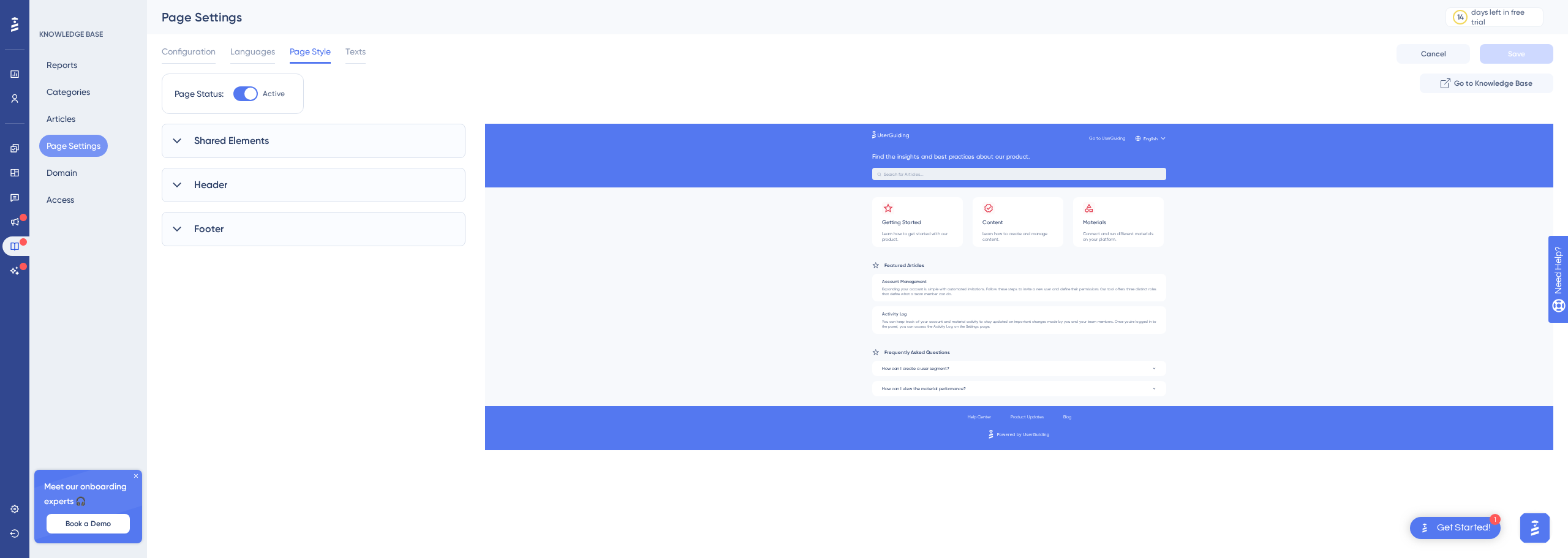
click at [287, 149] on div "Shared Elements" at bounding box center [313, 141] width 304 height 35
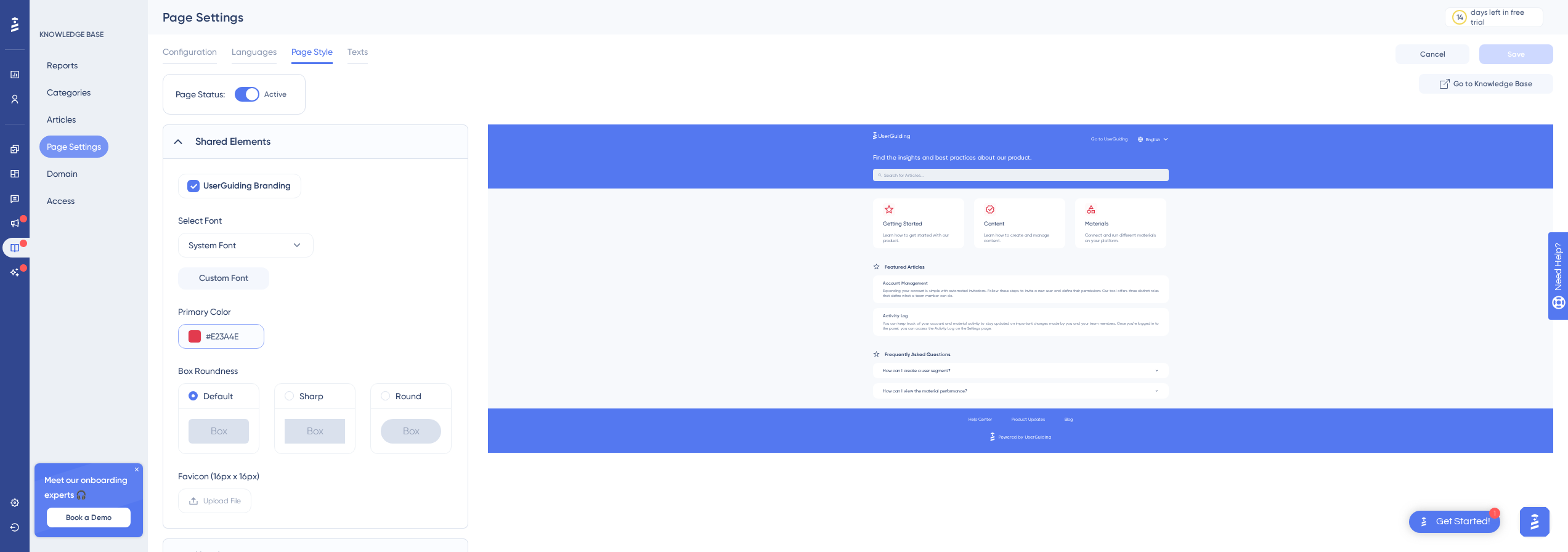
click at [214, 334] on input "#E23A4E" at bounding box center [229, 336] width 48 height 15
click at [252, 145] on span "Shared Elements" at bounding box center [233, 141] width 75 height 15
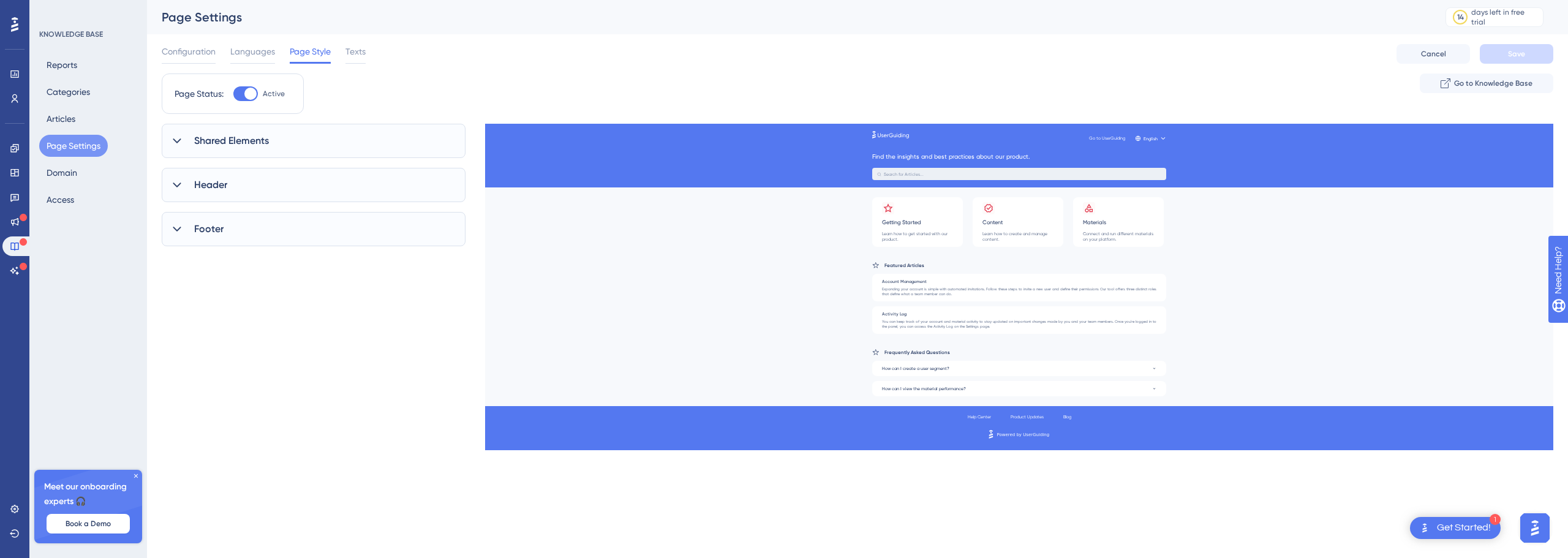
click at [243, 191] on div "Header" at bounding box center [313, 185] width 304 height 35
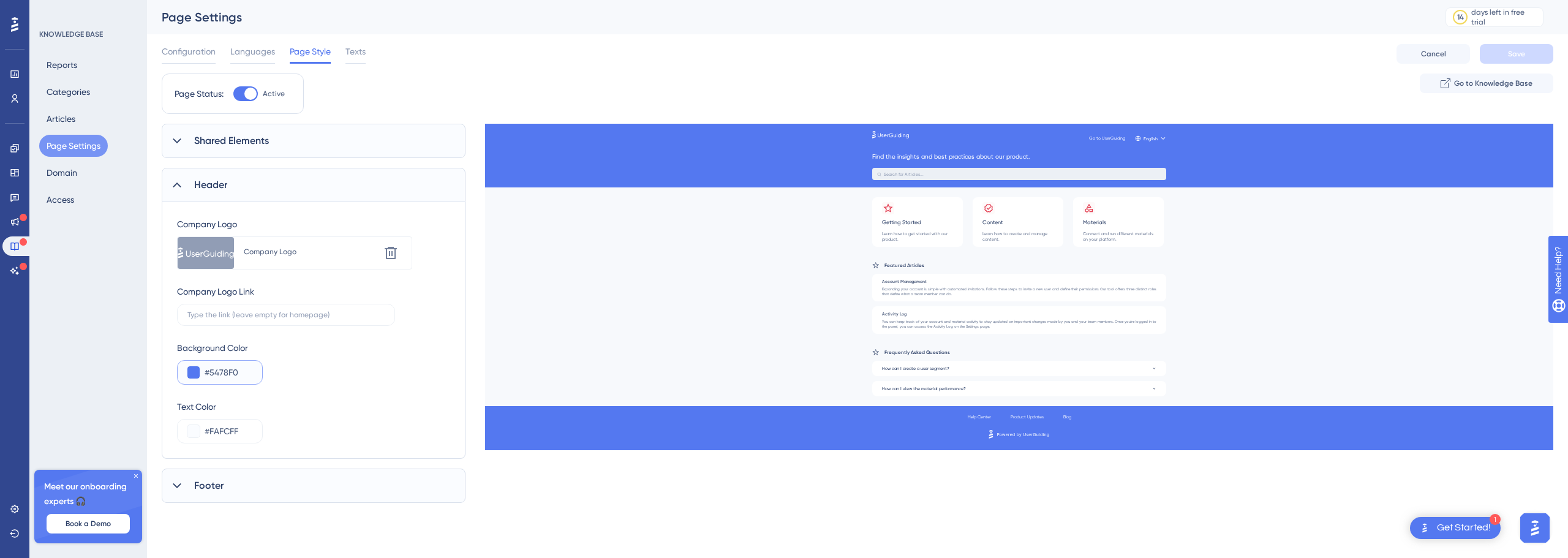
click at [234, 372] on input "#5478F0" at bounding box center [228, 373] width 48 height 15
paste input "E23A4E"
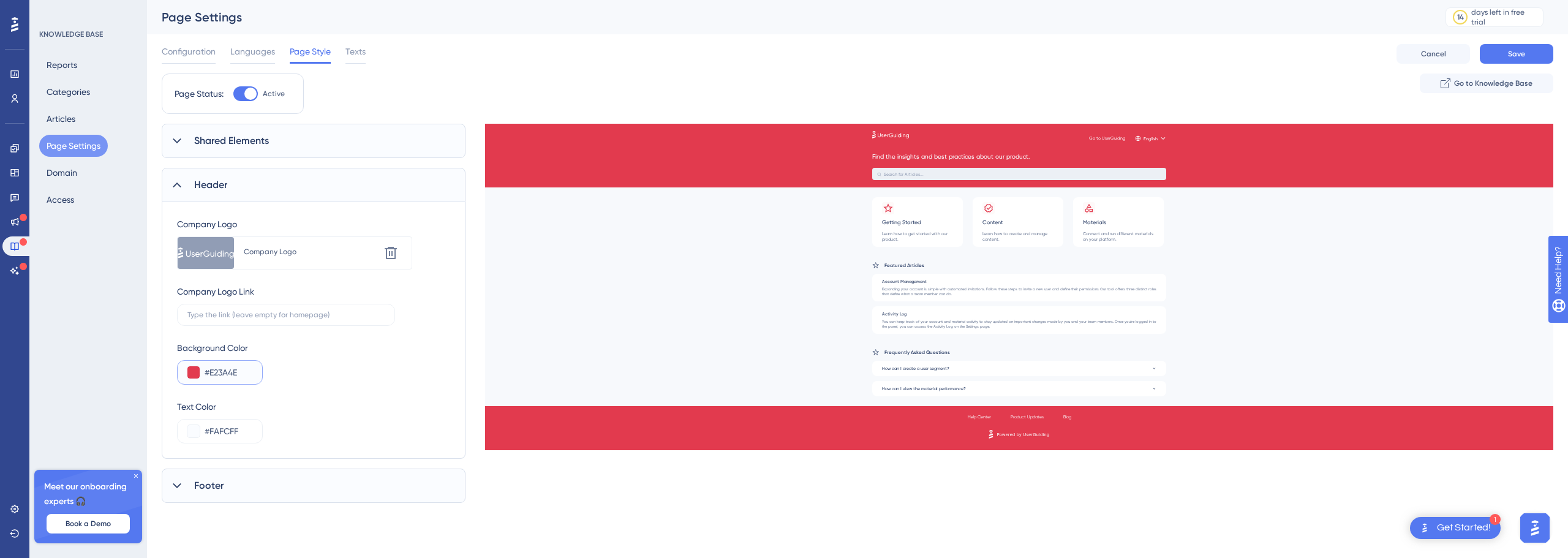
type input "#E23A4E"
click at [233, 483] on div "Footer" at bounding box center [313, 486] width 304 height 35
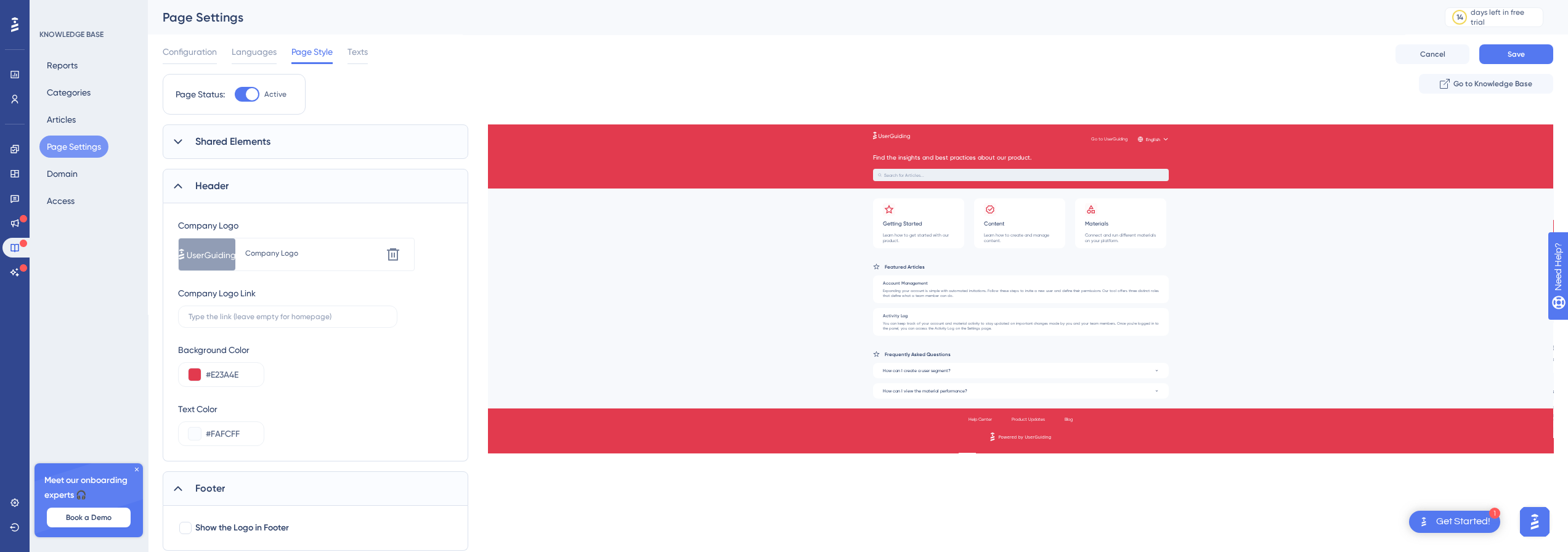
scroll to position [38, 0]
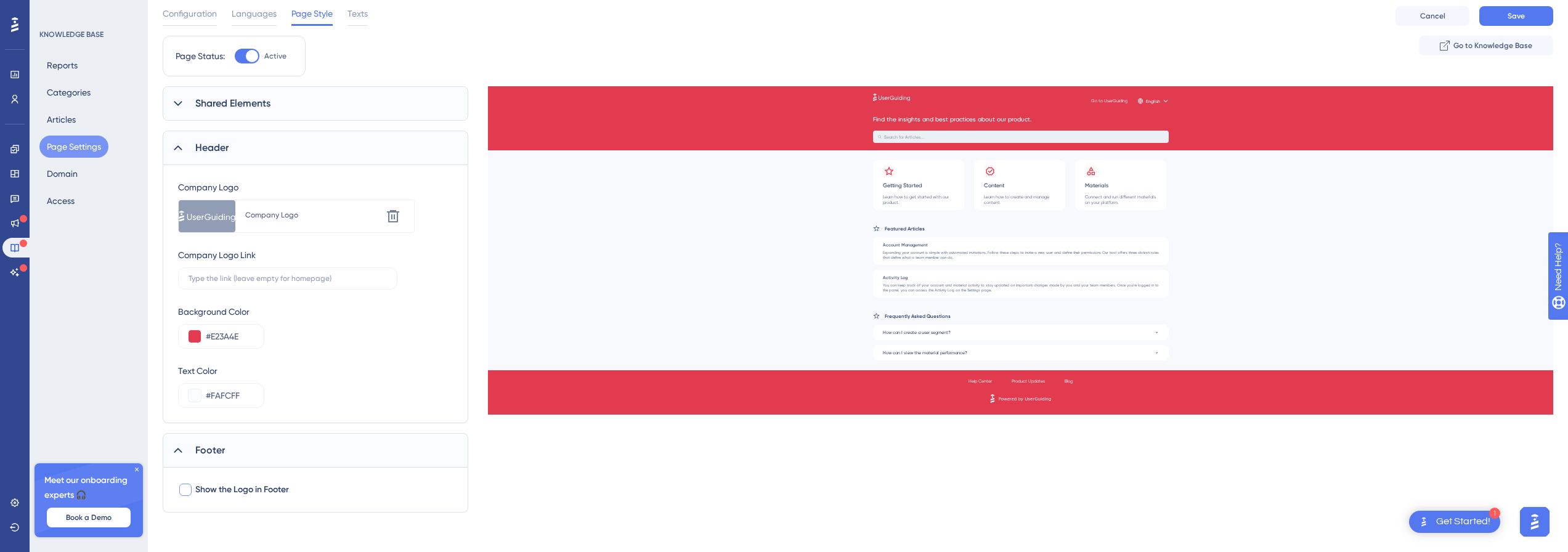
click at [234, 485] on span "Show the Logo in Footer" at bounding box center [242, 489] width 94 height 15
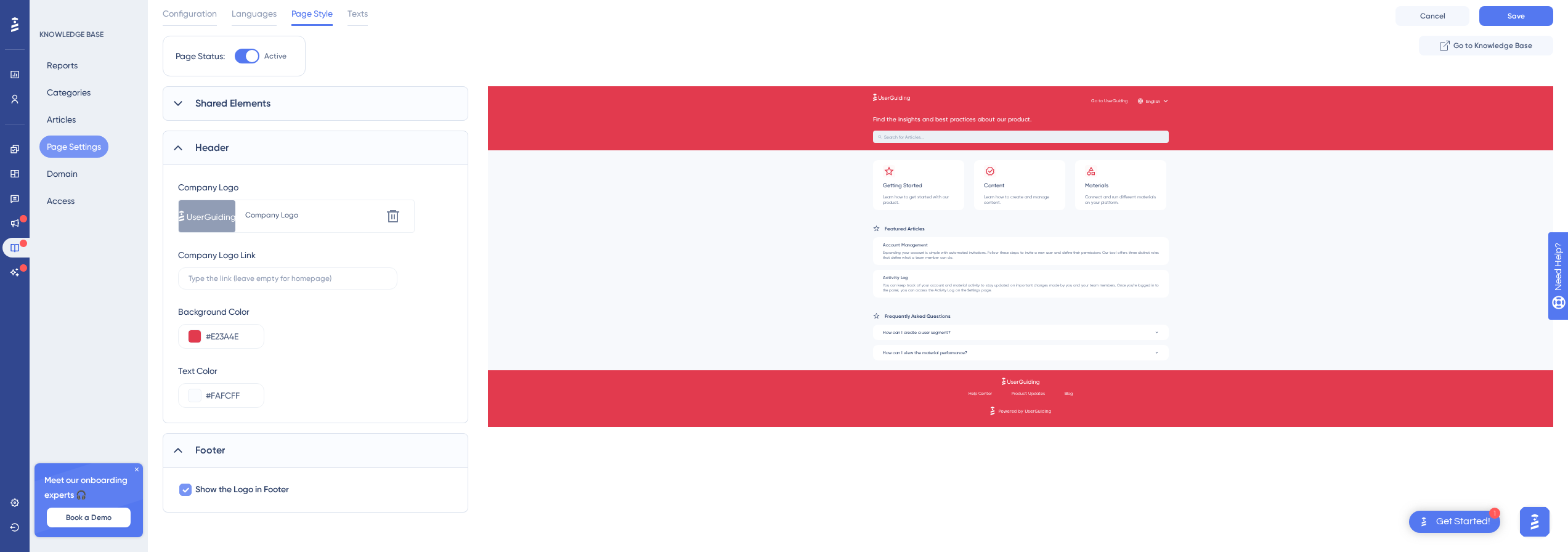
click at [234, 485] on span "Show the Logo in Footer" at bounding box center [242, 489] width 94 height 15
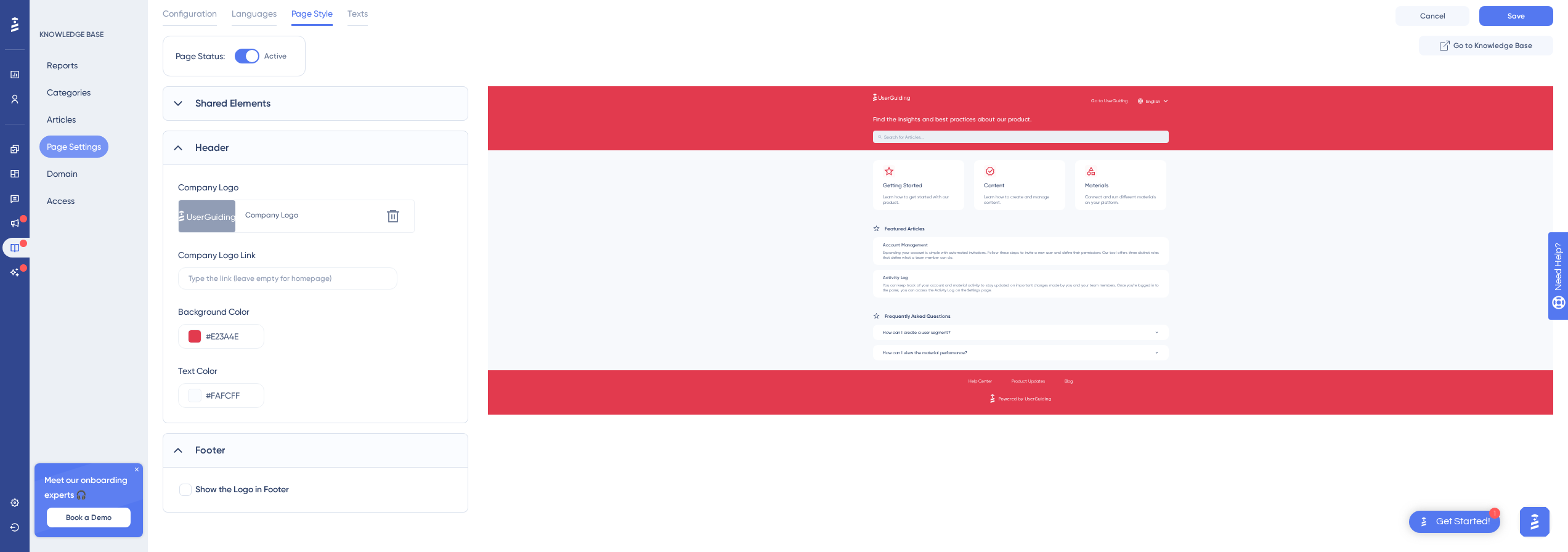
click at [235, 433] on div "Footer" at bounding box center [315, 450] width 306 height 35
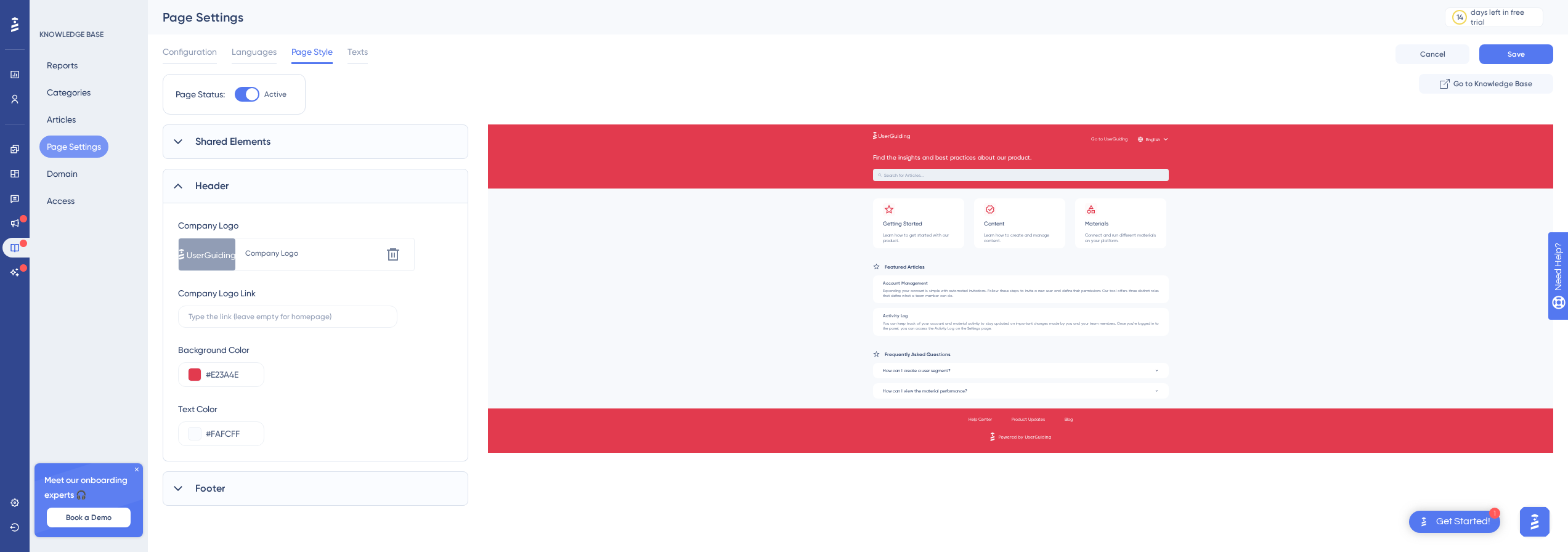
scroll to position [0, 0]
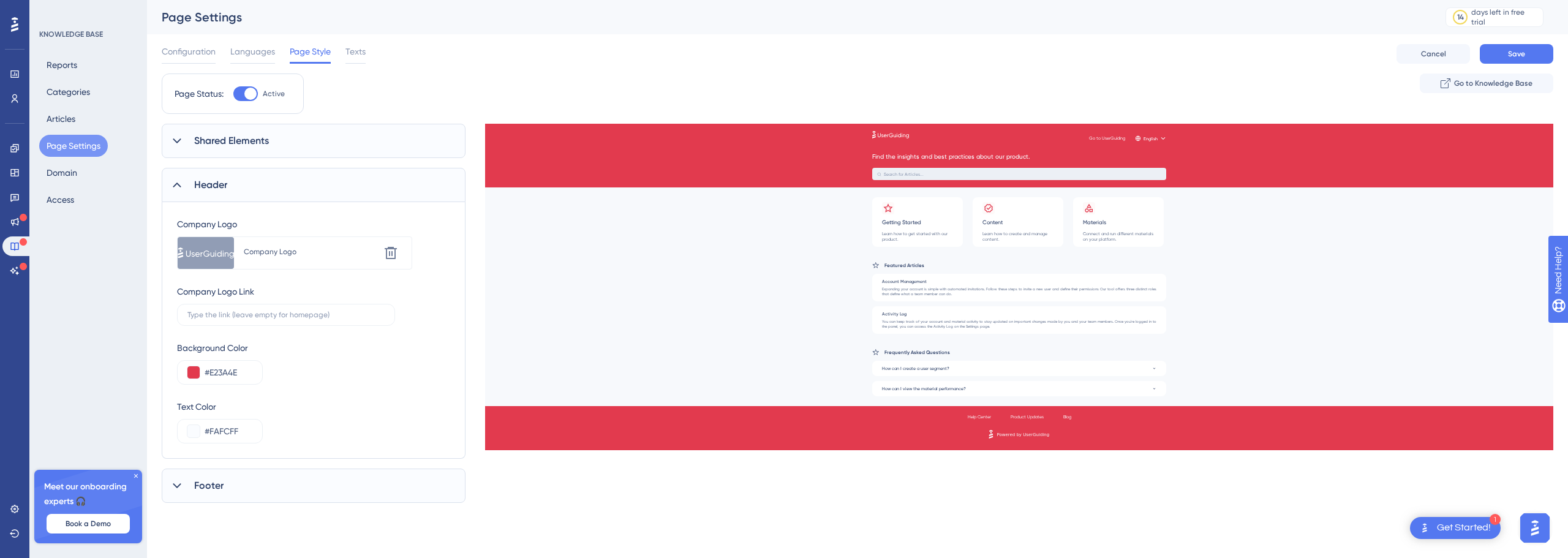
click at [281, 255] on div "Company Logo" at bounding box center [312, 251] width 135 height 10
click at [215, 253] on div at bounding box center [205, 253] width 56 height 32
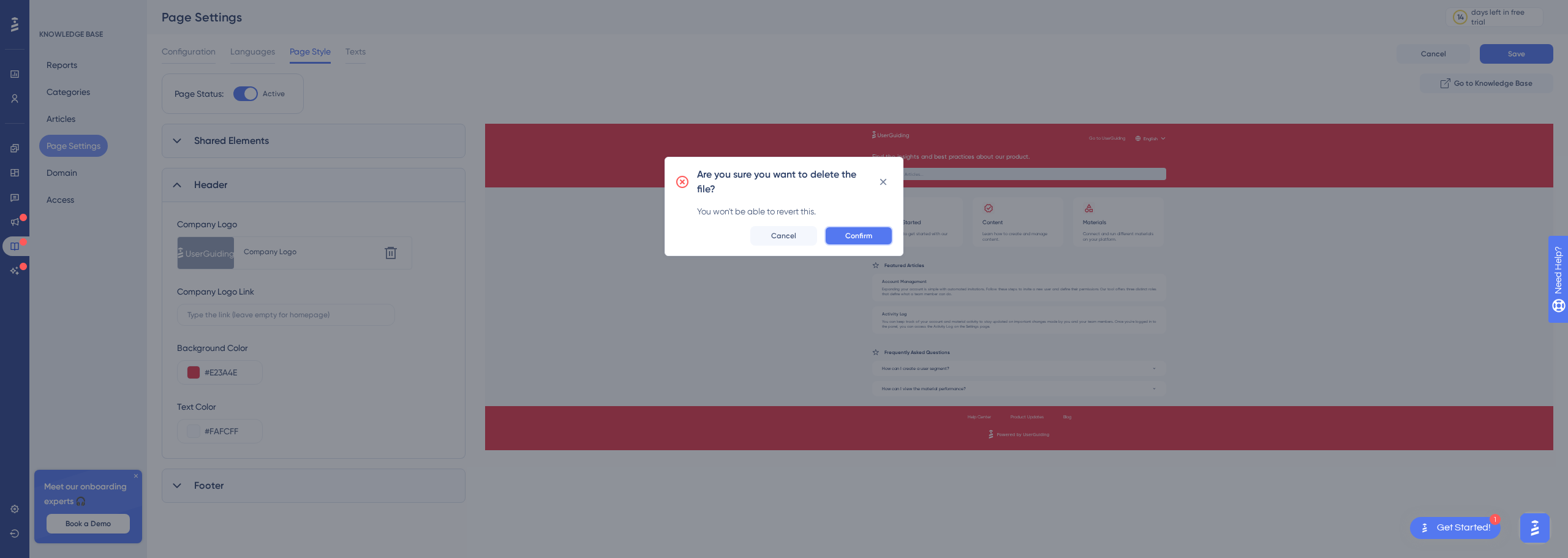
click at [870, 236] on span "Confirm" at bounding box center [858, 236] width 27 height 10
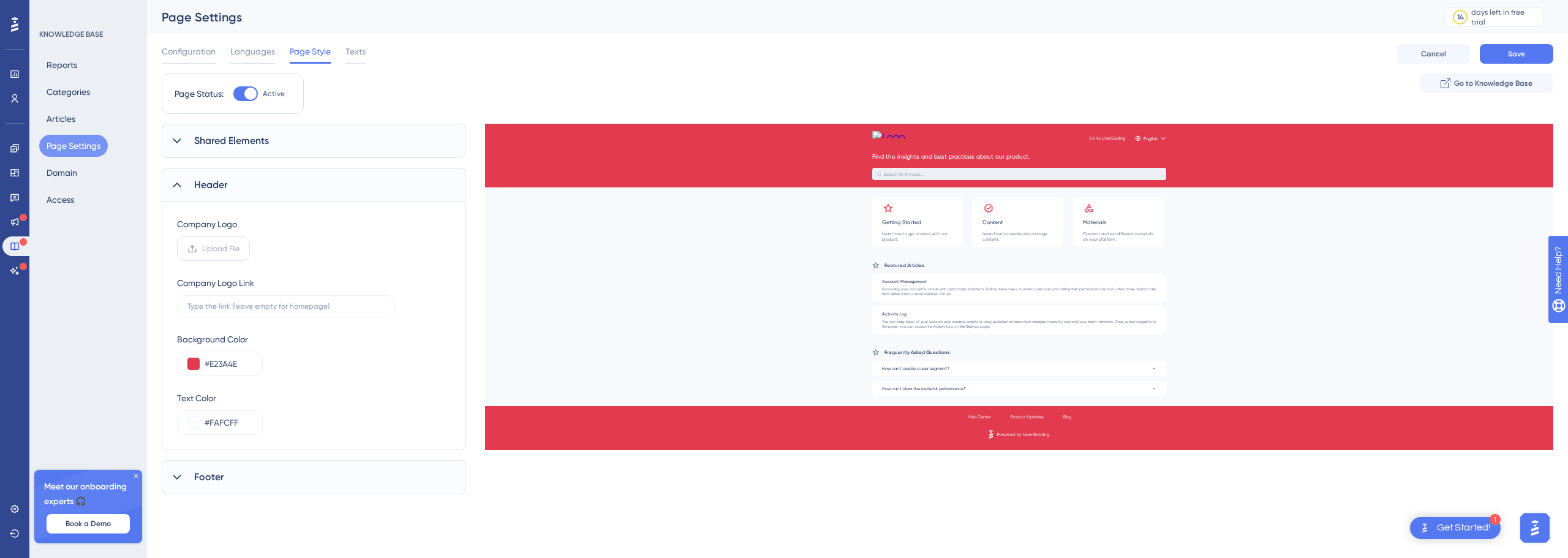
click at [216, 250] on span "Upload File" at bounding box center [220, 249] width 37 height 10
click at [240, 249] on input "Upload File" at bounding box center [240, 249] width 0 height 0
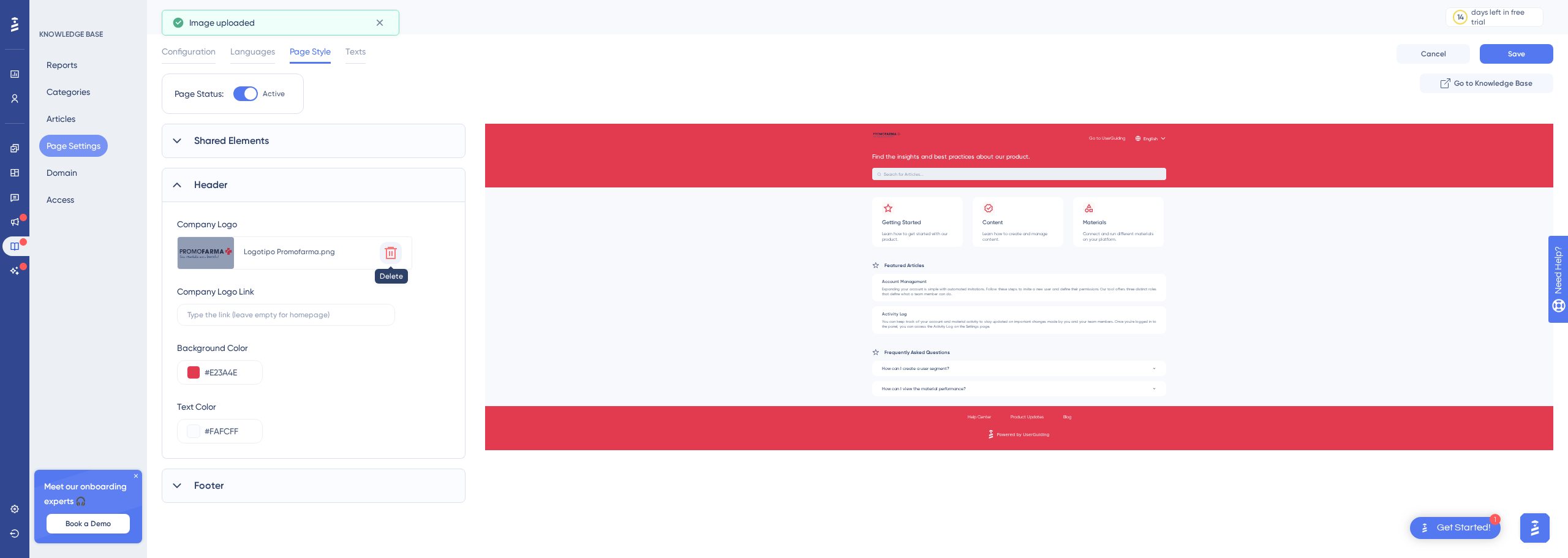
click at [390, 253] on icon at bounding box center [390, 253] width 15 height 15
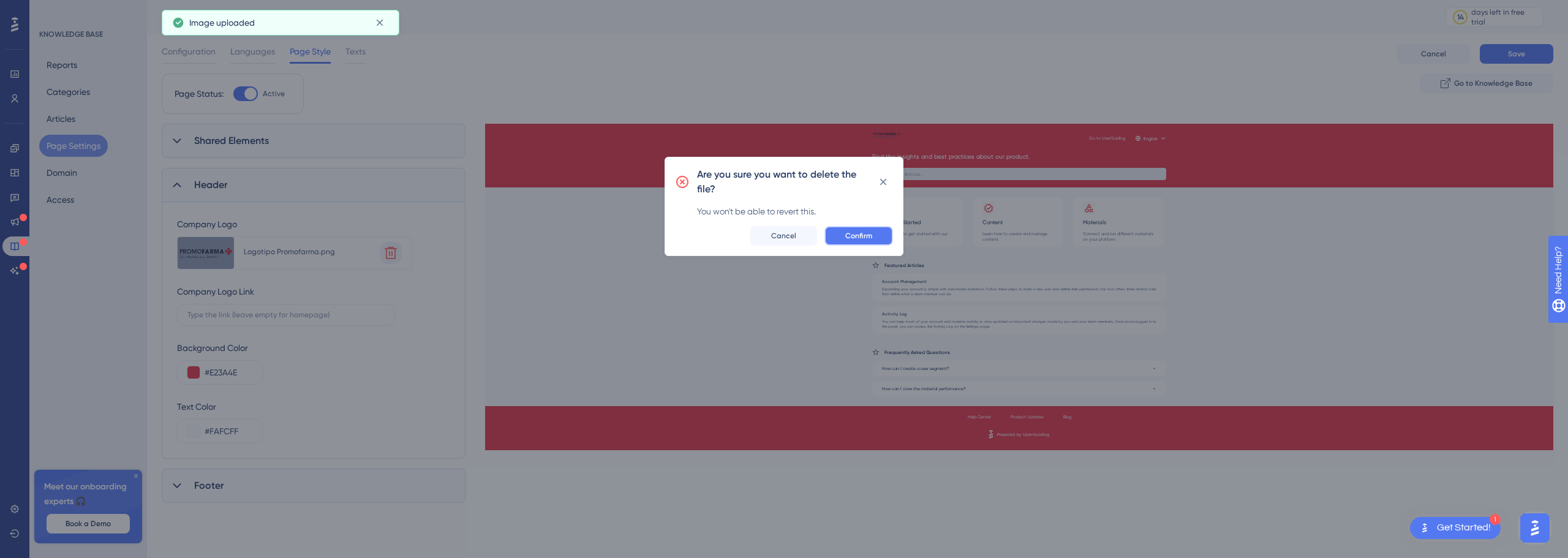
click at [859, 240] on span "Confirm" at bounding box center [858, 236] width 27 height 10
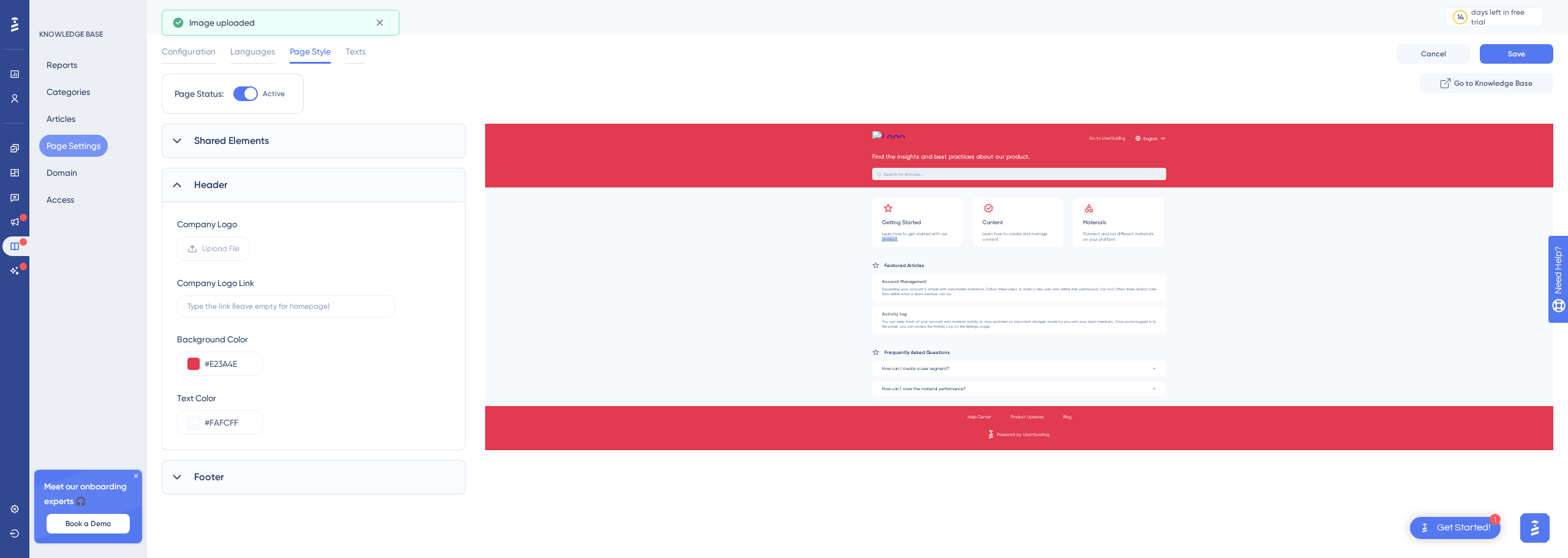
click at [859, 240] on div "Go to UserGuiding English Find the insights and best practices about our produc…" at bounding box center [1019, 246] width 1068 height 245
click at [212, 254] on label "Upload File" at bounding box center [213, 249] width 73 height 24
click at [240, 249] on input "Upload File" at bounding box center [240, 249] width 0 height 0
click at [377, 255] on div "Logo Novo Vermelho Fundo Branco.png" at bounding box center [312, 251] width 135 height 10
click at [384, 252] on button at bounding box center [390, 252] width 22 height 22
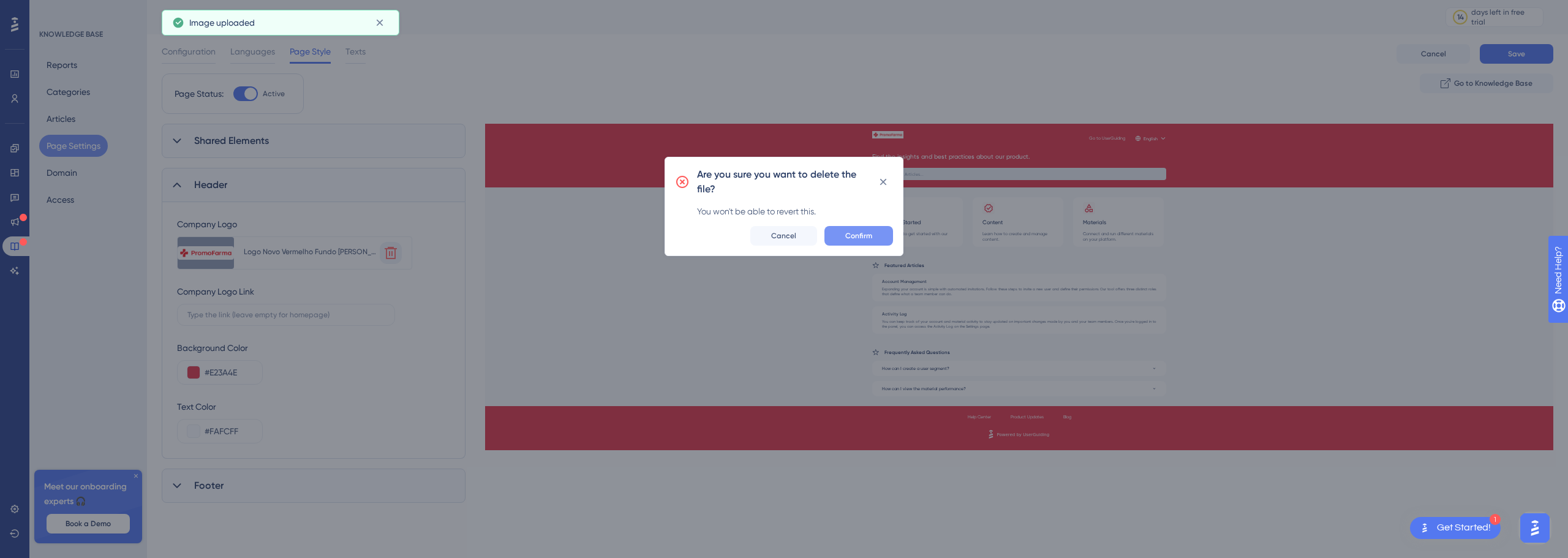
click at [866, 240] on span "Confirm" at bounding box center [858, 236] width 27 height 10
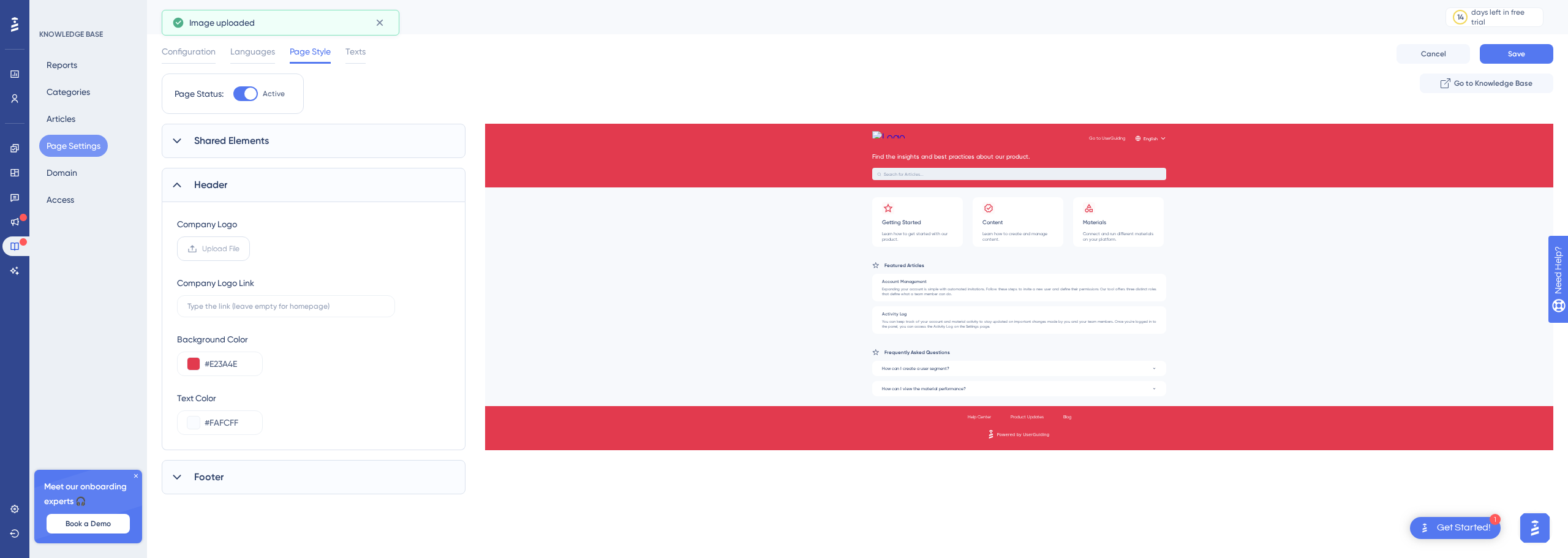
click at [240, 251] on label "Upload File" at bounding box center [213, 249] width 73 height 24
click at [240, 249] on input "Upload File" at bounding box center [240, 249] width 0 height 0
click at [274, 318] on input "text" at bounding box center [286, 315] width 197 height 9
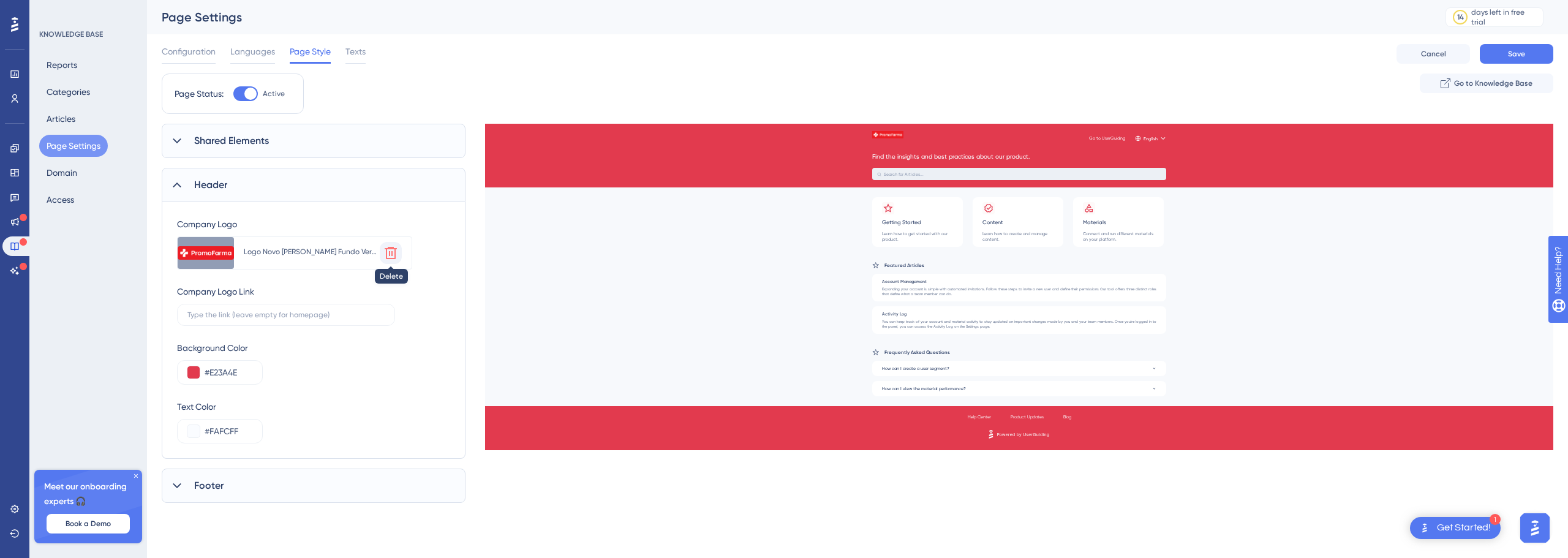
click at [392, 259] on icon at bounding box center [390, 253] width 12 height 12
click at [384, 257] on icon at bounding box center [390, 253] width 15 height 15
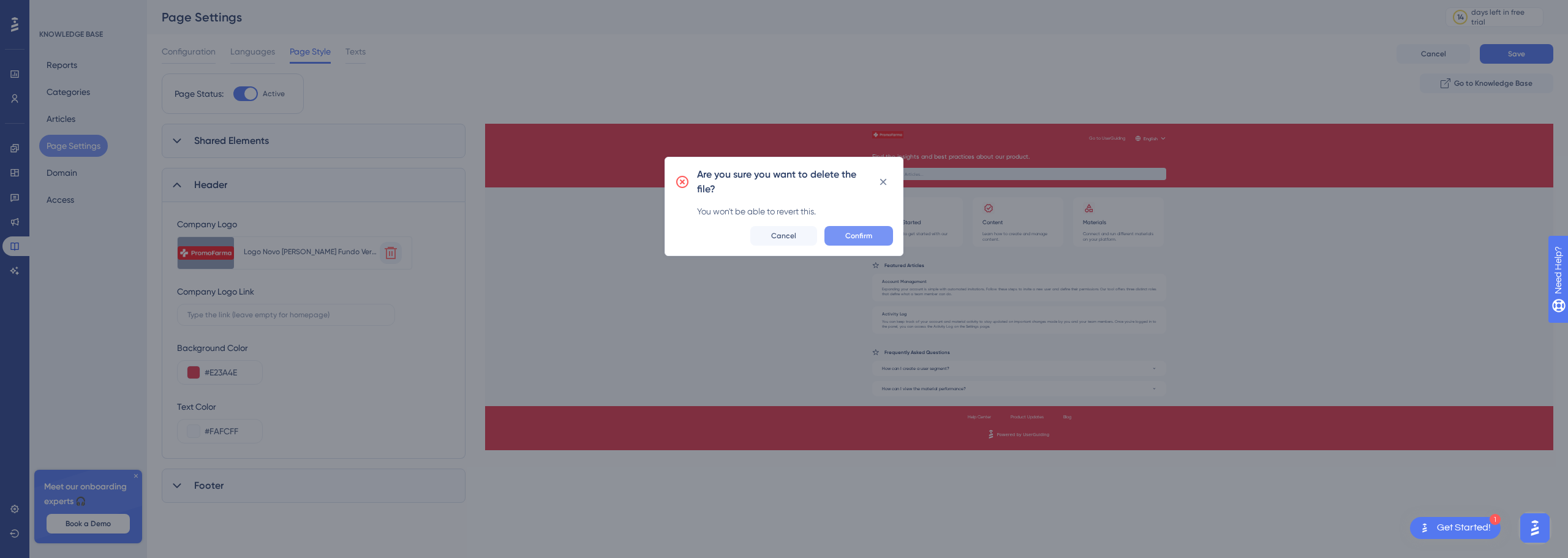
click at [872, 237] on span "Confirm" at bounding box center [858, 236] width 27 height 10
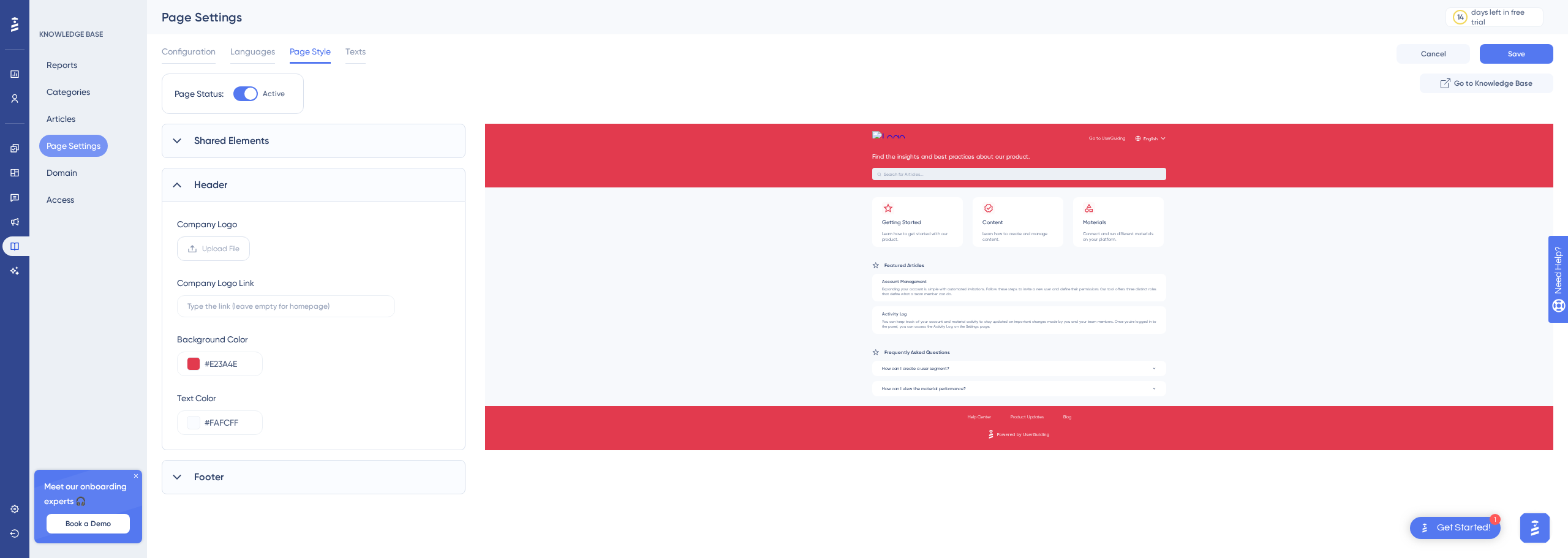
click at [231, 249] on span "Upload File" at bounding box center [220, 249] width 37 height 10
click at [240, 249] on input "Upload File" at bounding box center [240, 249] width 0 height 0
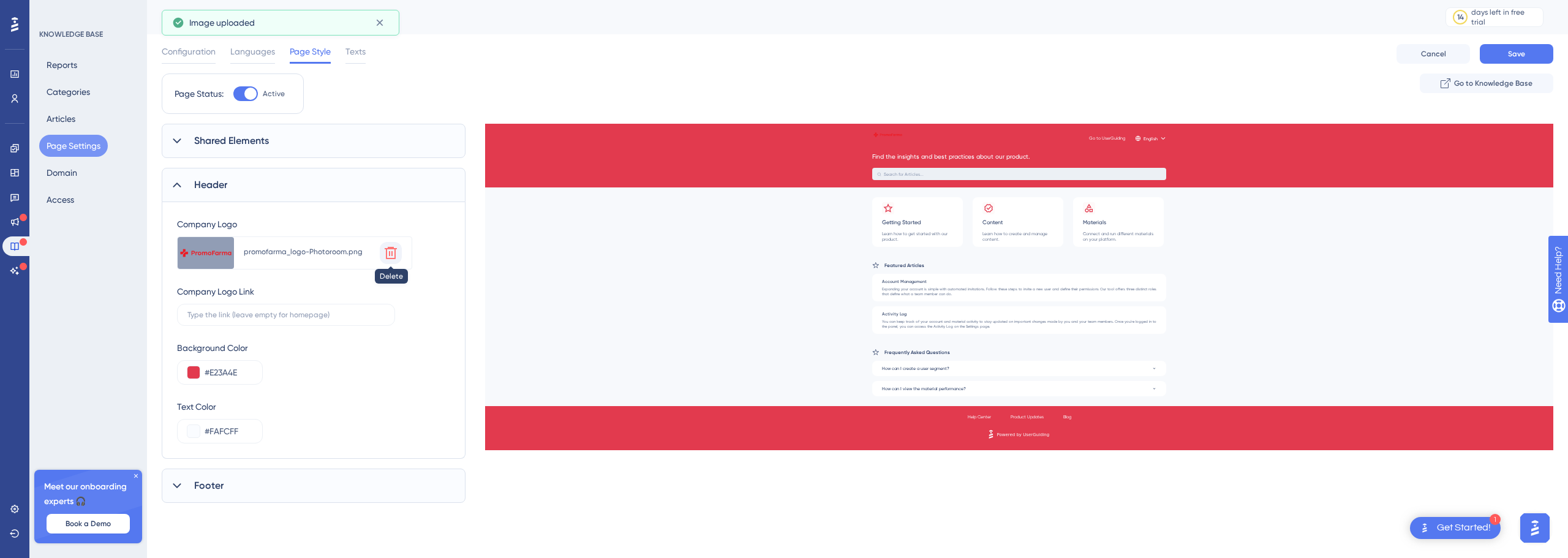
click at [390, 255] on icon at bounding box center [390, 253] width 12 height 12
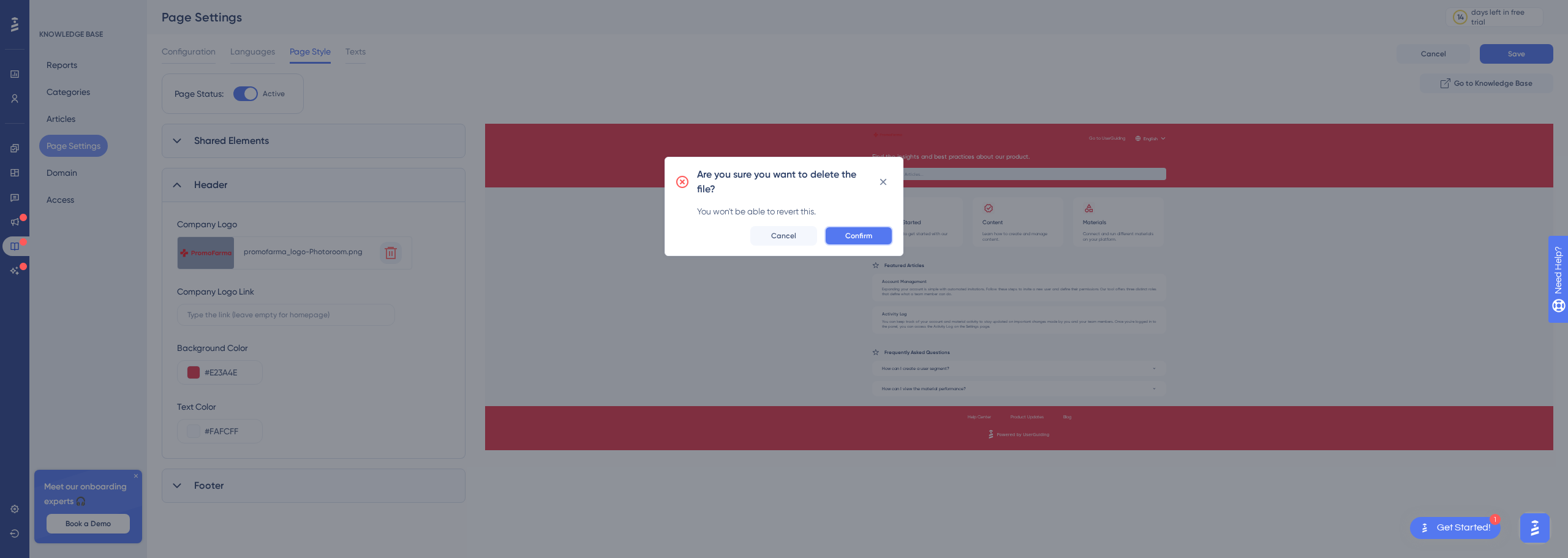
click at [842, 232] on button "Confirm" at bounding box center [858, 236] width 68 height 20
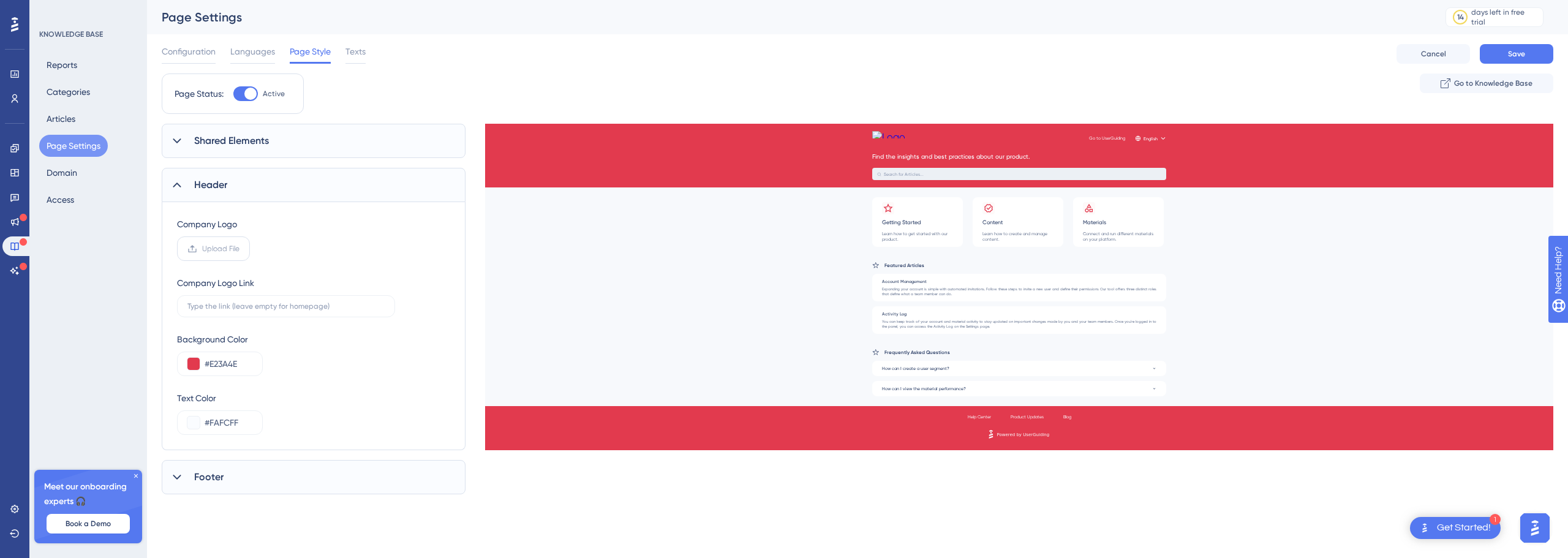
click at [209, 242] on label "Upload File" at bounding box center [213, 249] width 73 height 24
click at [240, 249] on input "Upload File" at bounding box center [240, 249] width 0 height 0
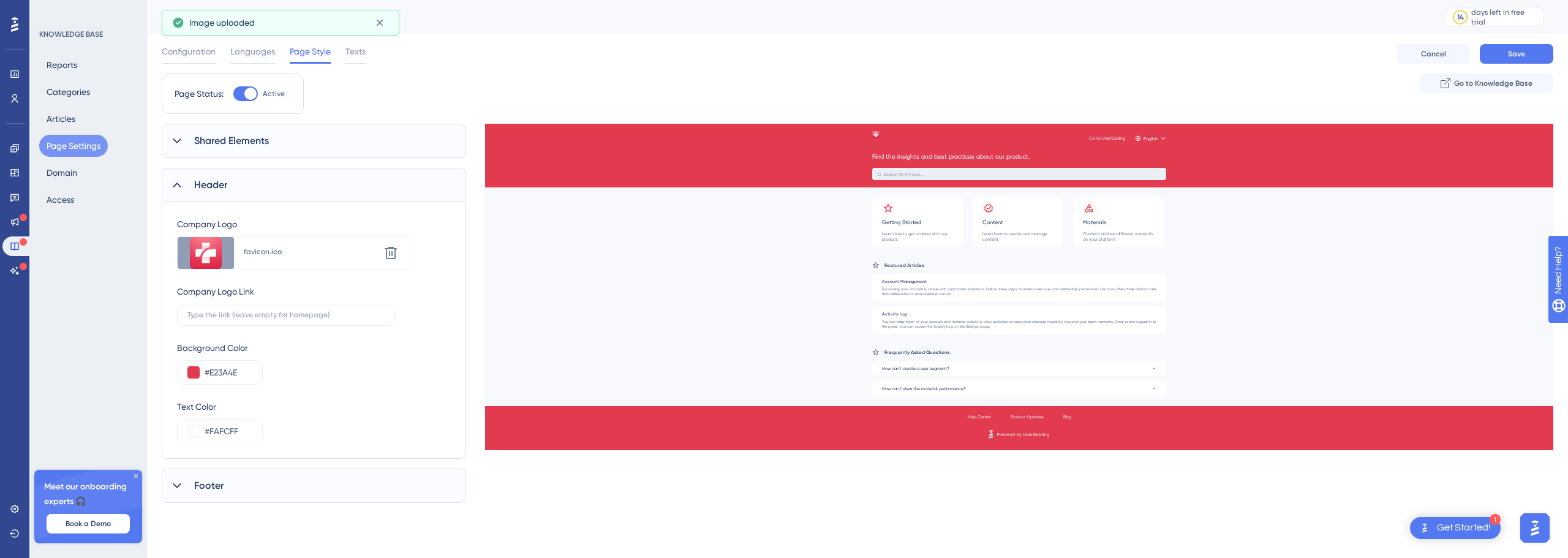
click at [250, 190] on div "Header" at bounding box center [313, 185] width 304 height 35
click at [262, 237] on div "Footer" at bounding box center [313, 230] width 304 height 35
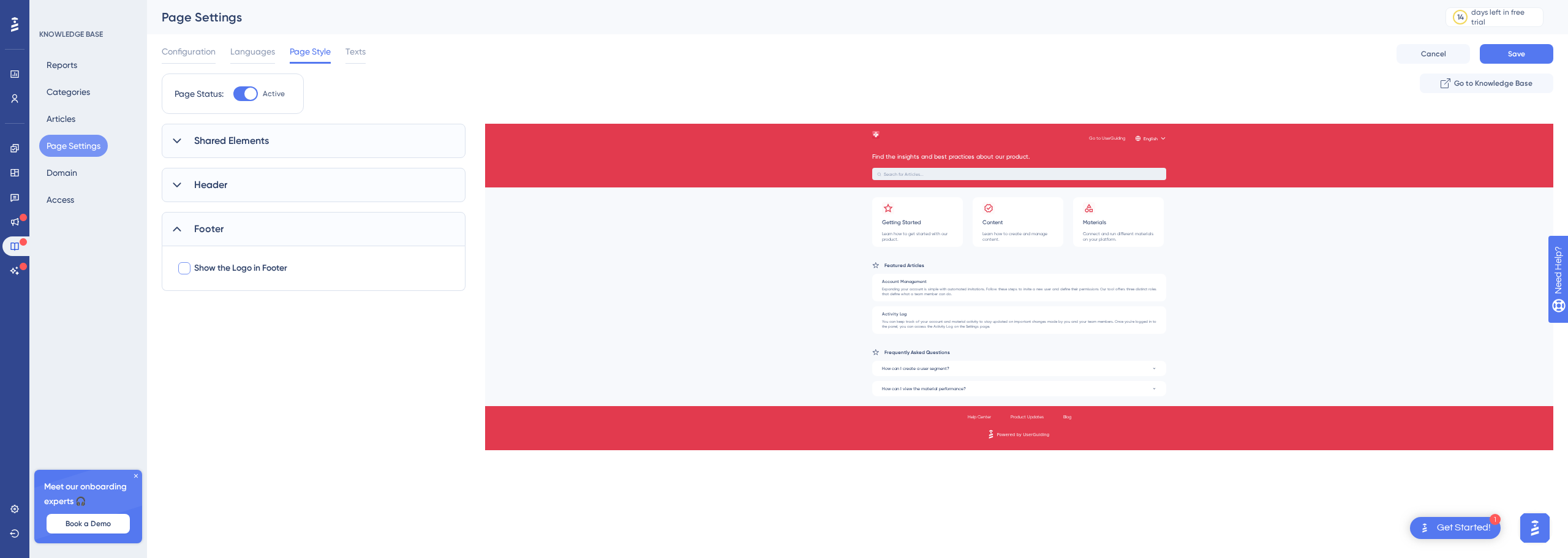
click at [255, 266] on span "Show the Logo in Footer" at bounding box center [241, 268] width 94 height 15
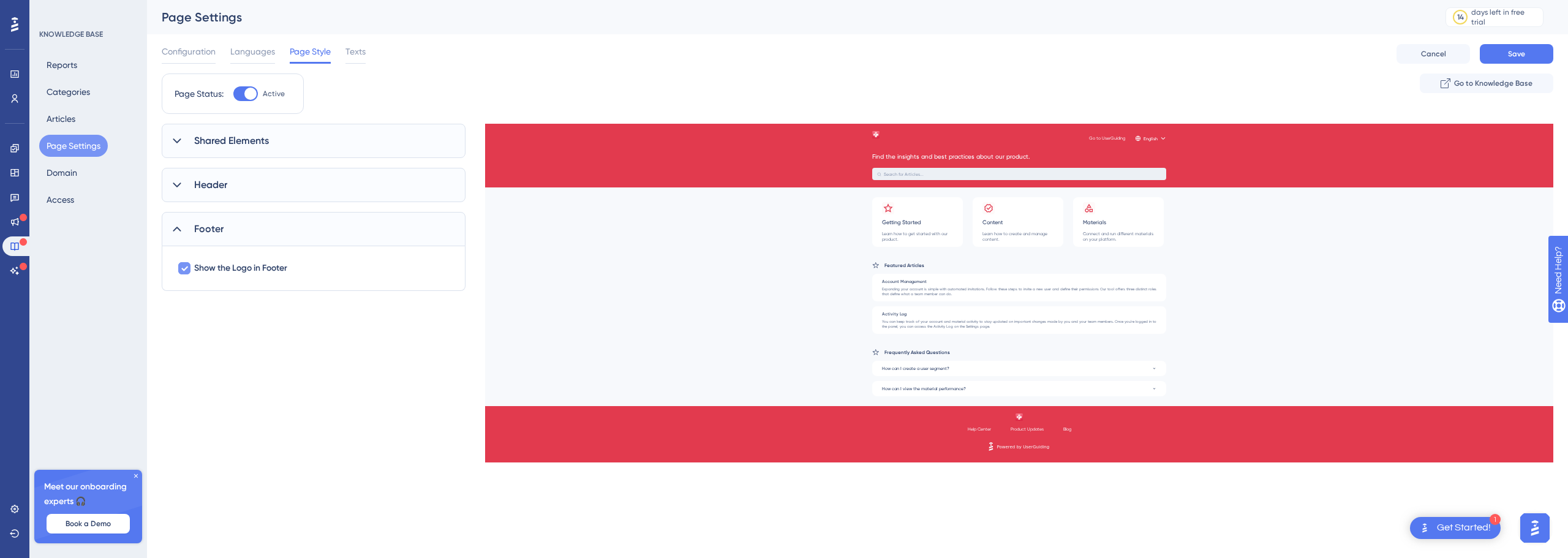
click at [255, 266] on span "Show the Logo in Footer" at bounding box center [241, 268] width 94 height 15
checkbox input "false"
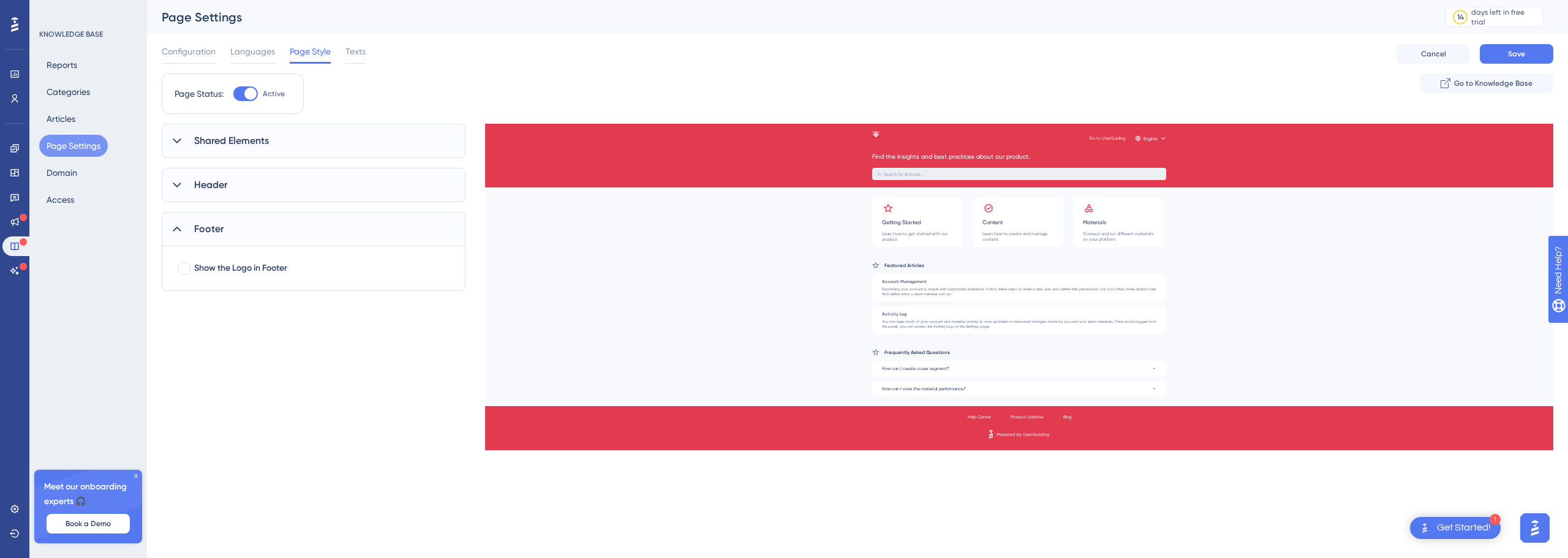
click at [245, 219] on div "Footer" at bounding box center [313, 230] width 304 height 35
click at [250, 150] on div "Shared Elements" at bounding box center [313, 141] width 304 height 35
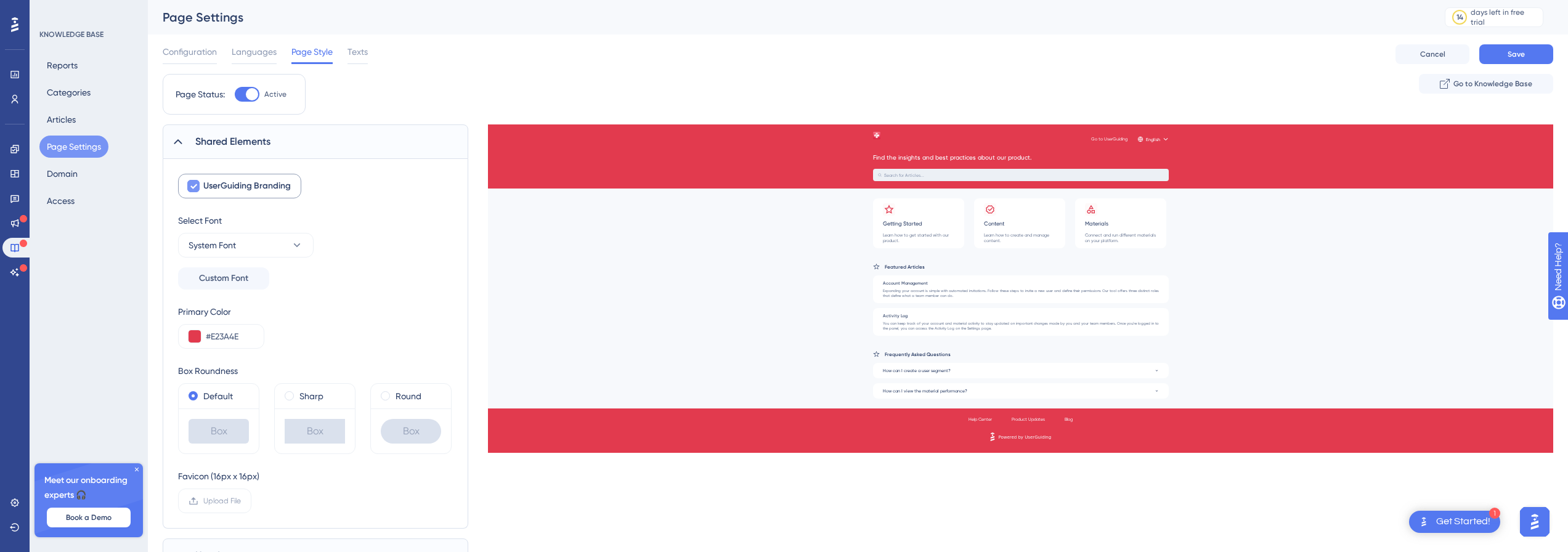
click at [253, 192] on span "UserGuiding Branding" at bounding box center [247, 185] width 87 height 15
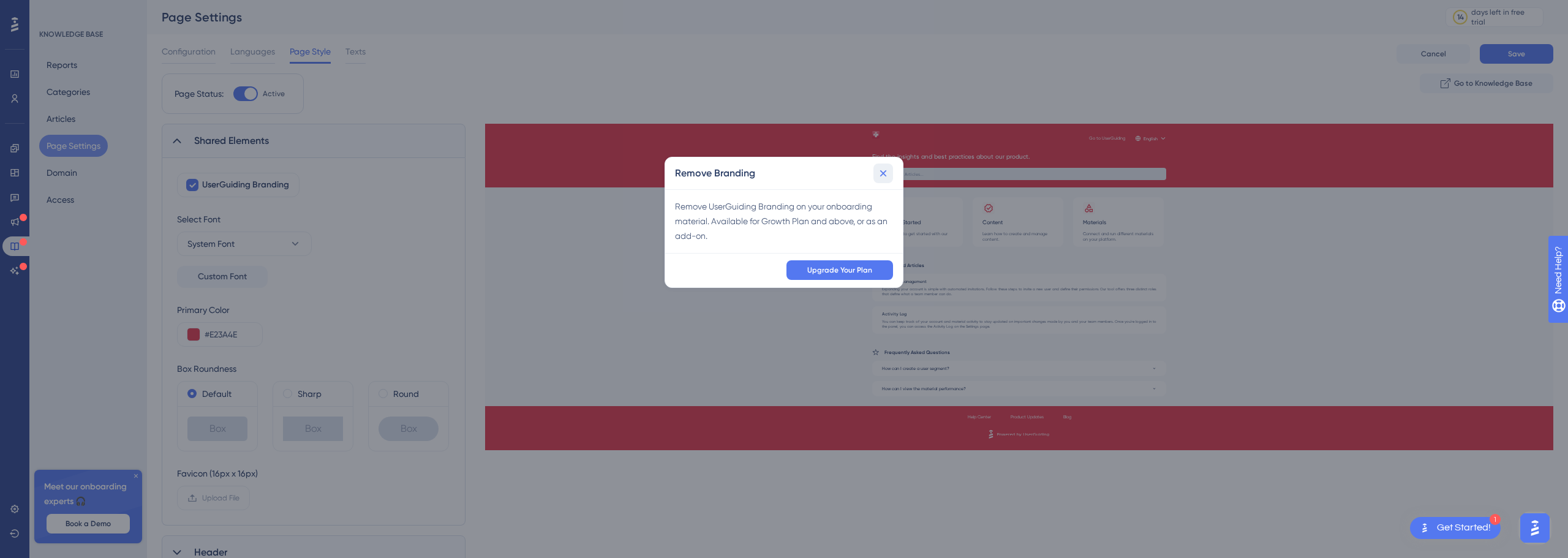
click at [881, 179] on icon at bounding box center [883, 173] width 12 height 12
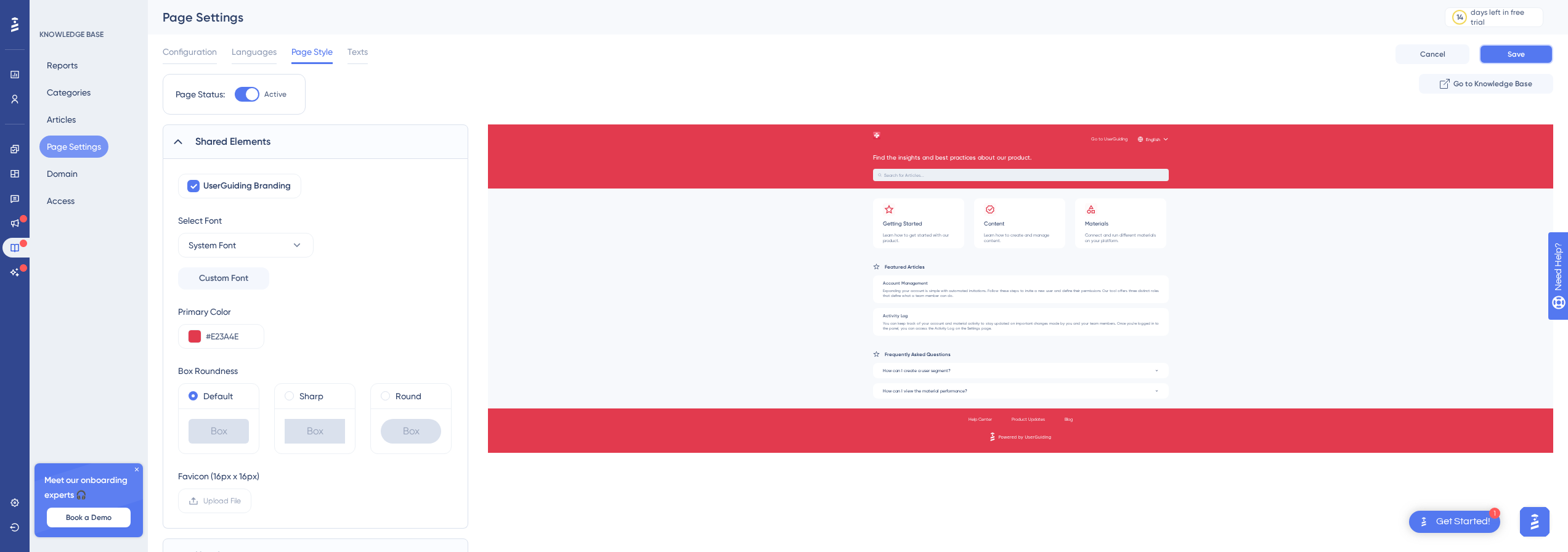
click at [1505, 57] on button "Save" at bounding box center [1517, 54] width 74 height 20
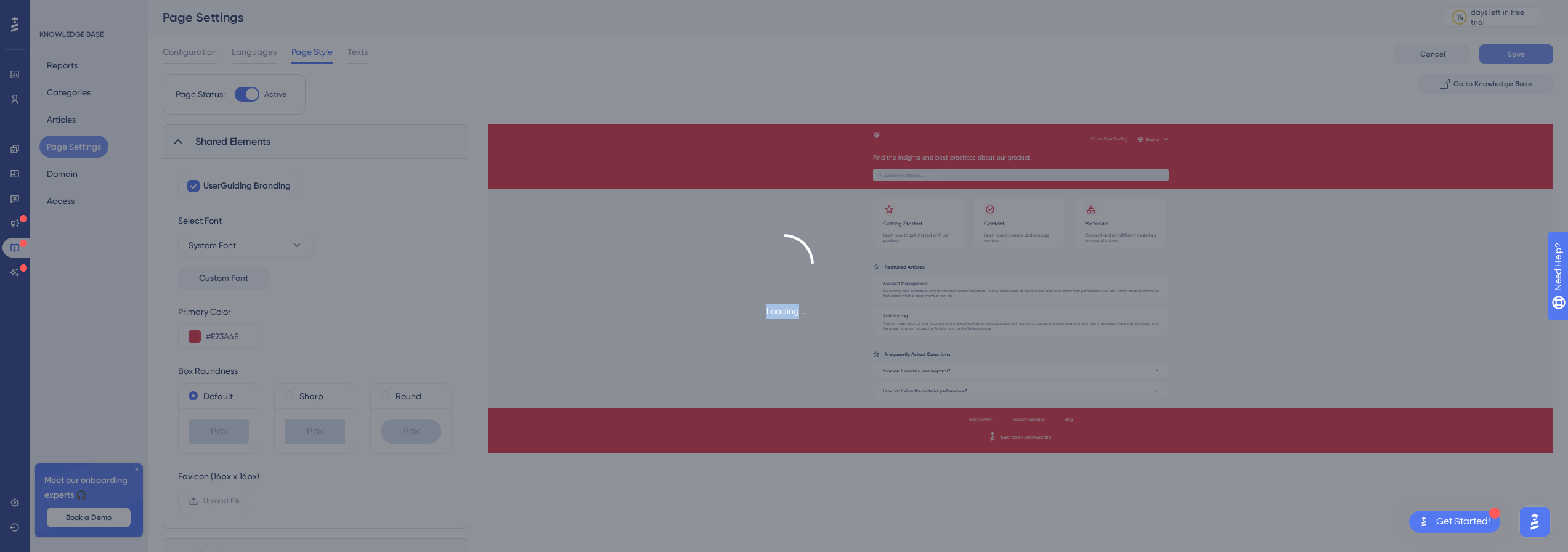
click at [1505, 57] on div "Loading..." at bounding box center [784, 276] width 1568 height 552
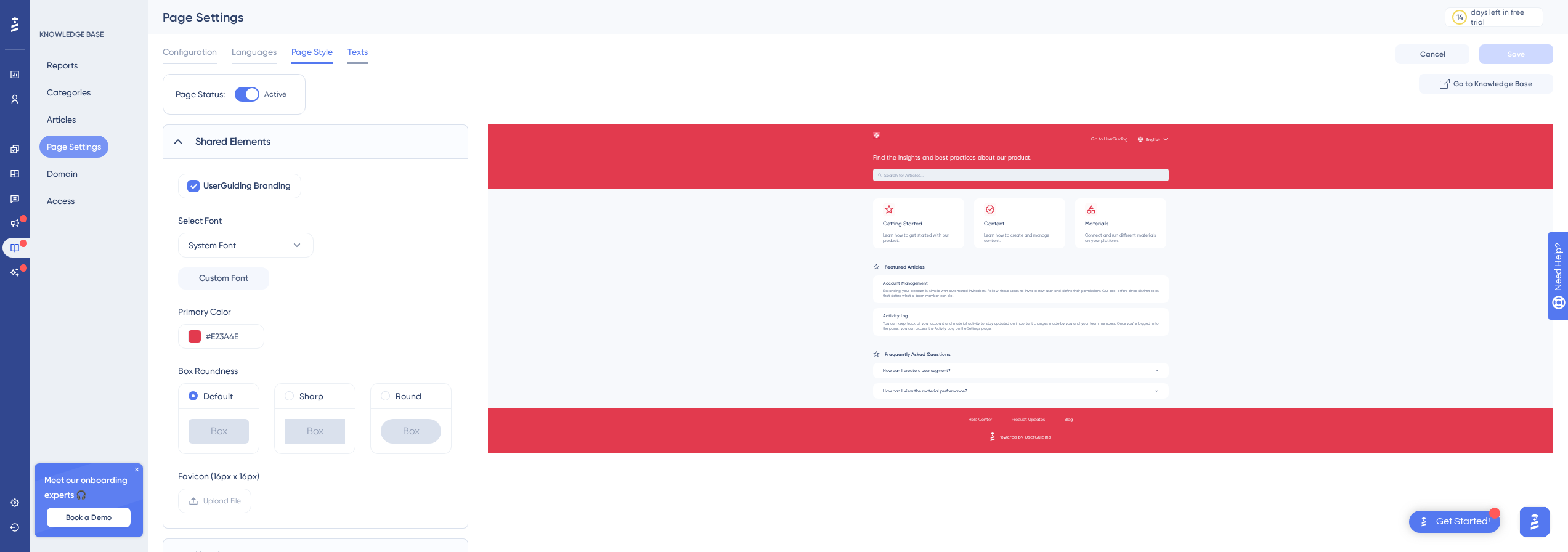
click at [362, 48] on span "Texts" at bounding box center [357, 51] width 20 height 15
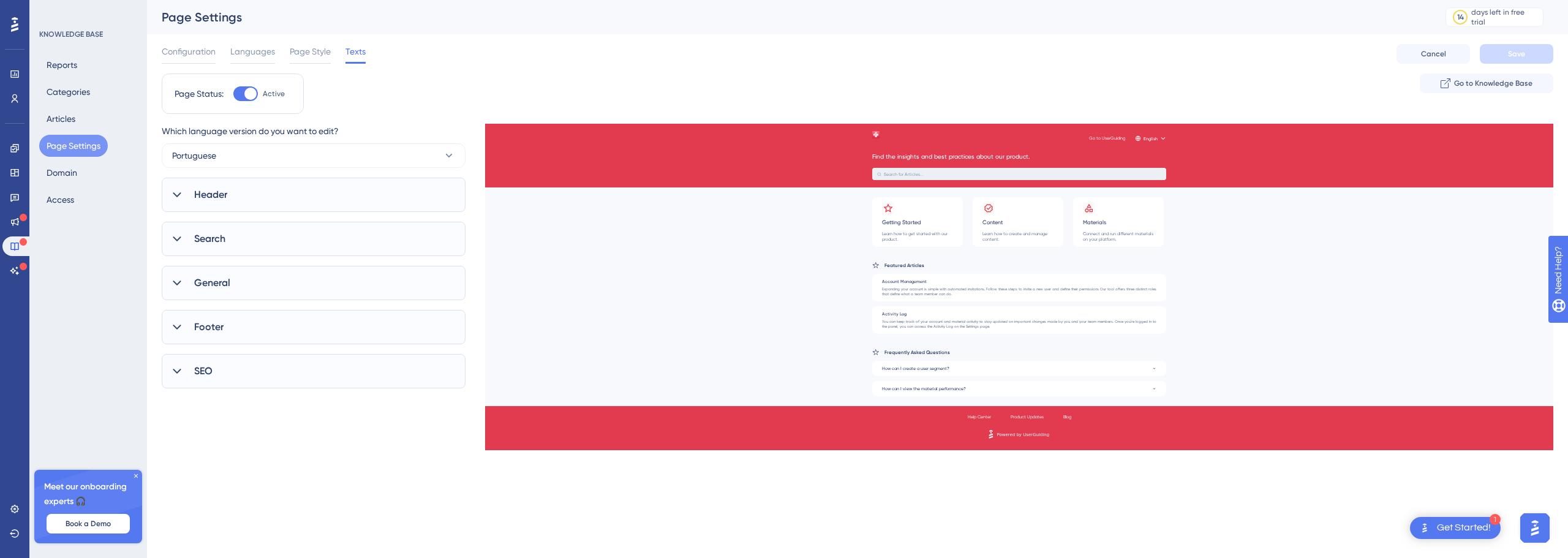
click at [284, 204] on div "Header" at bounding box center [313, 195] width 304 height 35
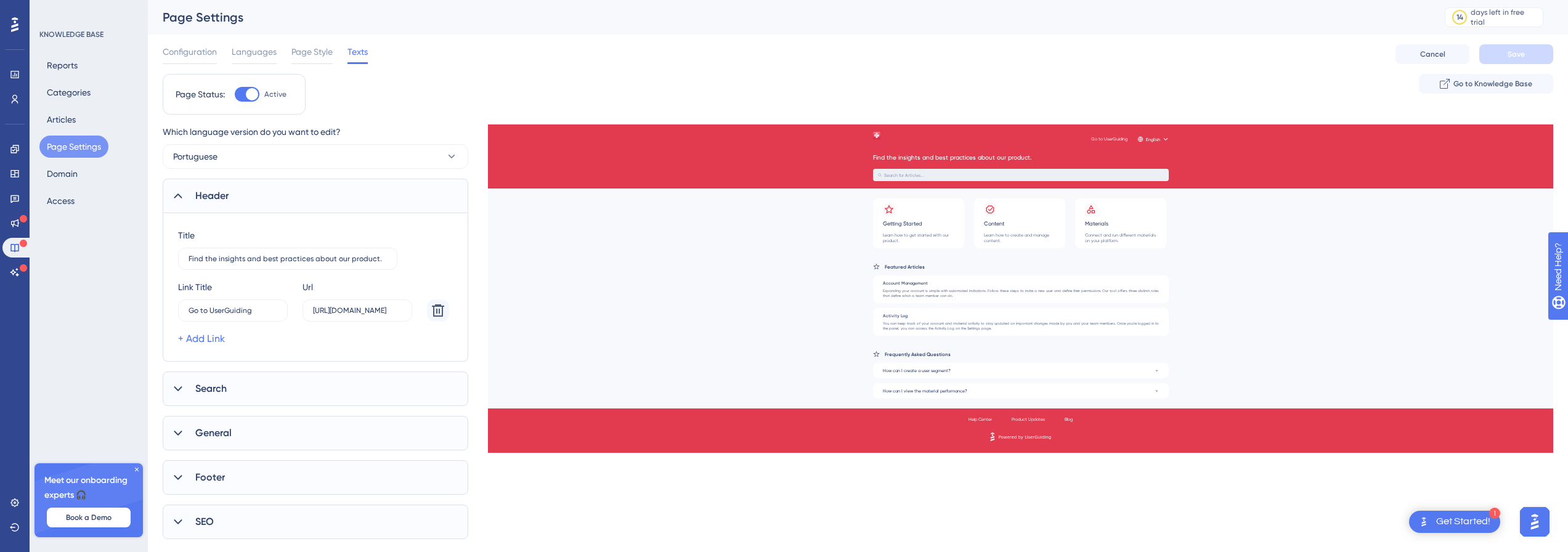
click at [286, 205] on div "Header" at bounding box center [315, 196] width 306 height 35
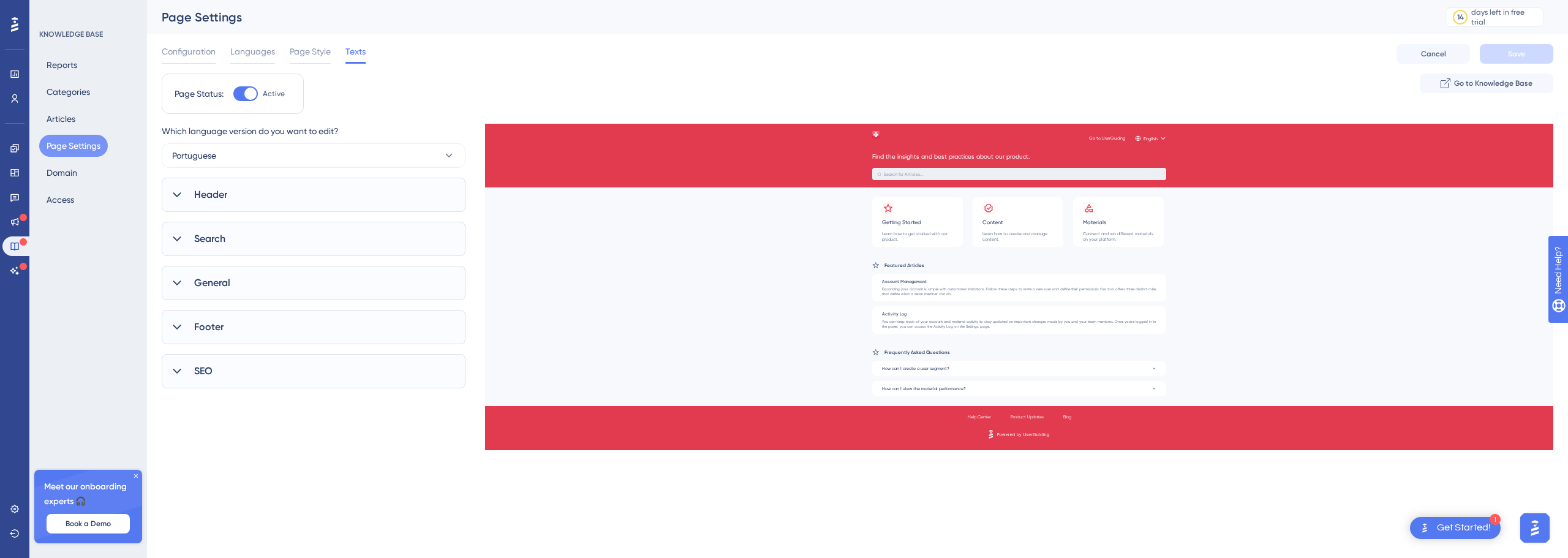
click at [285, 184] on div "Header" at bounding box center [313, 195] width 304 height 35
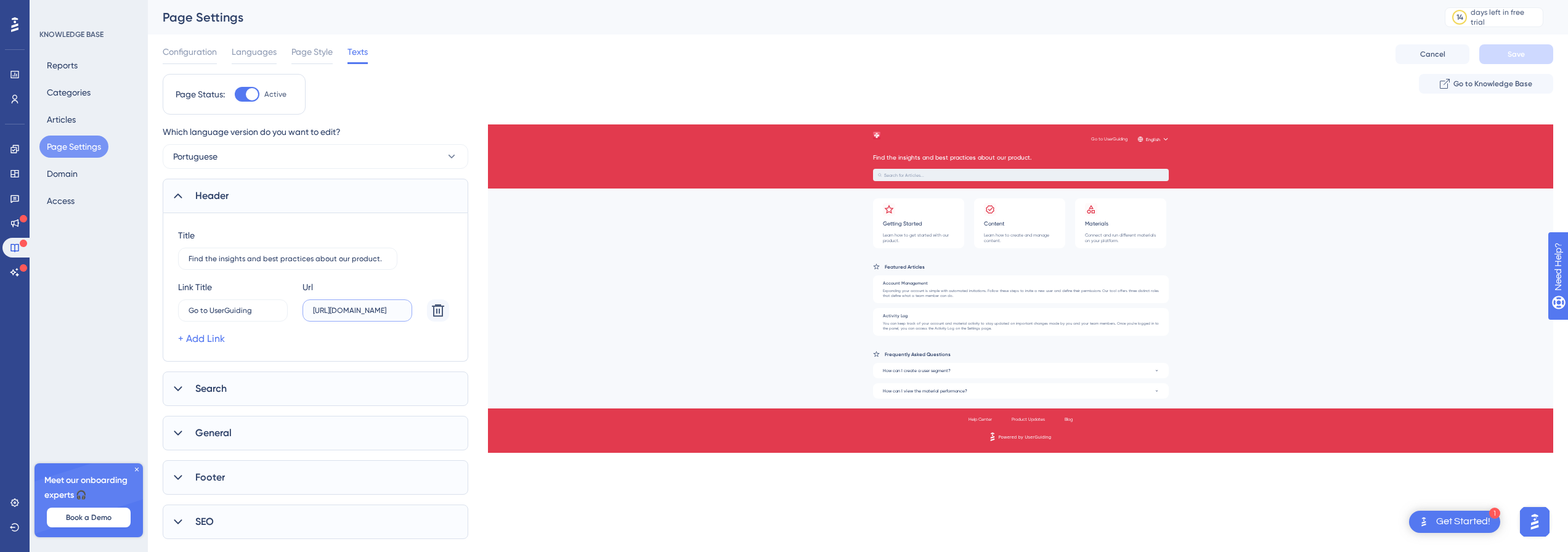
click at [344, 314] on input "https://userguiding.com/" at bounding box center [357, 311] width 89 height 9
type input "https://"
click at [253, 305] on label "Go to Helpdesk 1" at bounding box center [233, 310] width 110 height 22
click at [253, 306] on input "Go to Helpdesk" at bounding box center [228, 311] width 81 height 9
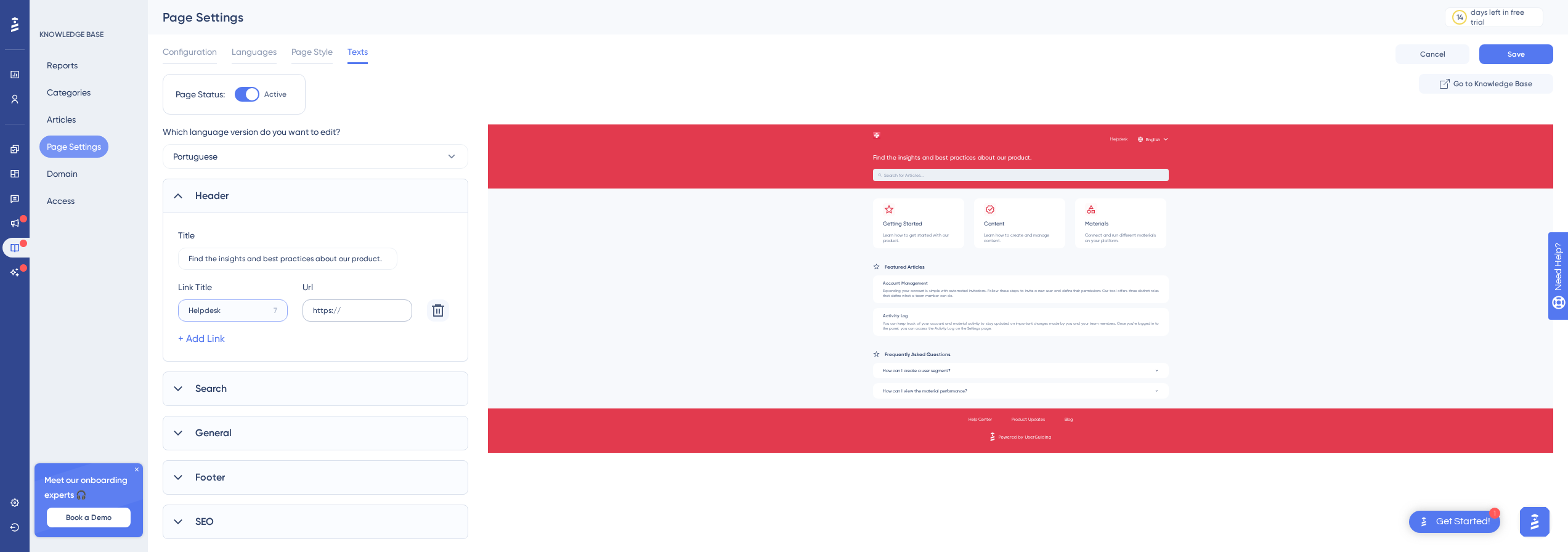
type input "Helpdesk"
click at [349, 318] on label "https://" at bounding box center [357, 310] width 110 height 22
click at [349, 315] on input "https://" at bounding box center [357, 311] width 89 height 9
click at [372, 306] on label "https://" at bounding box center [357, 310] width 110 height 22
click at [372, 306] on input "https://" at bounding box center [357, 311] width 89 height 9
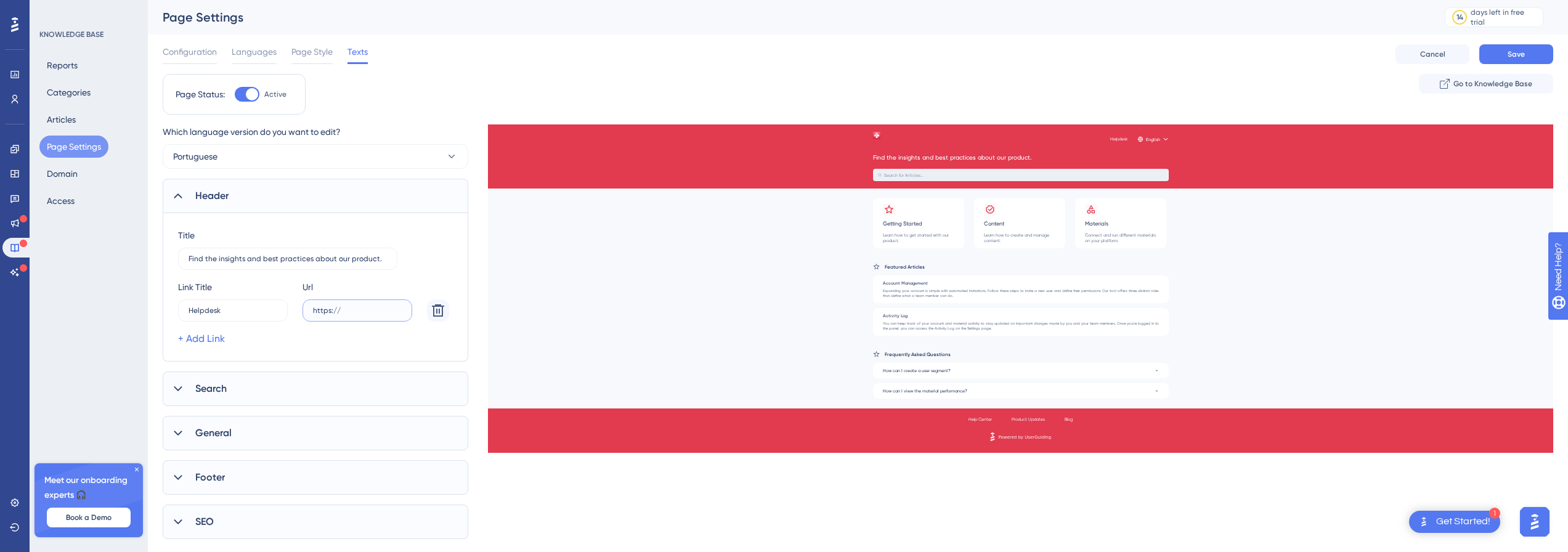
paste input "text"
type input "https://helpdesk.promofarma.int/"
click at [328, 283] on div "Url https://helpdesk.promofarma.int/" at bounding box center [357, 300] width 110 height 42
click at [326, 258] on input "Find the insights and best practices about our product." at bounding box center [287, 259] width 199 height 9
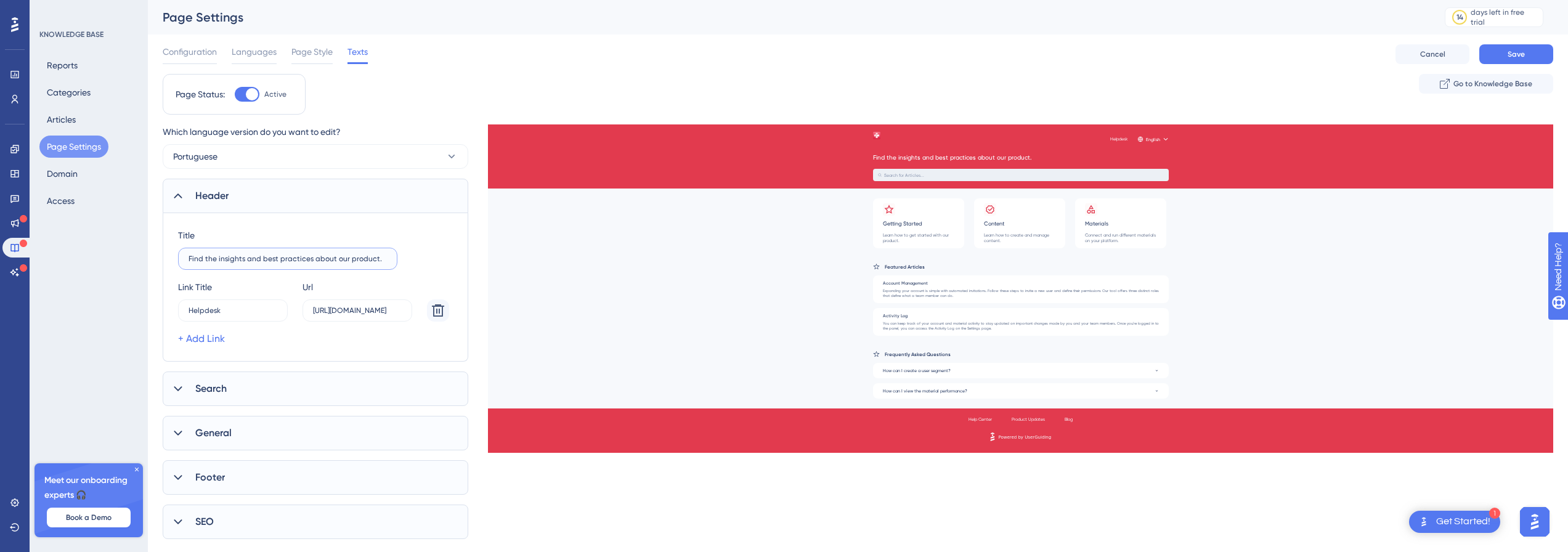
click at [326, 258] on input "Find the insights and best practices about our product." at bounding box center [287, 259] width 199 height 9
click at [349, 259] on input "Encontre Respostas e" at bounding box center [287, 259] width 199 height 9
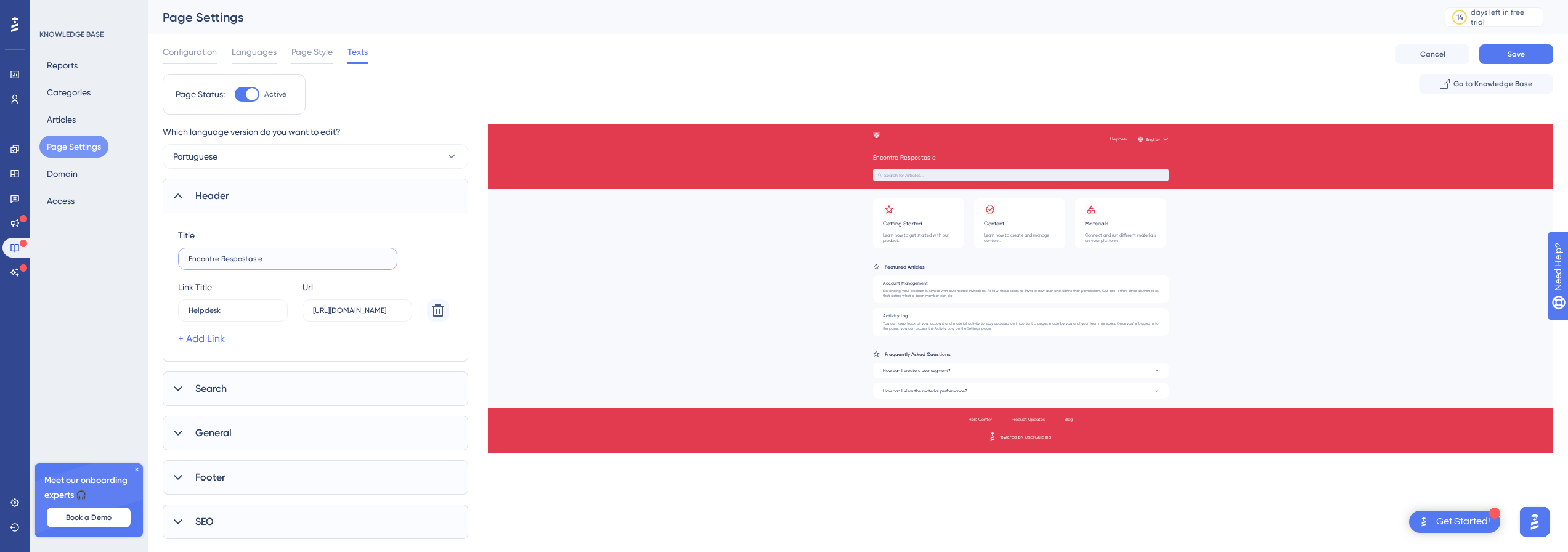
click at [280, 260] on input "Encontre Respostas e" at bounding box center [287, 259] width 199 height 9
click at [1293, 319] on div "Helpdesk English Encontre Respostas e Search for Articles... Getting Started Le…" at bounding box center [1020, 247] width 1065 height 246
drag, startPoint x: 268, startPoint y: 261, endPoint x: 166, endPoint y: 260, distance: 102.0
click at [166, 260] on div "Title Encontre Respostas e Link Title Helpdesk 7 Url https://helpdesk.promofarm…" at bounding box center [315, 287] width 306 height 148
click at [315, 270] on div "Title Encontre Respostas e Link Title Helpdesk 7 Url https://helpdesk.promofarm…" at bounding box center [315, 287] width 275 height 118
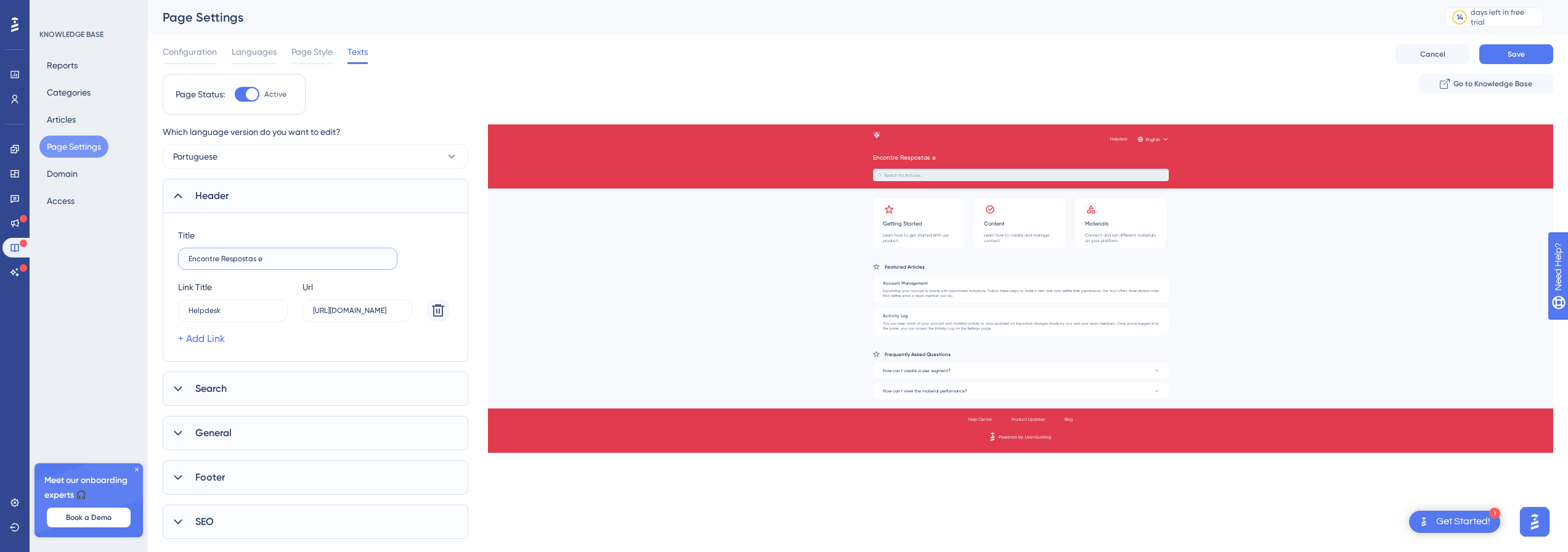
click at [302, 256] on input "Encontre Respostas e" at bounding box center [287, 259] width 199 height 9
click at [284, 258] on input "Materiais de Apoio - Promofarma" at bounding box center [287, 259] width 199 height 9
paste input "text"
click at [355, 260] on input "Central de Ajuda e Tutoriais Interativos" at bounding box center [287, 259] width 199 height 9
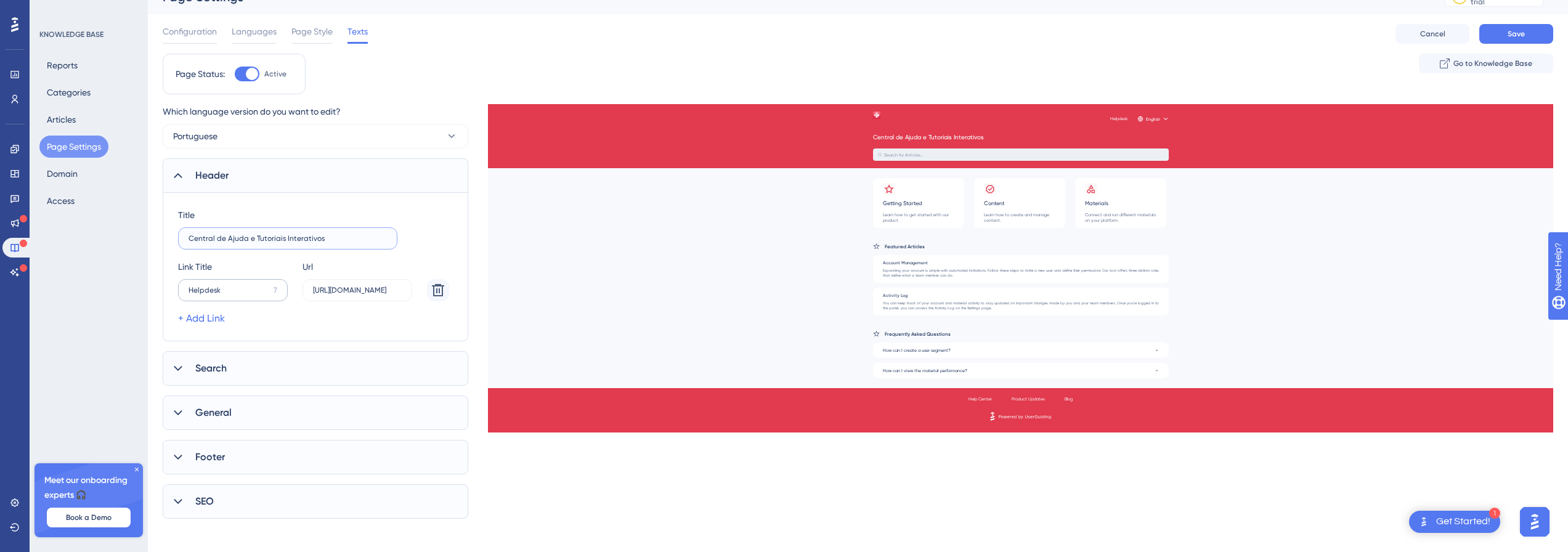
scroll to position [26, 0]
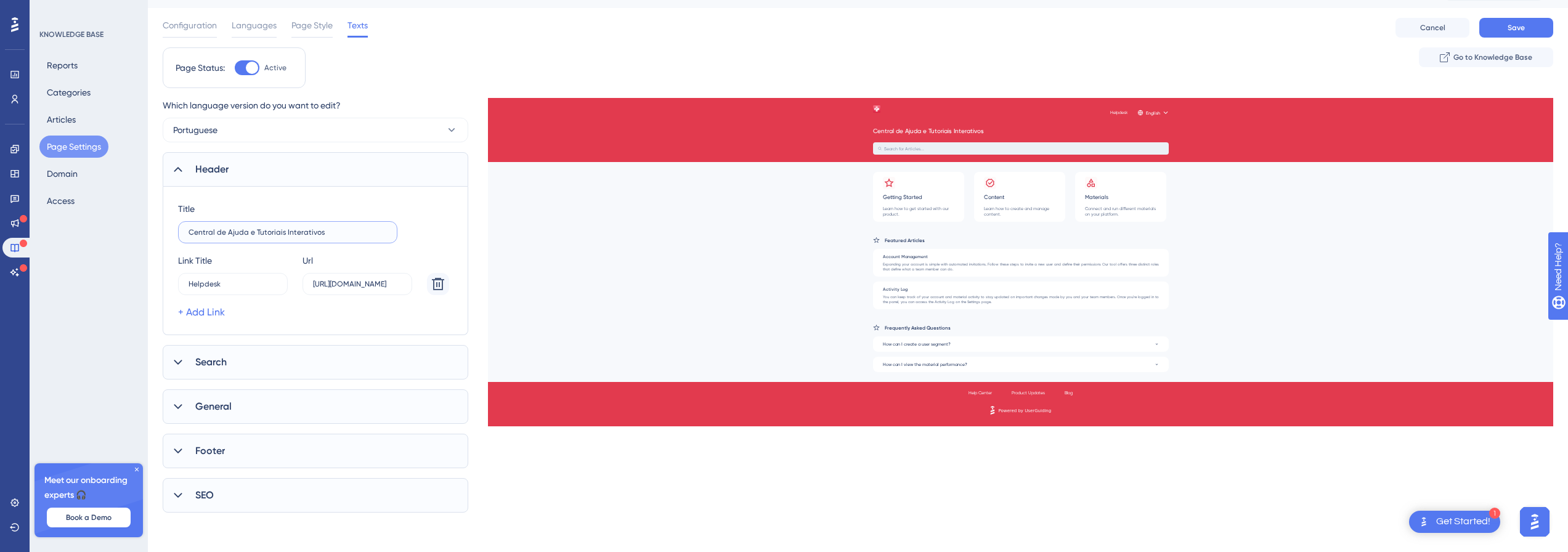
type input "Central de Ajuda e Tutoriais Interativos"
click at [235, 355] on div "Search" at bounding box center [315, 362] width 306 height 35
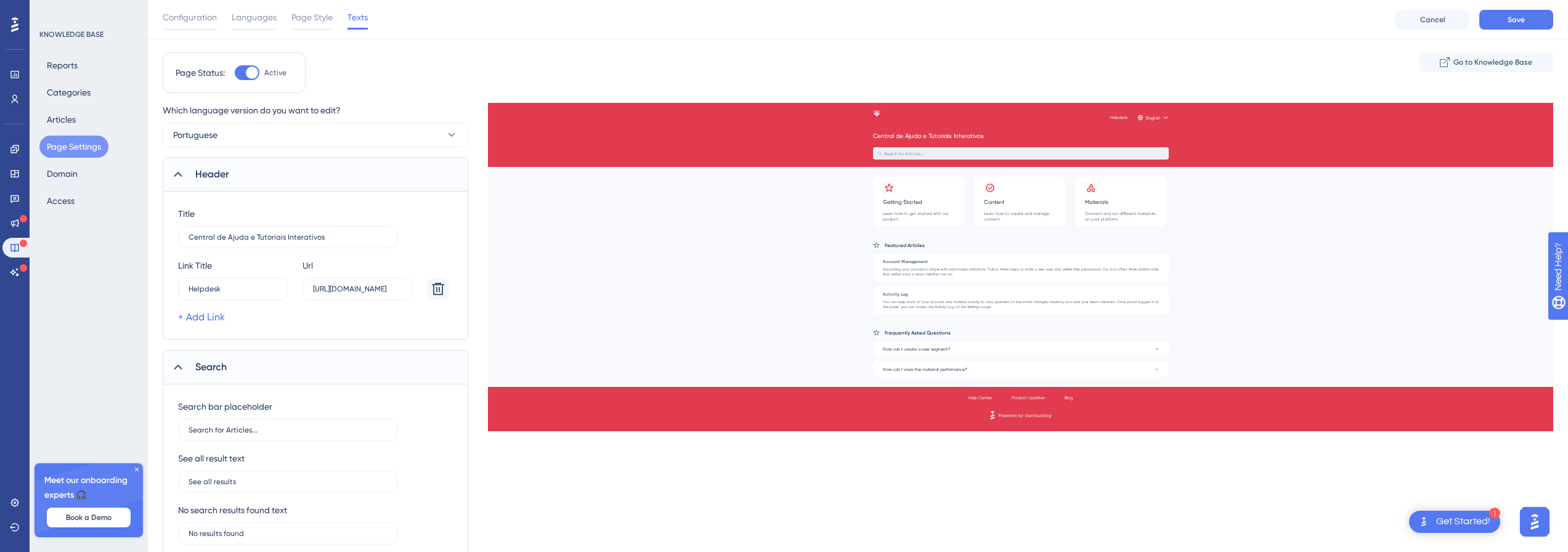
scroll to position [212, 0]
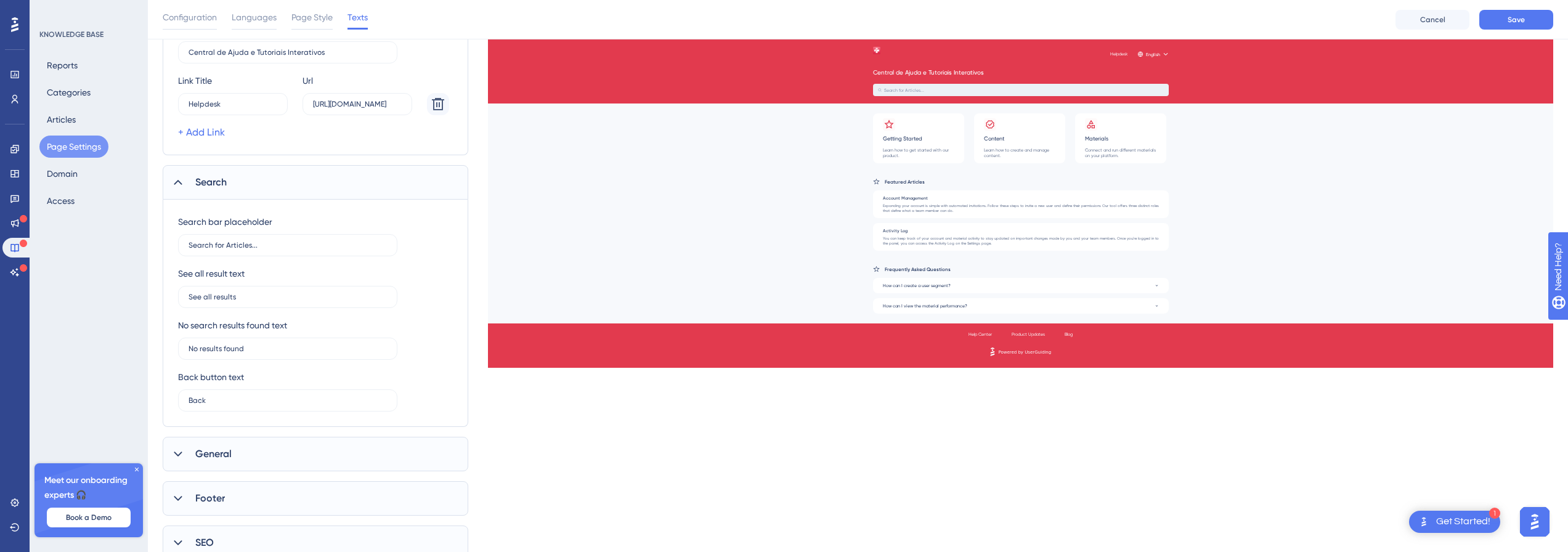
click at [229, 178] on div "Search" at bounding box center [315, 183] width 306 height 35
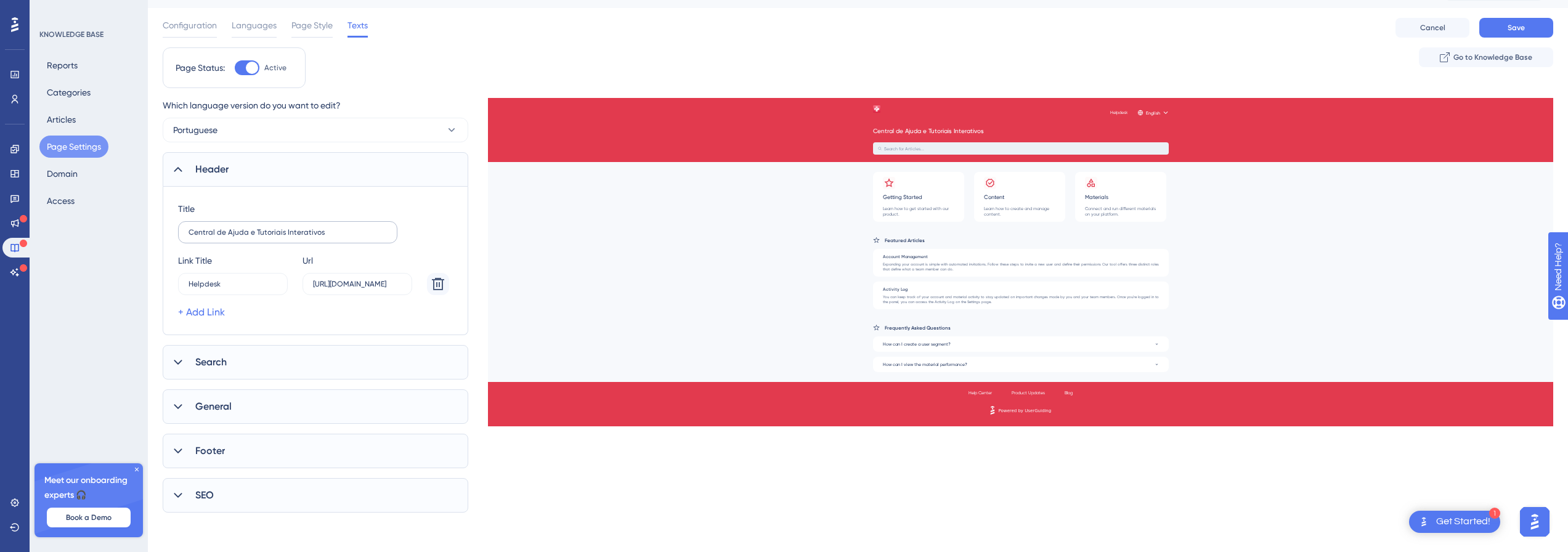
scroll to position [26, 0]
click at [228, 369] on div "Search" at bounding box center [315, 362] width 306 height 35
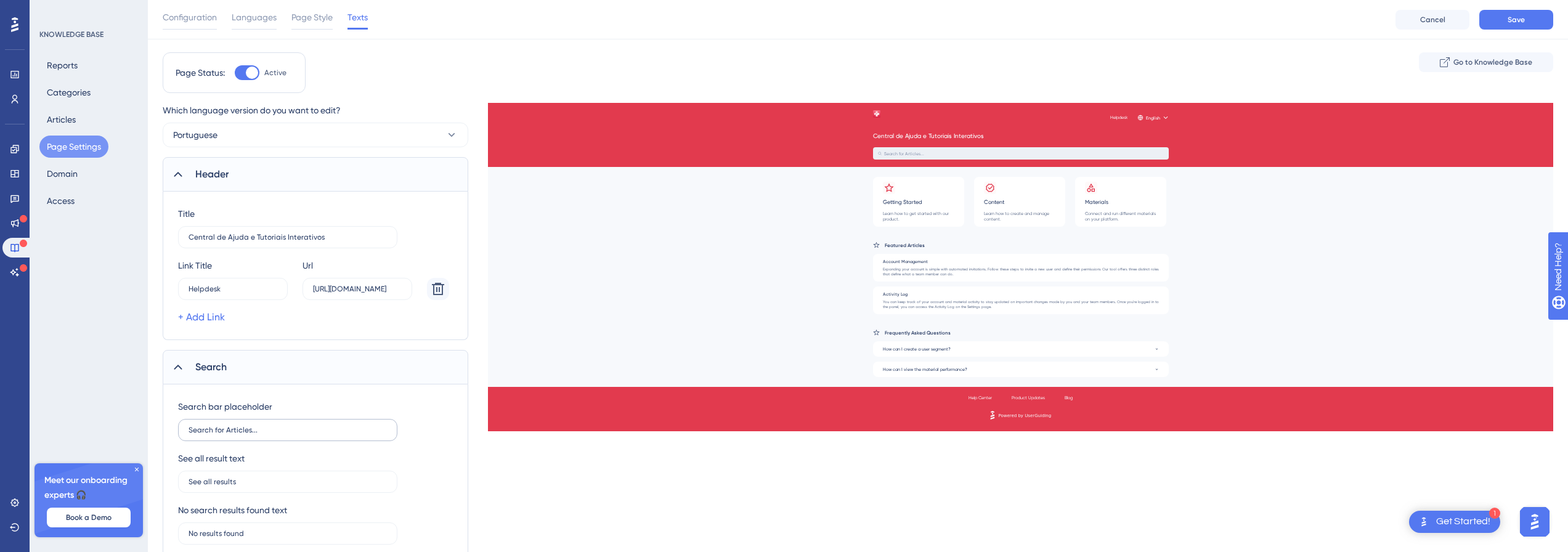
scroll to position [212, 0]
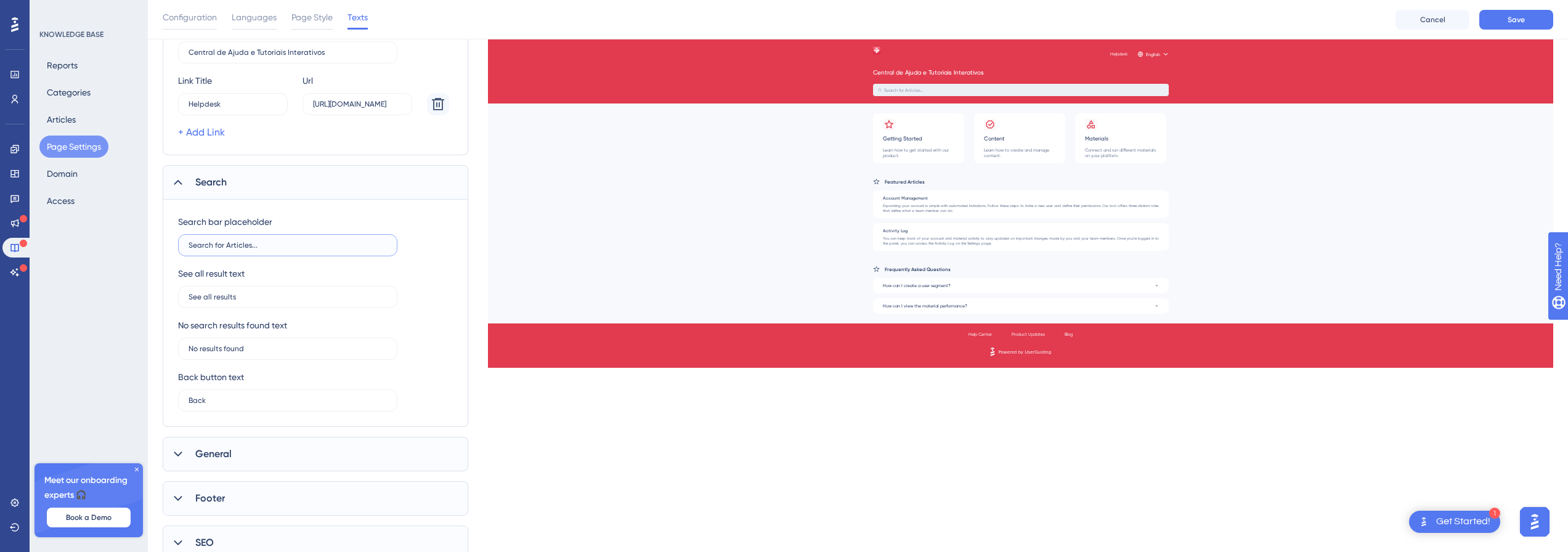
click at [255, 248] on input "Search for Articles..." at bounding box center [287, 246] width 199 height 9
drag, startPoint x: 255, startPoint y: 248, endPoint x: 133, endPoint y: 248, distance: 122.0
click at [148, 248] on div "Performance Users Engagement Widgets Feedback Product Updates Knowledge Base AI…" at bounding box center [858, 184] width 1421 height 791
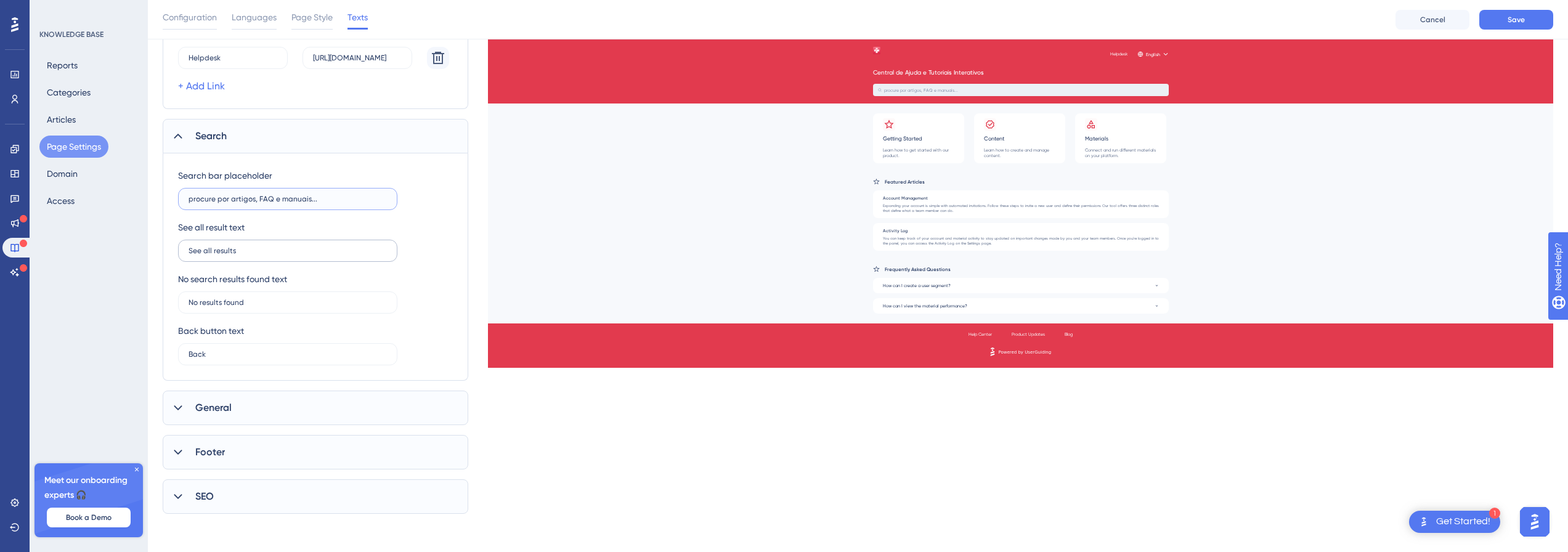
scroll to position [259, 0]
type input "procure por artigos, FAQ e manuais..."
drag, startPoint x: 242, startPoint y: 252, endPoint x: 165, endPoint y: 243, distance: 77.5
click at [165, 243] on div "Search bar placeholder procure por artigos, FAQ e manuais... See all result tex…" at bounding box center [315, 266] width 306 height 227
type input "Veja Todos documentos"
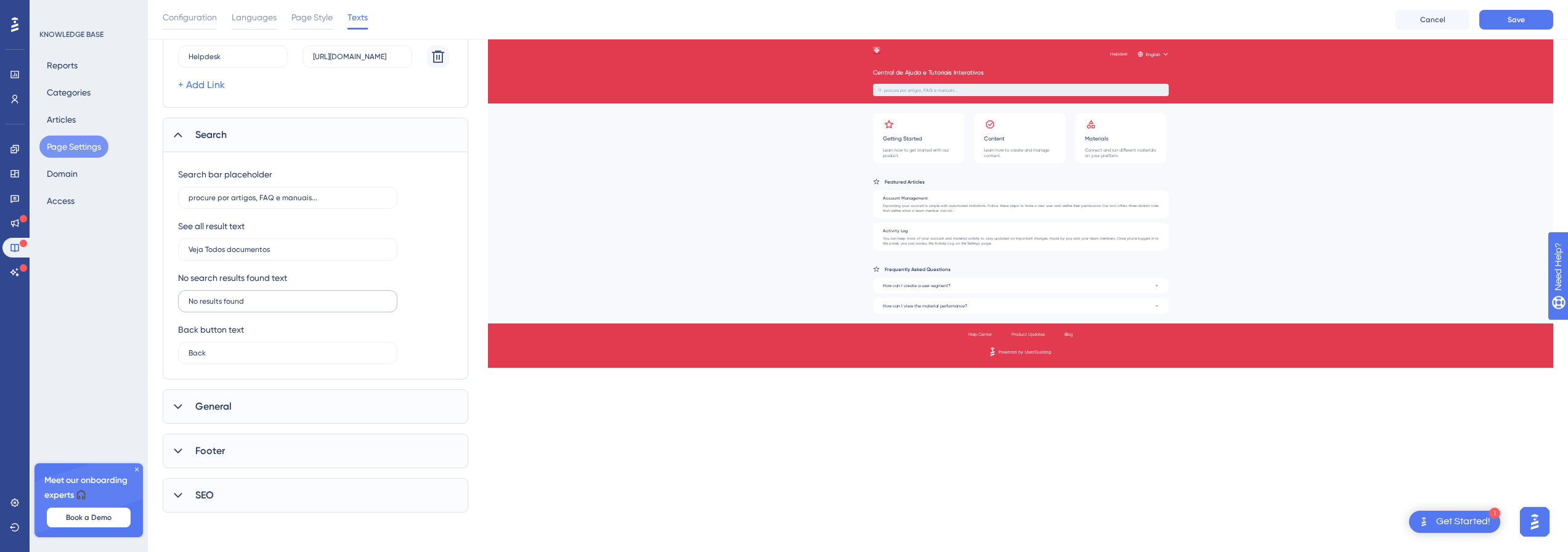
click at [255, 296] on label "No results found" at bounding box center [287, 300] width 220 height 22
click at [255, 297] on input "No results found" at bounding box center [287, 301] width 199 height 9
type input "Resultado não encontrado..."
click at [315, 252] on input "Veja Todos documentos" at bounding box center [287, 250] width 199 height 9
type input "Veja Todos documentos..."
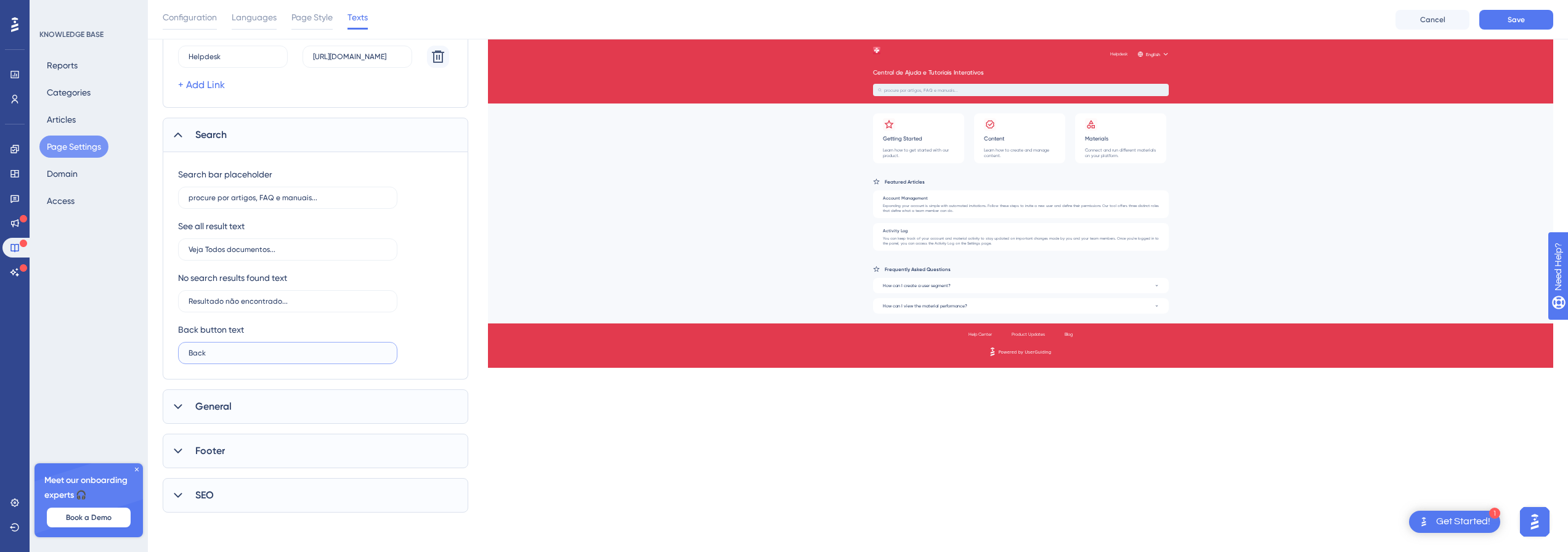
click at [258, 351] on input "Back" at bounding box center [287, 353] width 199 height 9
type input "Voltar..."
click at [239, 405] on div "General" at bounding box center [315, 407] width 306 height 35
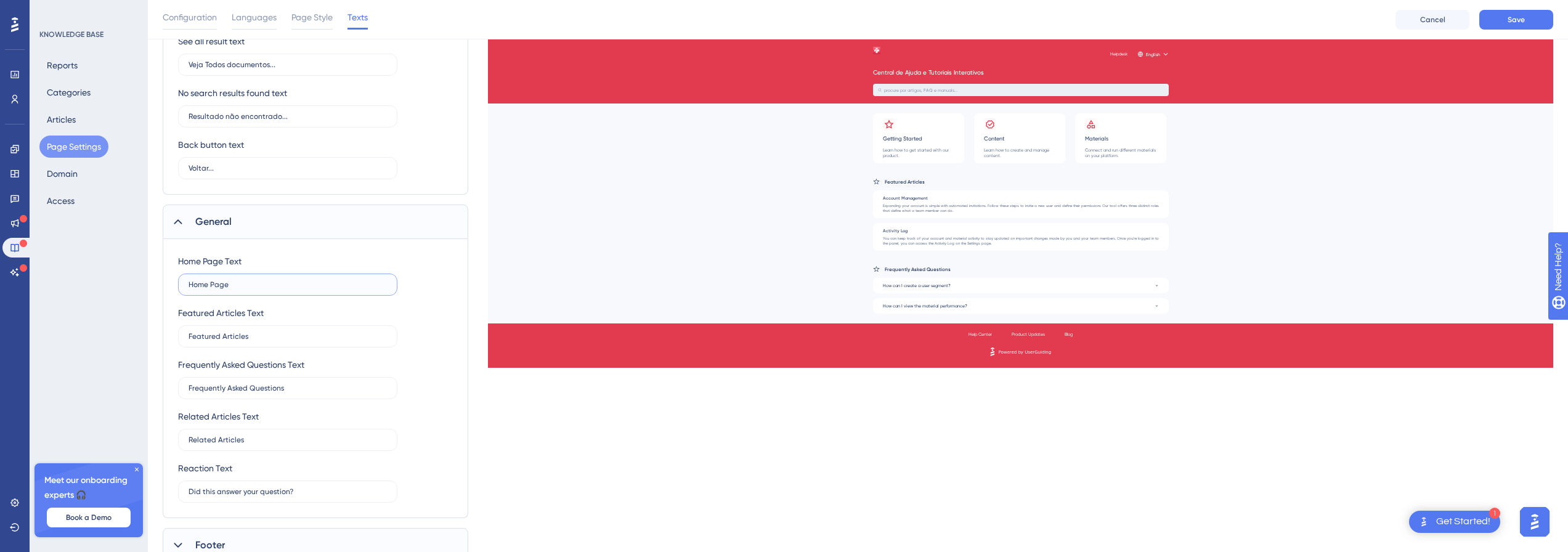
drag, startPoint x: 258, startPoint y: 282, endPoint x: 162, endPoint y: 286, distance: 96.1
click at [162, 286] on div "Performance Users Engagement Widgets Feedback Product Updates Knowledge Base AI…" at bounding box center [858, 91] width 1421 height 1070
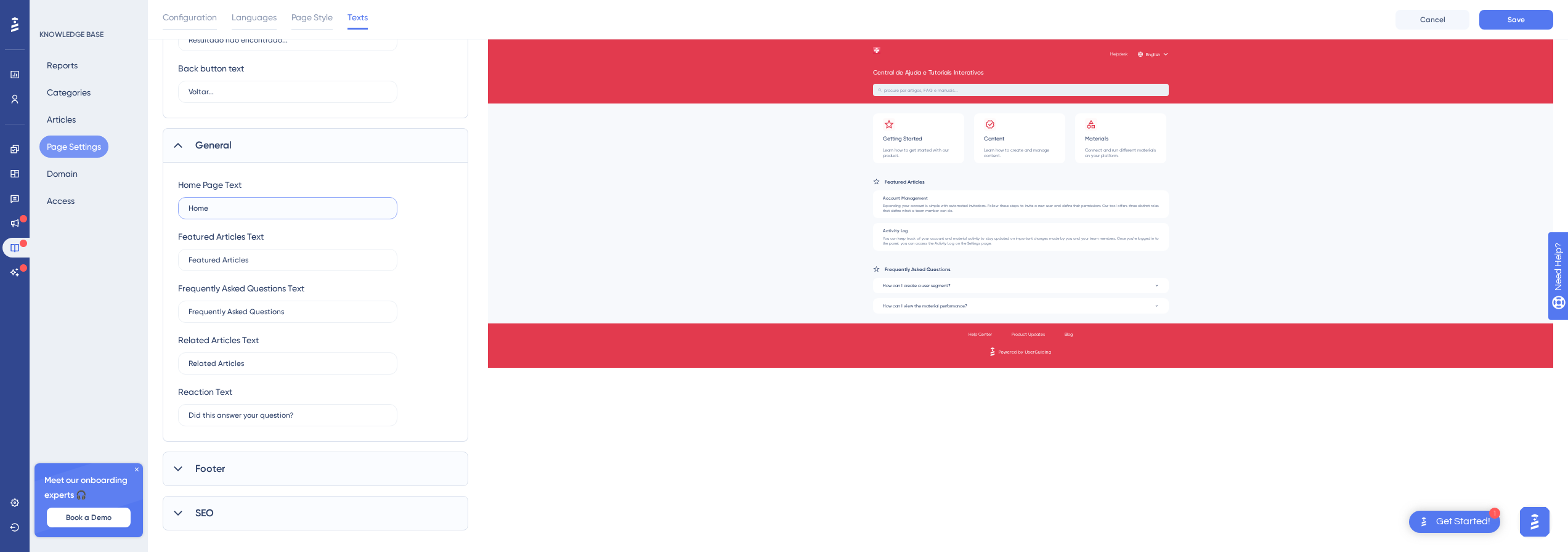
scroll to position [538, 0]
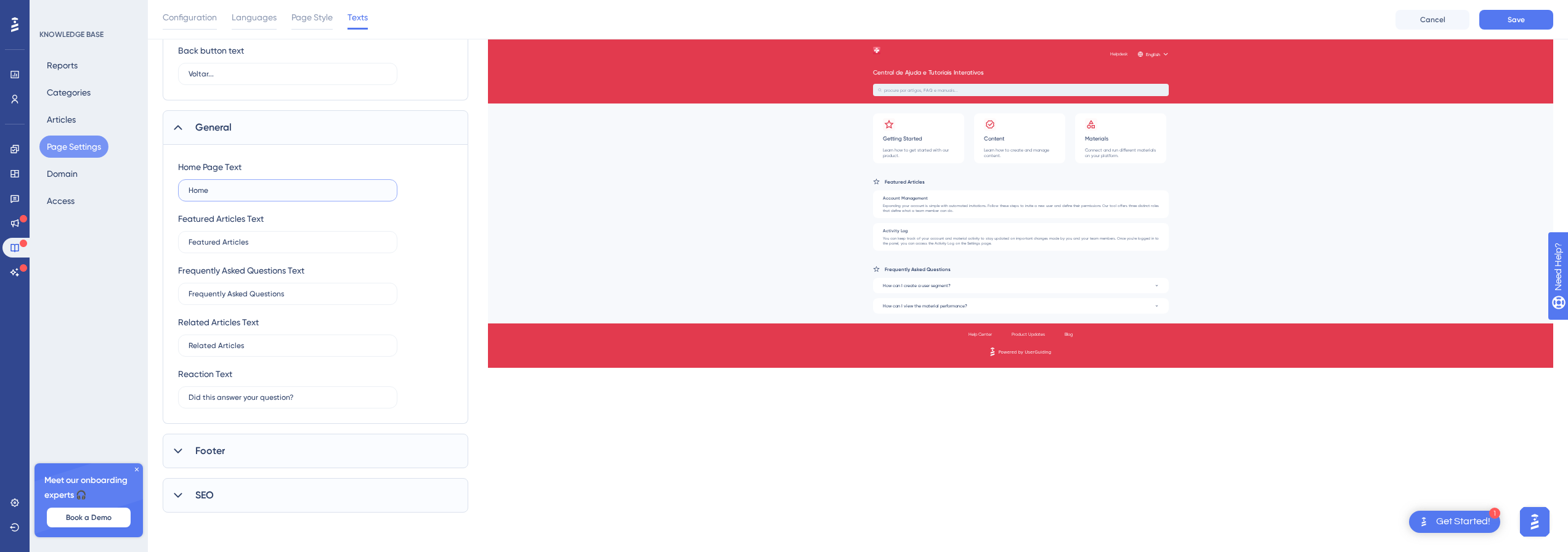
type input "Home"
click at [256, 447] on div "Footer" at bounding box center [315, 451] width 306 height 35
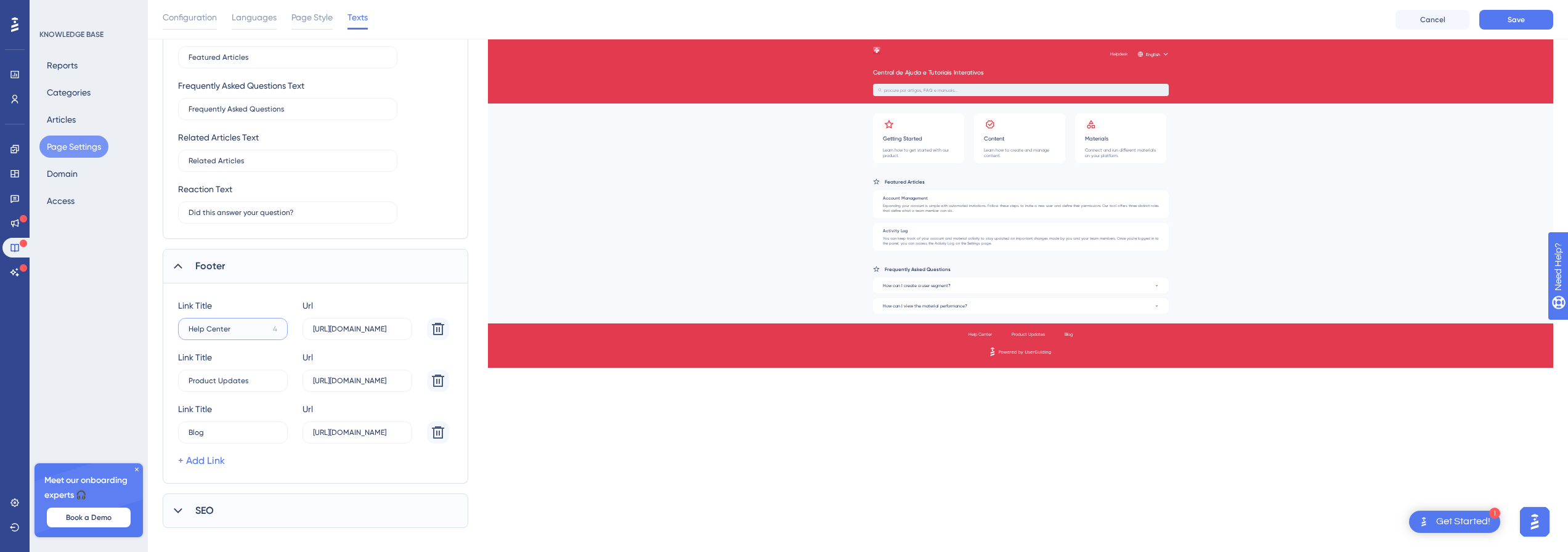
click at [238, 331] on input "Help Center" at bounding box center [227, 329] width 79 height 9
click at [323, 324] on label "https://help.userguiding.com/" at bounding box center [357, 328] width 110 height 22
click at [323, 325] on input "https://help.userguiding.com/" at bounding box center [357, 329] width 89 height 9
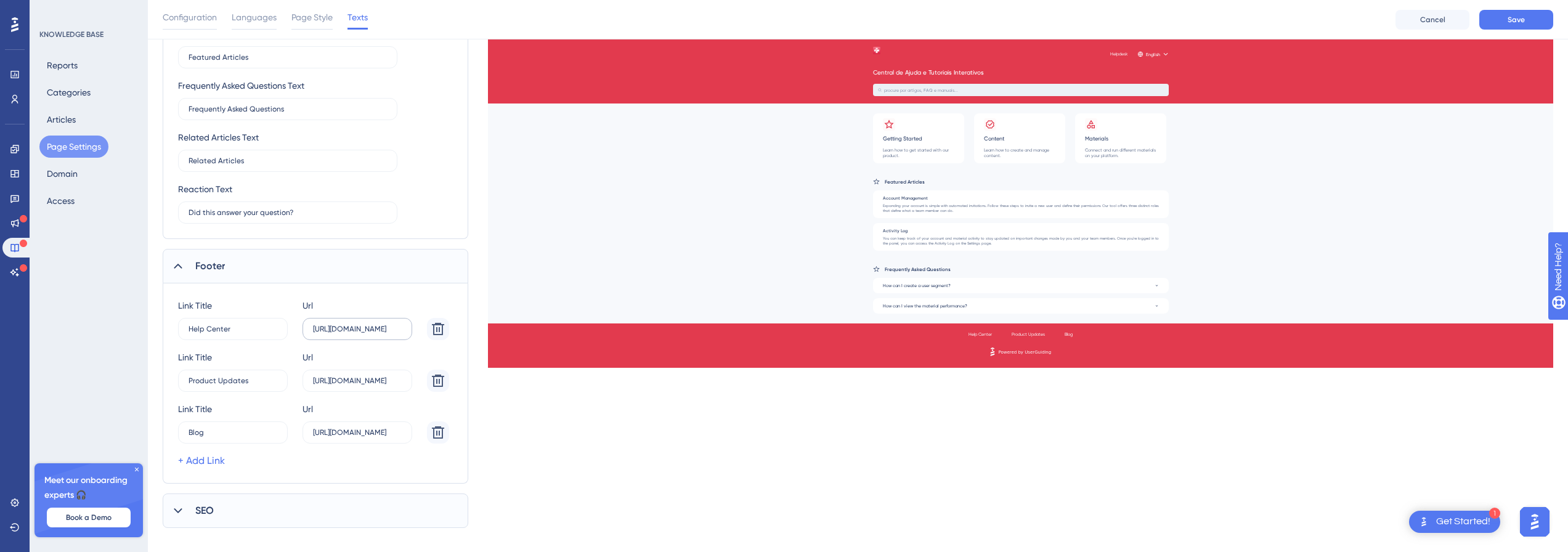
click at [336, 340] on label "https://help.userguiding.com/" at bounding box center [357, 328] width 110 height 22
click at [336, 333] on input "https://help.userguiding.com/" at bounding box center [357, 329] width 89 height 9
paste input "text"
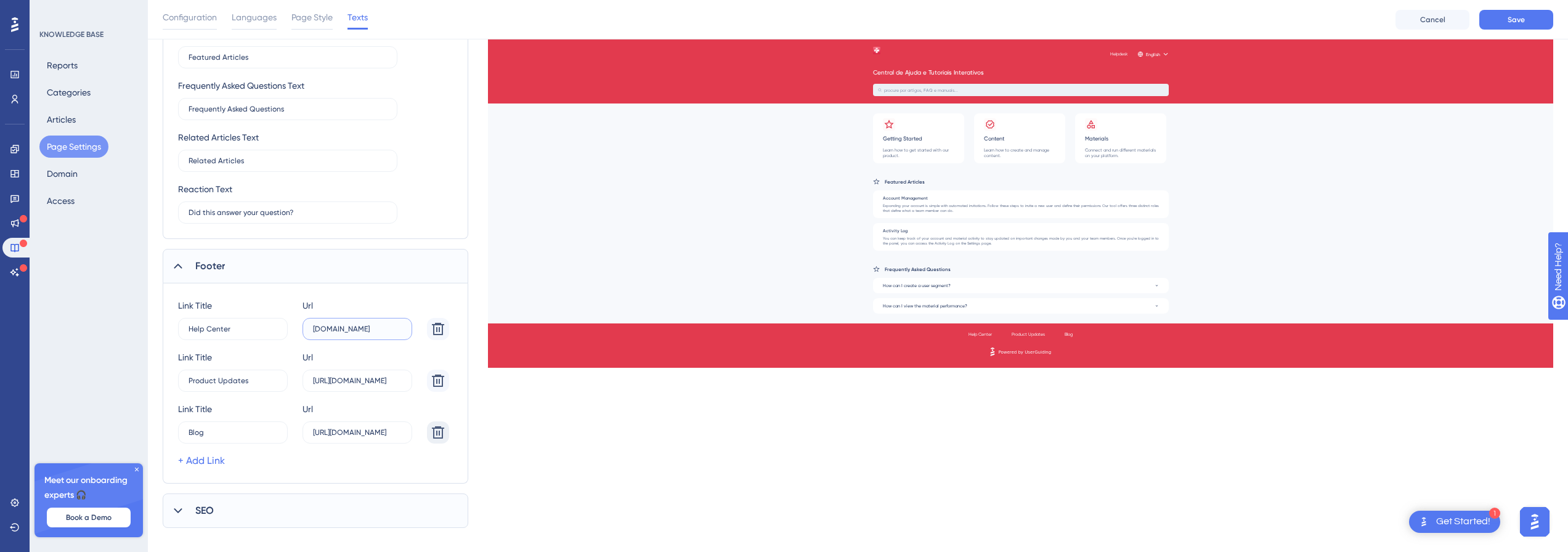
type input "helpdesk.promofarma.int"
click at [431, 428] on icon at bounding box center [438, 432] width 15 height 15
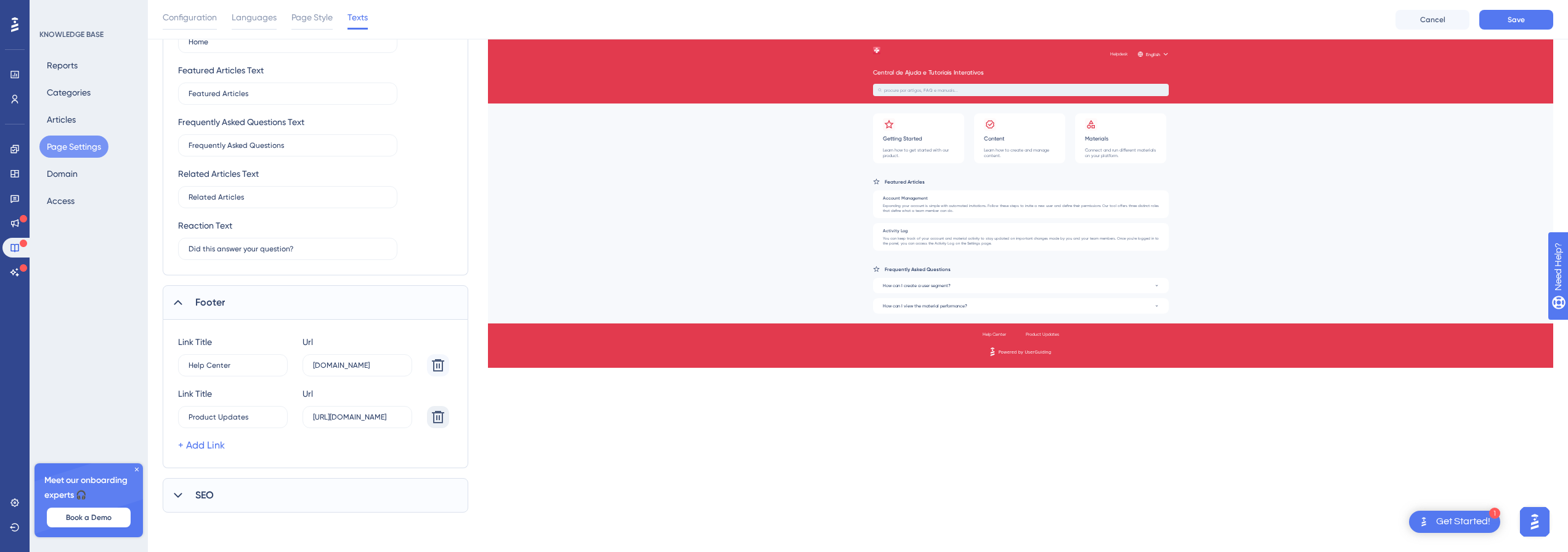
click at [432, 426] on button at bounding box center [437, 416] width 22 height 22
click at [230, 498] on div "SEO" at bounding box center [315, 495] width 306 height 35
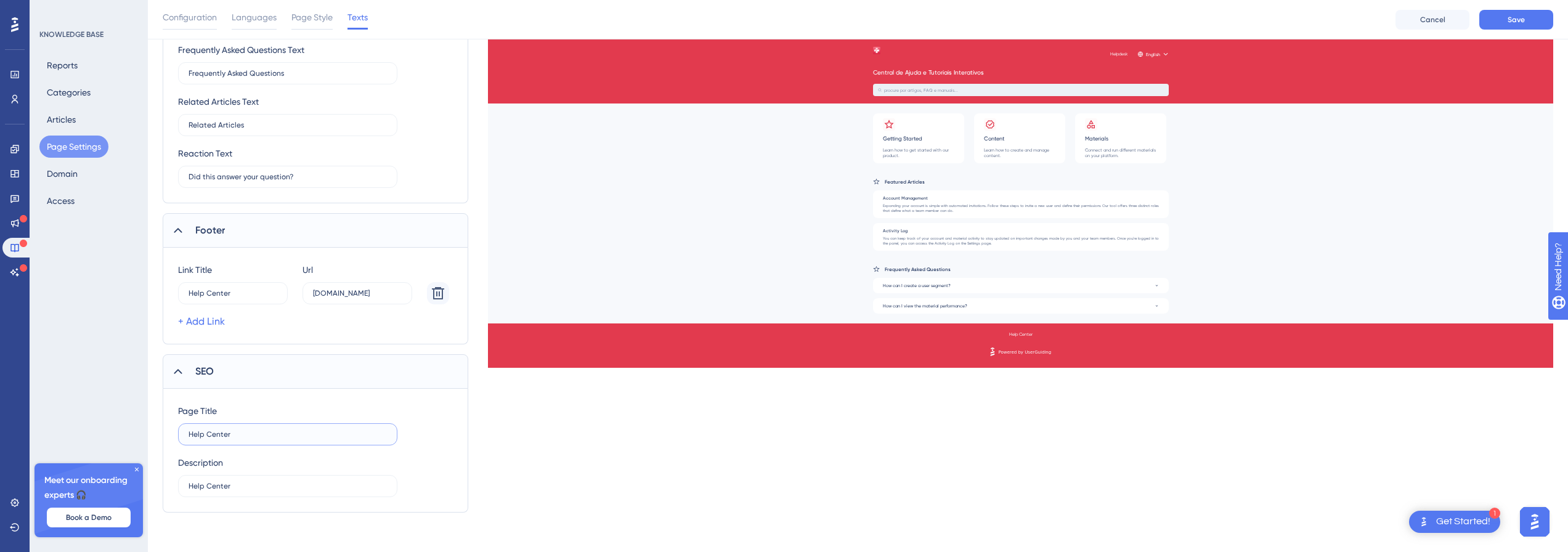
click at [234, 438] on input "Help Center" at bounding box center [287, 434] width 199 height 9
click at [221, 354] on div "SEO" at bounding box center [315, 372] width 306 height 35
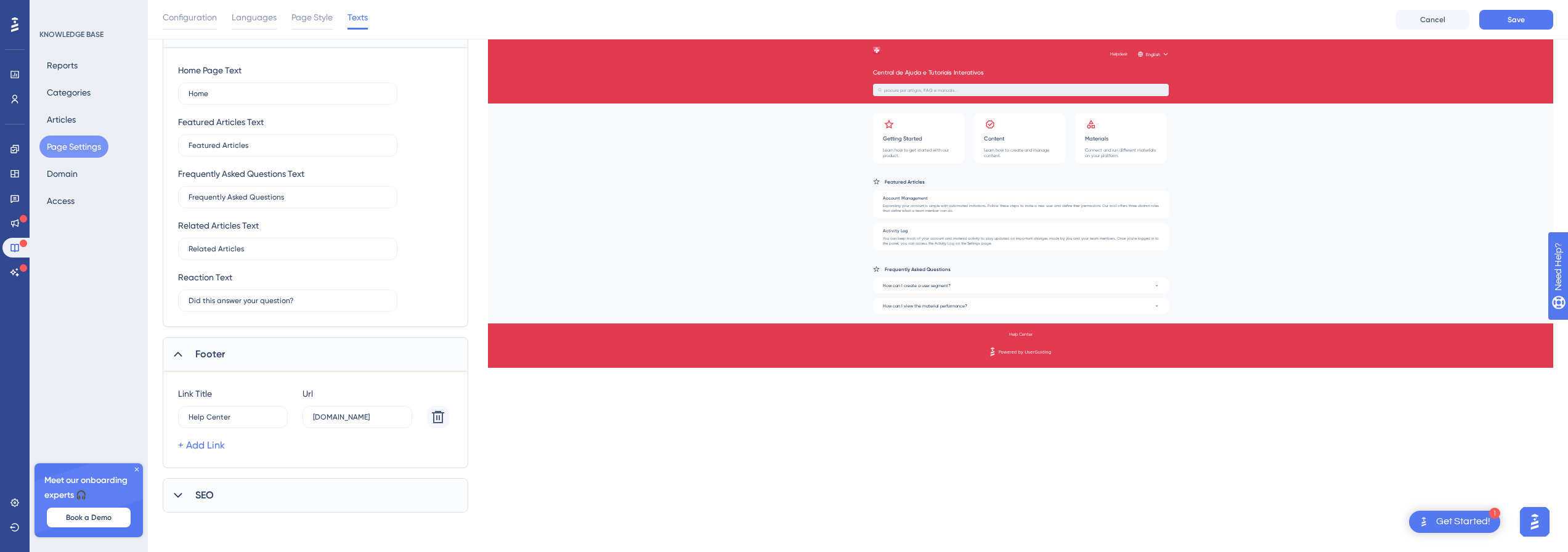
scroll to position [635, 0]
click at [225, 366] on div "Footer" at bounding box center [315, 354] width 306 height 35
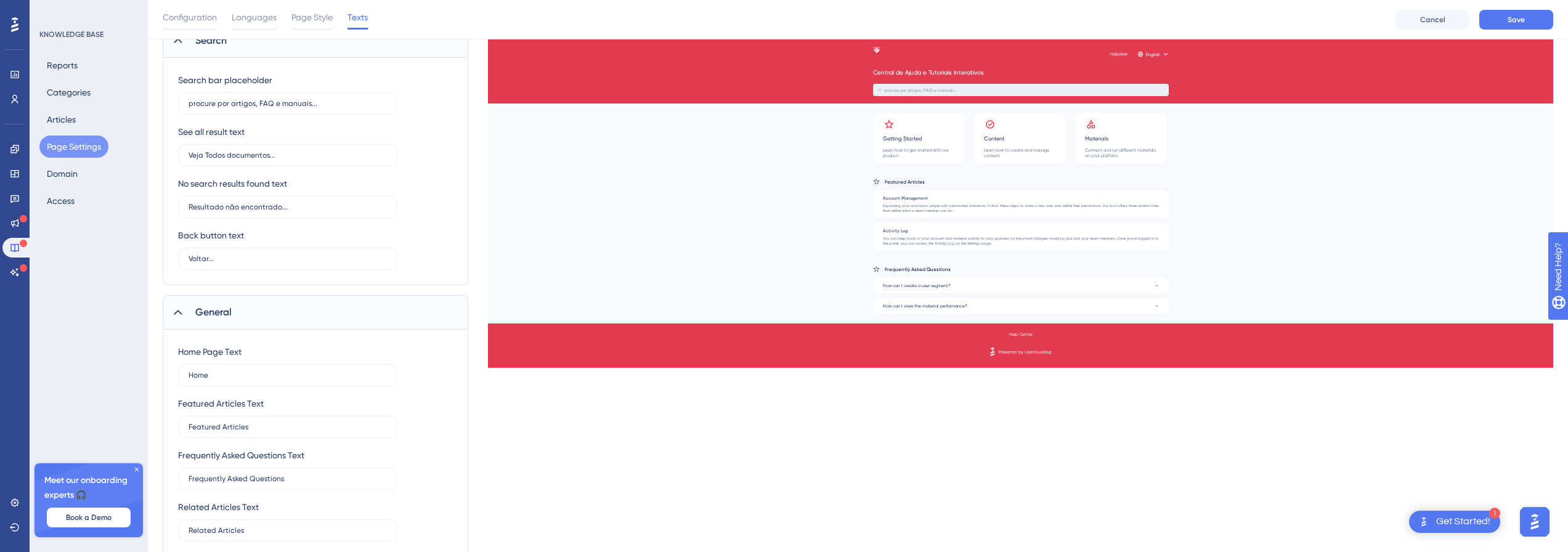
scroll to position [476, 0]
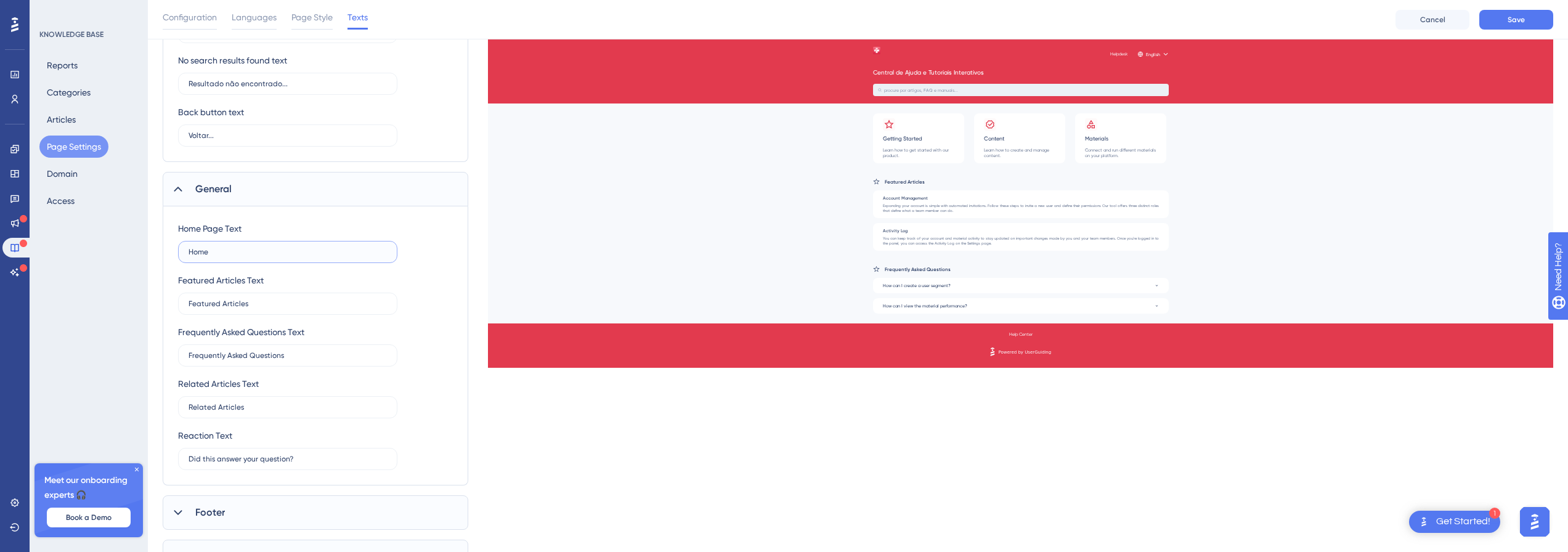
click at [225, 250] on input "Home" at bounding box center [287, 252] width 199 height 9
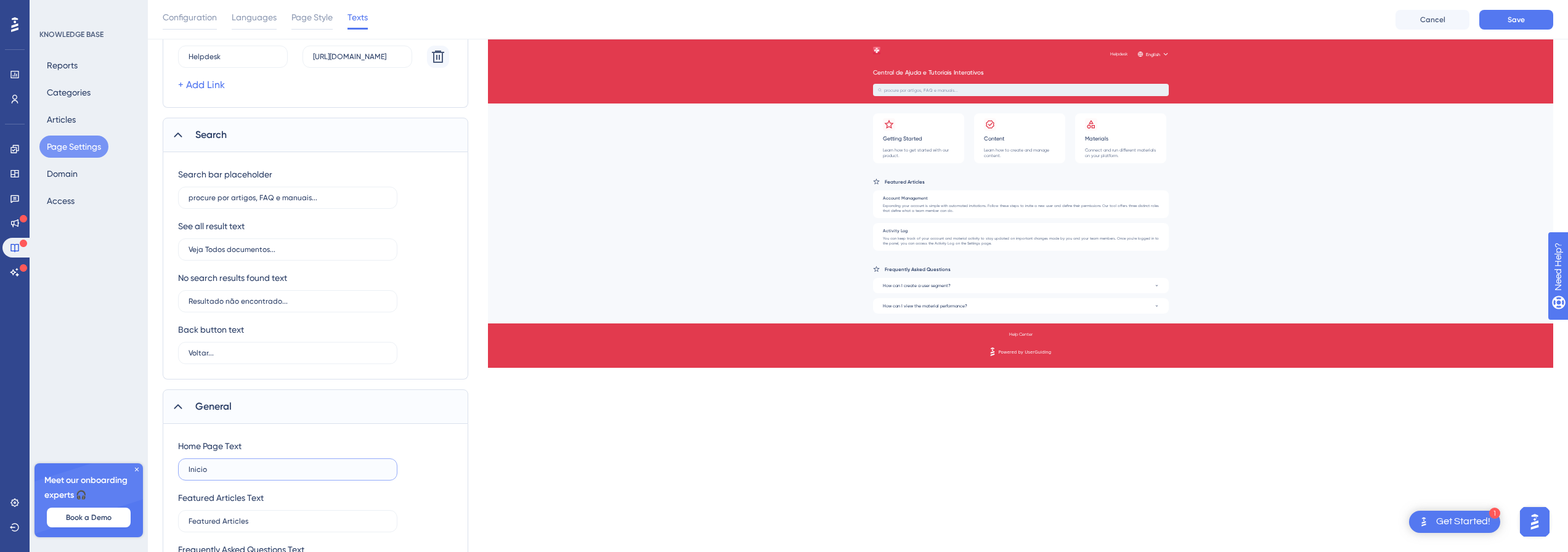
scroll to position [230, 0]
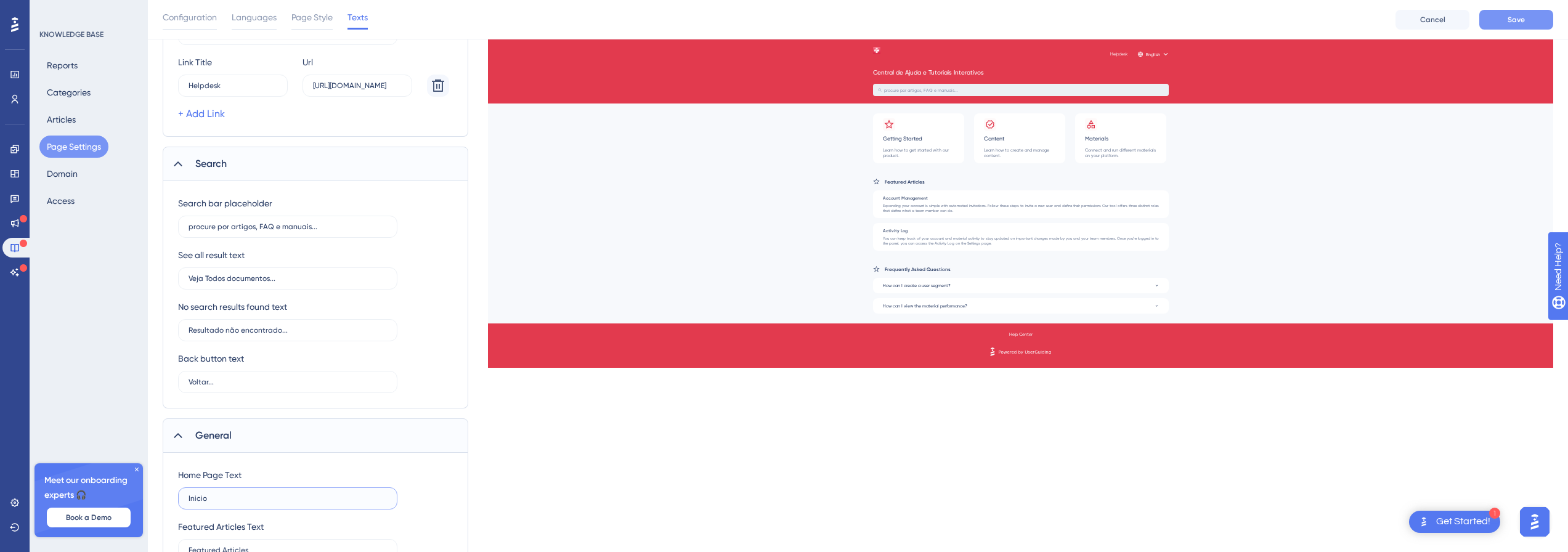
type input "Inicio"
click at [1503, 22] on button "Save" at bounding box center [1517, 19] width 74 height 20
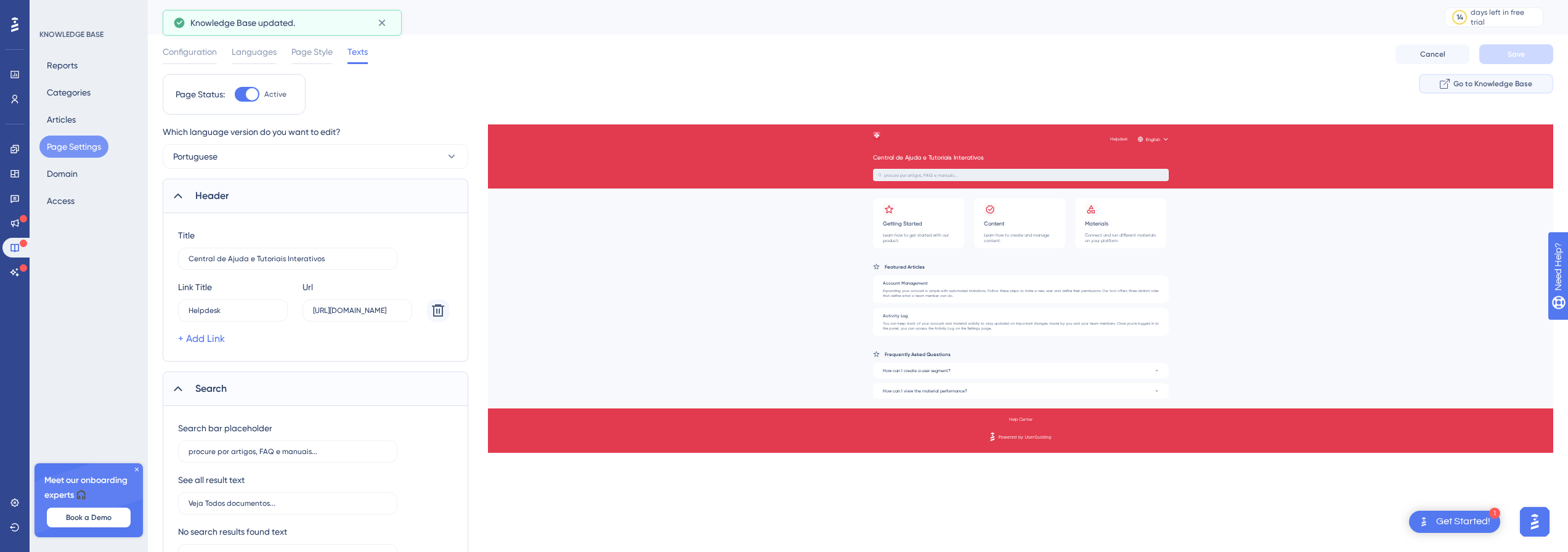
click at [1482, 91] on button "Go to Knowledge Base" at bounding box center [1486, 84] width 134 height 20
click at [60, 119] on button "Articles" at bounding box center [61, 119] width 44 height 22
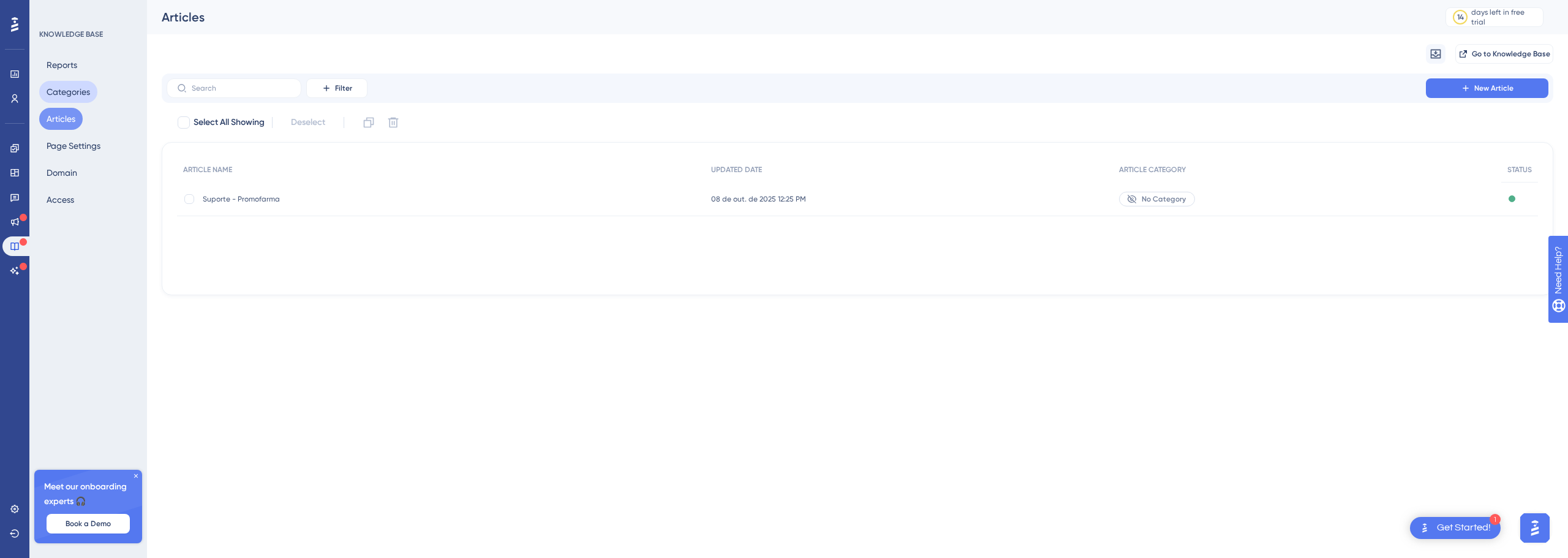
click at [66, 94] on button "Categories" at bounding box center [68, 91] width 58 height 22
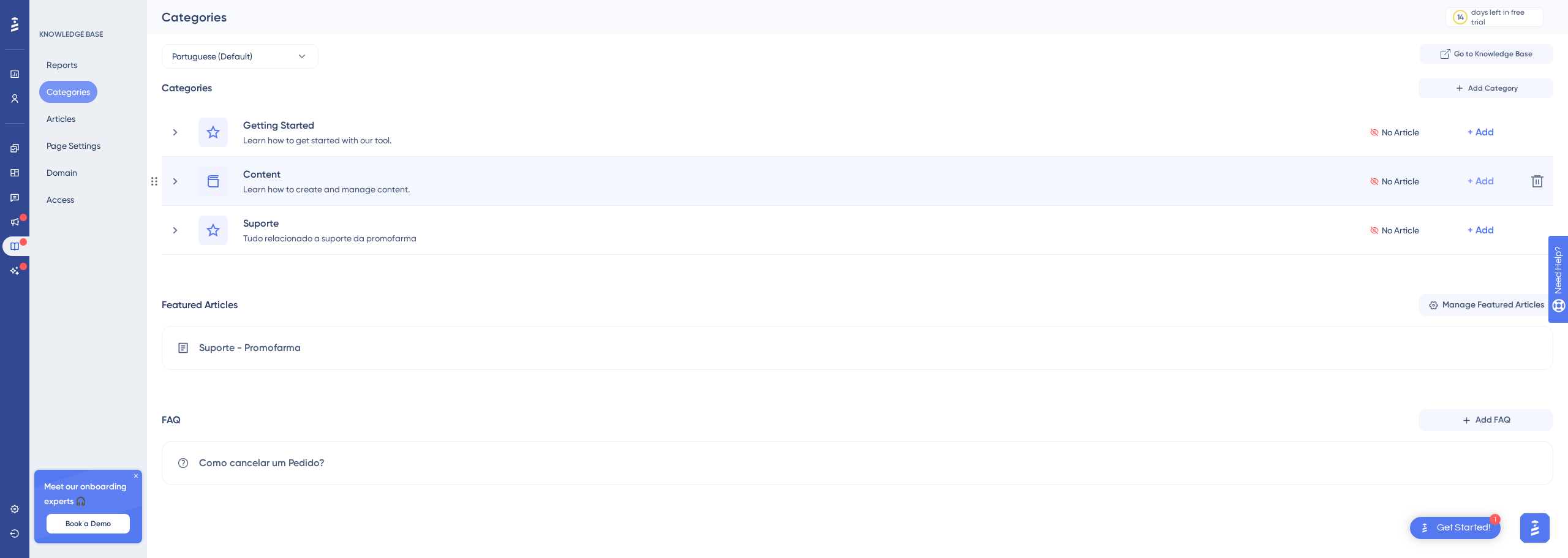
click at [1496, 183] on div "+ Add" at bounding box center [1482, 181] width 29 height 15
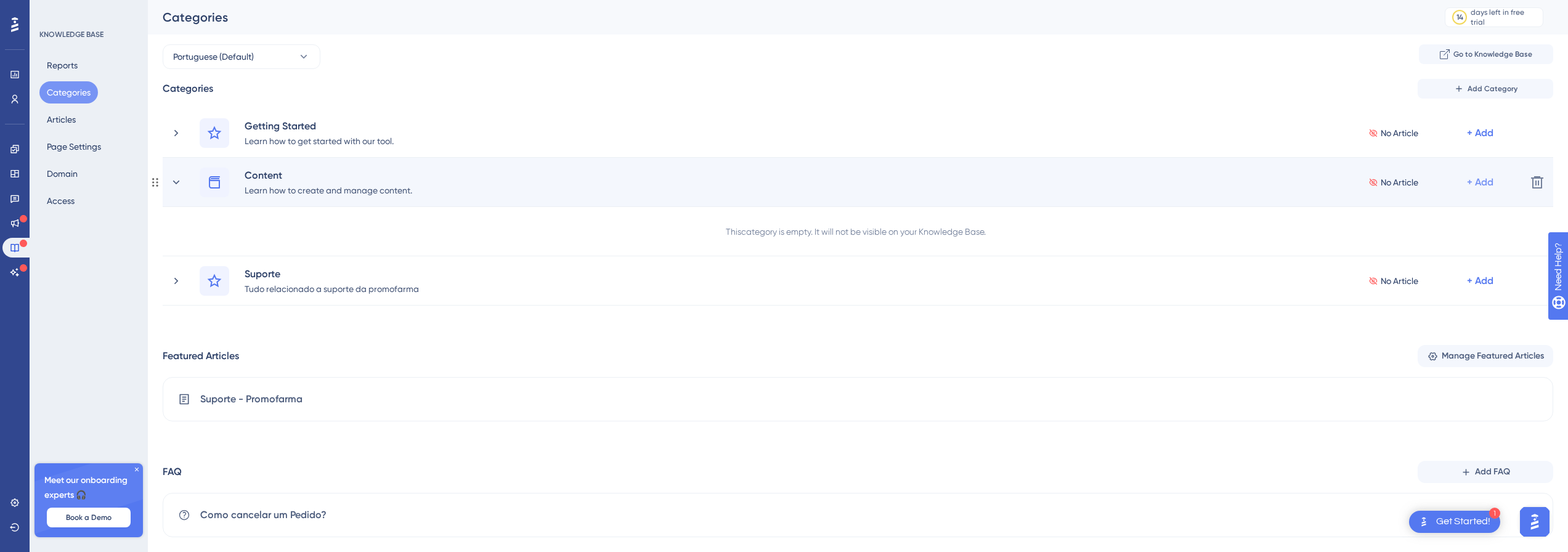
click at [1485, 182] on div "+ Add" at bounding box center [1480, 182] width 26 height 15
click at [1439, 182] on div "No Article" at bounding box center [1417, 182] width 98 height 15
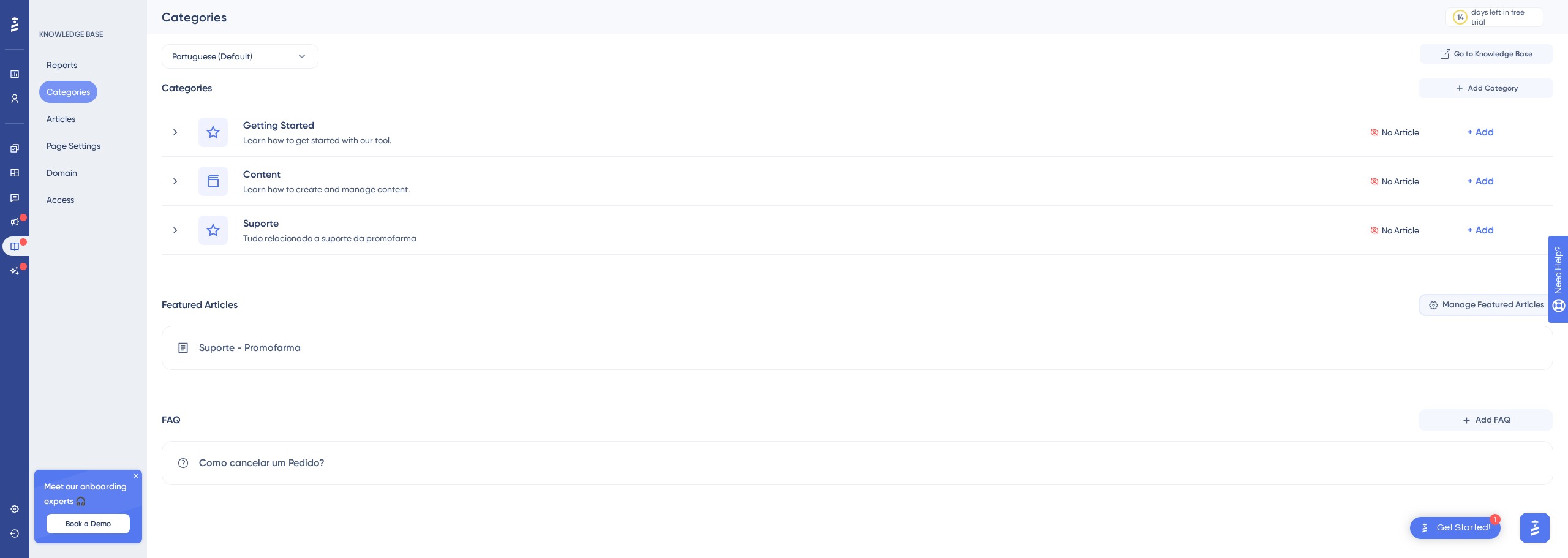
click at [1470, 304] on span "Manage Featured Articles" at bounding box center [1493, 305] width 101 height 15
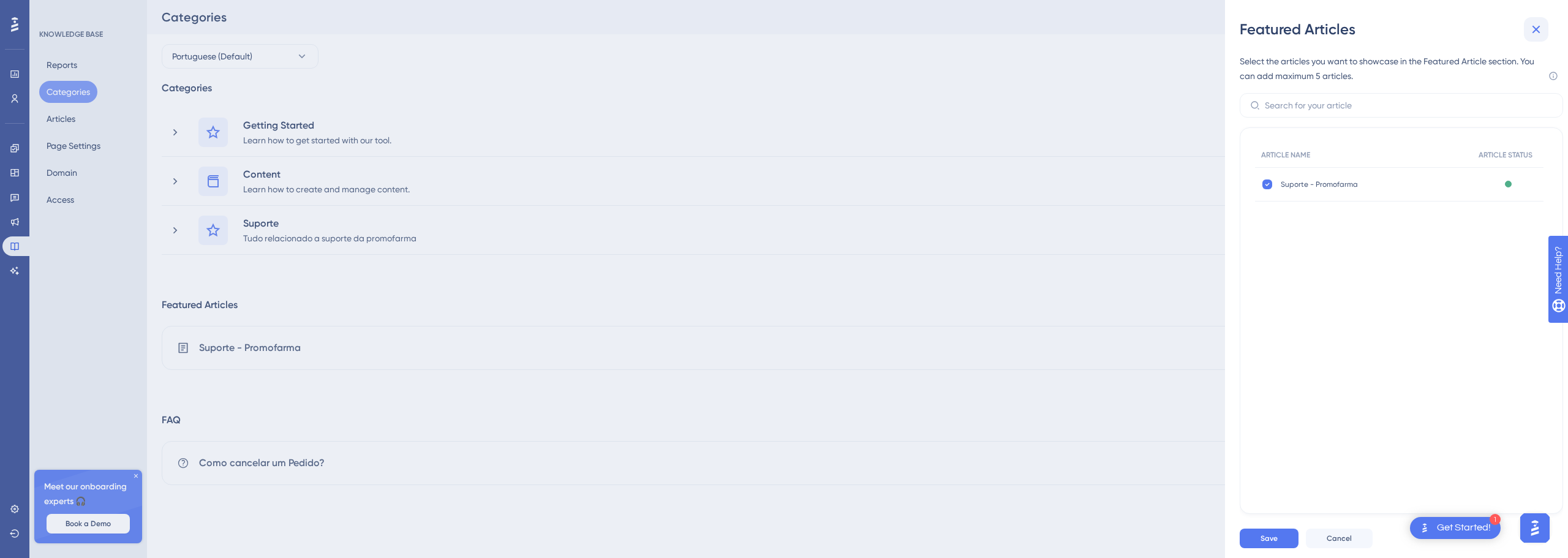
click at [1532, 26] on icon at bounding box center [1536, 29] width 15 height 15
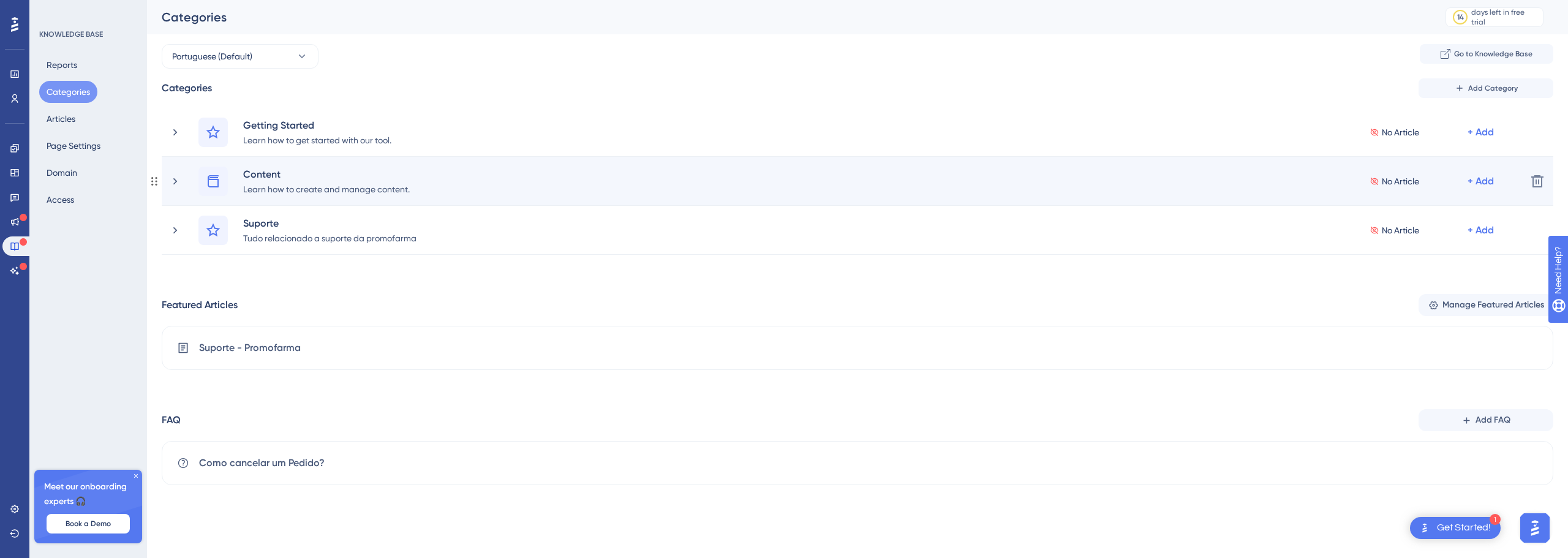
click at [1377, 181] on icon at bounding box center [1374, 181] width 10 height 9
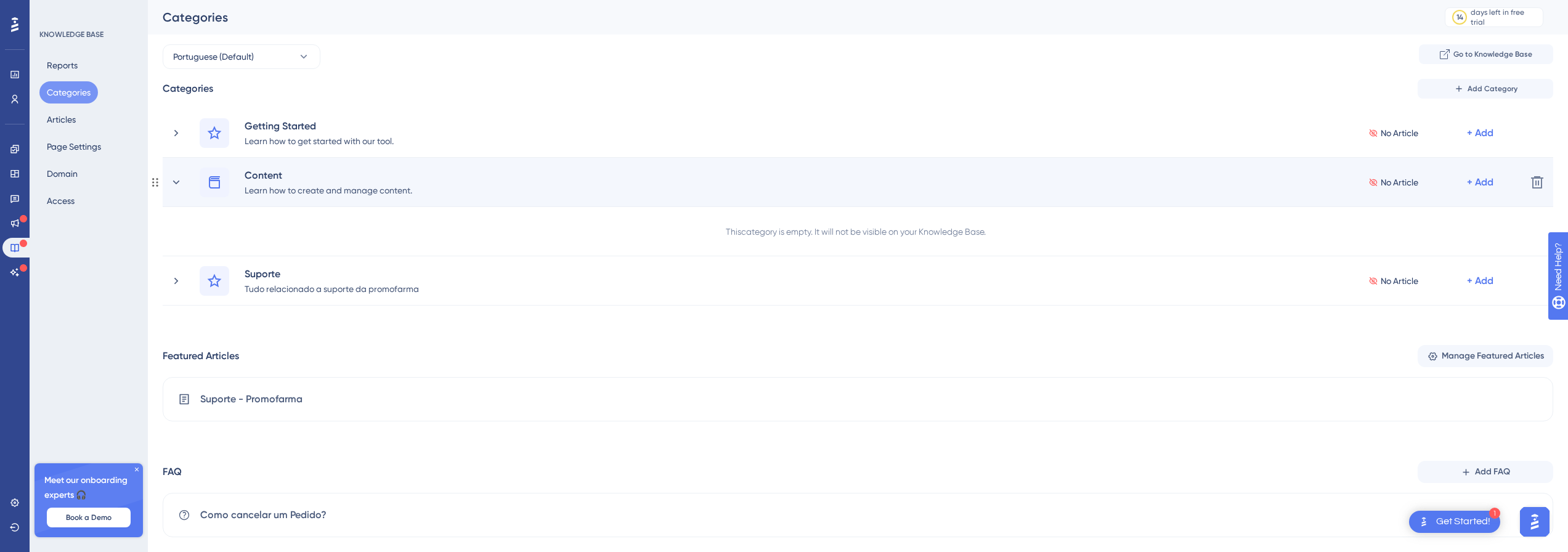
click at [1378, 182] on icon at bounding box center [1373, 182] width 10 height 9
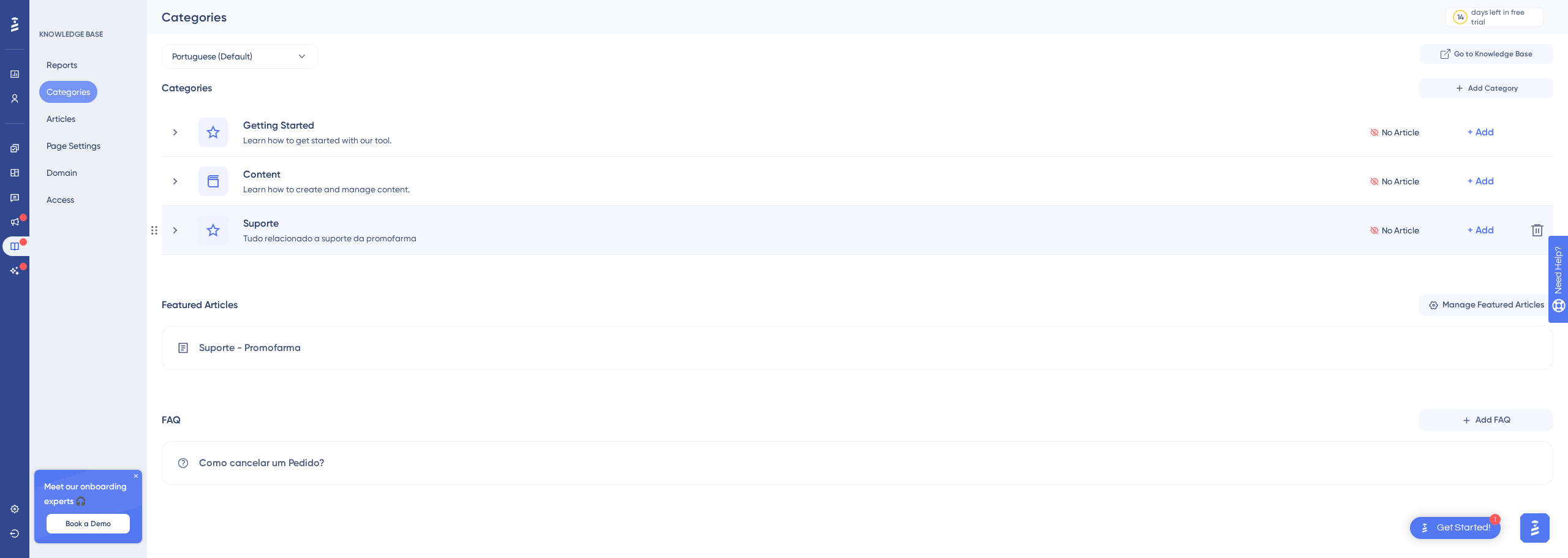
click at [1393, 219] on div "No Article + Add" at bounding box center [1433, 230] width 127 height 29
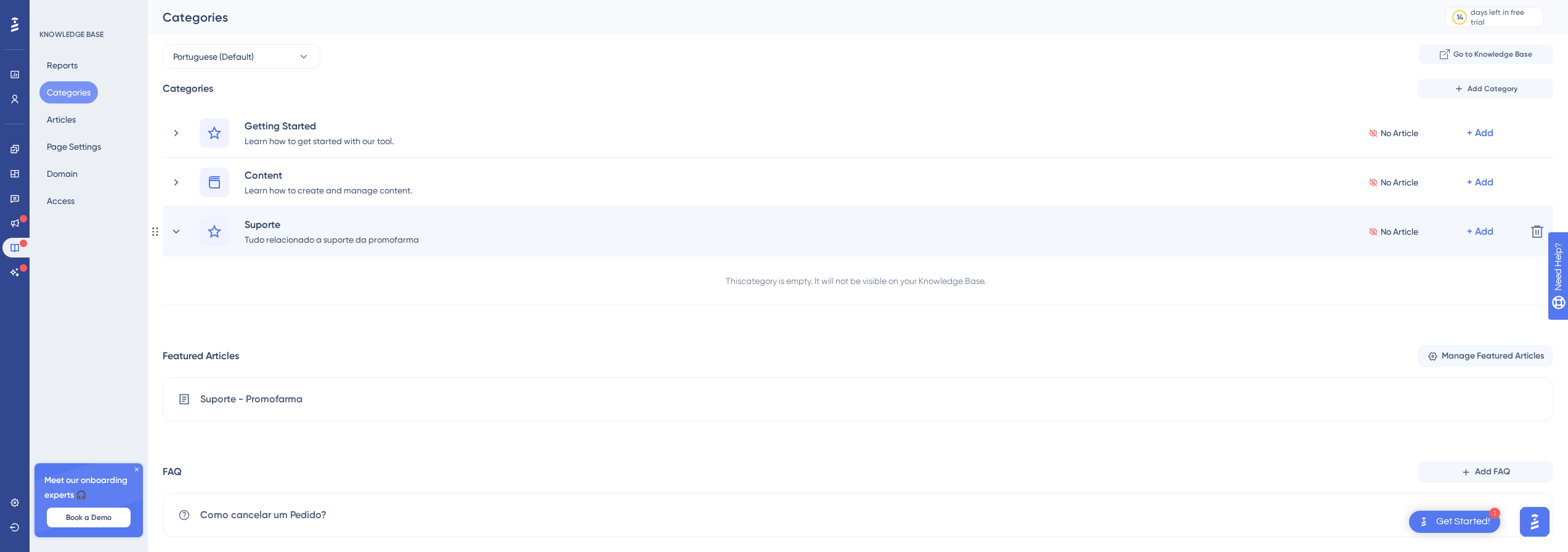
click at [1375, 235] on icon at bounding box center [1373, 232] width 10 height 9
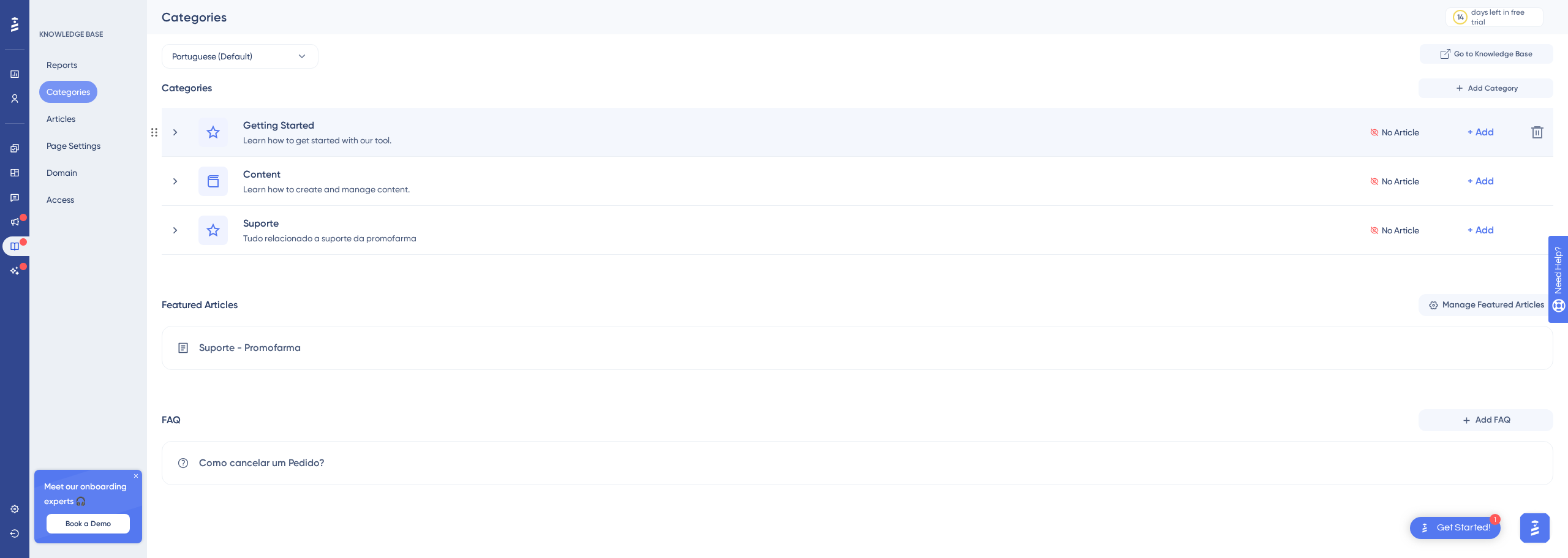
click at [1371, 142] on div "No Article + Add" at bounding box center [1433, 133] width 127 height 29
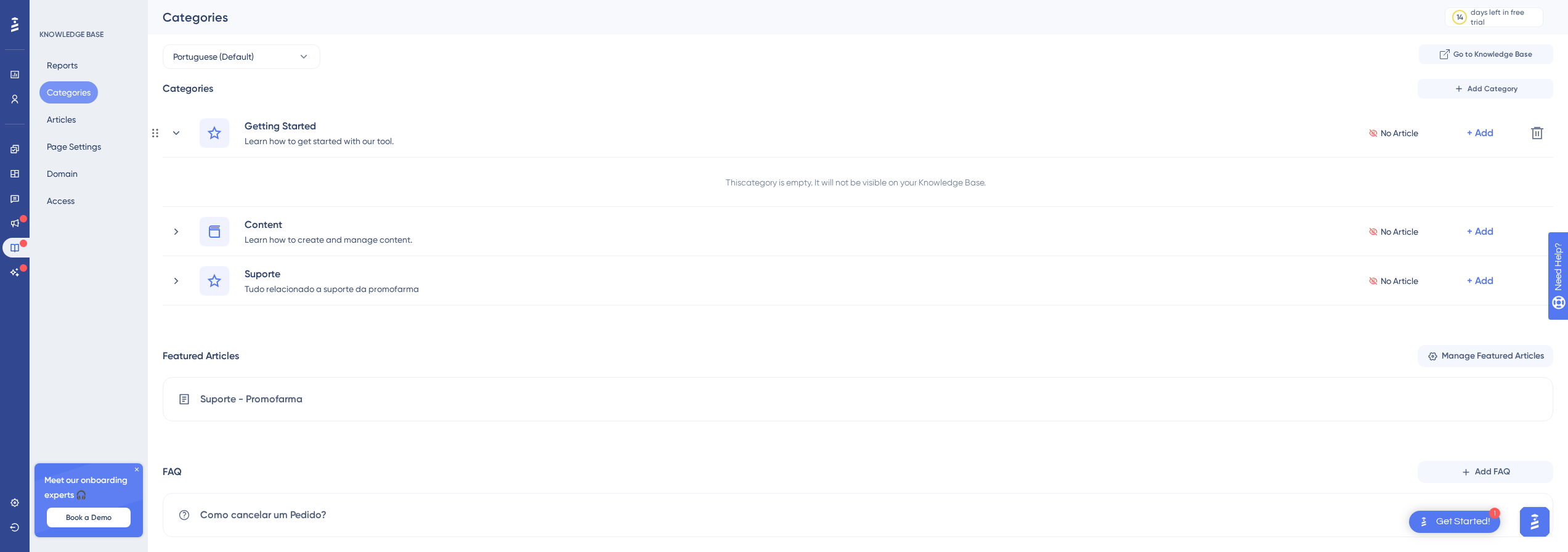
click at [1380, 143] on div "No Article + Add" at bounding box center [1432, 133] width 128 height 30
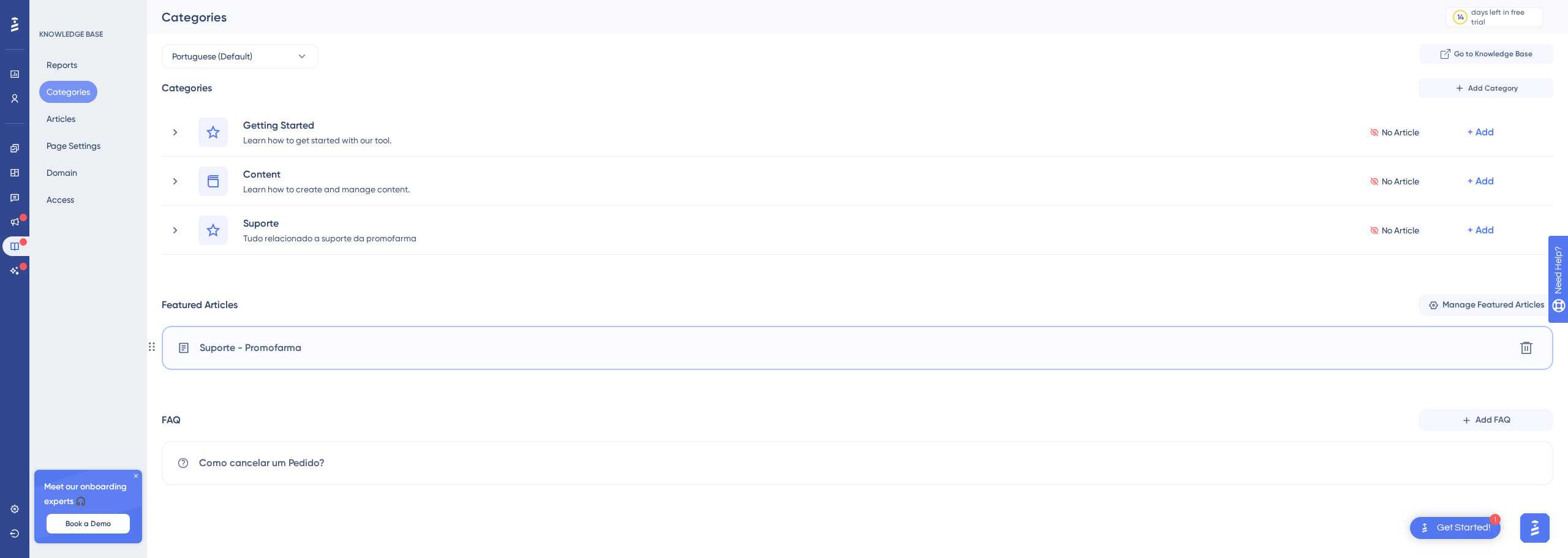
click at [275, 348] on span "Suporte - Promofarma" at bounding box center [250, 347] width 101 height 15
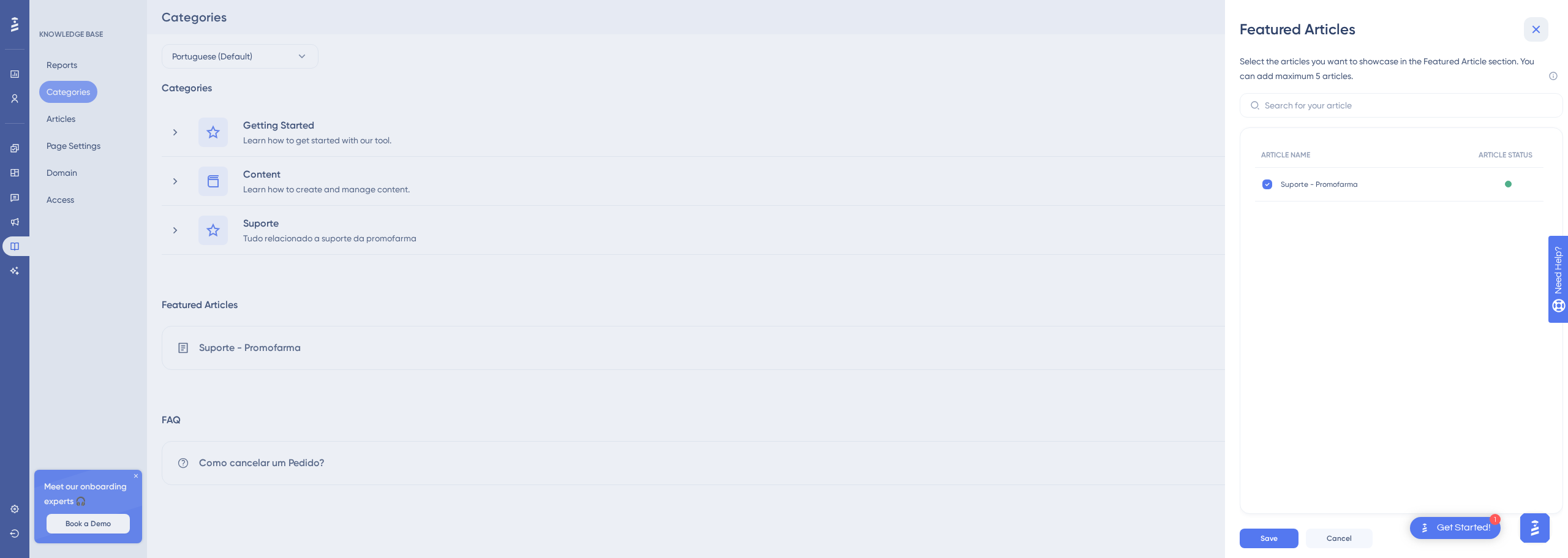
click at [1542, 32] on icon at bounding box center [1536, 29] width 15 height 15
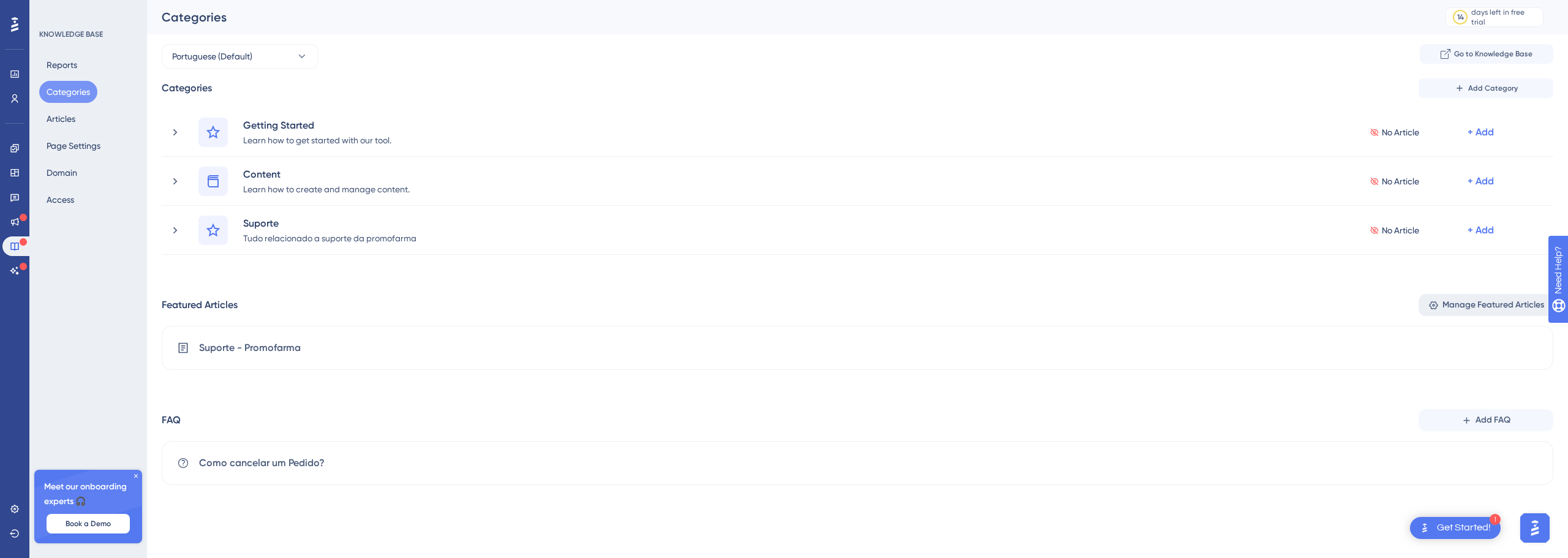
click at [1501, 303] on span "Manage Featured Articles" at bounding box center [1493, 305] width 101 height 15
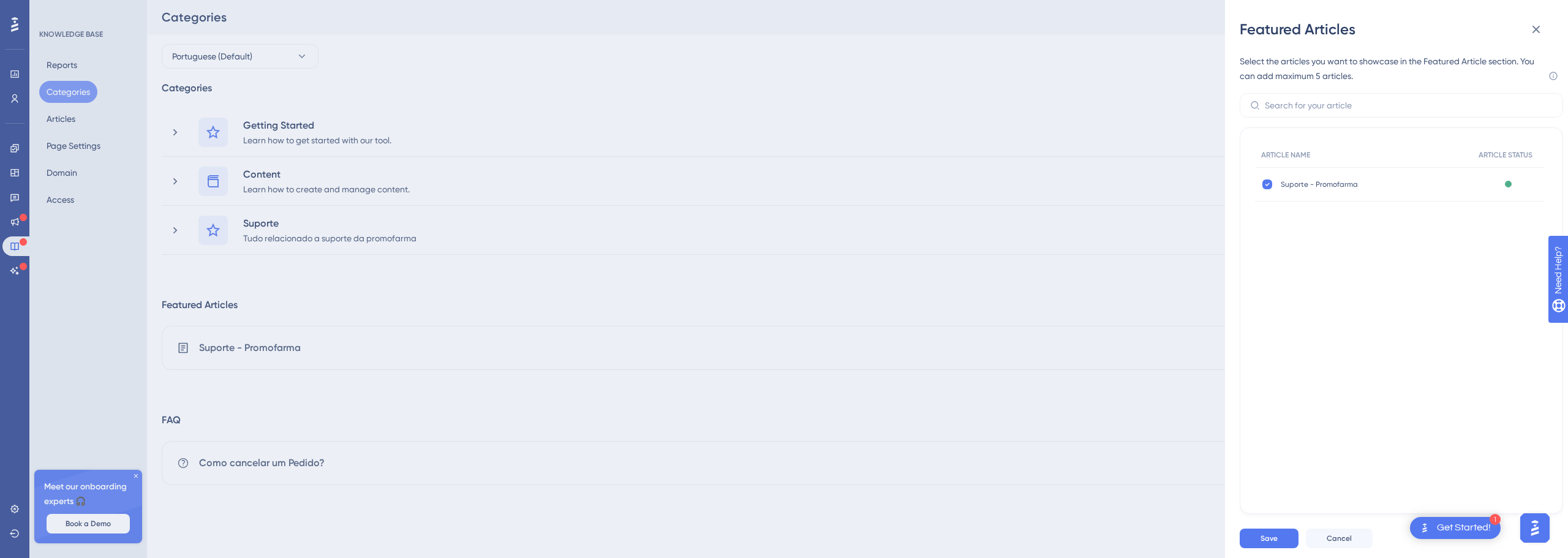
click at [1312, 184] on span "Suporte - Promofarma" at bounding box center [1366, 184] width 171 height 10
click at [1271, 187] on div at bounding box center [1267, 184] width 10 height 10
checkbox input "true"
click at [1356, 545] on button "Cancel" at bounding box center [1339, 539] width 67 height 20
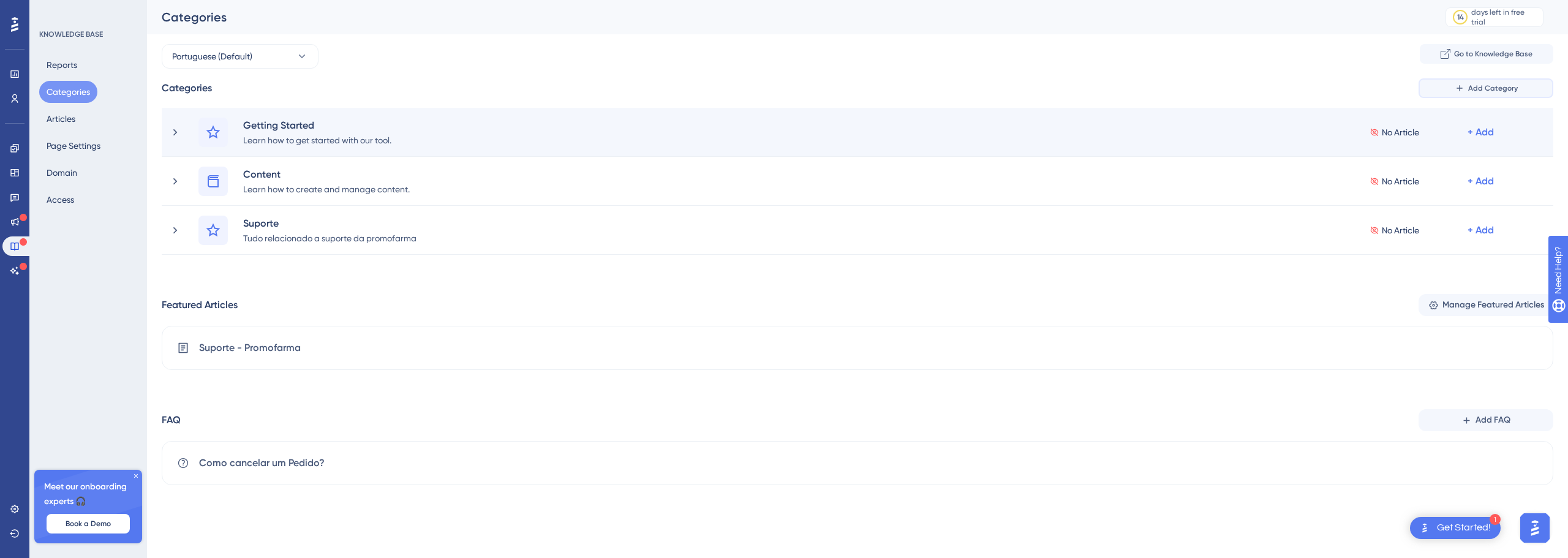
drag, startPoint x: 1461, startPoint y: 94, endPoint x: 792, endPoint y: 112, distance: 669.2
click at [808, 112] on div "Categories Add Category Getting Started Learn how to get started with our tool.…" at bounding box center [857, 167] width 1391 height 177
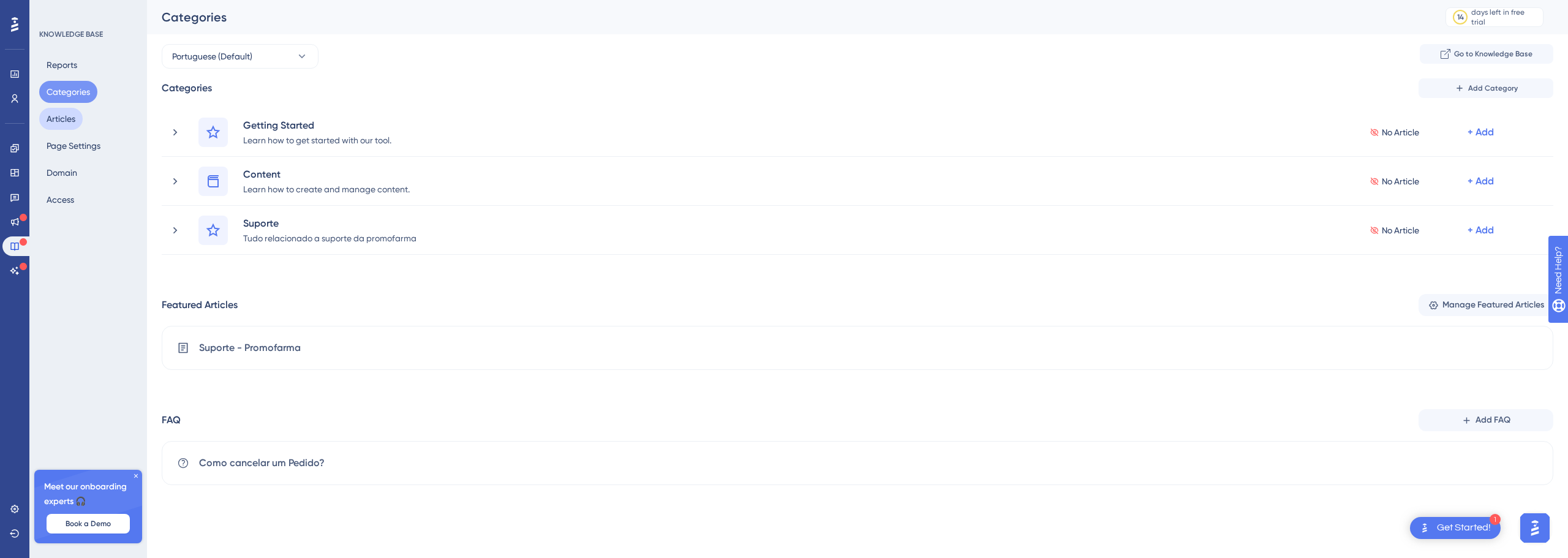
click at [78, 122] on button "Articles" at bounding box center [61, 119] width 43 height 22
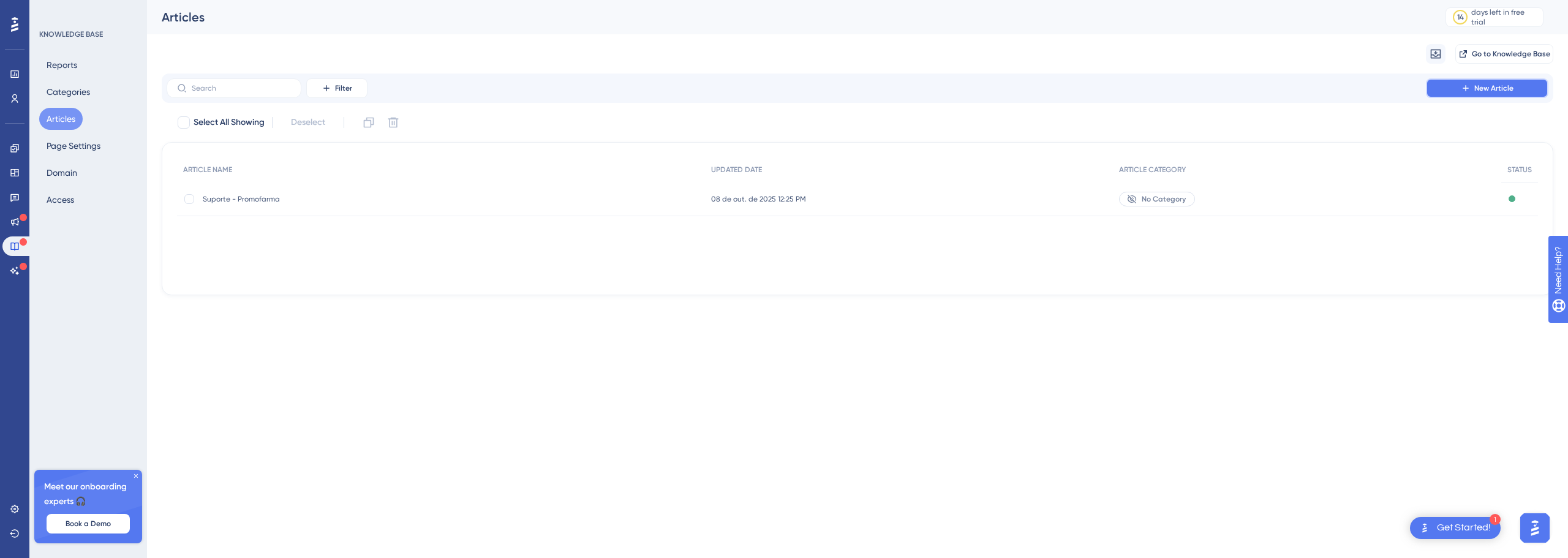
click at [1522, 94] on button "New Article" at bounding box center [1487, 88] width 122 height 20
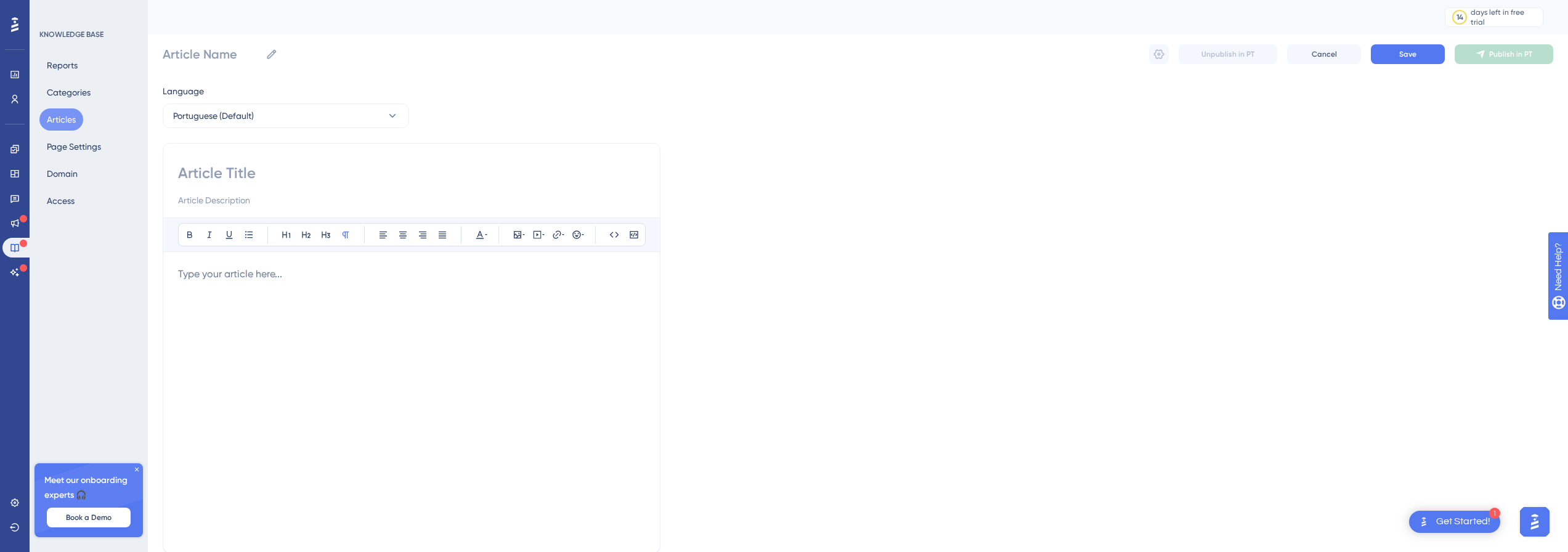
click at [72, 118] on button "Articles" at bounding box center [61, 119] width 44 height 22
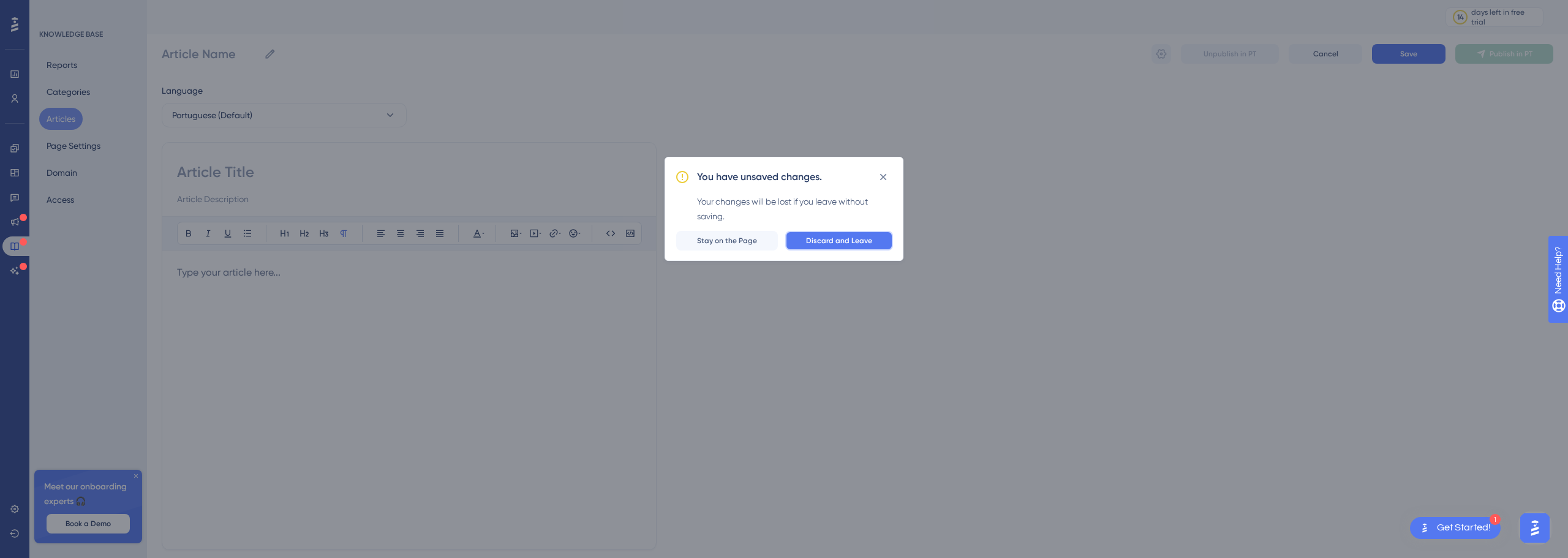
click at [832, 246] on button "Discard and Leave" at bounding box center [839, 241] width 108 height 20
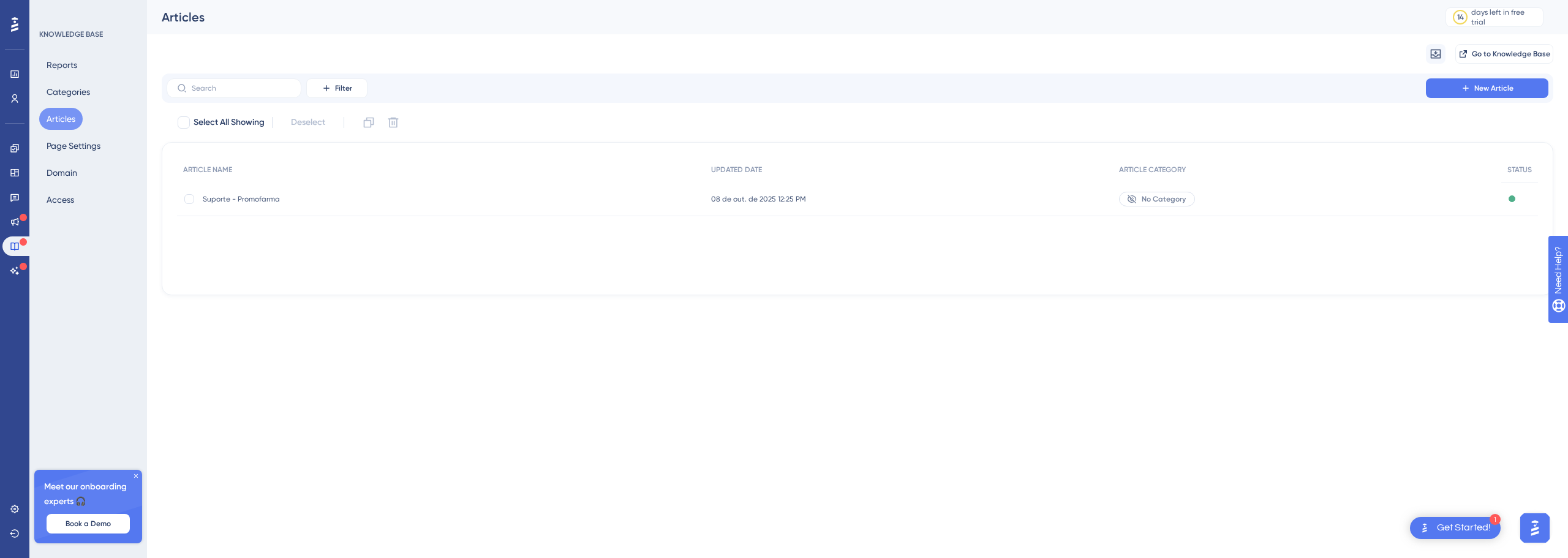
click at [348, 202] on span "Suporte - Promofarma" at bounding box center [300, 198] width 196 height 10
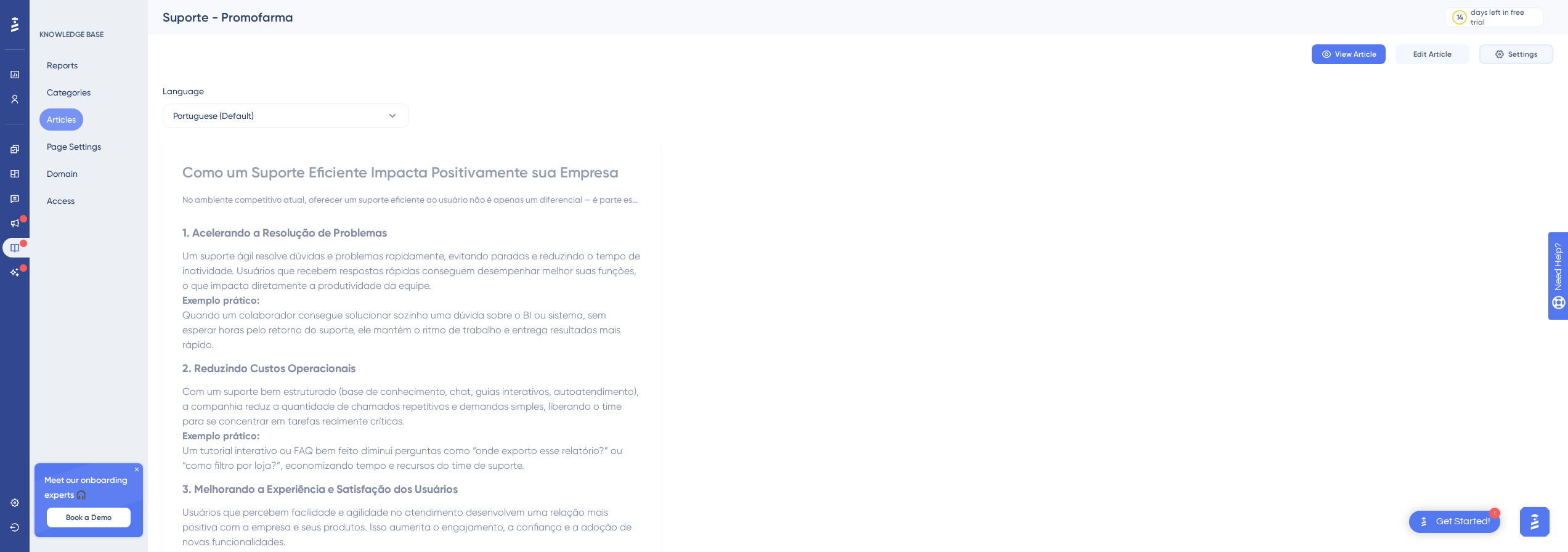
click at [1513, 61] on button "Settings" at bounding box center [1517, 54] width 74 height 20
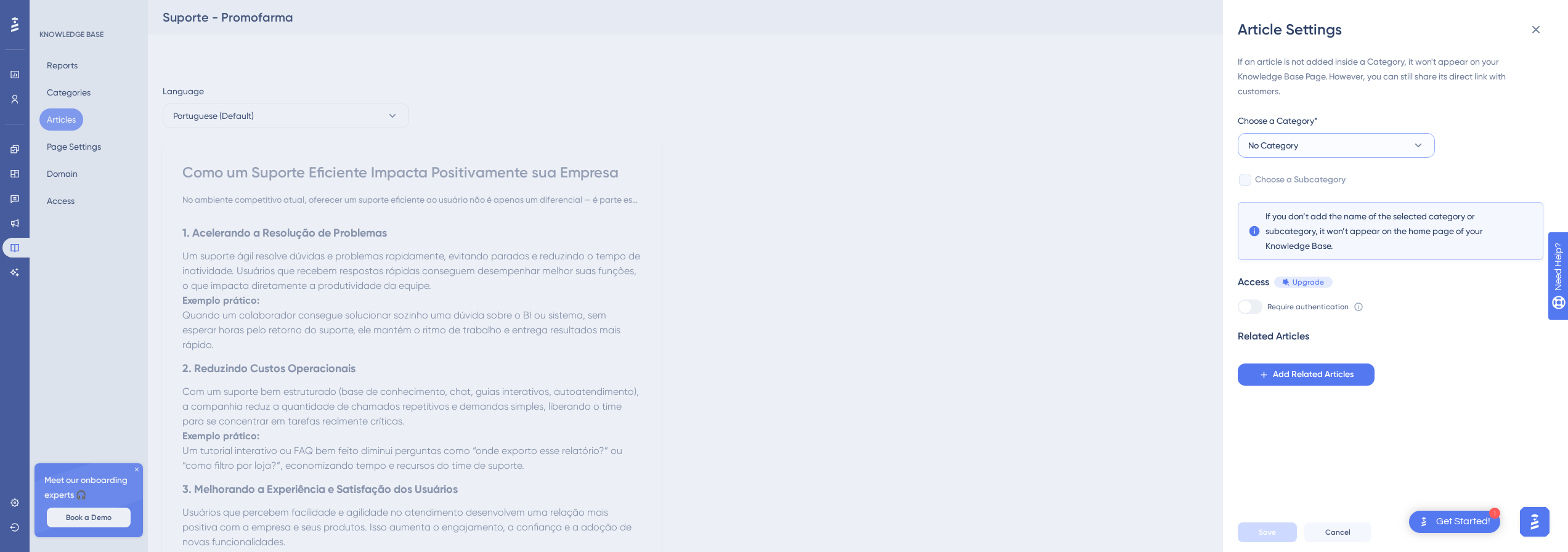
drag, startPoint x: 1305, startPoint y: 138, endPoint x: 1305, endPoint y: 161, distance: 23.0
click at [1305, 139] on button "No Category" at bounding box center [1336, 145] width 197 height 24
click at [1294, 211] on div "Content Content" at bounding box center [1336, 207] width 161 height 24
click at [1274, 542] on button "Save" at bounding box center [1267, 532] width 59 height 20
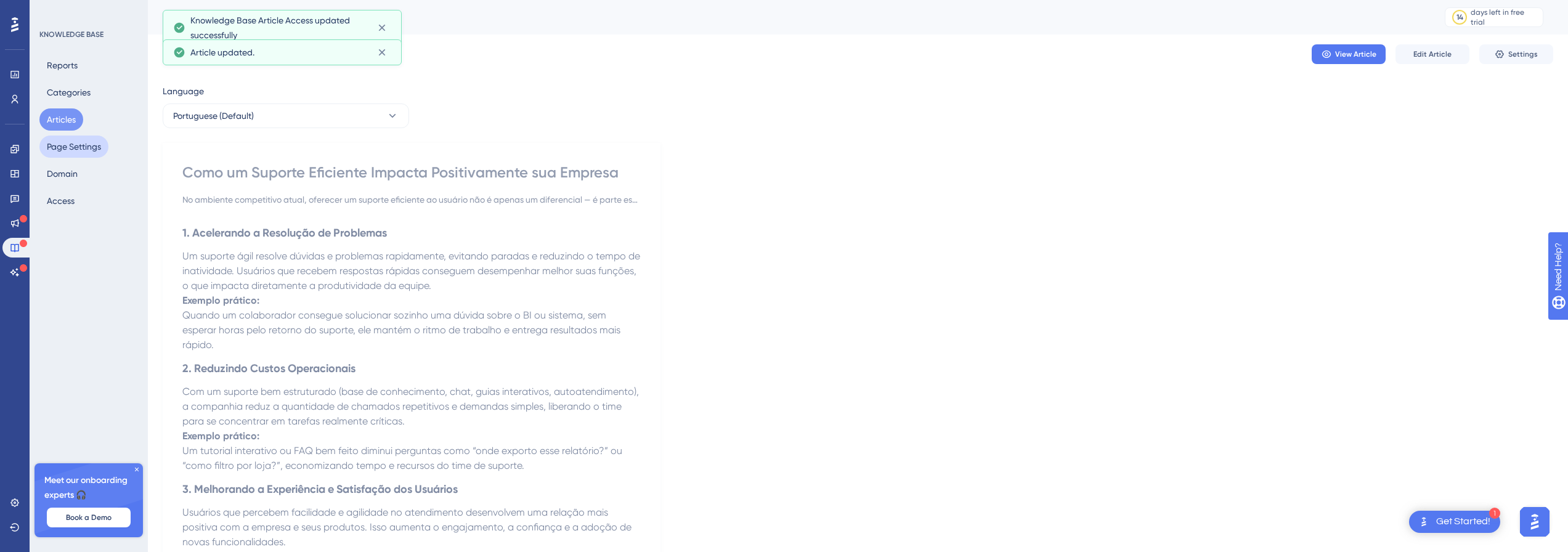
click at [64, 151] on button "Page Settings" at bounding box center [73, 146] width 69 height 22
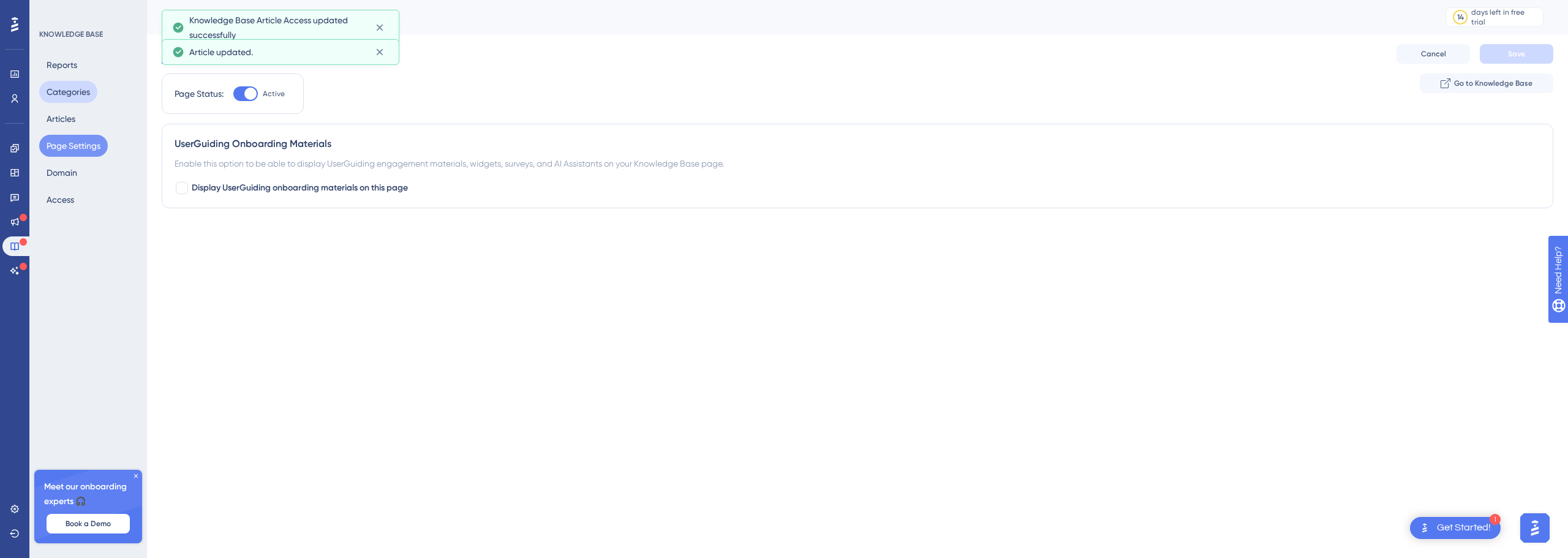
click at [68, 89] on button "Categories" at bounding box center [68, 91] width 58 height 22
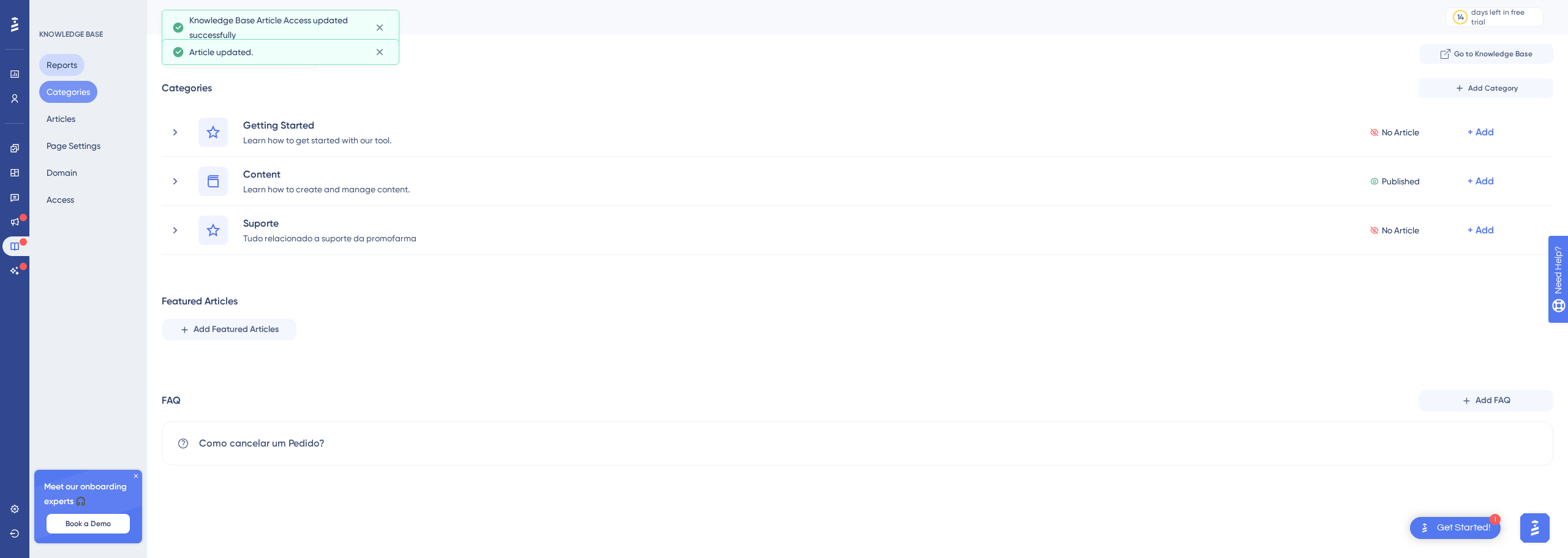
click at [67, 74] on button "Reports" at bounding box center [61, 64] width 45 height 22
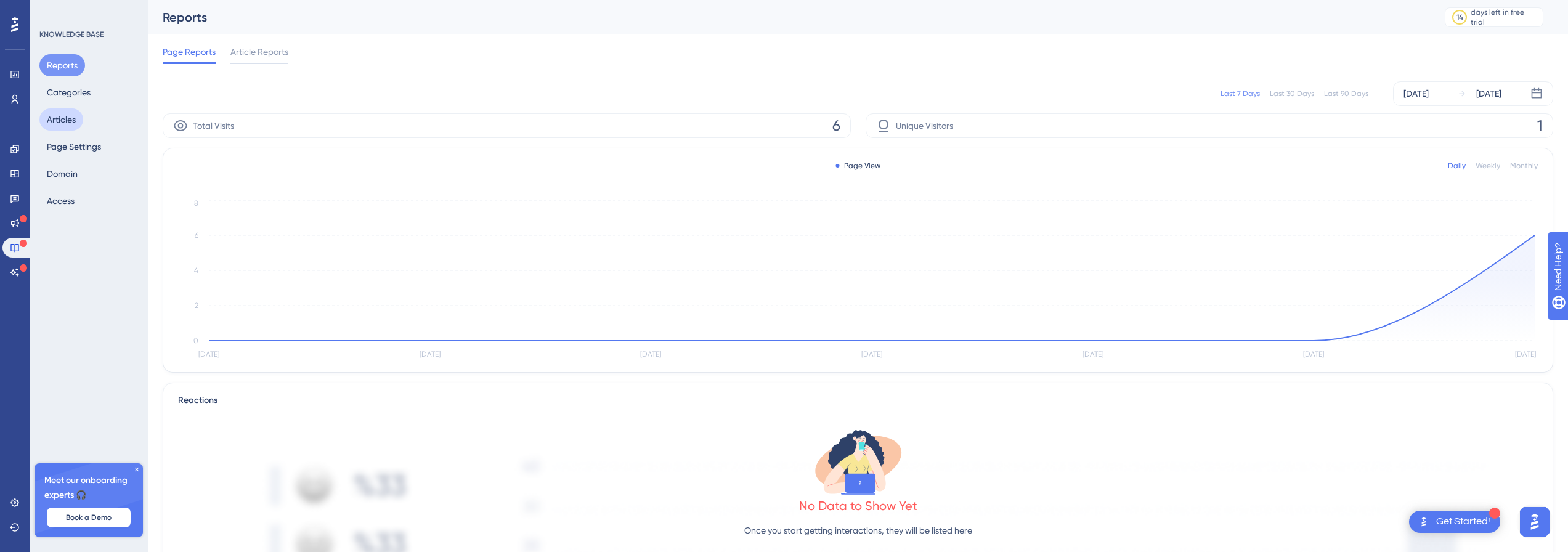
click at [75, 125] on button "Articles" at bounding box center [61, 119] width 44 height 22
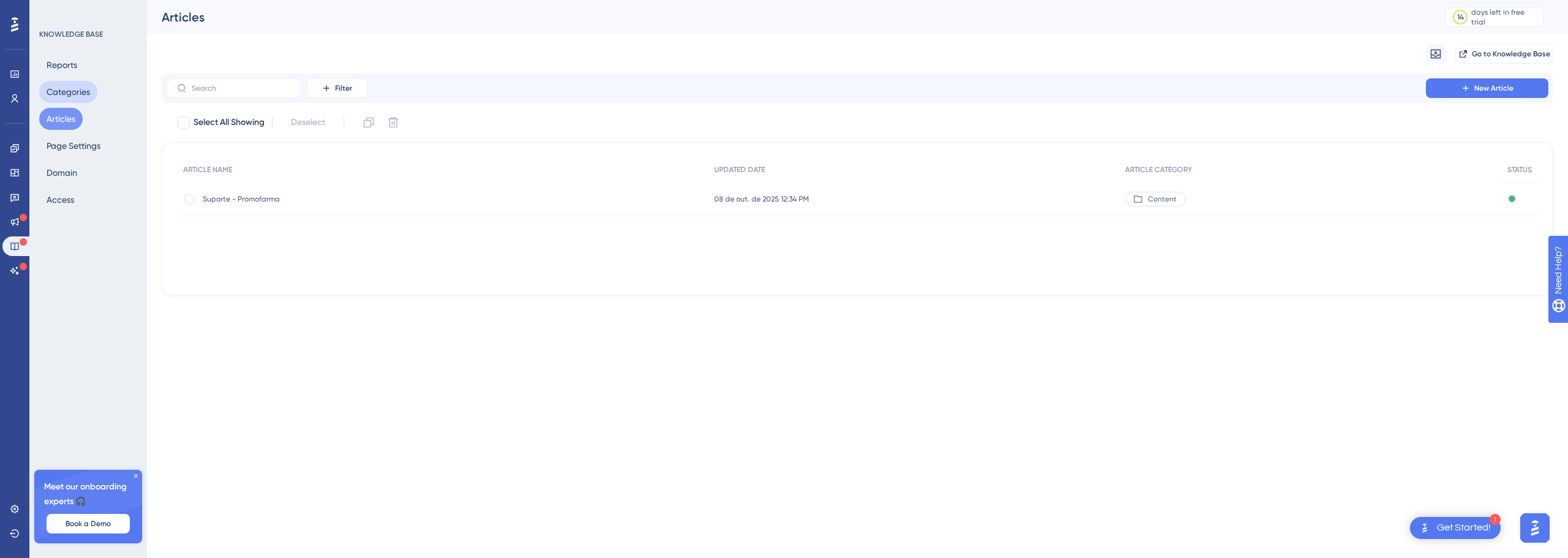
click at [77, 97] on button "Categories" at bounding box center [68, 91] width 58 height 22
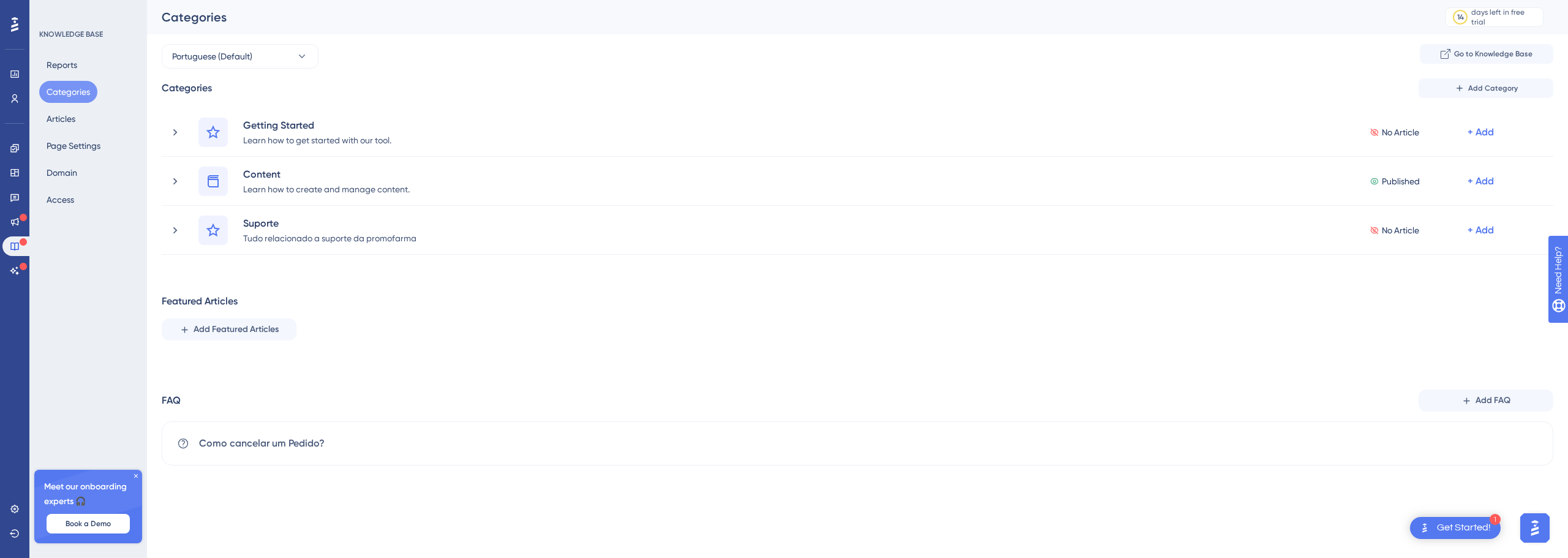
click at [66, 131] on div "Reports Categories Articles Page Settings Domain Access" at bounding box center [88, 132] width 100 height 157
click at [71, 127] on button "Articles" at bounding box center [61, 119] width 43 height 22
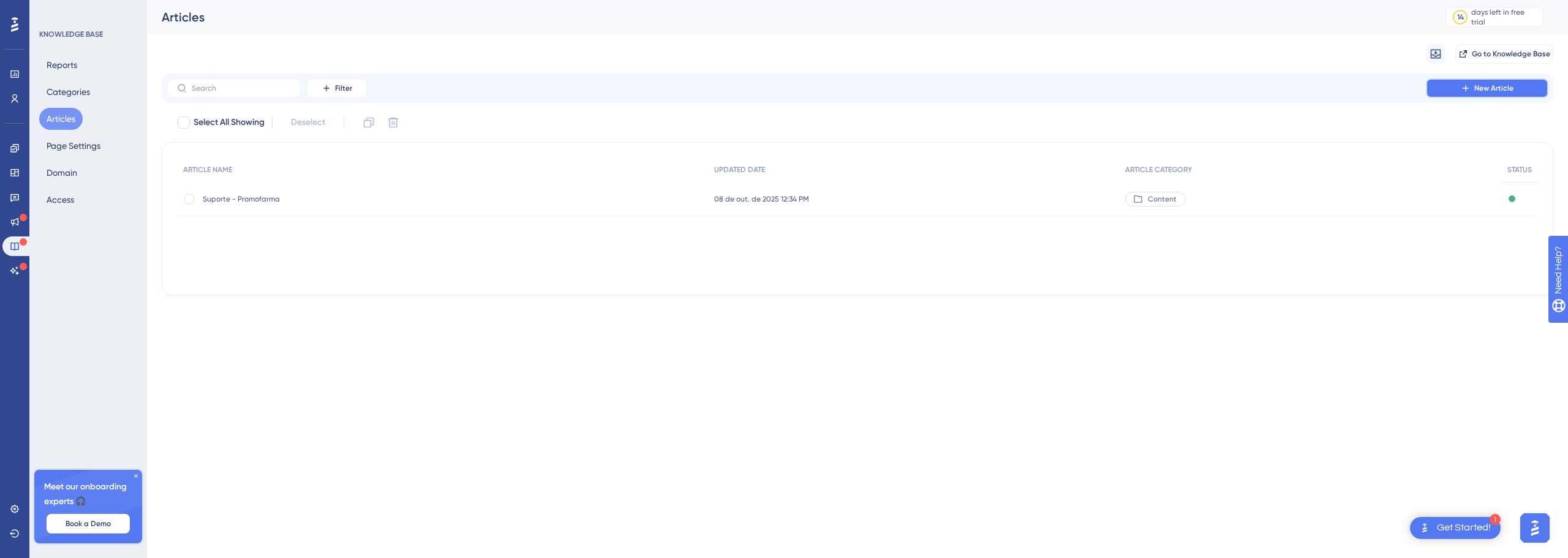
click at [1438, 89] on button "New Article" at bounding box center [1487, 88] width 122 height 20
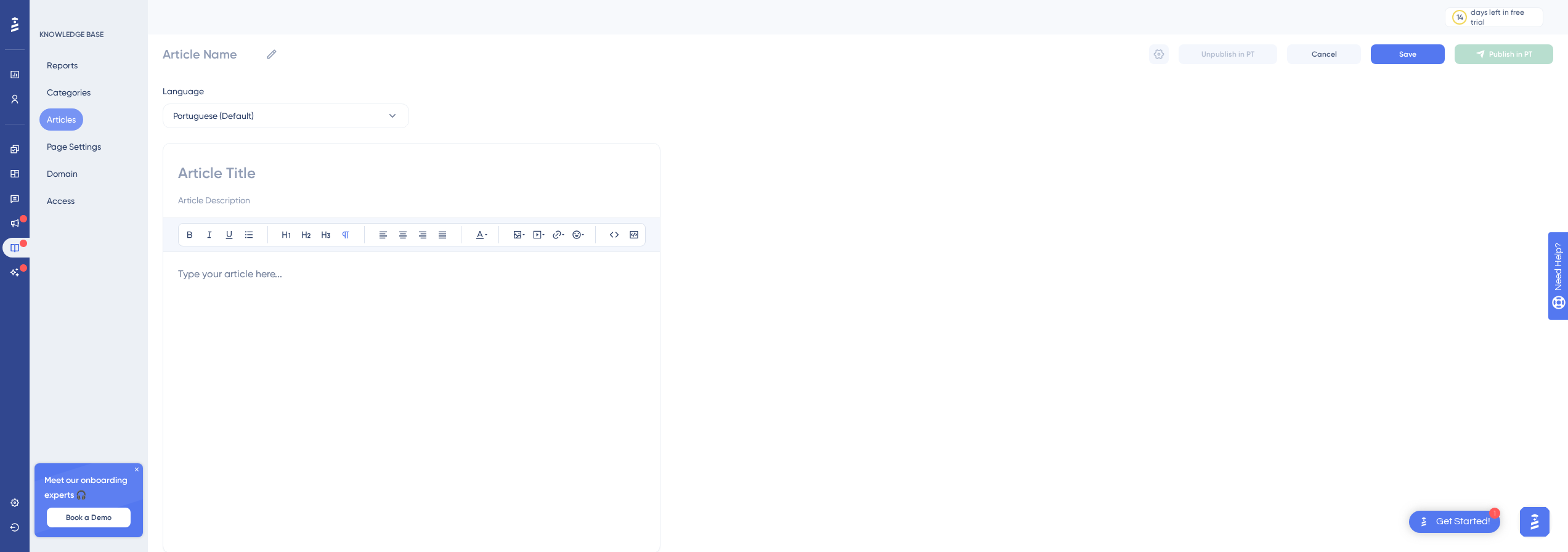
drag, startPoint x: 228, startPoint y: 155, endPoint x: 226, endPoint y: 165, distance: 10.2
click at [228, 159] on div "Bold Italic Underline Bullet Point Heading 1 Heading 2 Heading 3 Normal Align L…" at bounding box center [412, 347] width 498 height 410
click at [225, 172] on input at bounding box center [411, 172] width 467 height 20
type input "te"
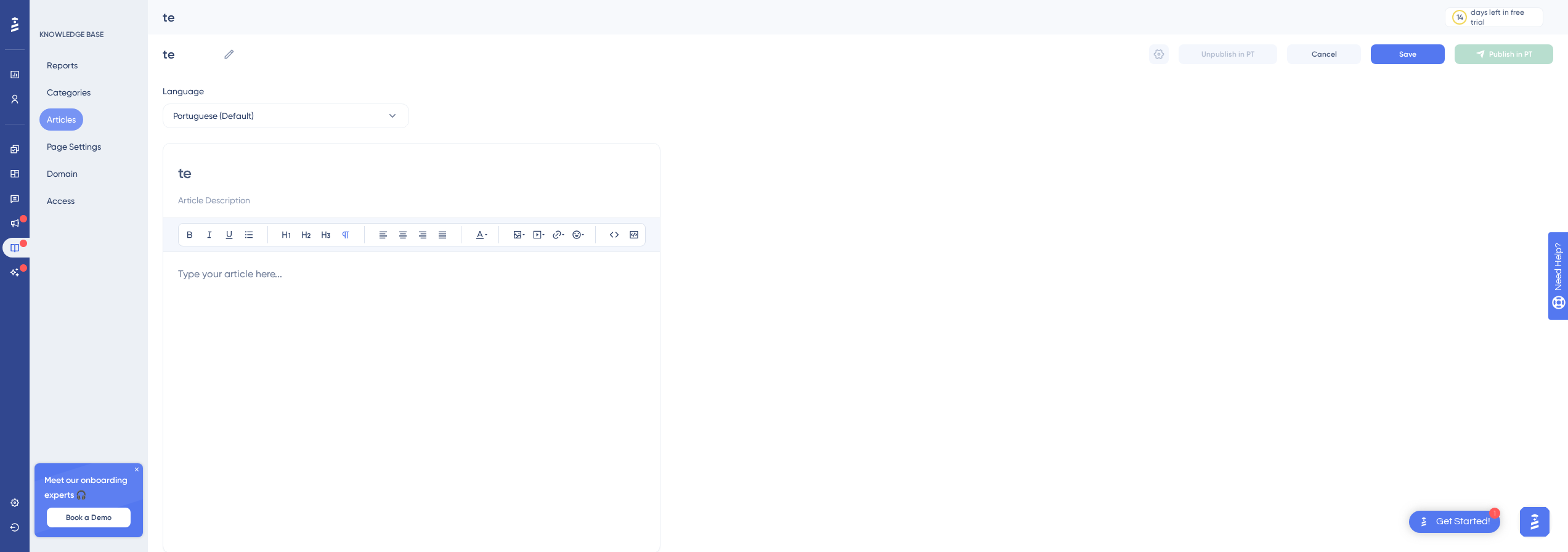
type input "t"
type input "Teste 2"
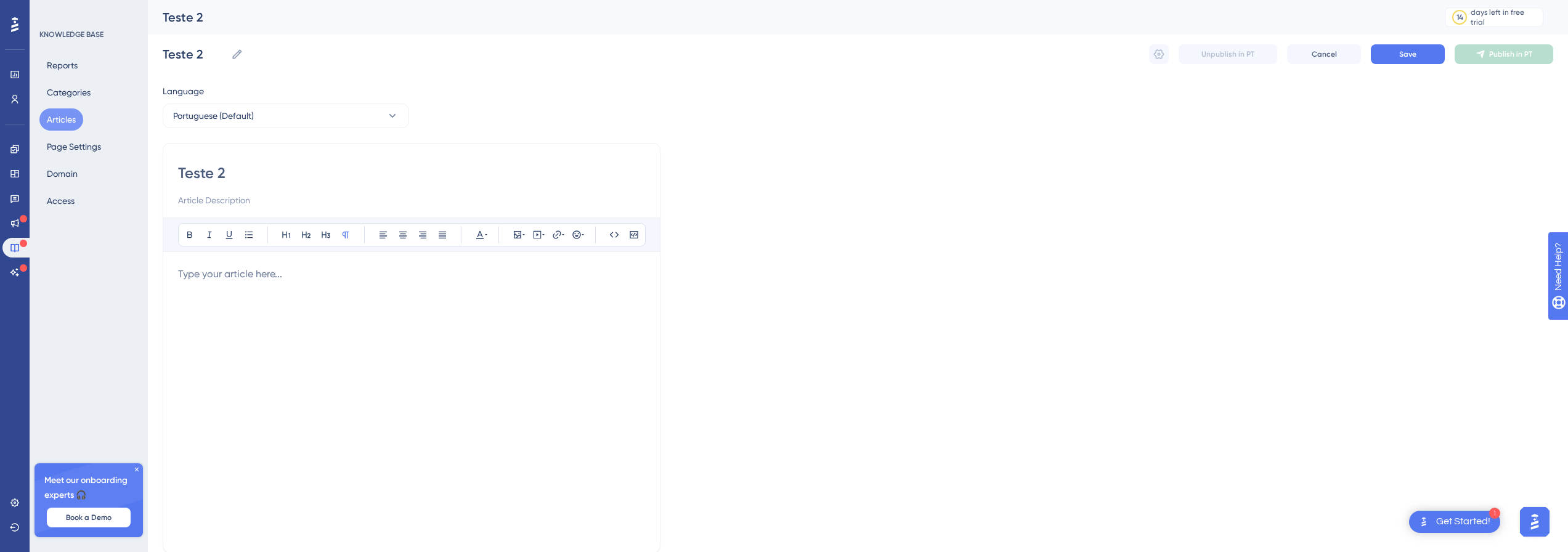
click at [213, 200] on input at bounding box center [411, 199] width 467 height 15
type input "teste 2"
click at [235, 289] on div at bounding box center [411, 401] width 467 height 271
click at [1409, 65] on div "Teste 2 Teste 2 Unpublish in PT Cancel Save Publish in PT" at bounding box center [858, 54] width 1391 height 39
click at [1409, 58] on span "Save" at bounding box center [1409, 54] width 17 height 10
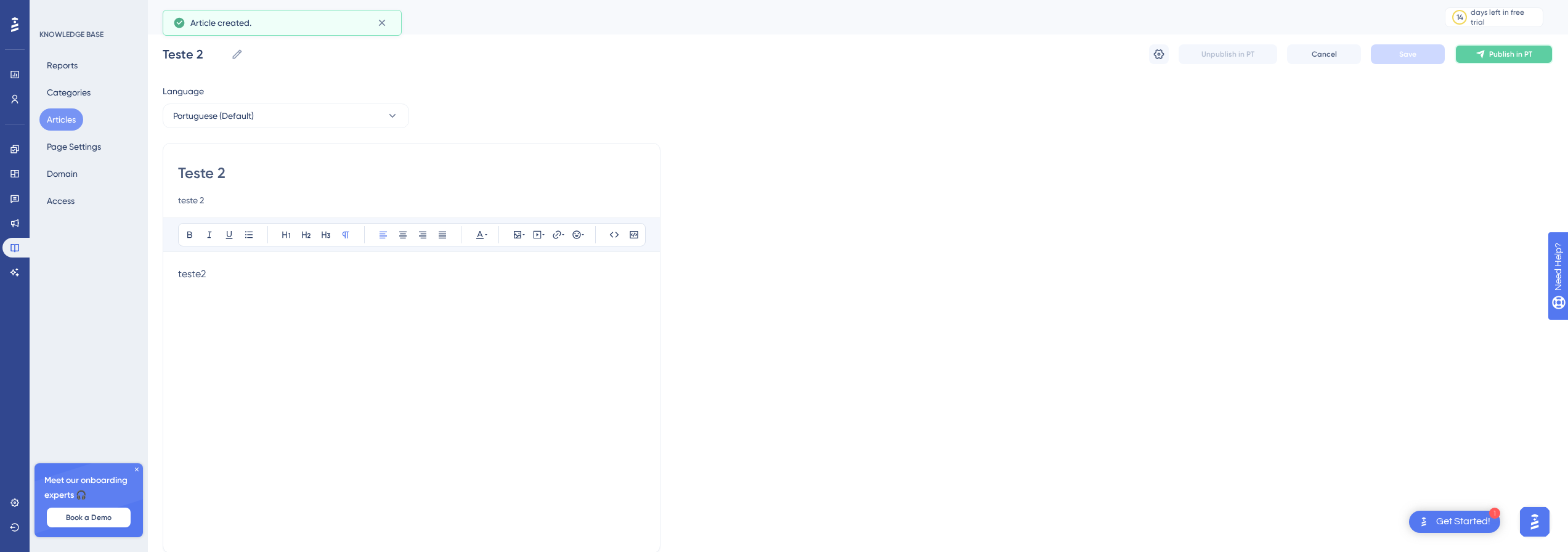
click at [1484, 56] on icon at bounding box center [1480, 54] width 10 height 10
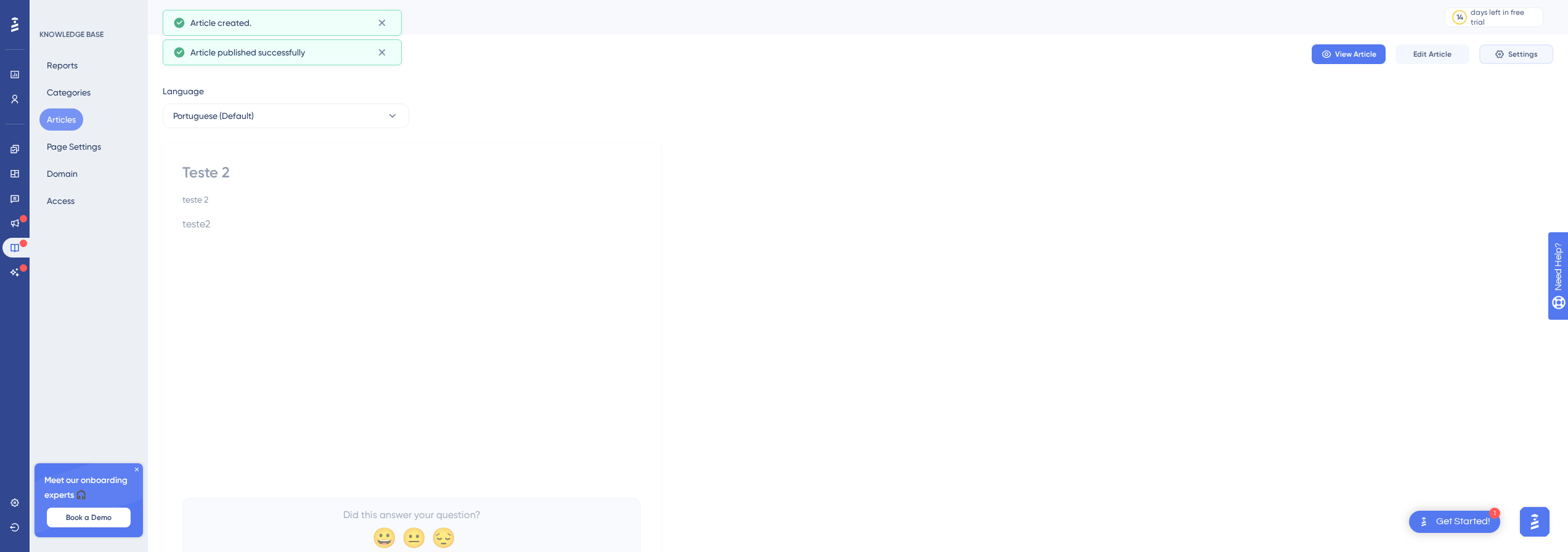
click at [1511, 50] on span "Settings" at bounding box center [1524, 54] width 30 height 10
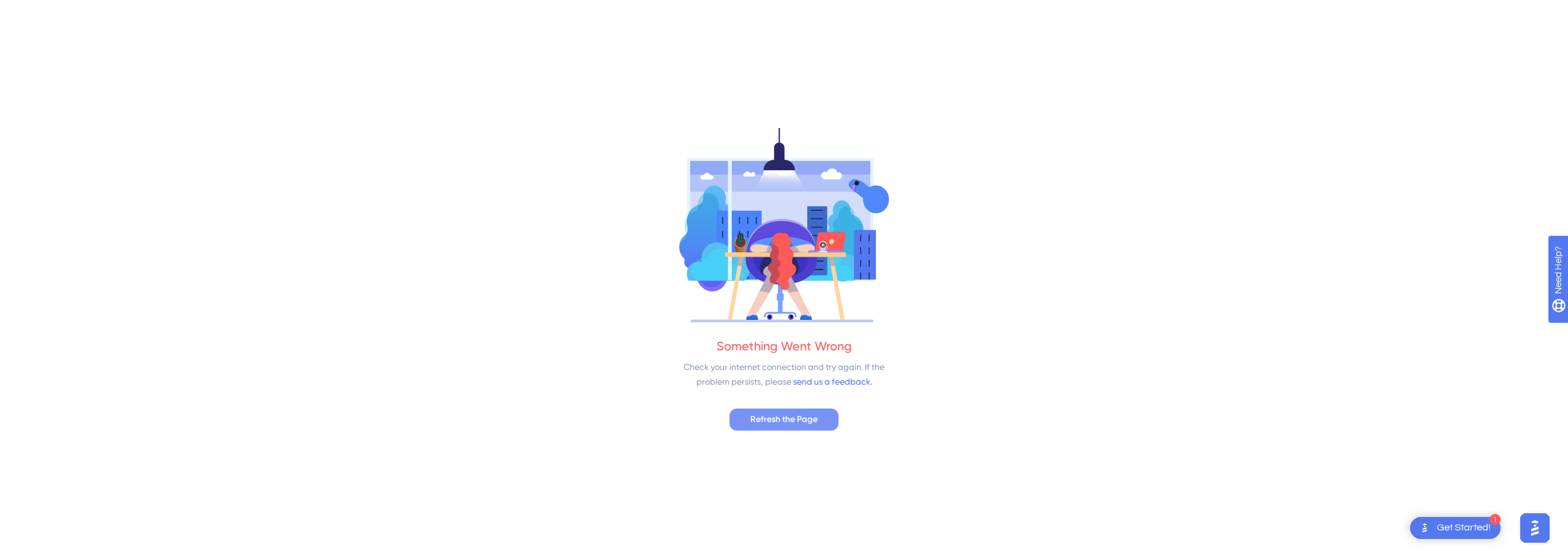
click at [777, 418] on span "Refresh the Page" at bounding box center [784, 419] width 68 height 15
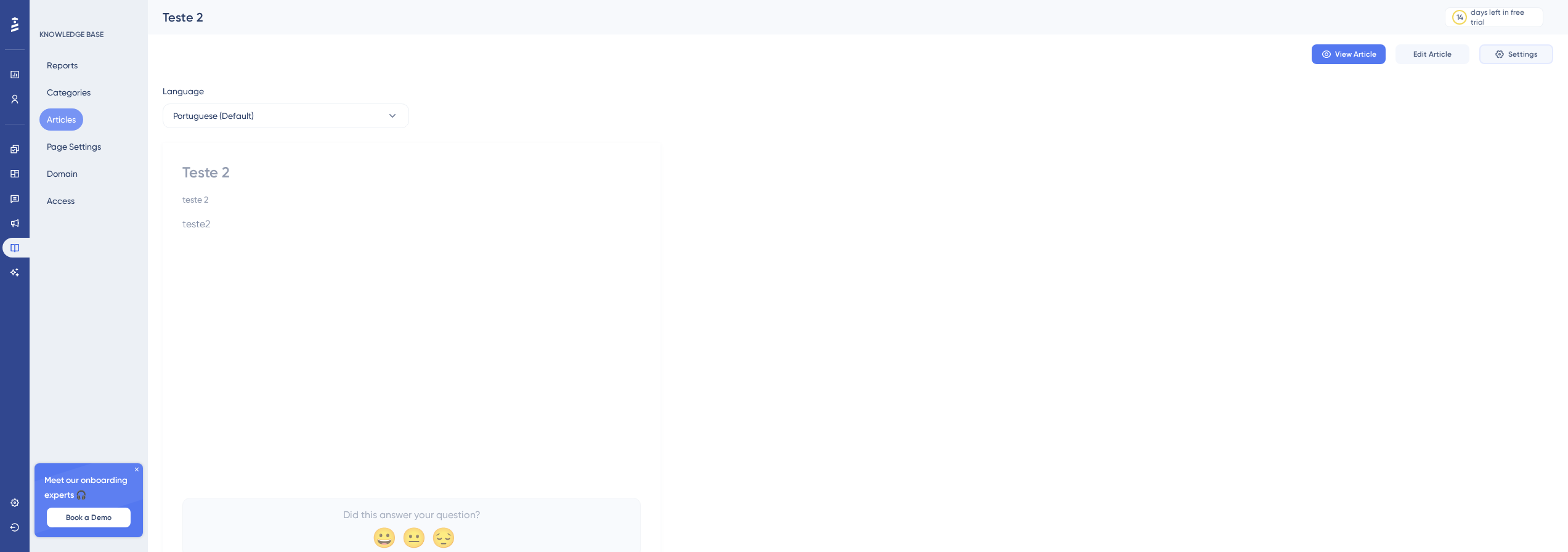
click at [1517, 51] on span "Settings" at bounding box center [1524, 54] width 30 height 10
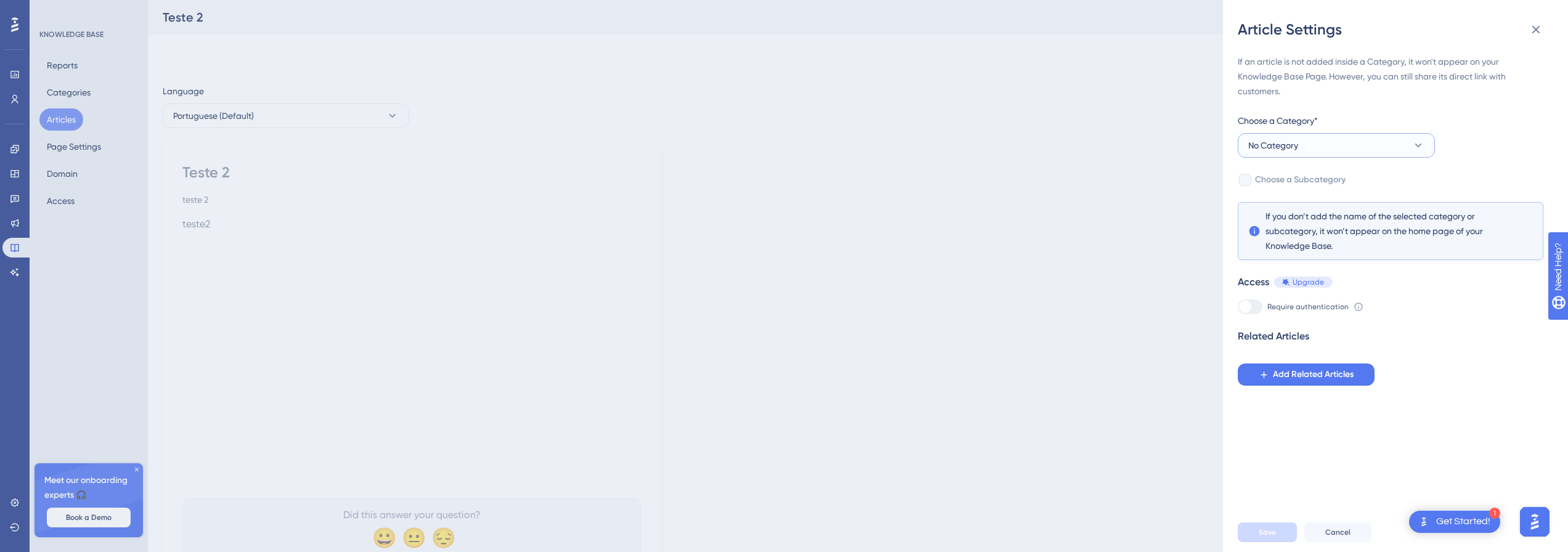
click at [1328, 145] on button "No Category" at bounding box center [1336, 145] width 197 height 24
drag, startPoint x: 1286, startPoint y: 218, endPoint x: 1286, endPoint y: 235, distance: 17.0
click at [1286, 235] on div "No Category No Category Content Content Getting Started Getting Started Suporte…" at bounding box center [1336, 219] width 181 height 98
click at [1286, 235] on span "Getting Started" at bounding box center [1287, 232] width 62 height 15
click at [1267, 537] on span "Save" at bounding box center [1267, 532] width 17 height 10
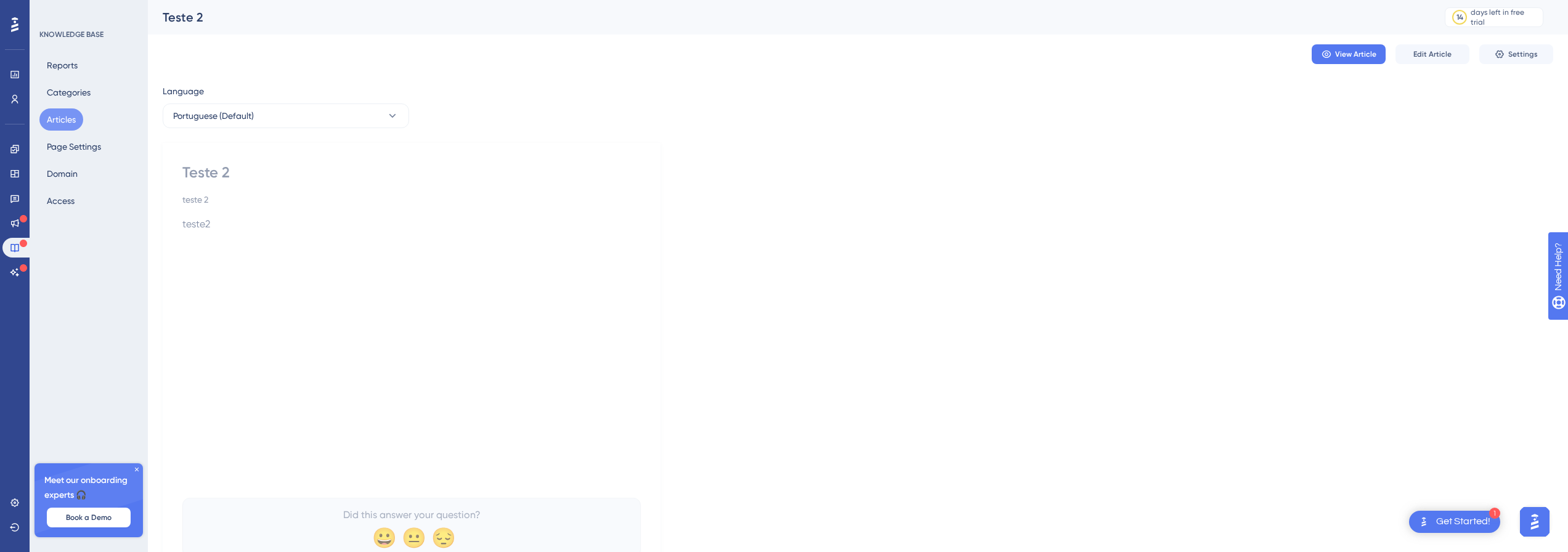
click at [71, 126] on button "Articles" at bounding box center [61, 119] width 44 height 22
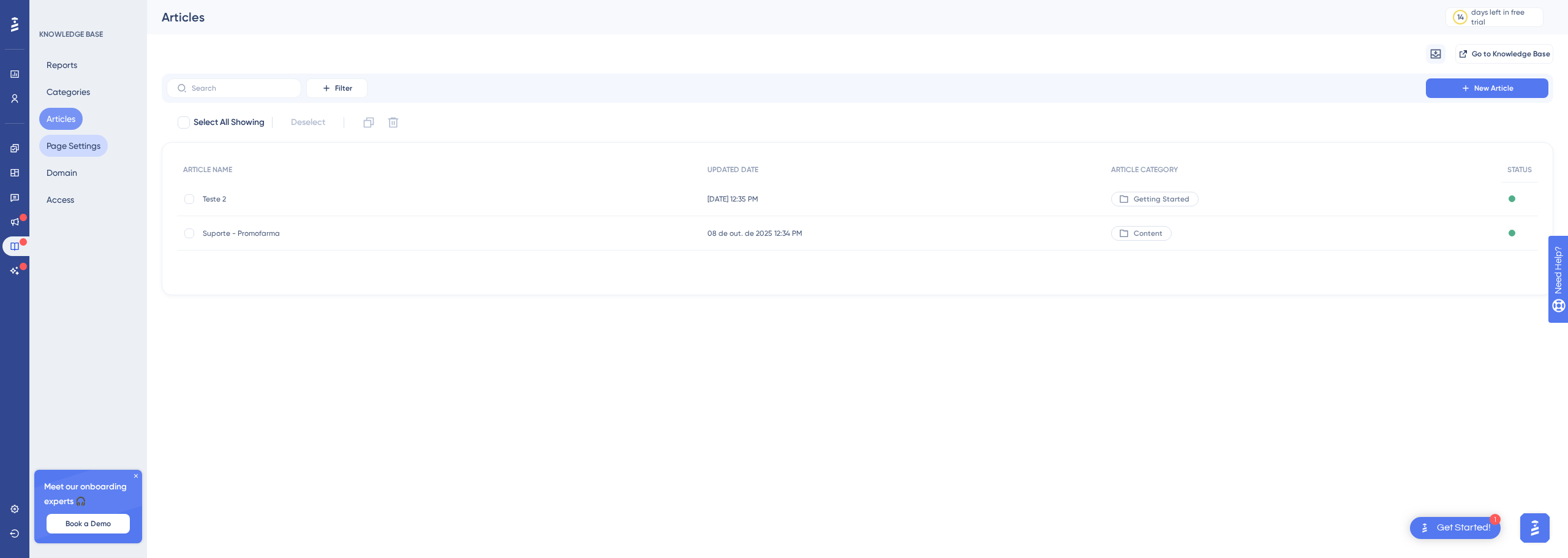
click at [71, 145] on button "Page Settings" at bounding box center [73, 146] width 68 height 22
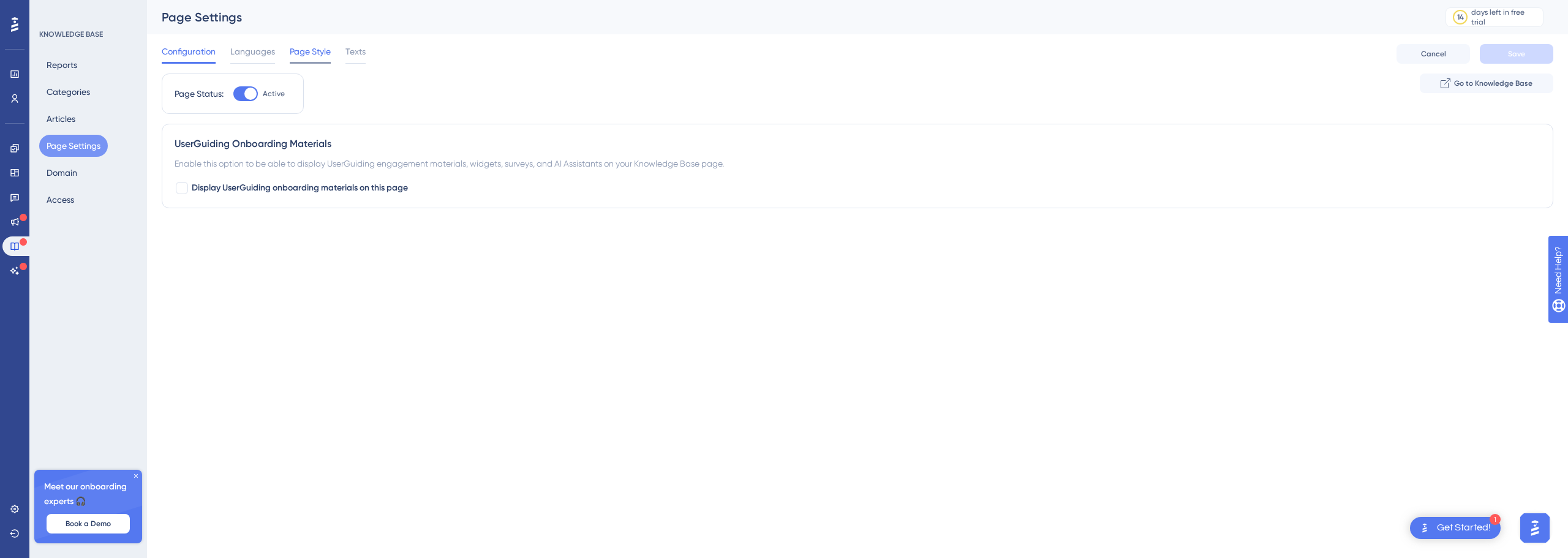
click at [296, 57] on span "Page Style" at bounding box center [310, 51] width 41 height 15
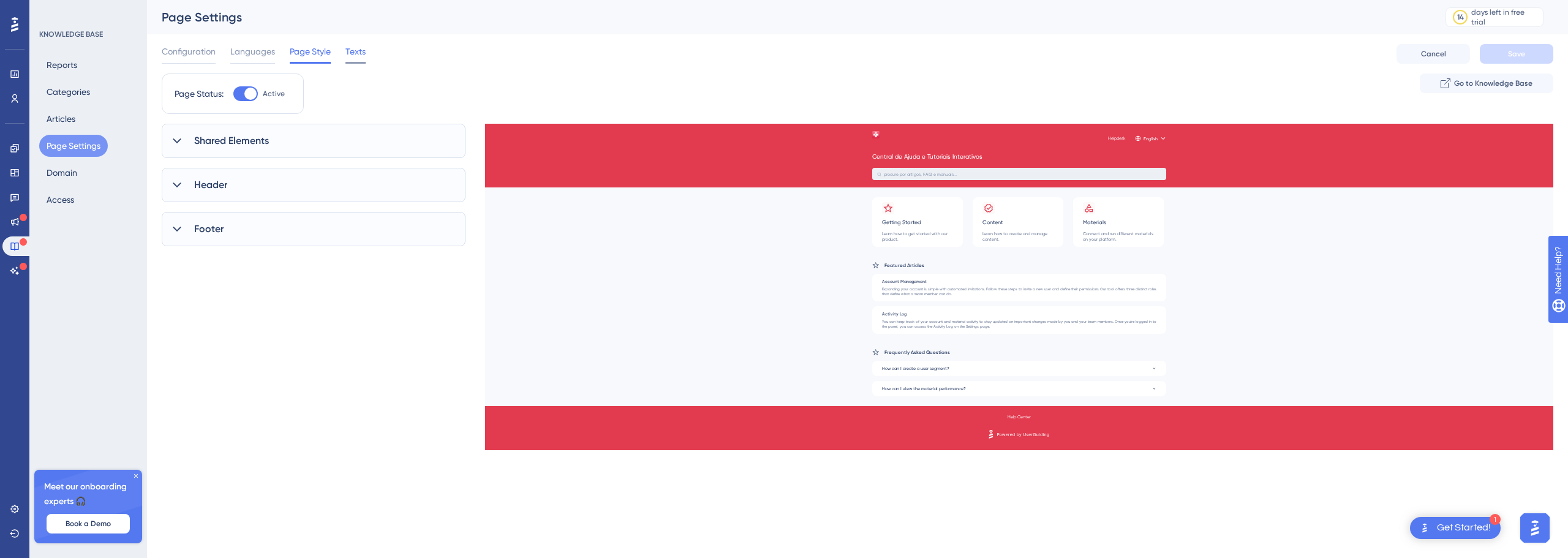
click at [358, 57] on span "Texts" at bounding box center [355, 51] width 20 height 15
click at [194, 321] on span "Footer" at bounding box center [209, 327] width 29 height 15
click at [190, 321] on div "Footer" at bounding box center [313, 328] width 304 height 35
click at [205, 292] on div "General" at bounding box center [313, 283] width 304 height 35
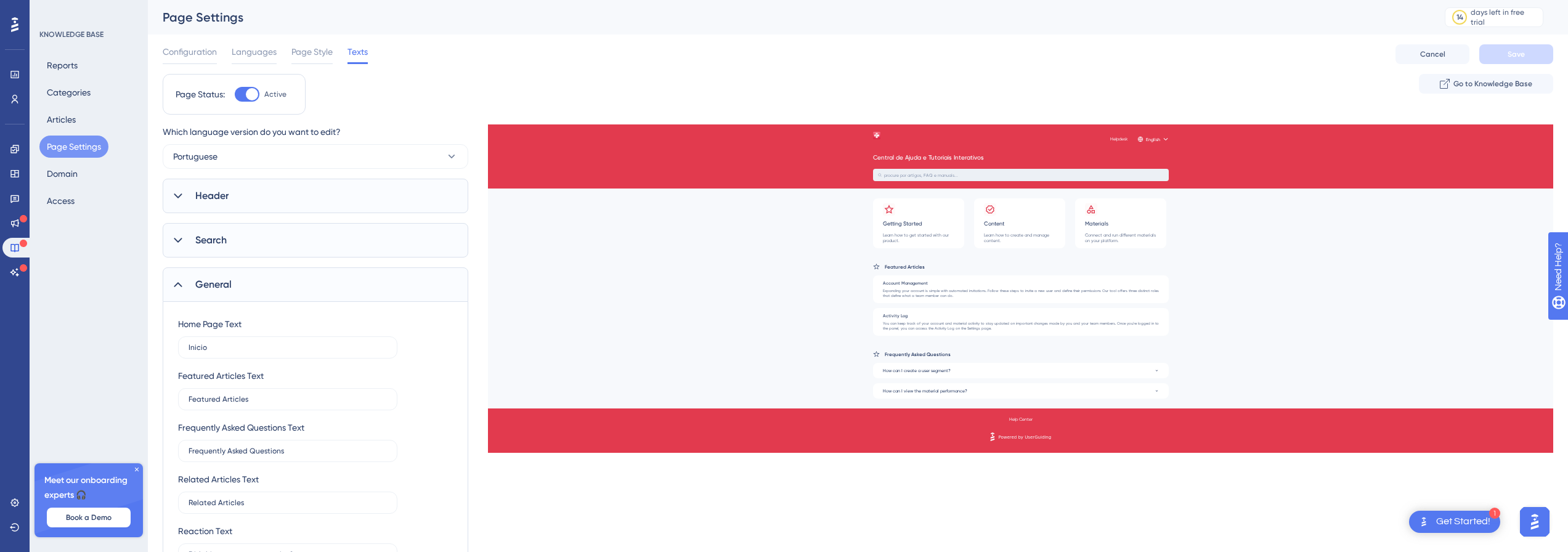
scroll to position [123, 0]
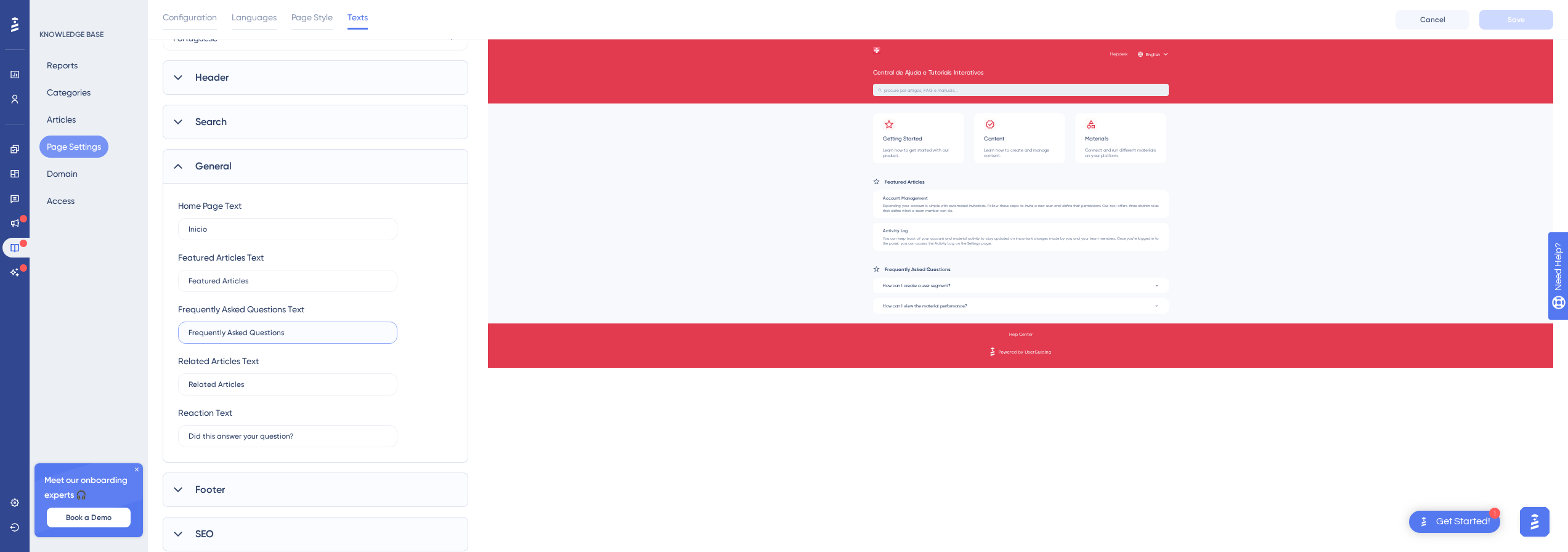
drag, startPoint x: 312, startPoint y: 332, endPoint x: 186, endPoint y: 338, distance: 126.1
click at [186, 338] on label "Frequently Asked Questions" at bounding box center [287, 332] width 220 height 22
type input "Perguntas Frequentes"
type input "Consultas Relacionadas"
click at [306, 435] on input "Did this answer your question?" at bounding box center [287, 436] width 199 height 9
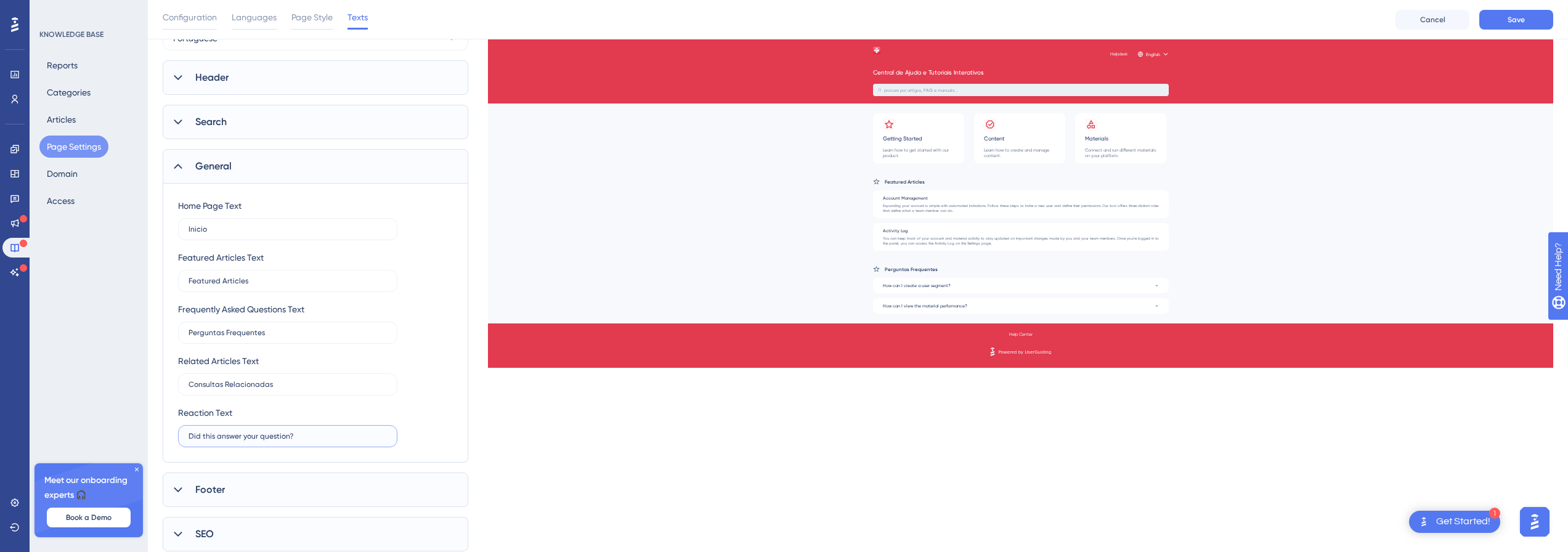
click at [306, 435] on input "Did this answer your question?" at bounding box center [287, 436] width 199 height 9
click at [308, 434] on input "Did this answer your question?" at bounding box center [287, 436] width 199 height 9
paste input "text"
type input "Isso respondeu sua pergunta?"
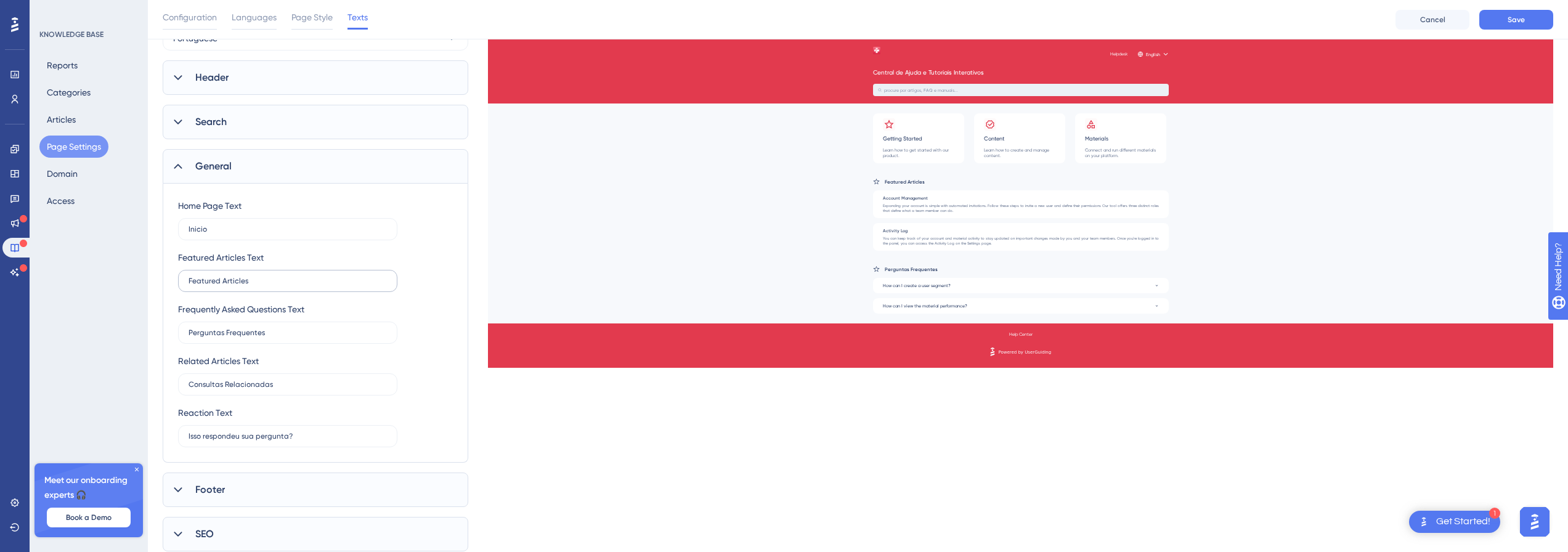
click at [276, 289] on label "Featured Articles" at bounding box center [287, 280] width 220 height 22
click at [276, 286] on input "Featured Articles" at bounding box center [287, 281] width 199 height 9
click at [276, 289] on label "Featured Articles" at bounding box center [287, 280] width 220 height 22
click at [276, 286] on input "Featured Articles" at bounding box center [287, 281] width 199 height 9
click at [276, 289] on label "Featured Articles" at bounding box center [287, 280] width 220 height 22
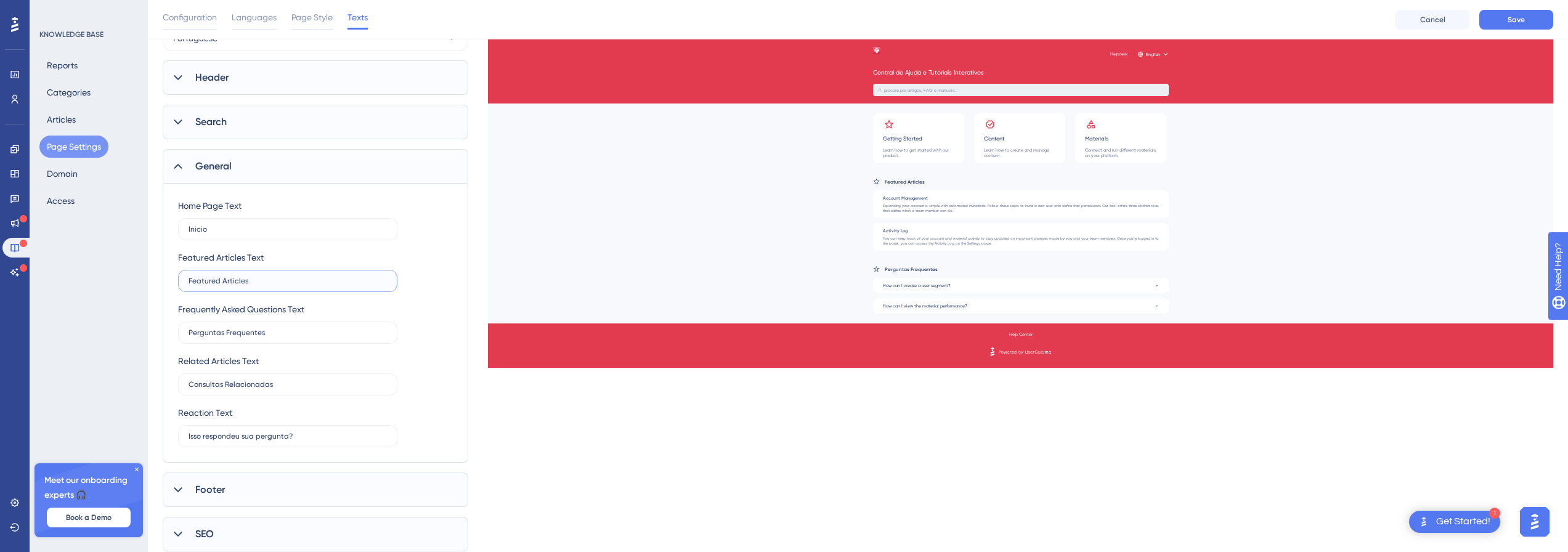
click at [276, 286] on input "Featured Articles" at bounding box center [287, 281] width 199 height 9
drag, startPoint x: 256, startPoint y: 280, endPoint x: 177, endPoint y: 279, distance: 79.0
click at [177, 279] on div "Home Page Text Inicio Featured Articles Text Featured Articles Frequently Asked…" at bounding box center [315, 323] width 306 height 279
click at [268, 279] on input "Featured Articles" at bounding box center [287, 281] width 199 height 9
type input "Consultas em [GEOGRAPHIC_DATA]."
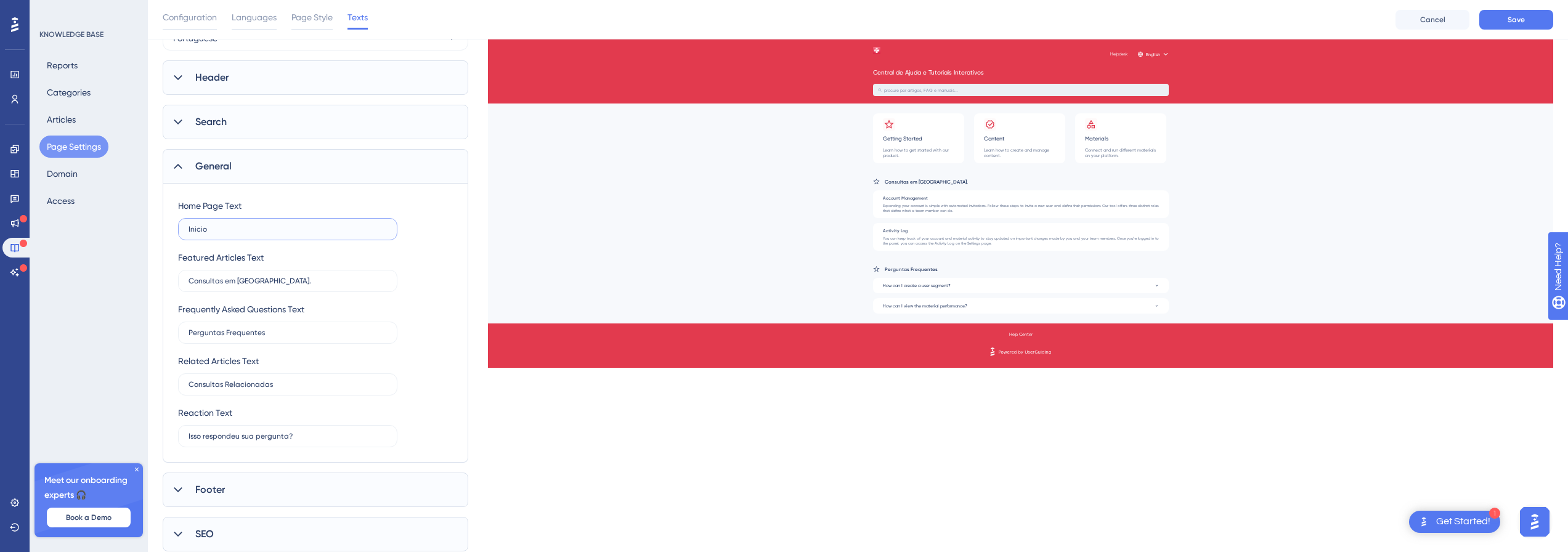
click at [269, 231] on input "Inicio" at bounding box center [287, 229] width 199 height 9
type input "Home"
click at [868, 341] on div "Which language version do you want to edit? Portuguese Header Title Central de …" at bounding box center [858, 279] width 1391 height 545
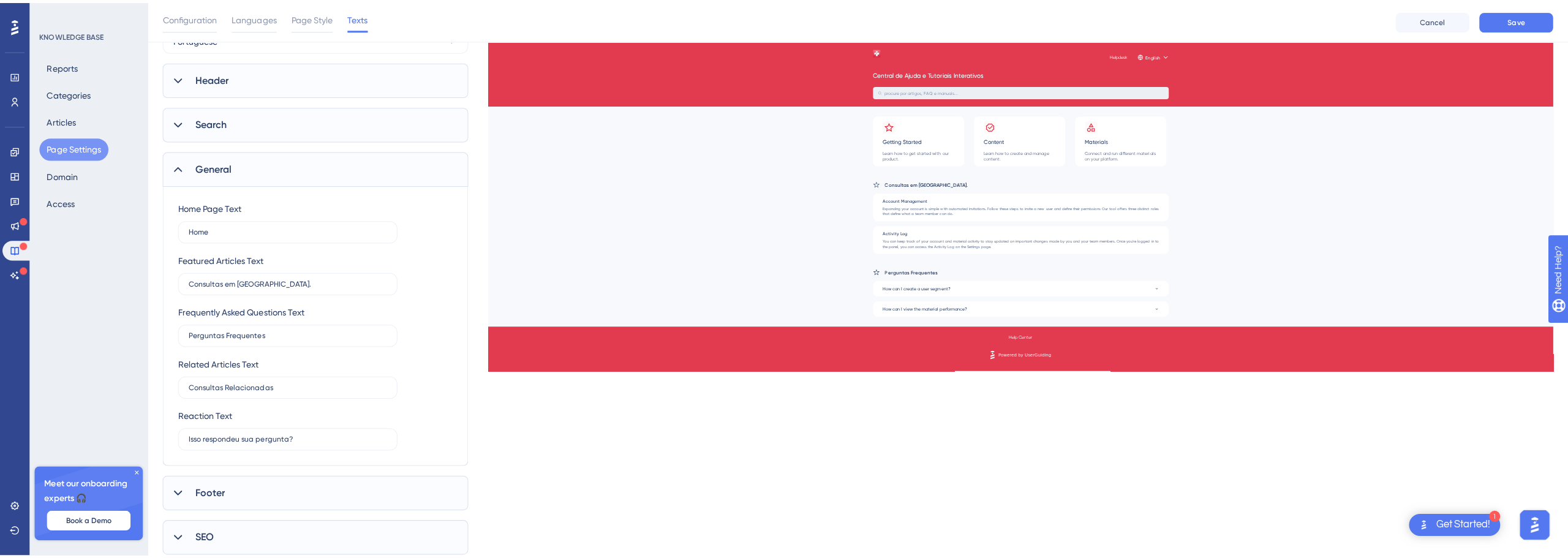
scroll to position [0, 0]
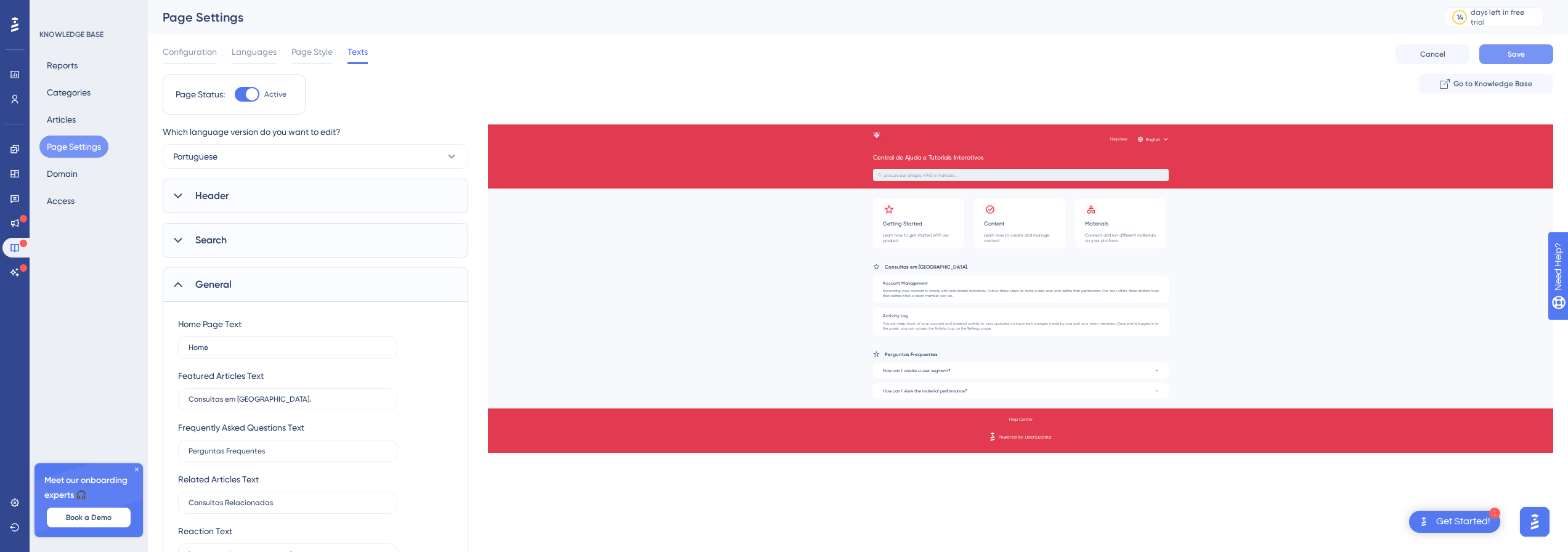
click at [1516, 58] on span "Save" at bounding box center [1517, 54] width 17 height 10
click at [1481, 88] on span "Go to Knowledge Base" at bounding box center [1493, 84] width 79 height 10
click at [72, 113] on button "Articles" at bounding box center [61, 119] width 44 height 22
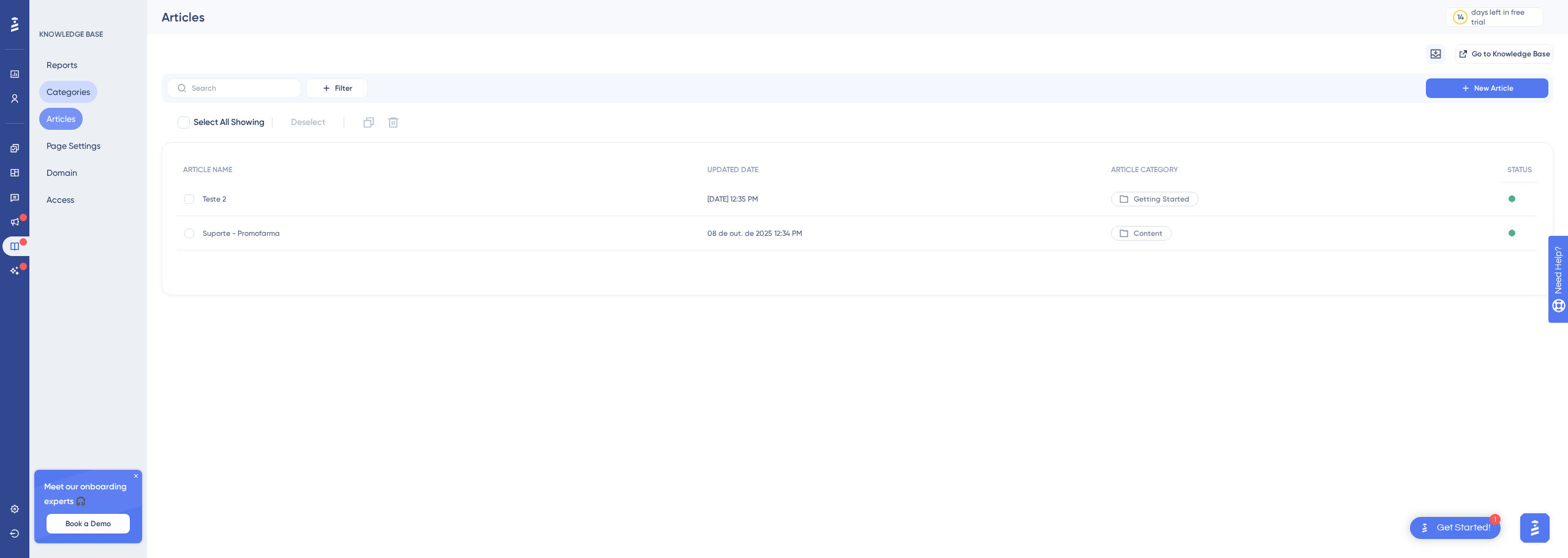
click at [81, 91] on button "Categories" at bounding box center [68, 91] width 58 height 22
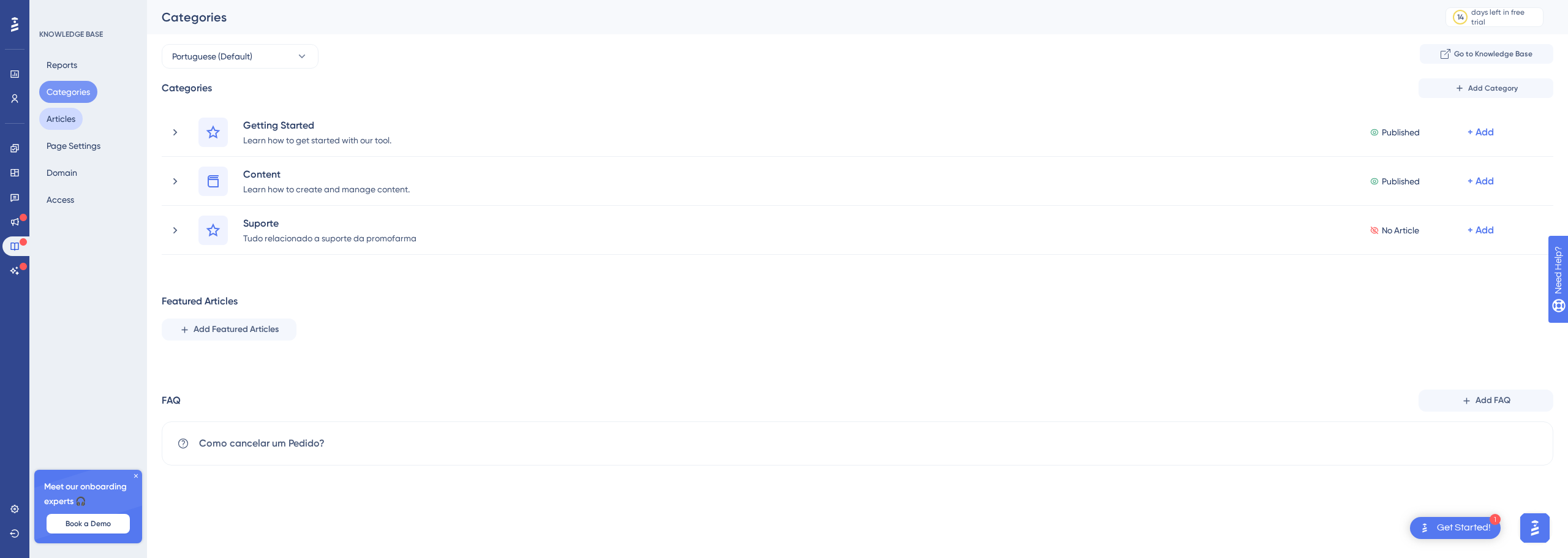
click at [61, 121] on button "Articles" at bounding box center [61, 119] width 43 height 22
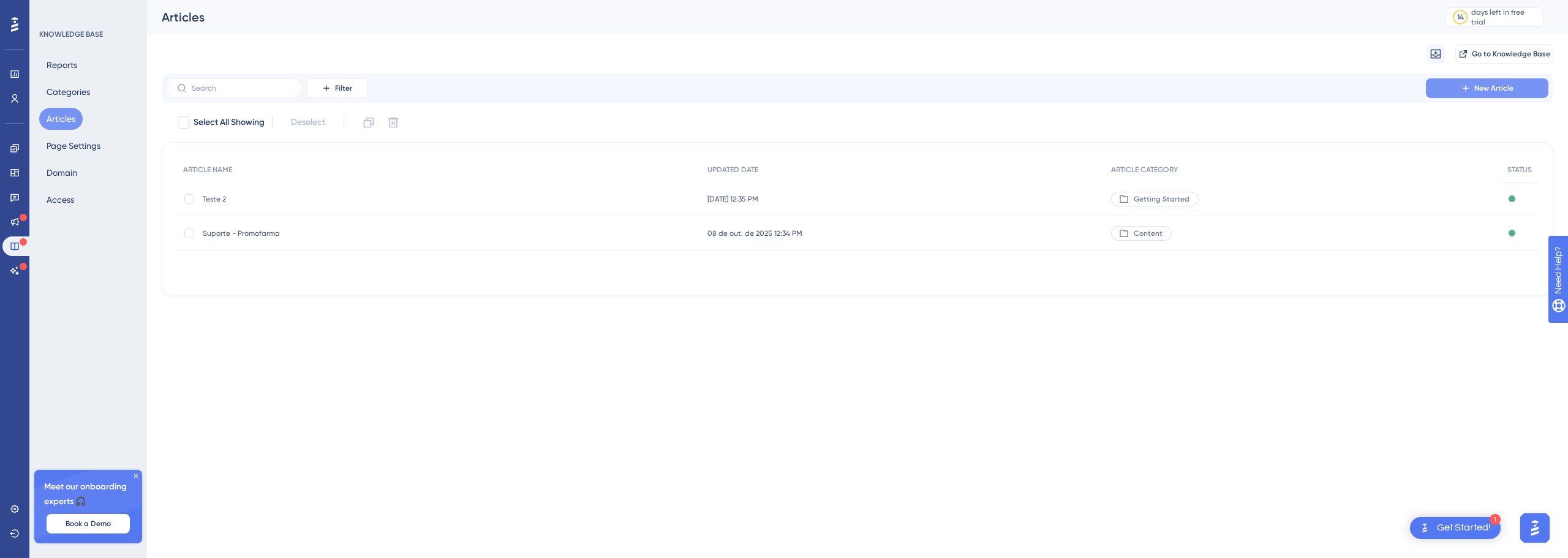
click at [1479, 87] on span "New Article" at bounding box center [1494, 88] width 39 height 10
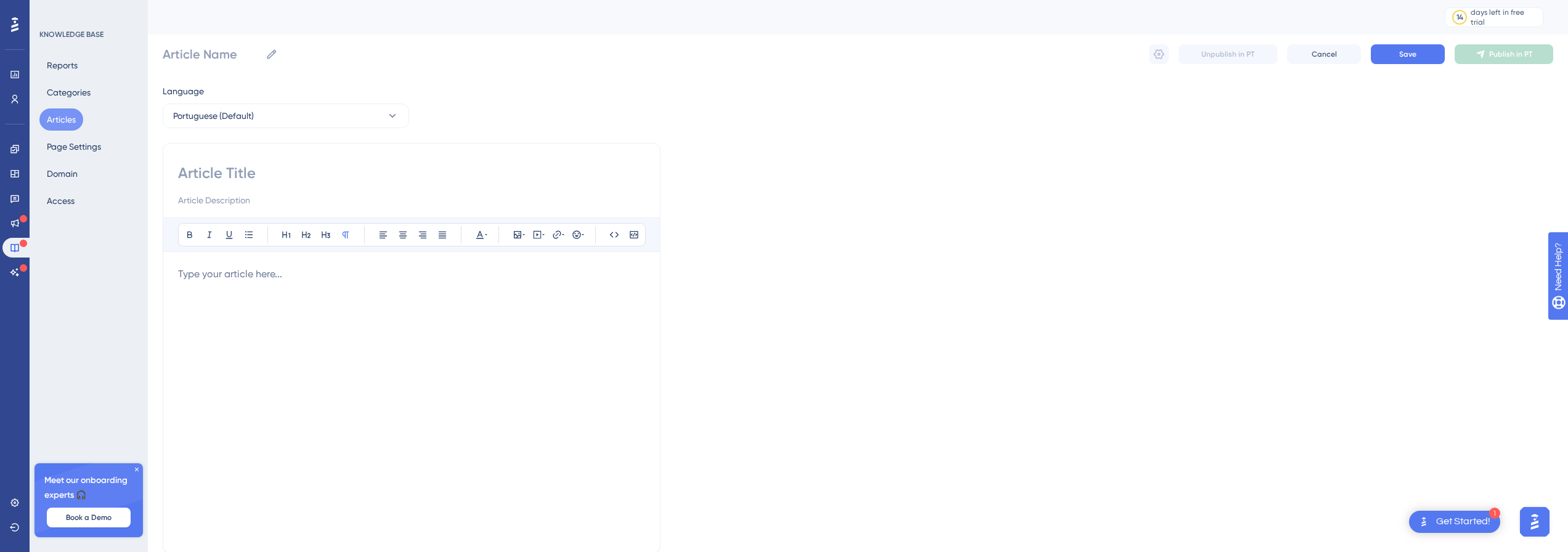
click at [240, 172] on input at bounding box center [411, 172] width 467 height 20
type input "Teste 3"
click at [207, 200] on input at bounding box center [411, 199] width 467 height 15
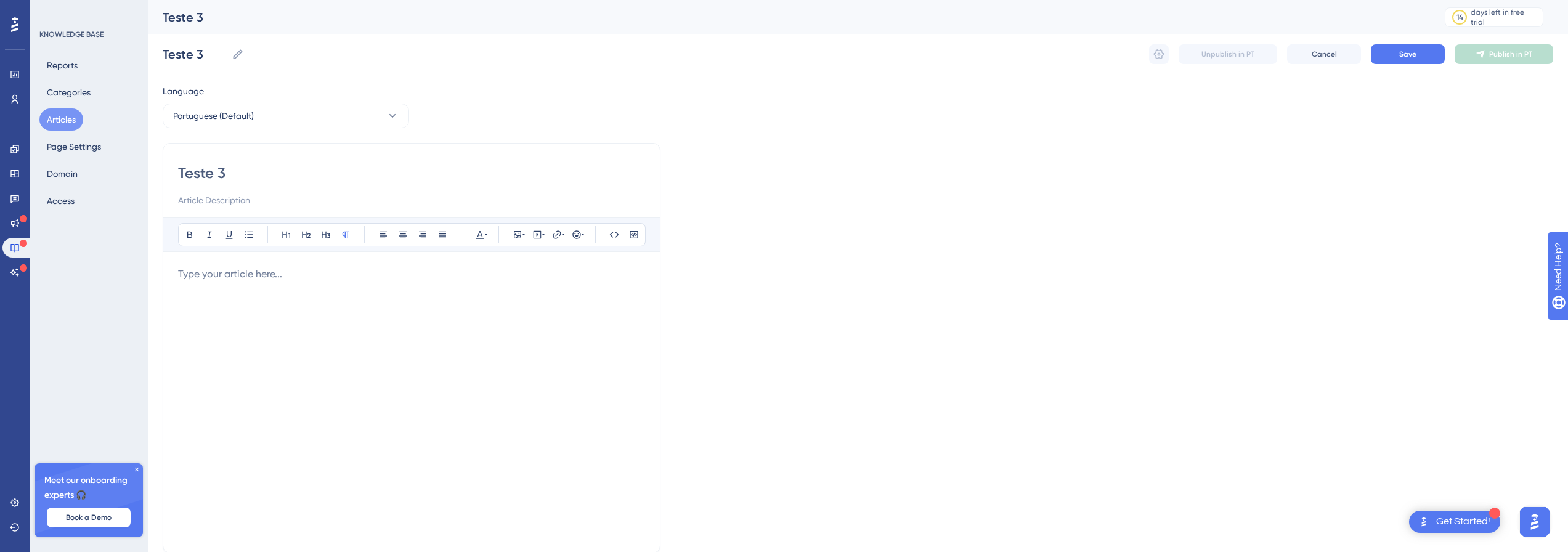
paste input "Teste 3"
type input "Teste 3"
click at [207, 283] on div at bounding box center [411, 401] width 467 height 271
click at [1436, 62] on button "Save" at bounding box center [1408, 54] width 74 height 20
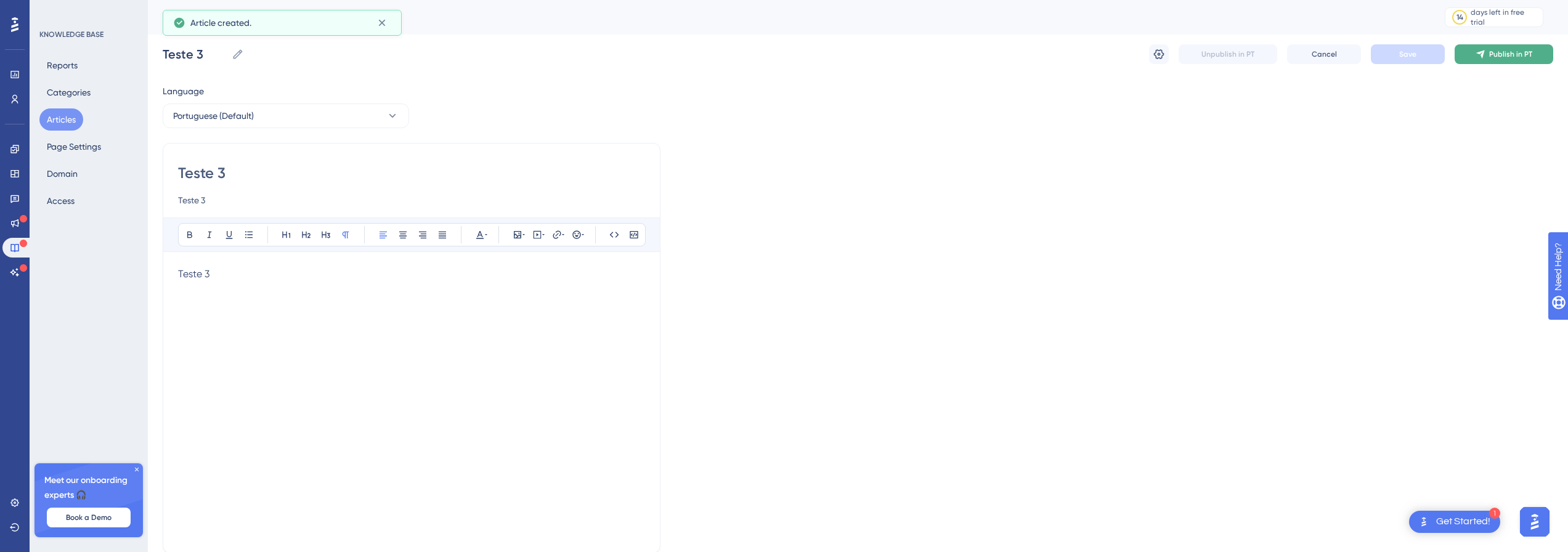
click at [1505, 47] on button "Publish in PT" at bounding box center [1504, 54] width 98 height 20
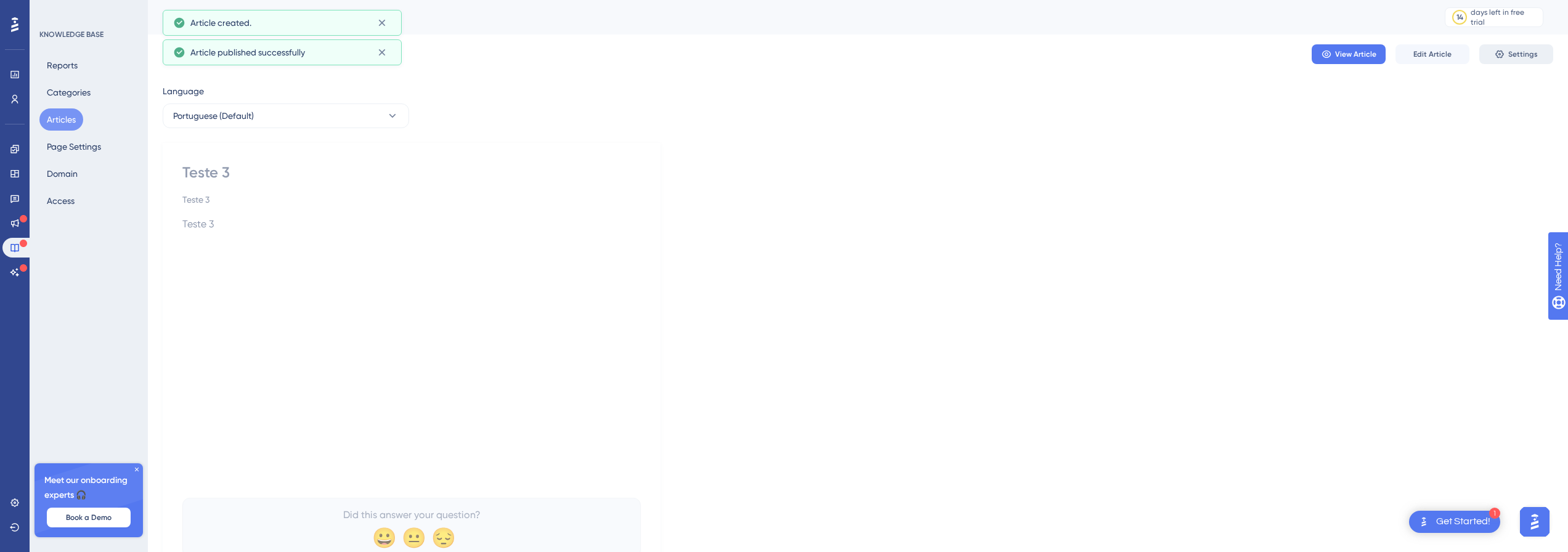
click at [1513, 64] on button "Settings" at bounding box center [1517, 54] width 74 height 20
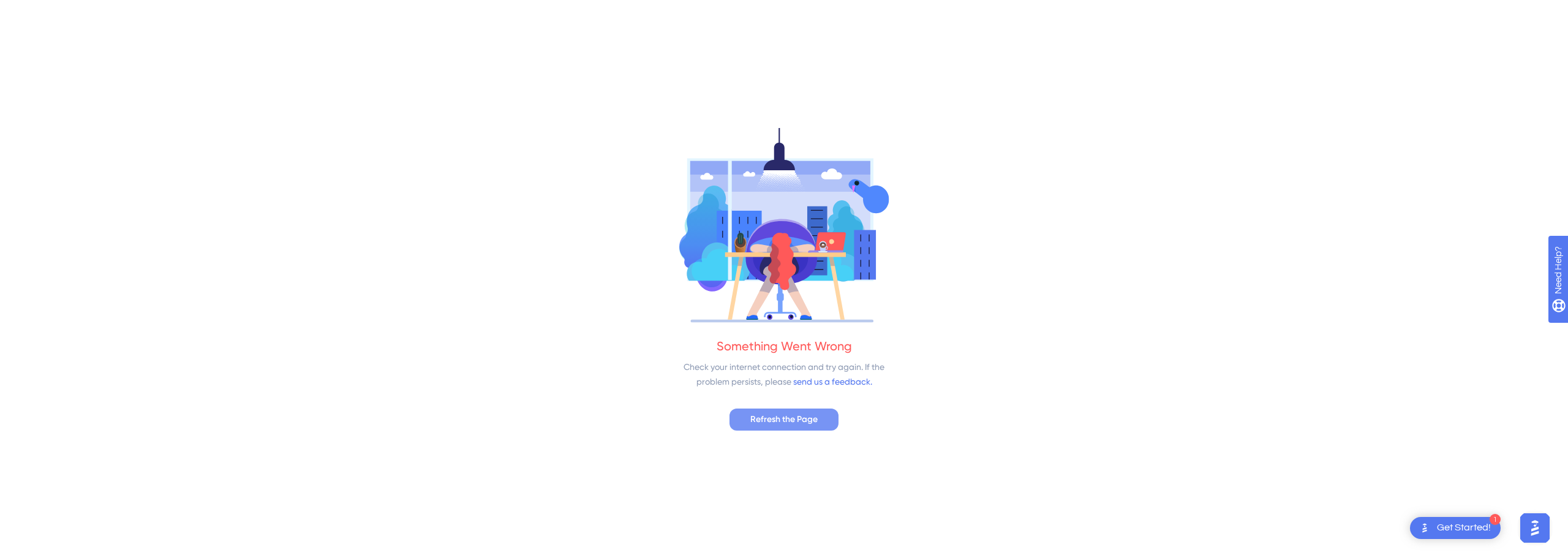
click at [780, 420] on span "Refresh the Page" at bounding box center [784, 419] width 68 height 15
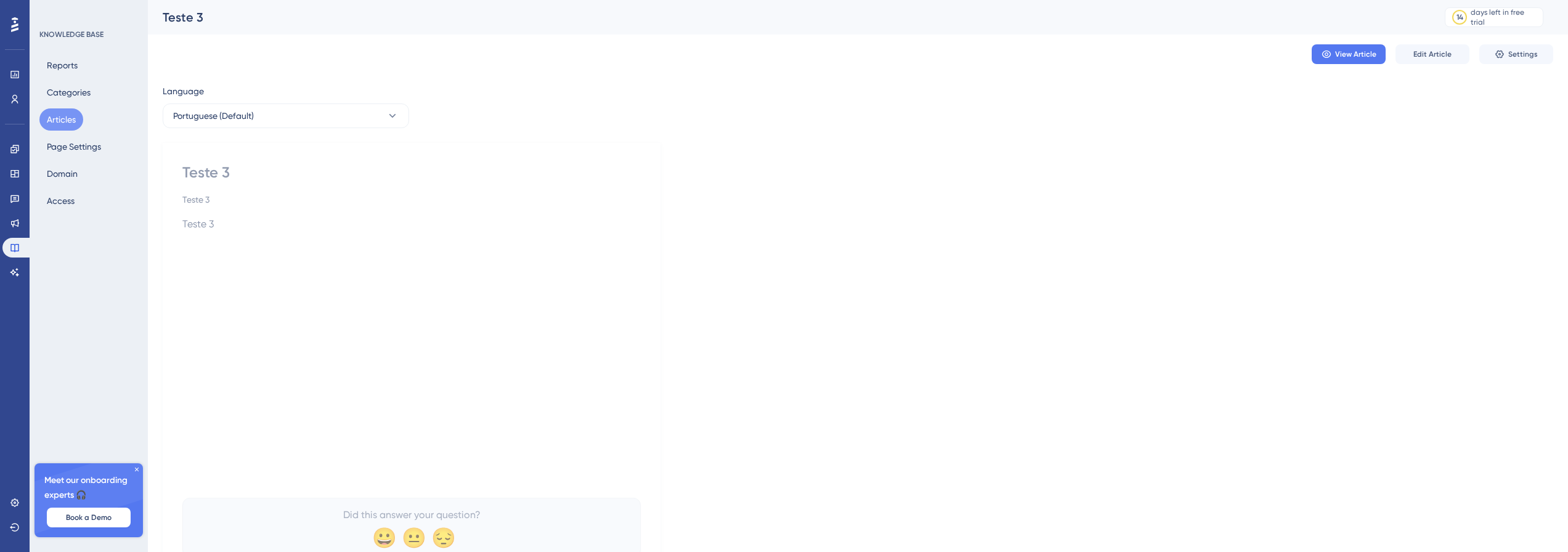
click at [1510, 44] on div "View Article Edit Article Settings" at bounding box center [858, 54] width 1391 height 39
click at [1510, 55] on span "Settings" at bounding box center [1524, 54] width 30 height 10
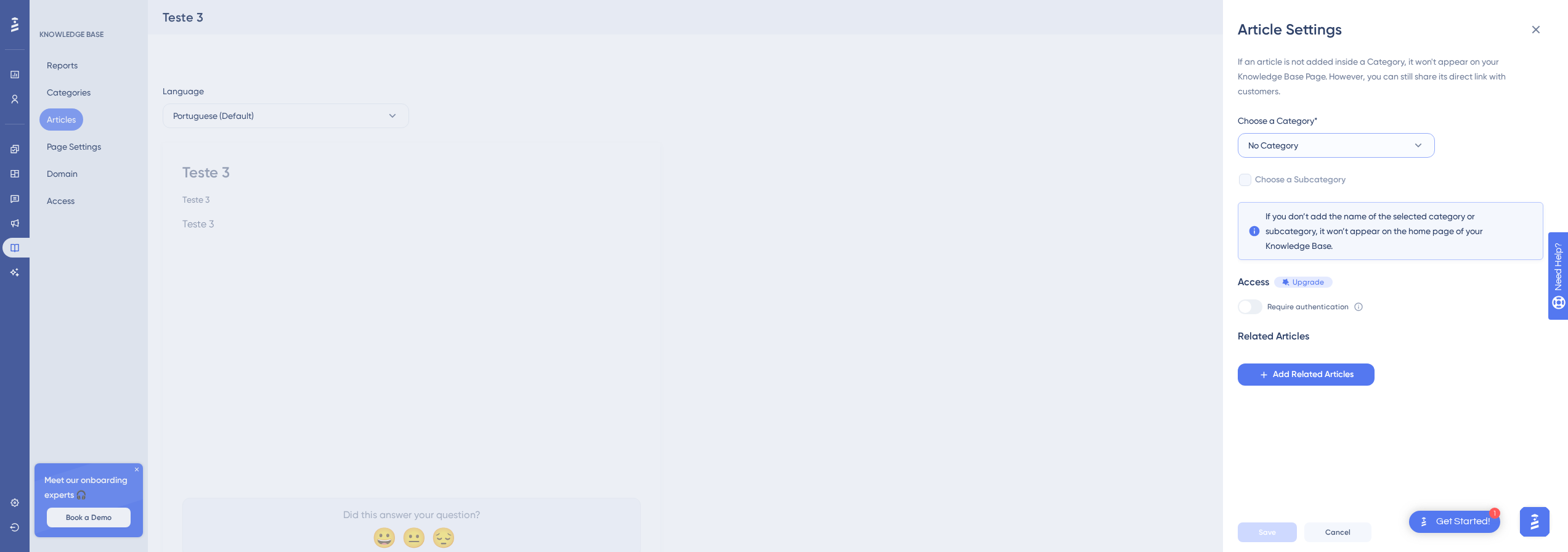
click at [1382, 146] on button "No Category" at bounding box center [1336, 145] width 197 height 24
click at [1302, 251] on div "Suporte Suporte" at bounding box center [1336, 257] width 161 height 24
click at [1275, 542] on button "Save" at bounding box center [1267, 532] width 59 height 20
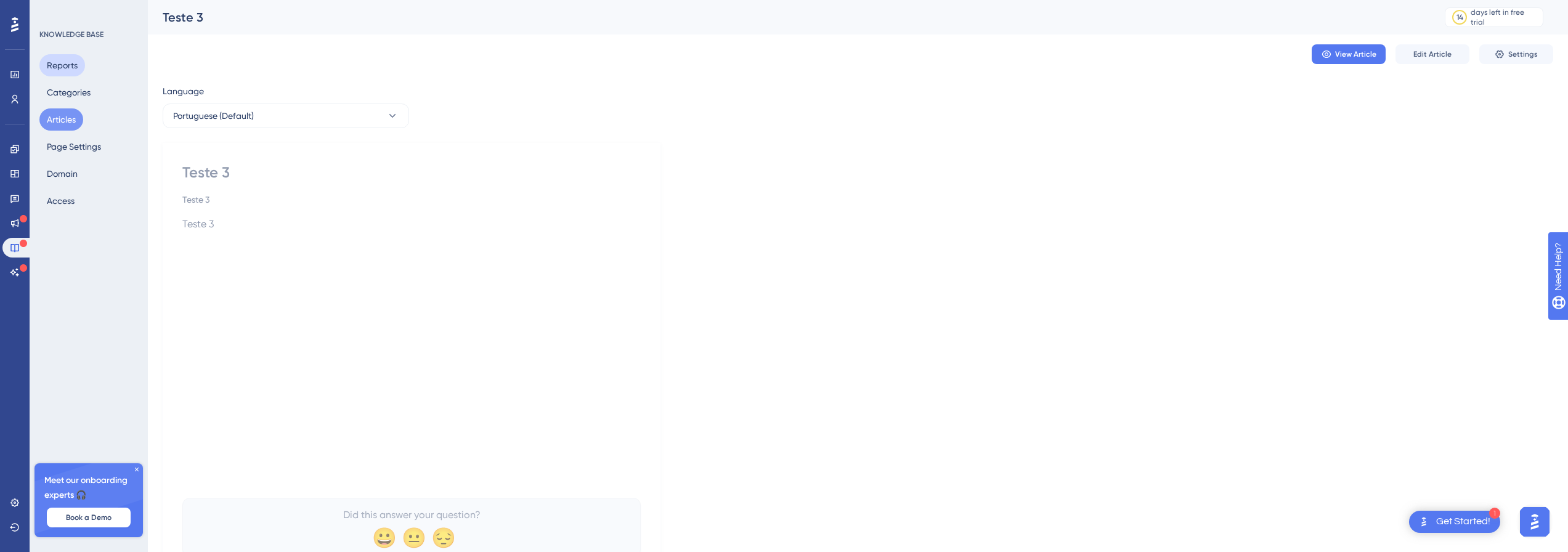
click at [78, 68] on button "Reports" at bounding box center [62, 64] width 45 height 22
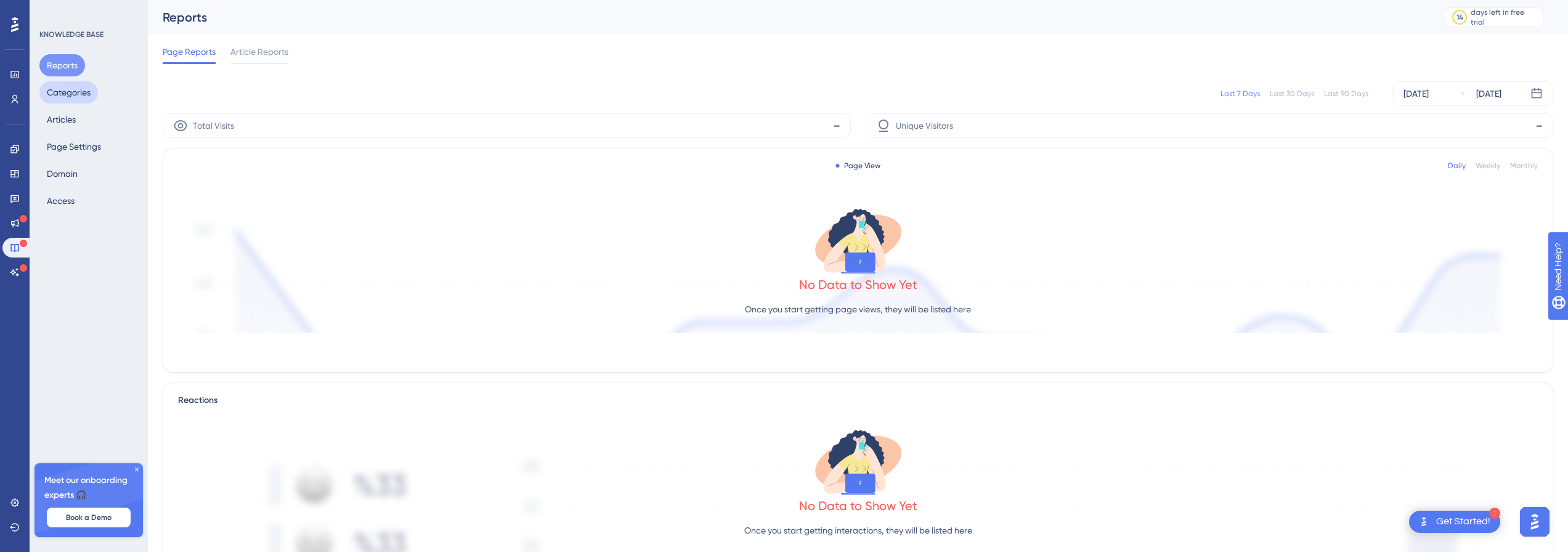
click at [91, 92] on button "Categories" at bounding box center [68, 91] width 58 height 22
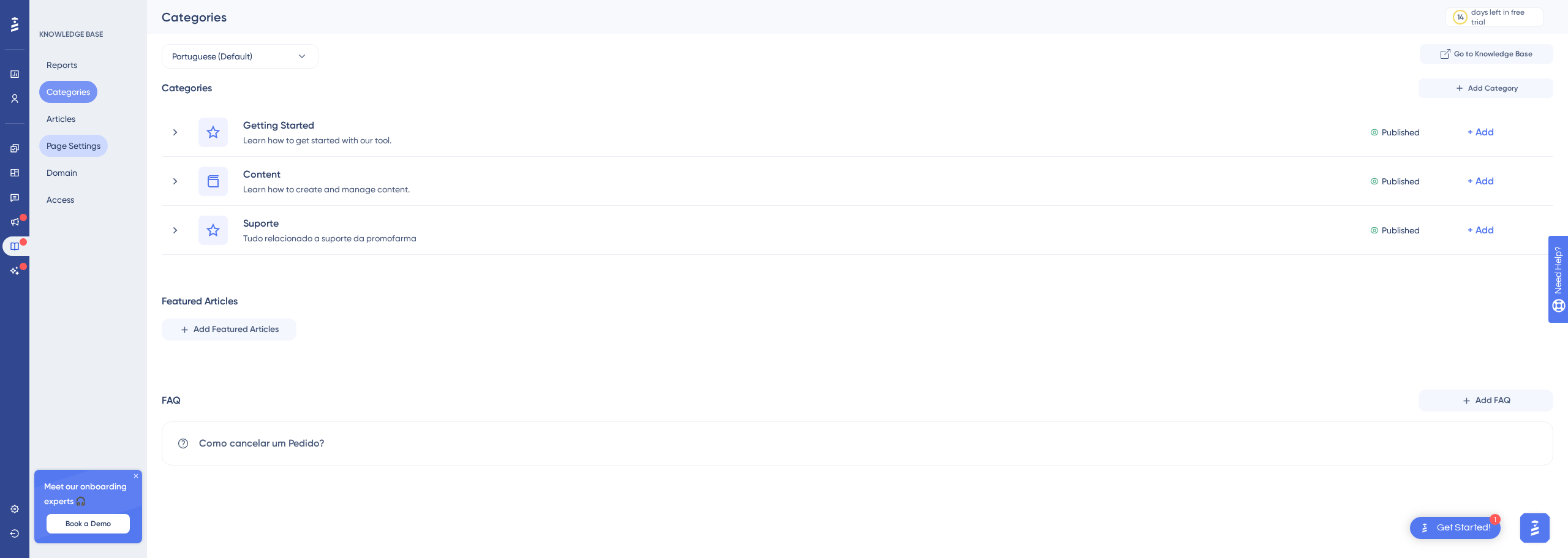
click at [78, 154] on button "Page Settings" at bounding box center [73, 146] width 68 height 22
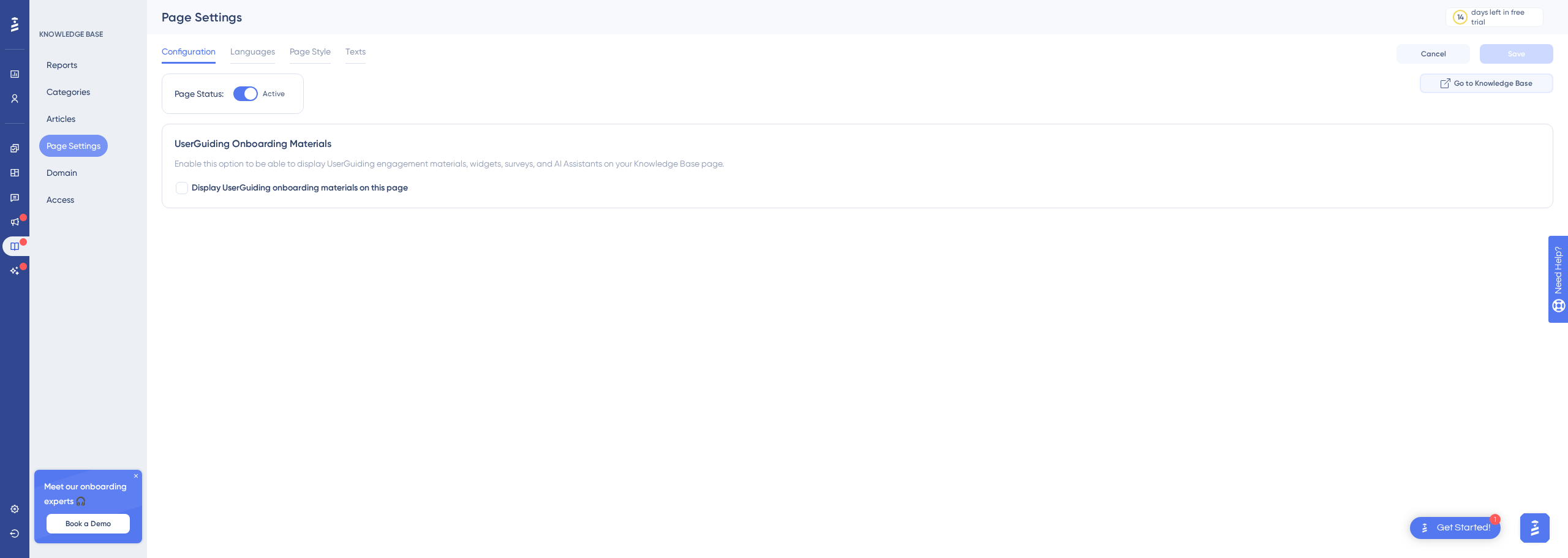
click at [1504, 86] on span "Go to Knowledge Base" at bounding box center [1493, 83] width 79 height 10
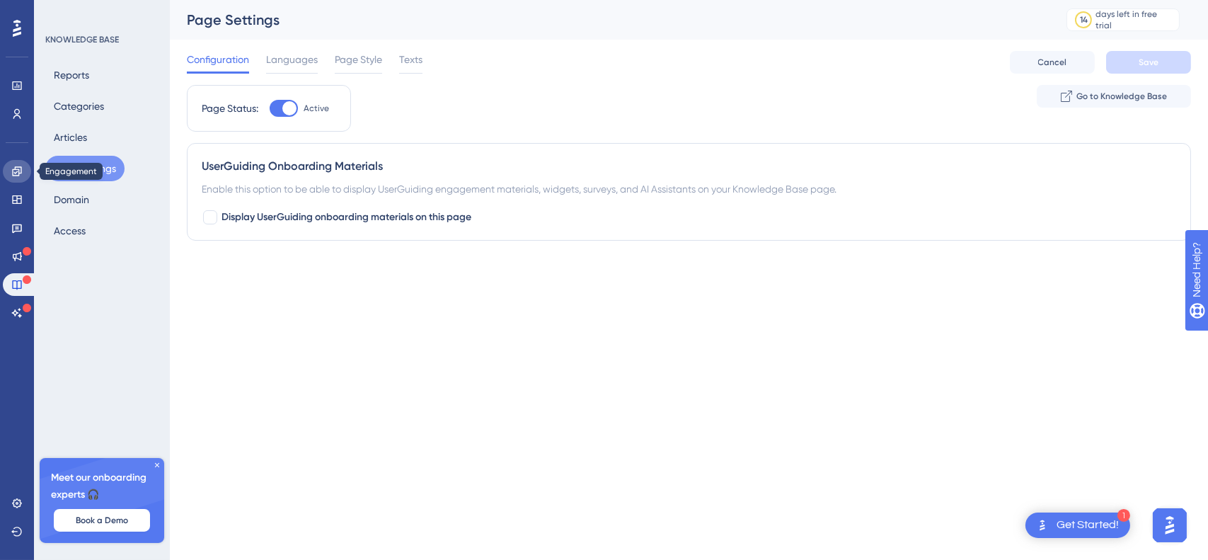
click at [18, 177] on link at bounding box center [17, 171] width 28 height 23
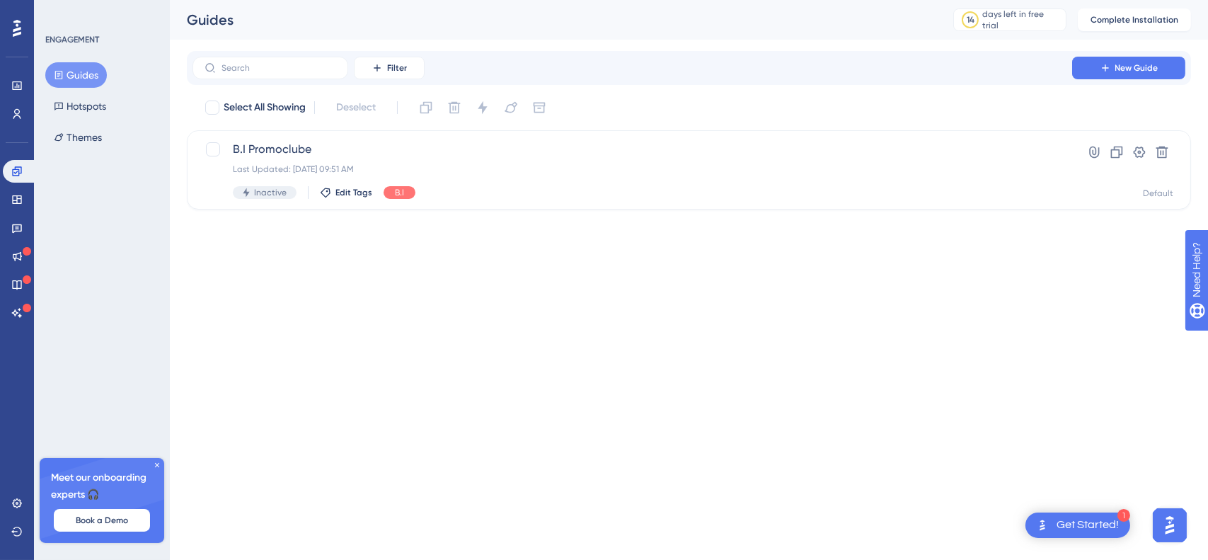
click at [1062, 519] on div "Get Started!" at bounding box center [1087, 525] width 62 height 16
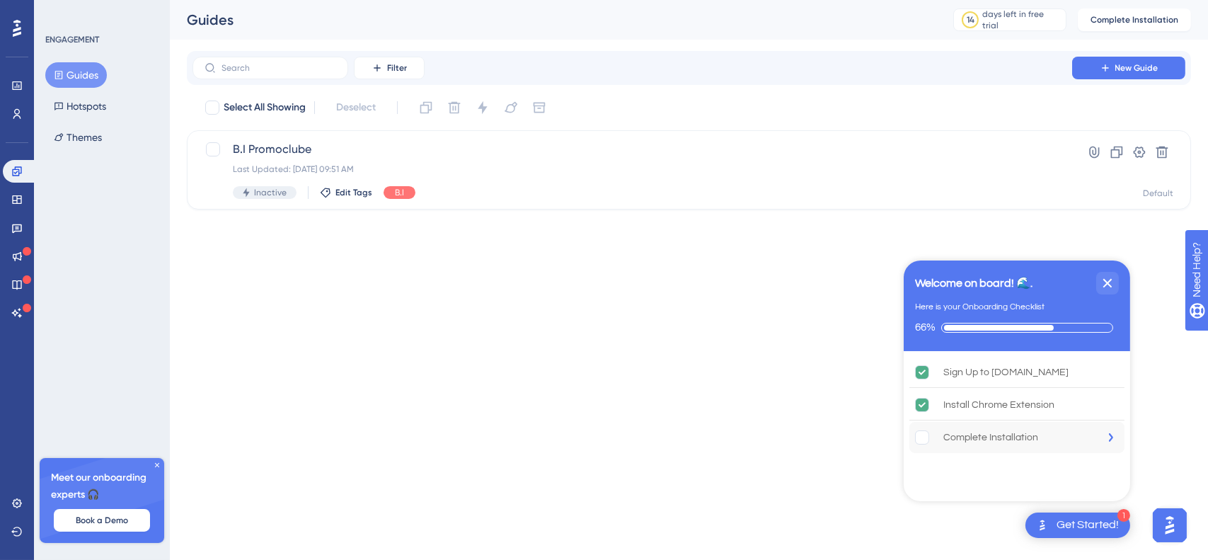
click at [983, 429] on div "Complete Installation" at bounding box center [990, 437] width 95 height 17
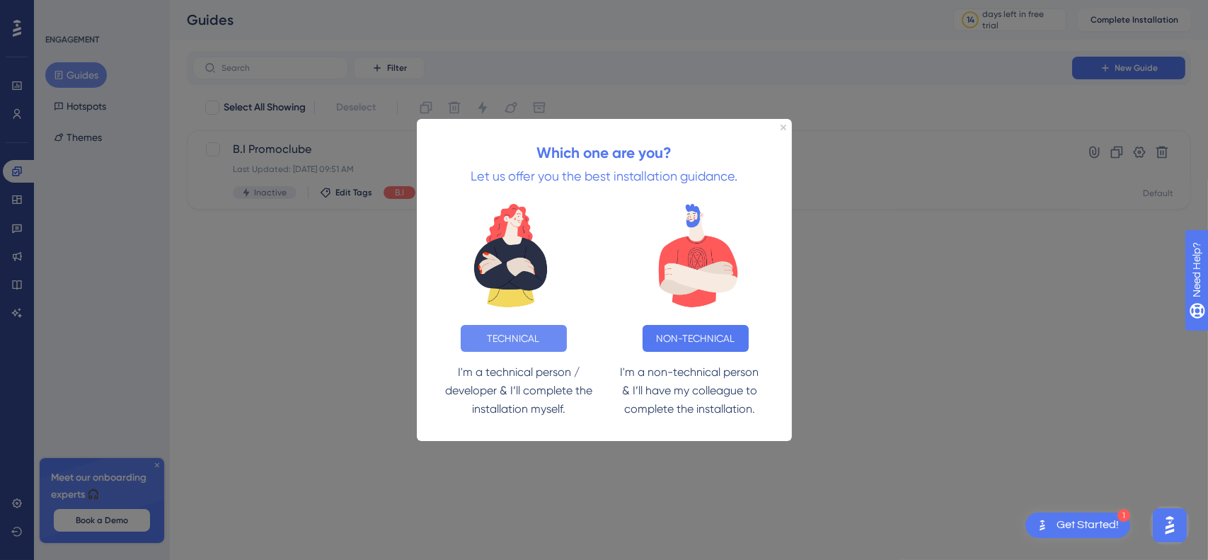
click at [507, 335] on button "TECHNICAL" at bounding box center [513, 338] width 106 height 27
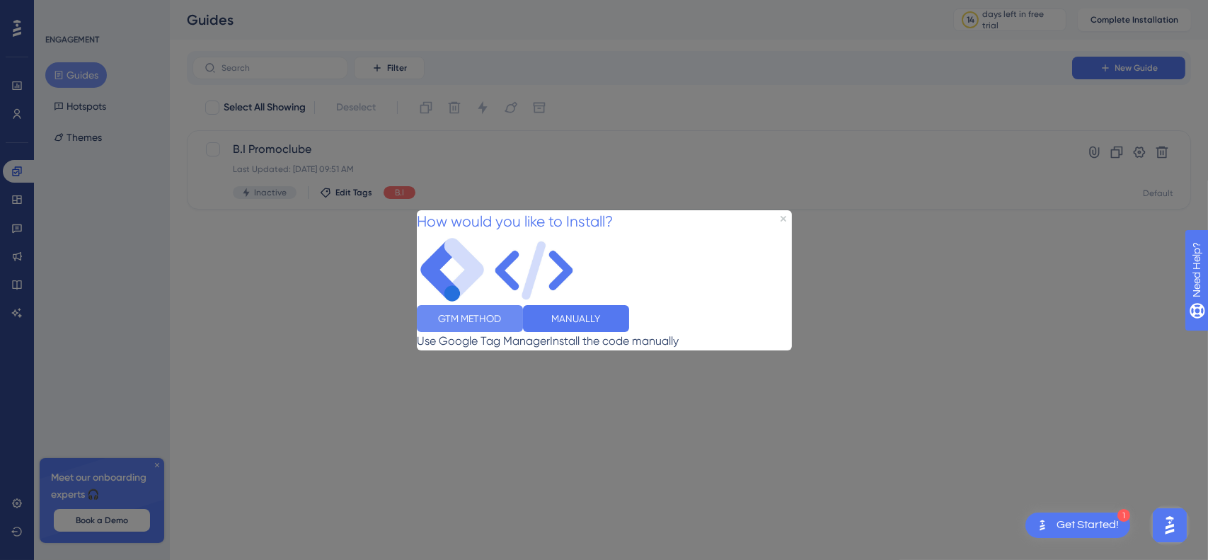
click at [522, 331] on button "GTM METHOD" at bounding box center [469, 317] width 106 height 27
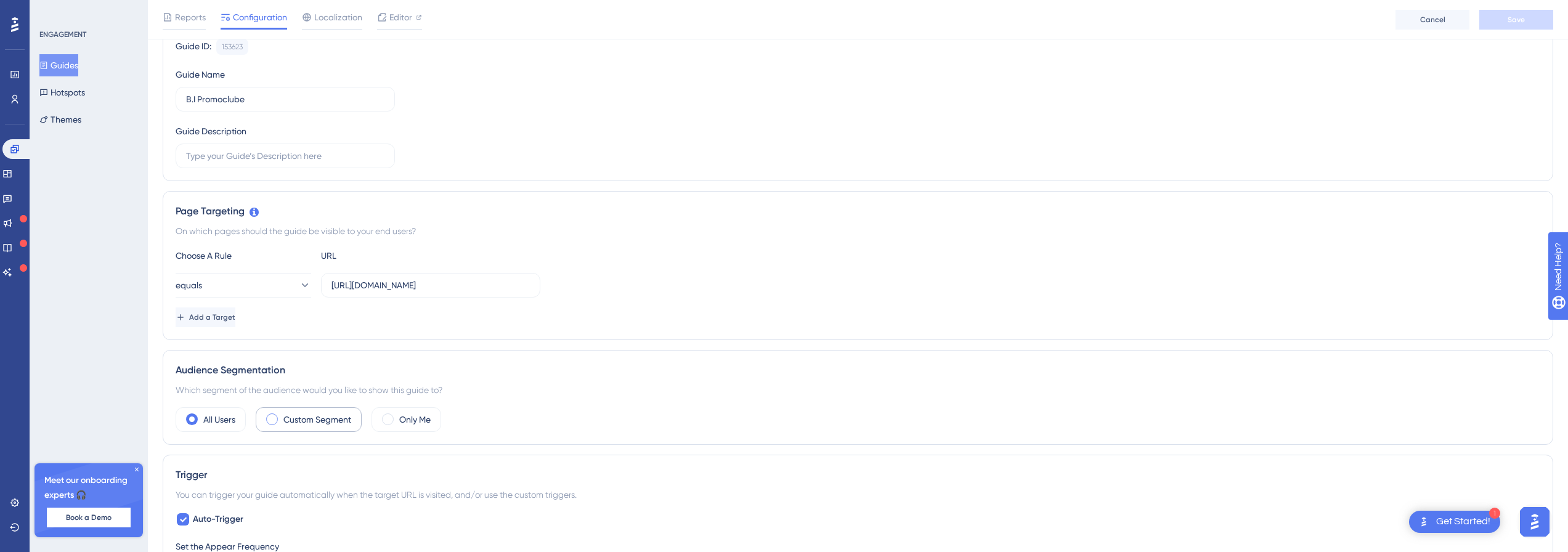
scroll to position [185, 0]
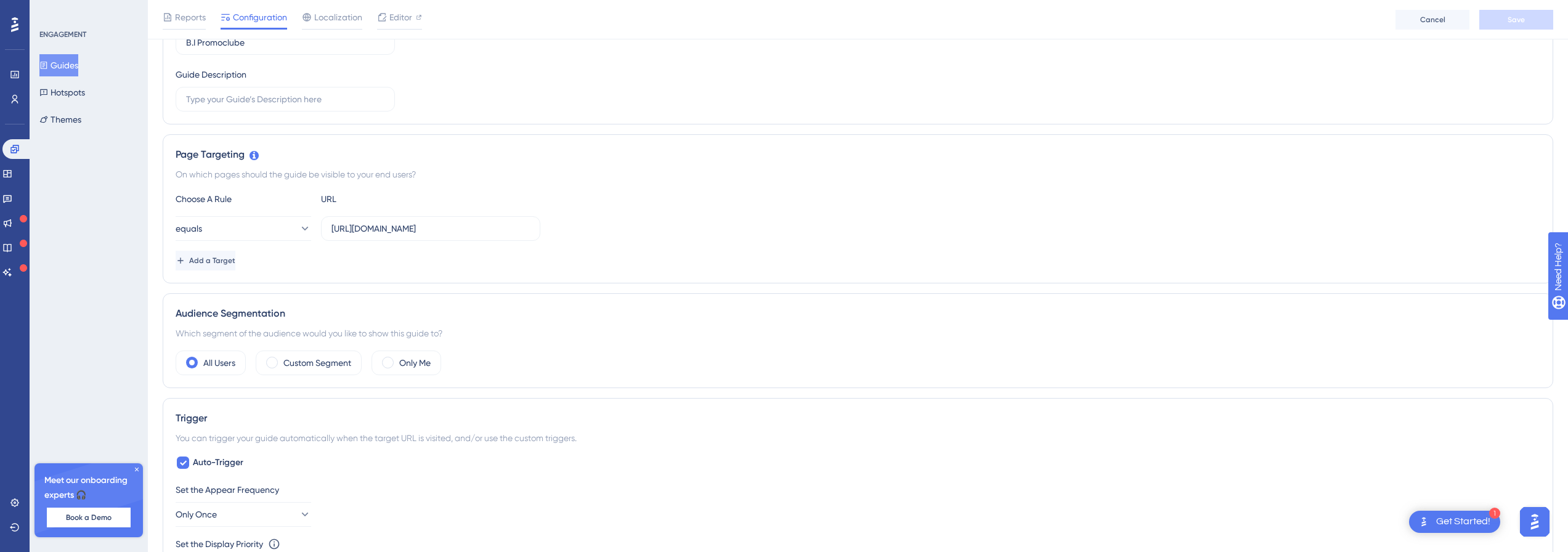
click at [233, 320] on div "Audience Segmentation" at bounding box center [858, 313] width 1365 height 15
click at [225, 320] on div at bounding box center [225, 320] width 0 height 0
click at [407, 335] on div "Which segment of the audience would you like to show this guide to?" at bounding box center [858, 333] width 1365 height 15
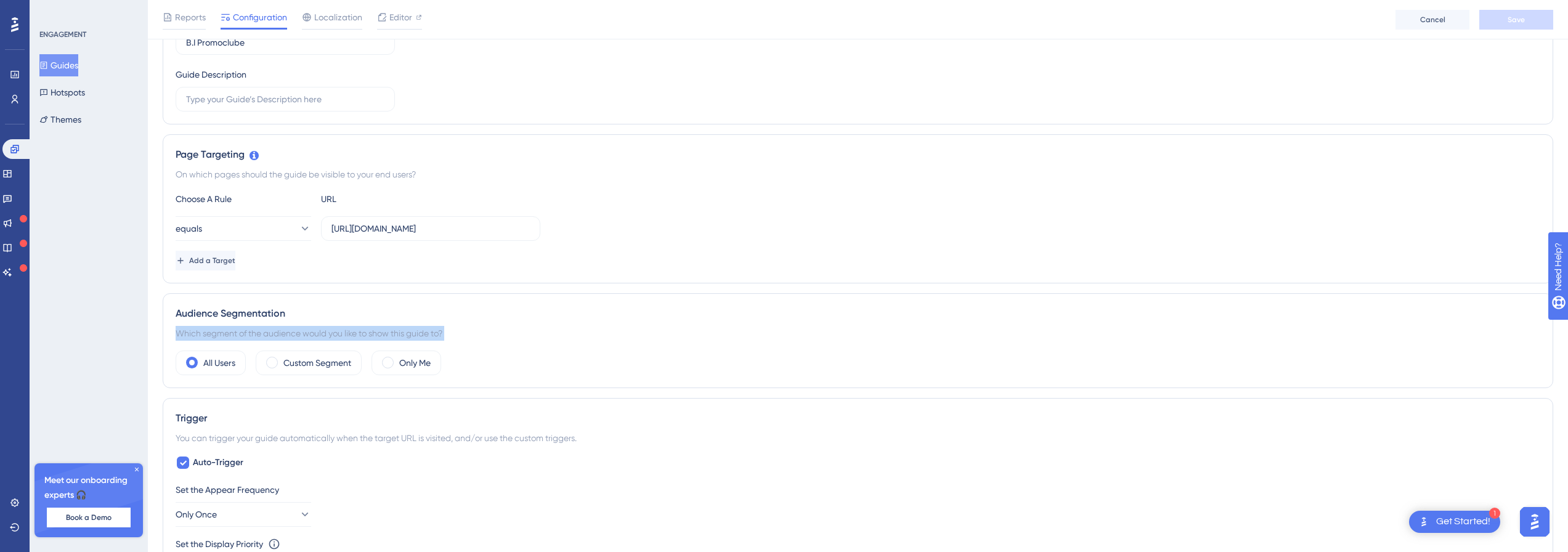
click at [407, 335] on div "Which segment of the audience would you like to show this guide to?" at bounding box center [858, 333] width 1365 height 15
click at [399, 311] on div at bounding box center [399, 311] width 0 height 0
drag, startPoint x: 853, startPoint y: 256, endPoint x: 963, endPoint y: 271, distance: 111.0
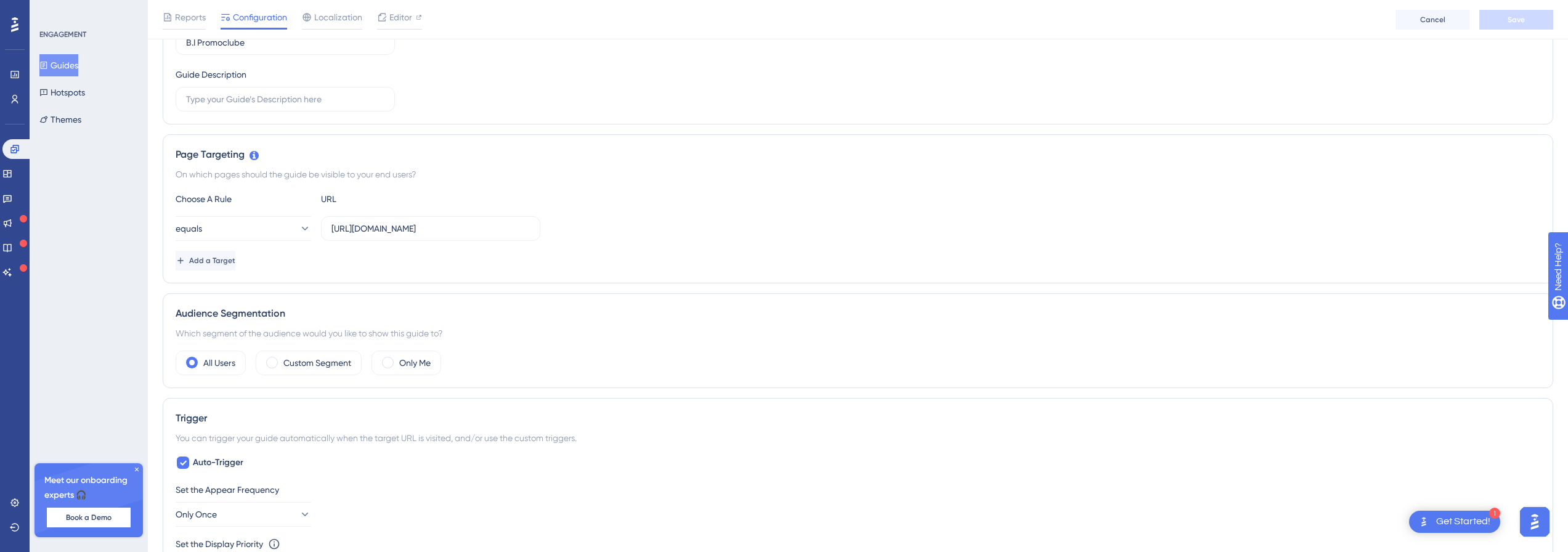
click at [490, 323] on div "Audience Segmentation Which segment of the audience would you like to show this…" at bounding box center [858, 340] width 1391 height 95
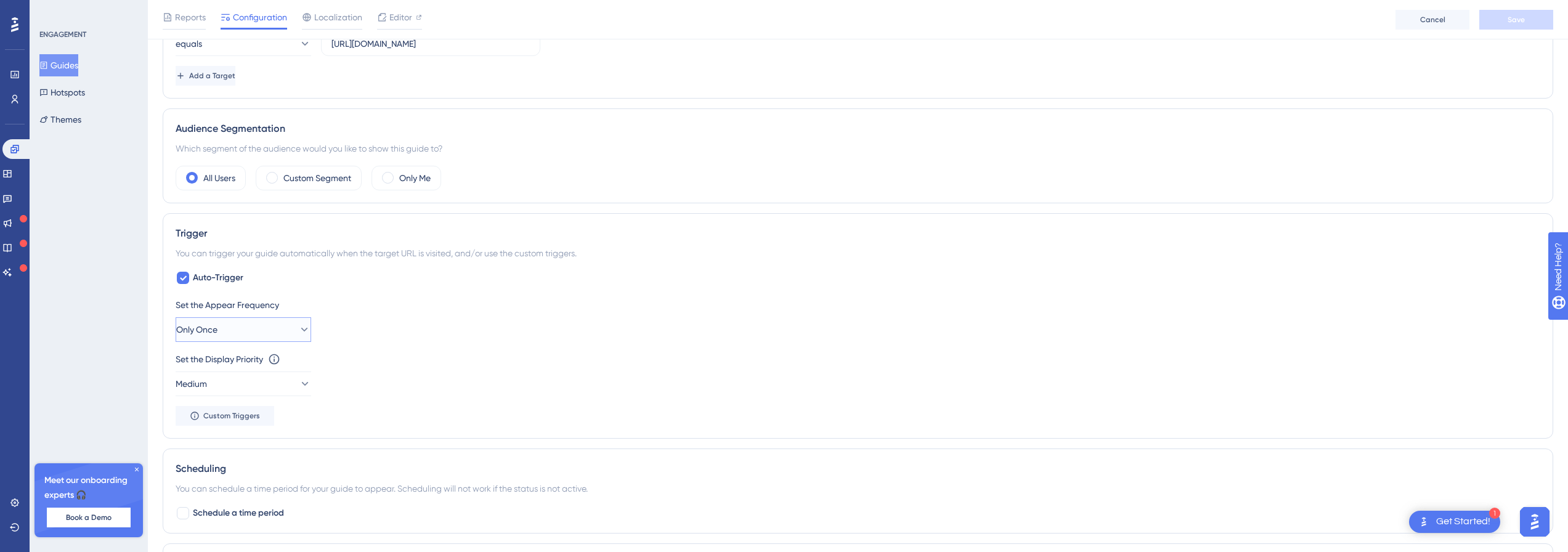
click at [218, 336] on span "Only Once" at bounding box center [196, 329] width 41 height 15
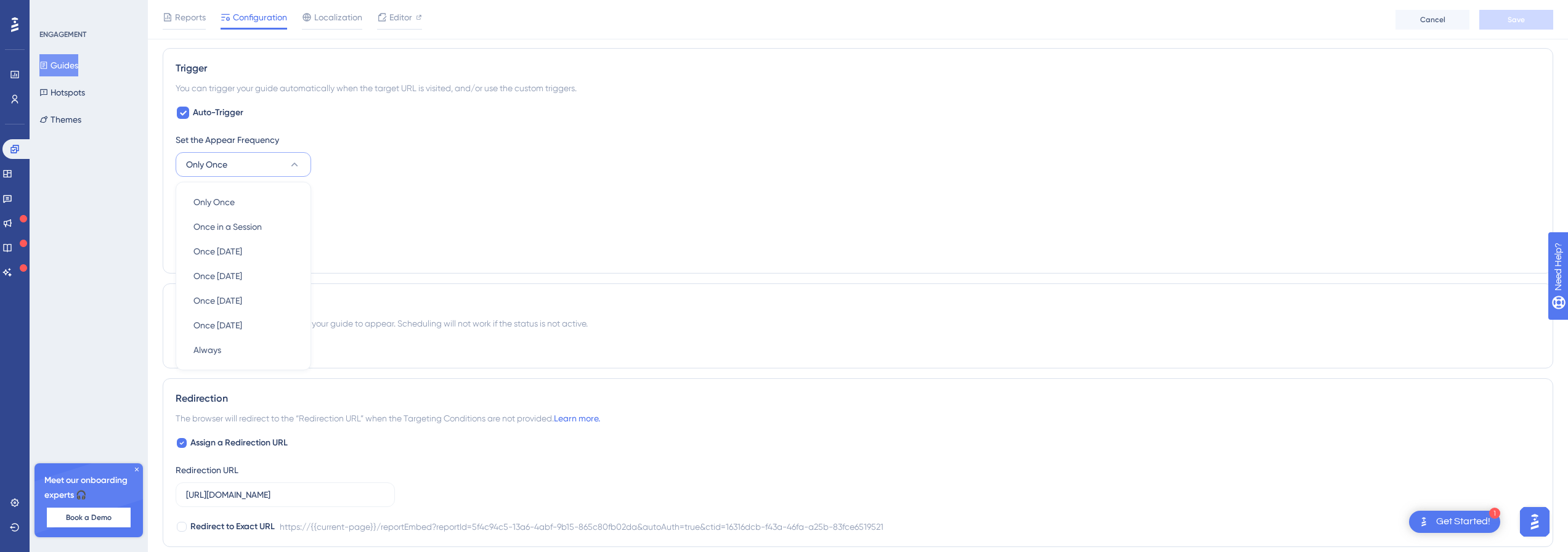
click at [496, 283] on div "Scheduling You can schedule a time period for your guide to appear. Scheduling …" at bounding box center [858, 326] width 1391 height 85
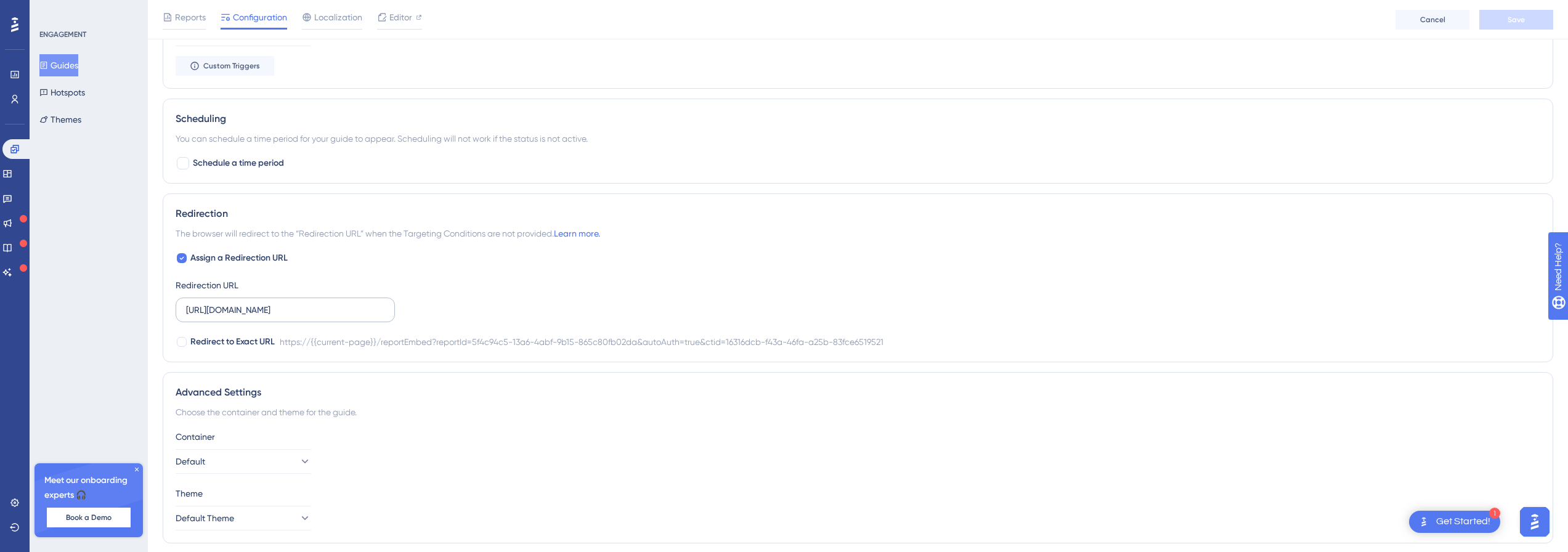
scroll to position [760, 0]
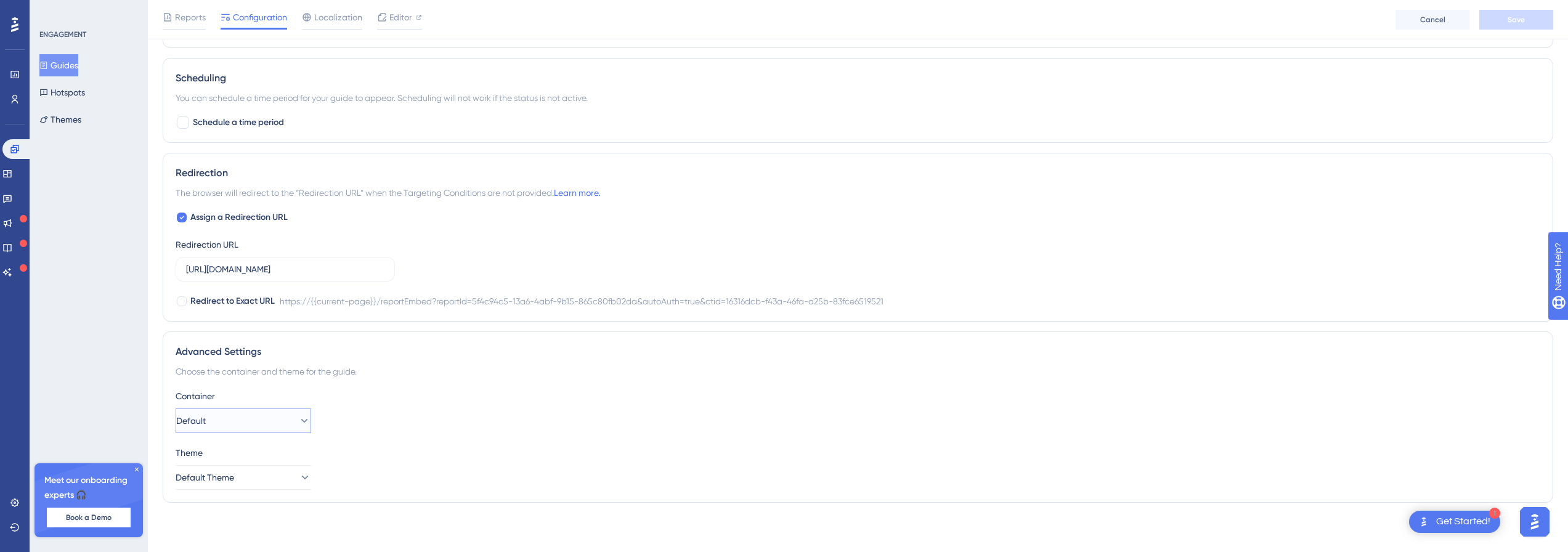
click at [253, 424] on button "Default" at bounding box center [244, 421] width 136 height 24
click at [253, 476] on button "Default Theme" at bounding box center [244, 477] width 136 height 24
click at [382, 437] on div "Container Default Theme Default Theme" at bounding box center [858, 439] width 1365 height 101
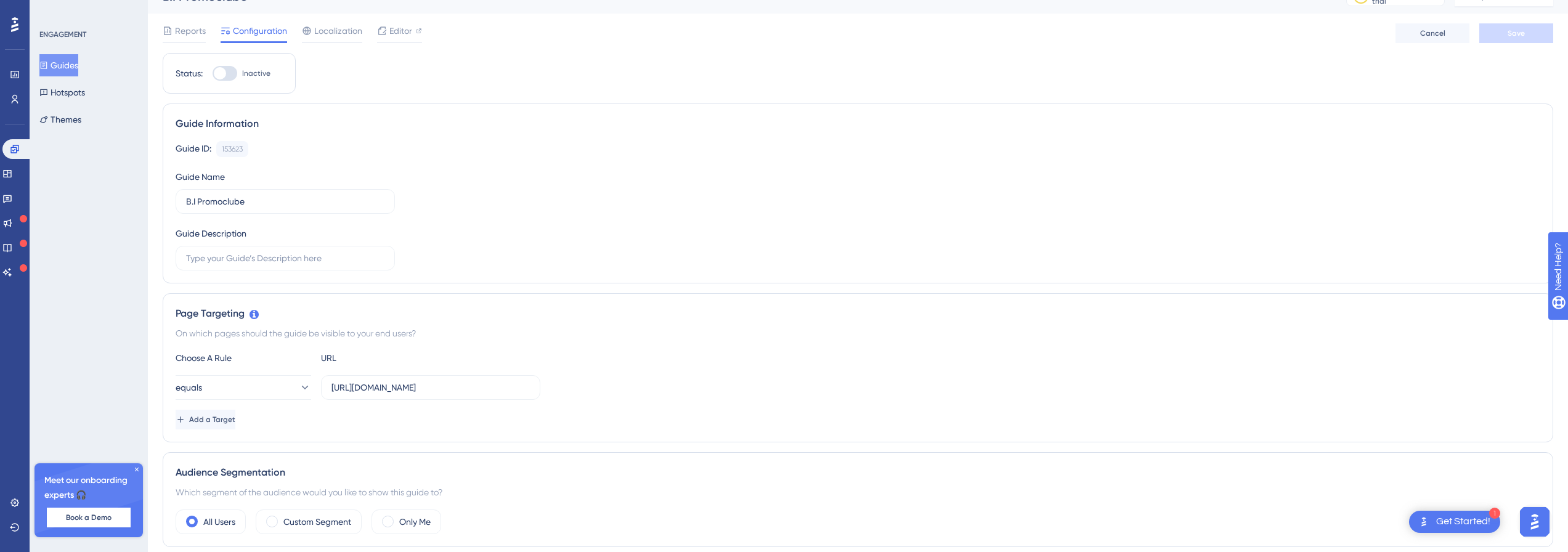
scroll to position [0, 0]
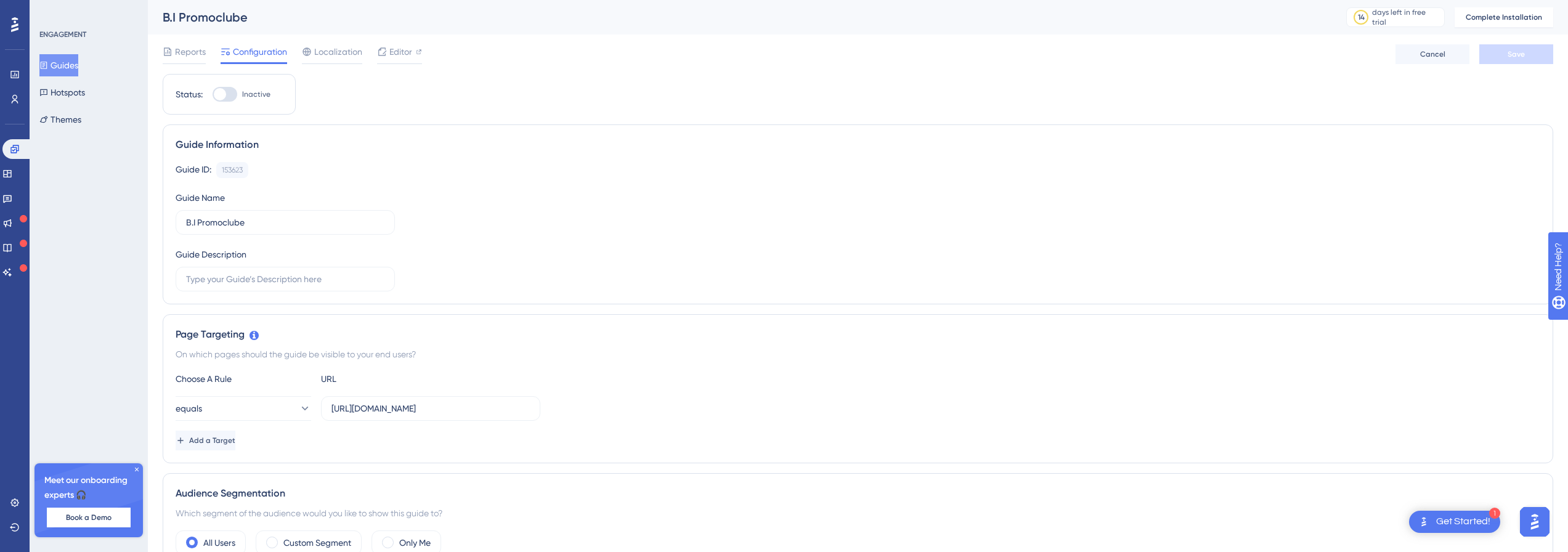
click at [226, 94] on div at bounding box center [220, 94] width 12 height 12
click at [213, 94] on input "Inactive" at bounding box center [212, 94] width 1 height 1
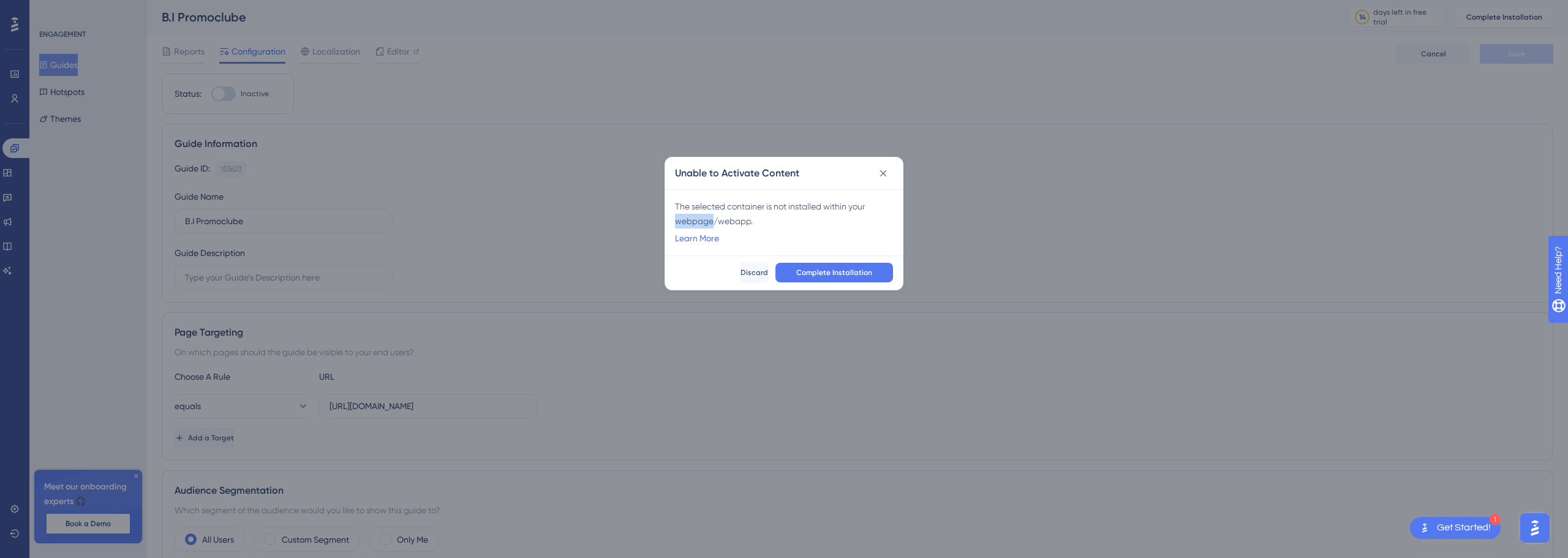
drag, startPoint x: 698, startPoint y: 221, endPoint x: 714, endPoint y: 222, distance: 16.0
click at [714, 222] on div "The selected container is not installed within your webpage/webapp. Learn More" at bounding box center [784, 223] width 237 height 66
click at [700, 241] on link "Learn More" at bounding box center [697, 238] width 44 height 15
click at [832, 211] on div "The selected container is not installed within your webpage/webapp." at bounding box center [784, 214] width 218 height 29
click at [887, 177] on icon at bounding box center [883, 173] width 12 height 12
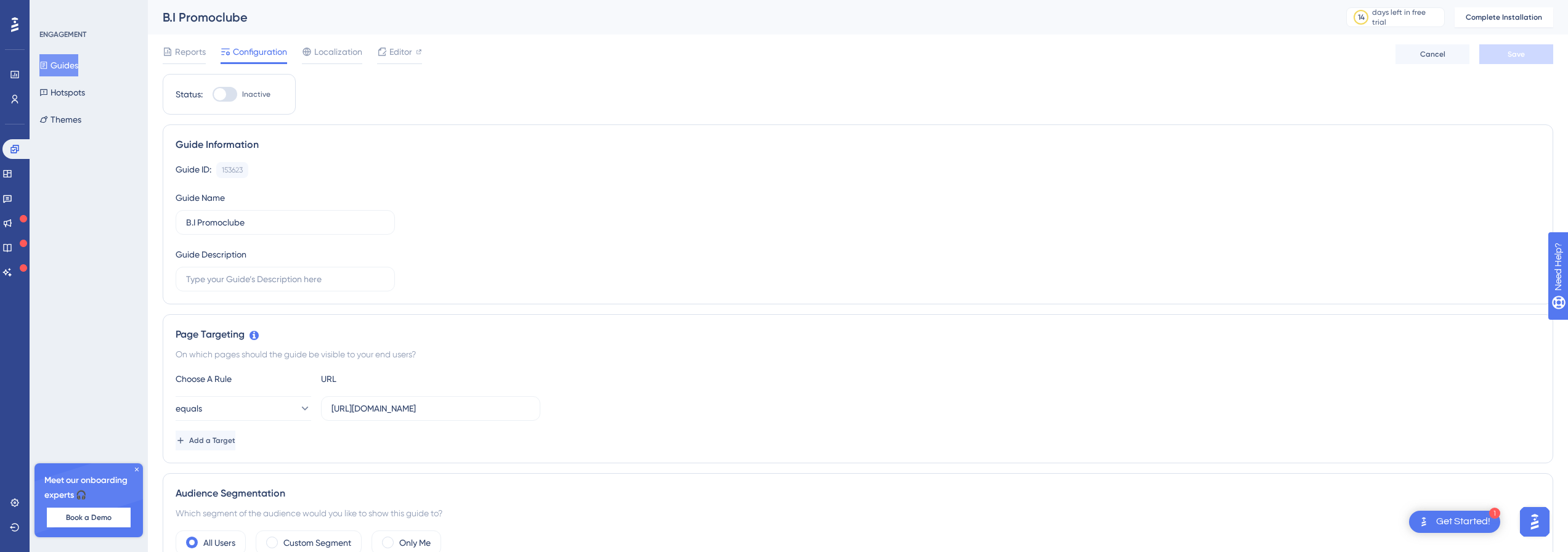
click at [228, 100] on div at bounding box center [225, 94] width 24 height 15
click at [213, 95] on input "Inactive" at bounding box center [212, 94] width 1 height 1
checkbox input "false"
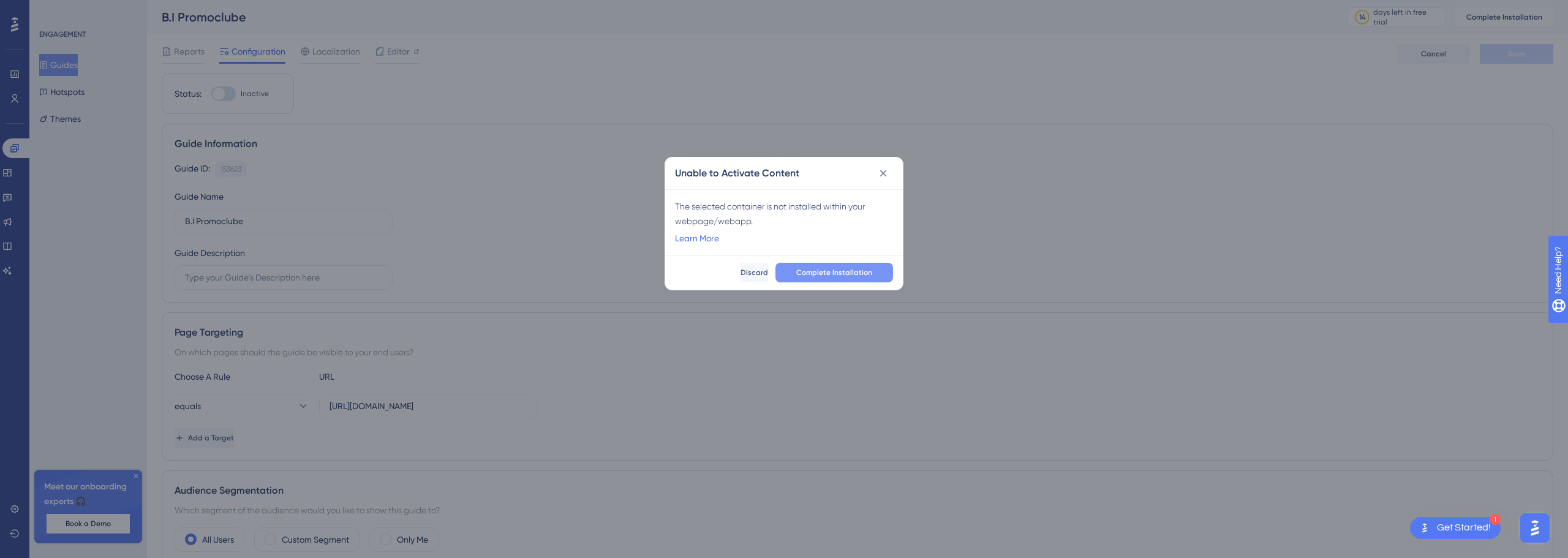
click at [835, 273] on span "Complete Installation" at bounding box center [835, 272] width 76 height 10
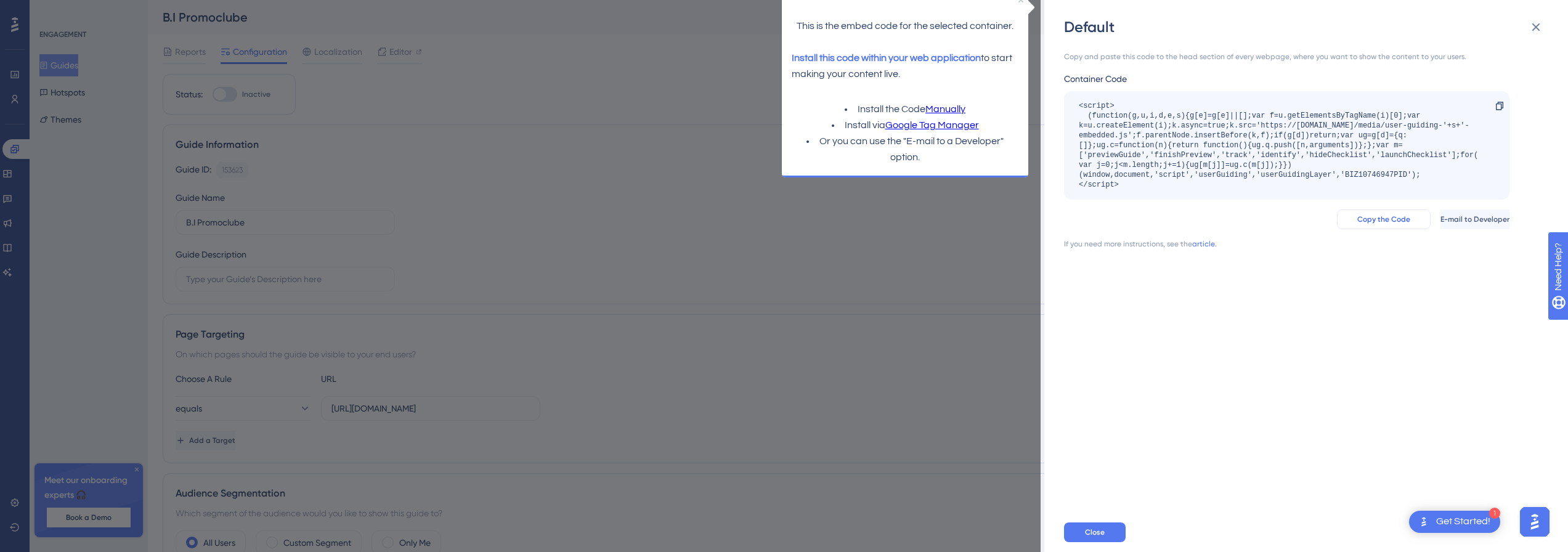
click at [1370, 220] on button "Copy the Code" at bounding box center [1384, 219] width 94 height 20
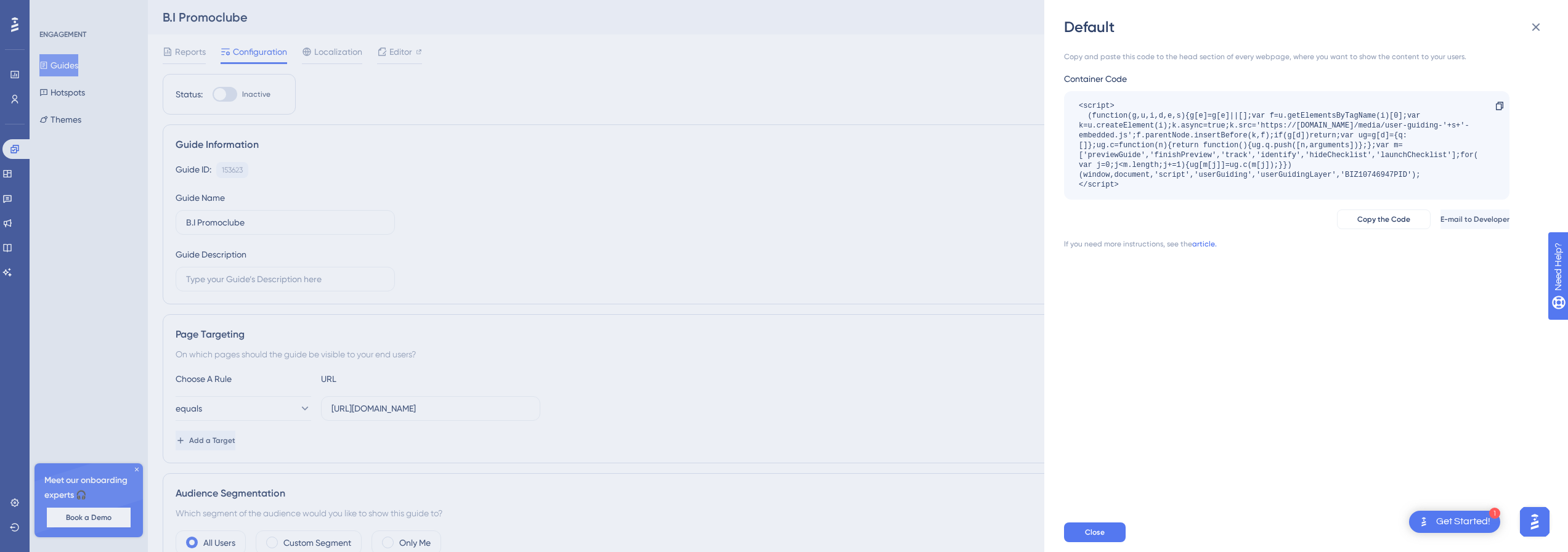
click at [1210, 246] on link "article." at bounding box center [1205, 243] width 24 height 10
click at [1358, 226] on button "Copy the Code" at bounding box center [1384, 219] width 94 height 20
click at [1337, 212] on button "Copy the Code" at bounding box center [1384, 219] width 94 height 20
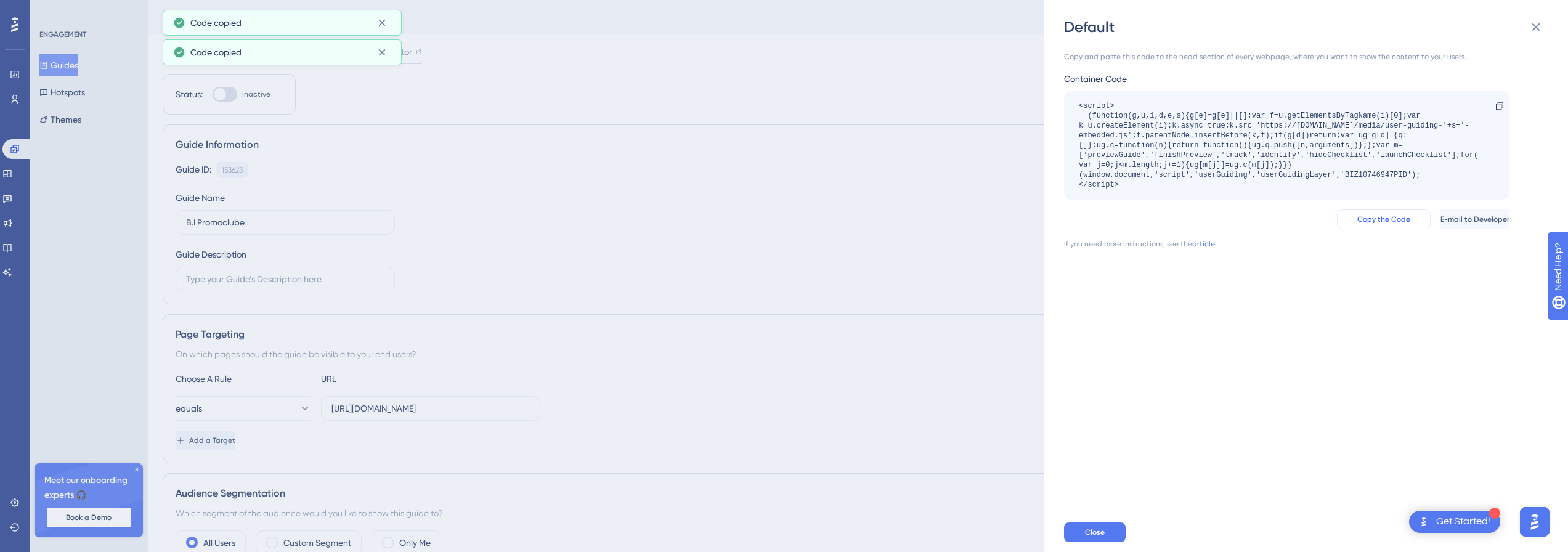
click at [1357, 222] on span "Copy the Code" at bounding box center [1383, 219] width 53 height 10
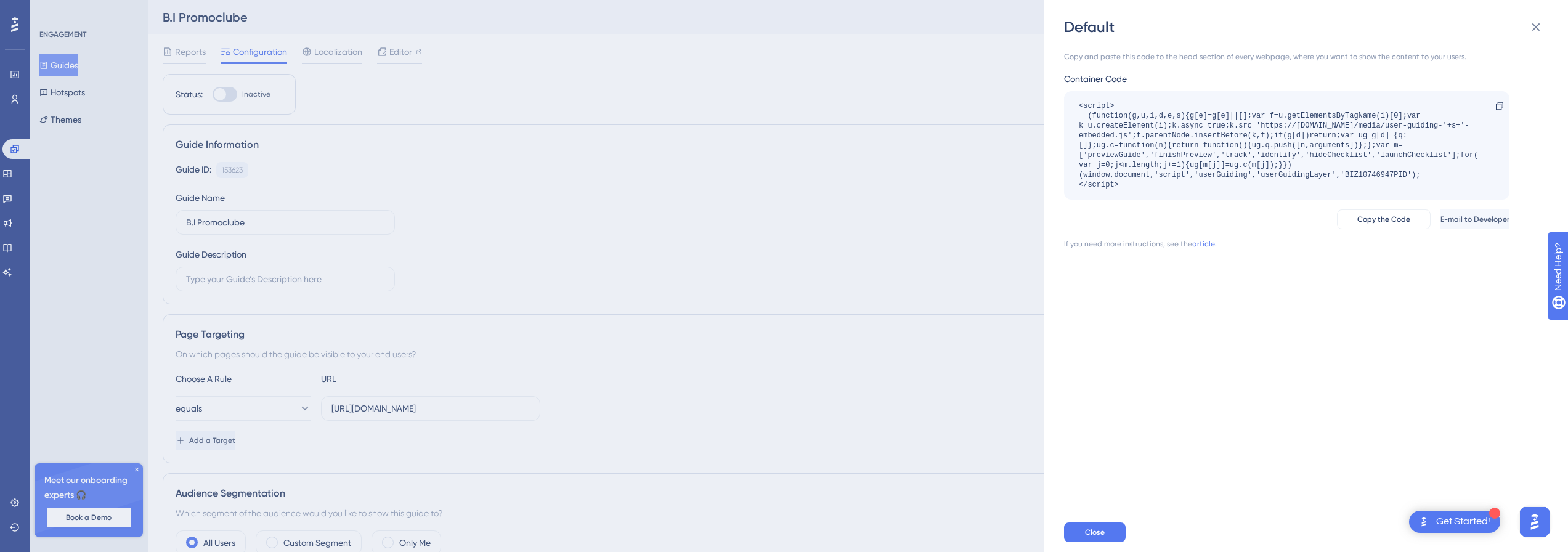
click at [1240, 324] on div "Copy and paste this code to the head section of every webpage, where you want t…" at bounding box center [1313, 274] width 497 height 475
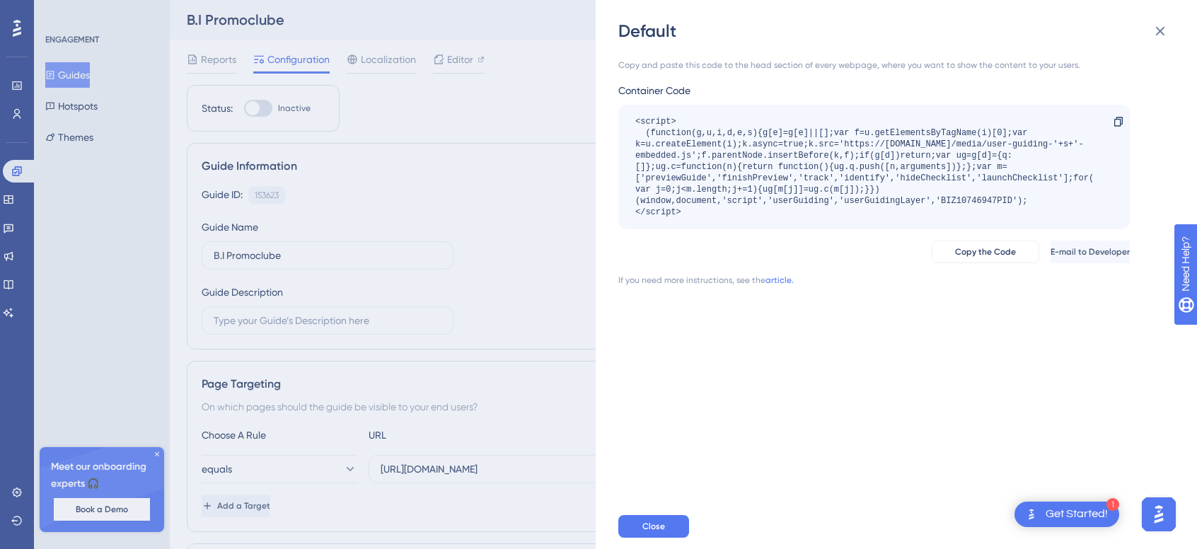
drag, startPoint x: 721, startPoint y: 222, endPoint x: 628, endPoint y: 115, distance: 142.4
click at [628, 115] on div "<script> (function(g,u,i,d,e,s){g[e]=g[e]||[];var f=u.getElementsByTagName(i)[0…" at bounding box center [873, 167] width 511 height 125
